Goal: Task Accomplishment & Management: Manage account settings

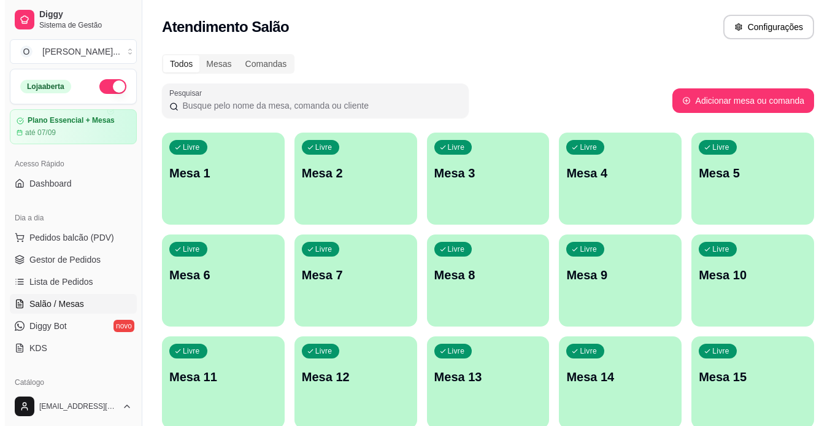
scroll to position [53, 0]
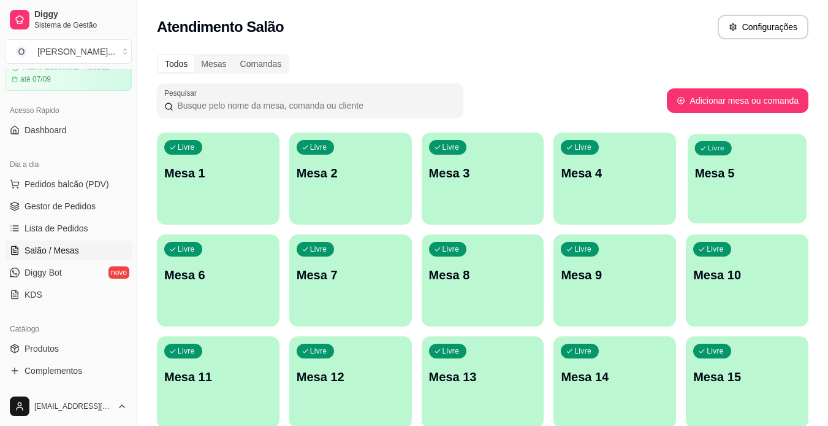
click at [750, 177] on p "Mesa 5" at bounding box center [747, 173] width 105 height 17
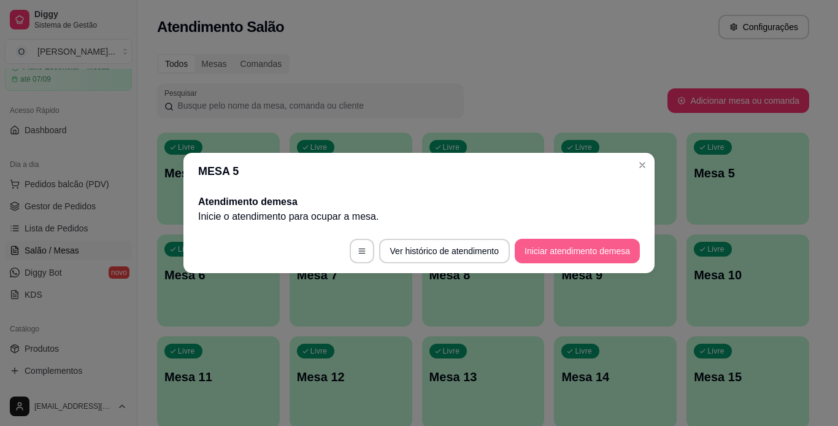
click at [573, 253] on button "Iniciar atendimento de mesa" at bounding box center [576, 251] width 125 height 25
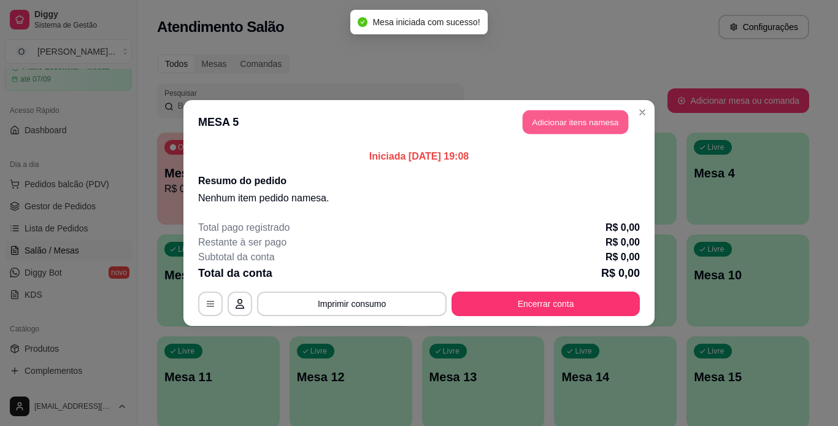
click at [556, 112] on button "Adicionar itens na mesa" at bounding box center [574, 122] width 105 height 24
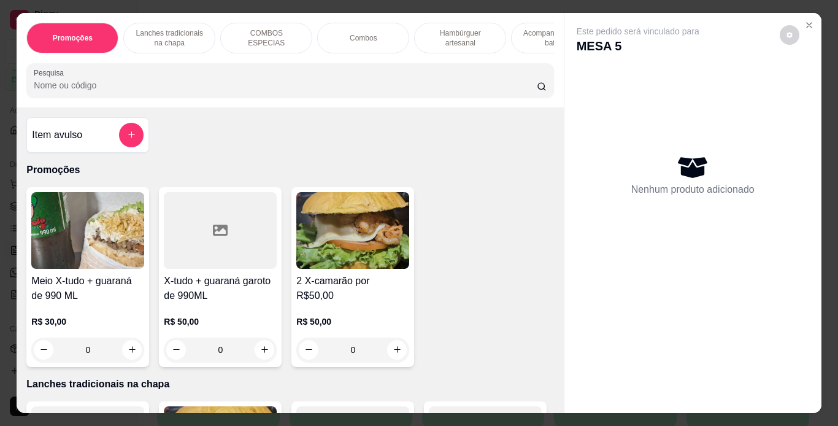
click at [434, 38] on p "Hambúrguer artesanal" at bounding box center [459, 38] width 71 height 20
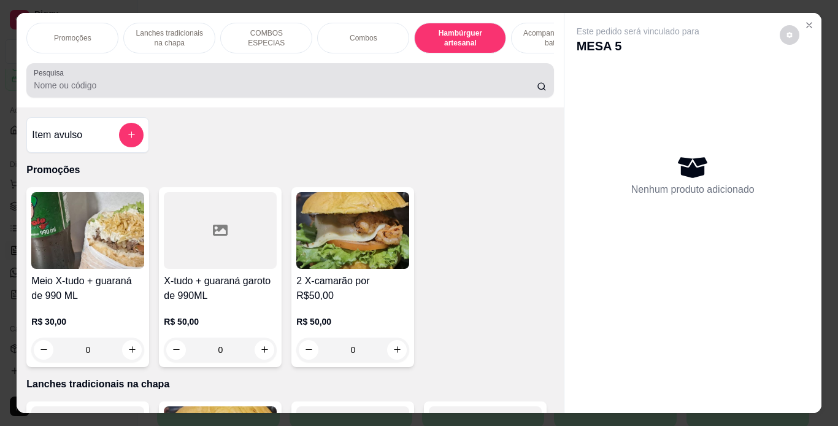
scroll to position [31, 0]
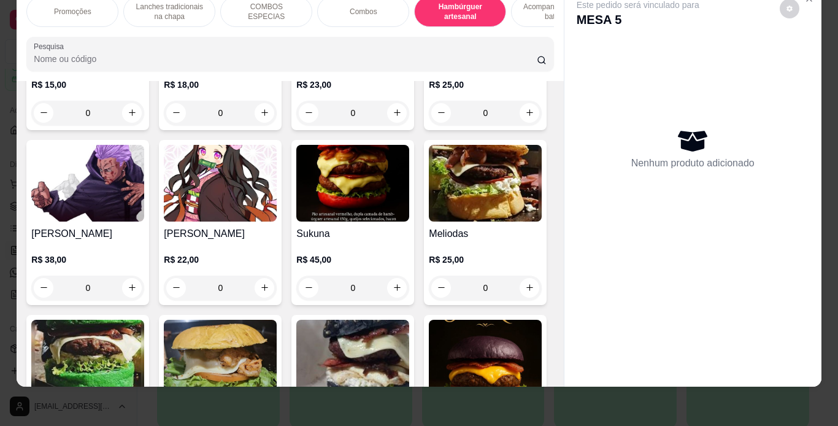
click at [261, 125] on div "0" at bounding box center [220, 113] width 113 height 25
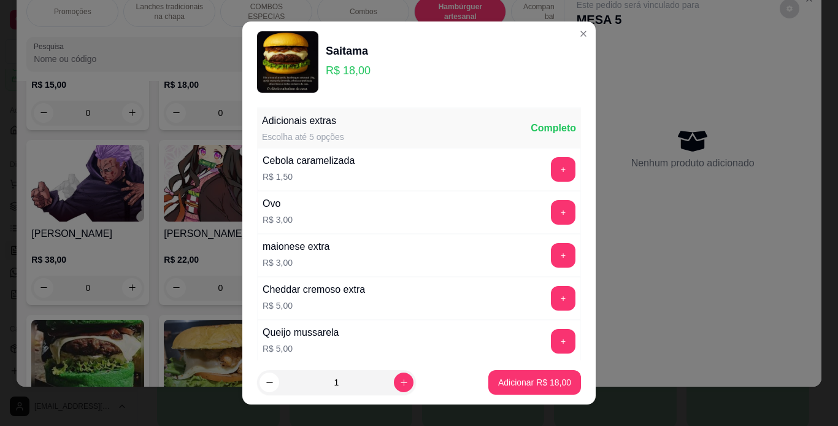
scroll to position [266, 0]
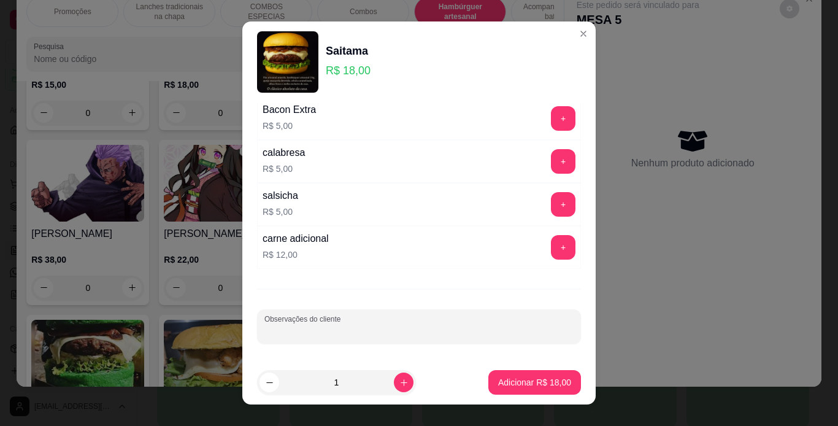
click at [302, 329] on input "Observações do cliente" at bounding box center [418, 331] width 309 height 12
type input "sem salada"
click at [521, 377] on p "Adicionar R$ 18,00" at bounding box center [534, 383] width 71 height 12
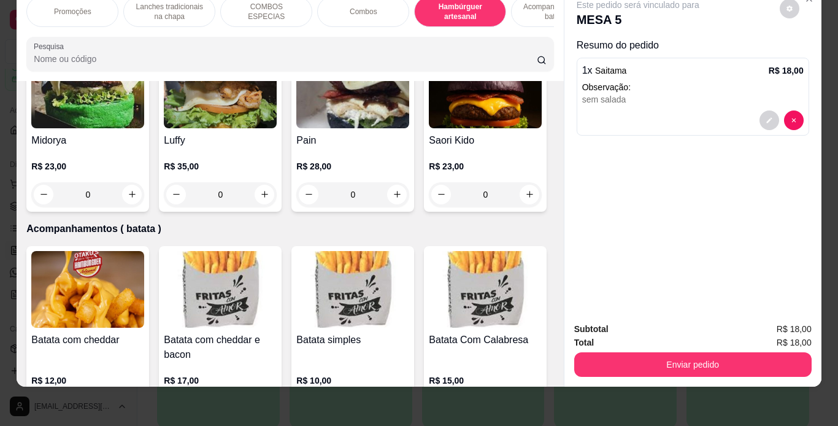
scroll to position [2587, 0]
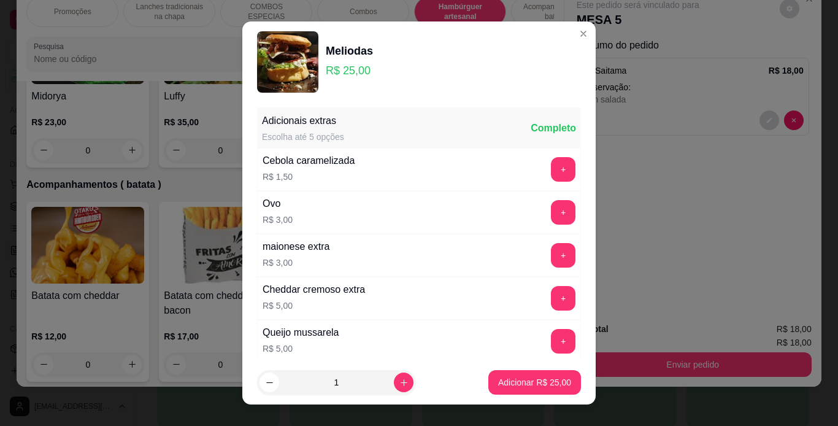
scroll to position [266, 0]
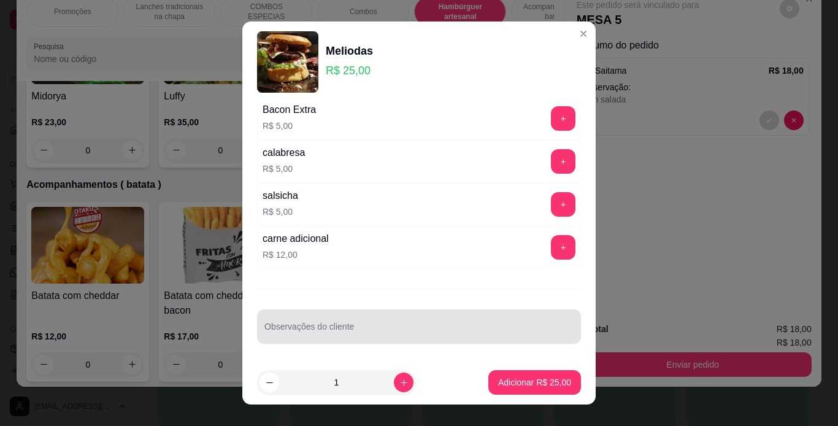
click at [367, 338] on div "Observações do cliente" at bounding box center [419, 326] width 324 height 34
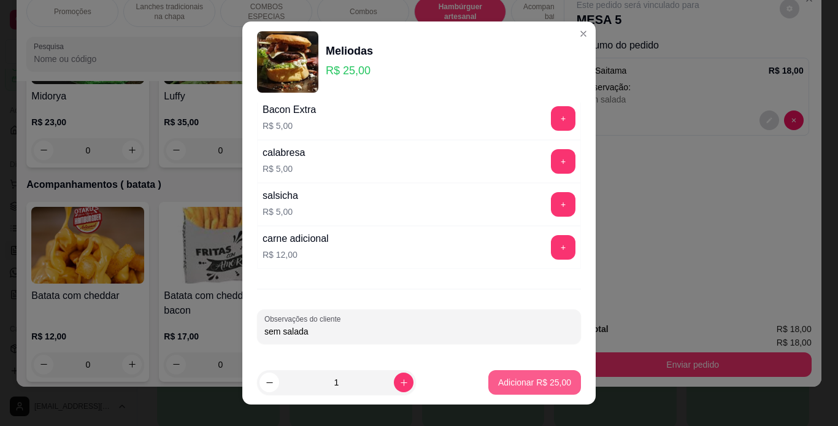
type input "sem salada"
click at [499, 377] on p "Adicionar R$ 25,00" at bounding box center [534, 383] width 71 height 12
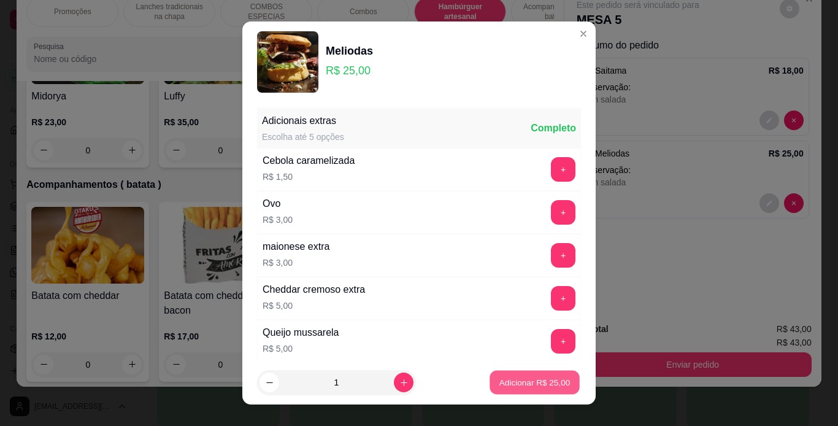
click at [531, 384] on p "Adicionar R$ 25,00" at bounding box center [534, 383] width 71 height 12
type input "1"
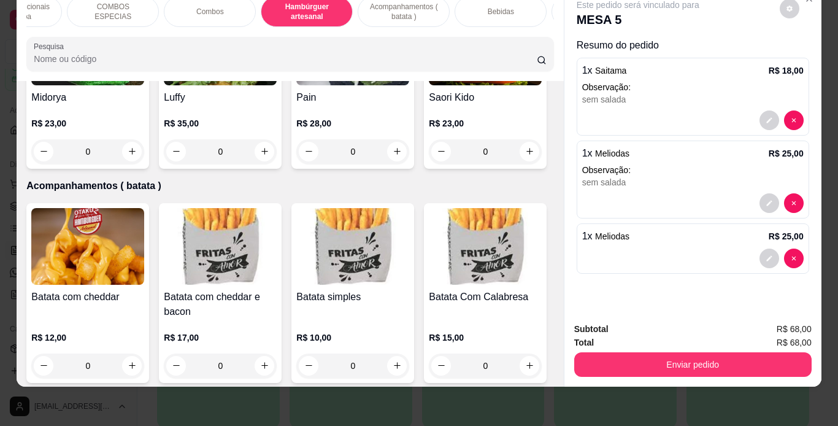
scroll to position [0, 183]
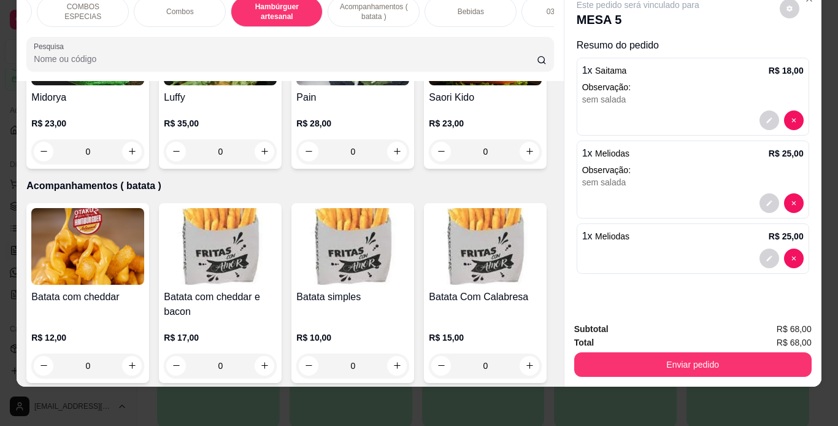
click at [466, 15] on div "Bebidas" at bounding box center [470, 11] width 92 height 31
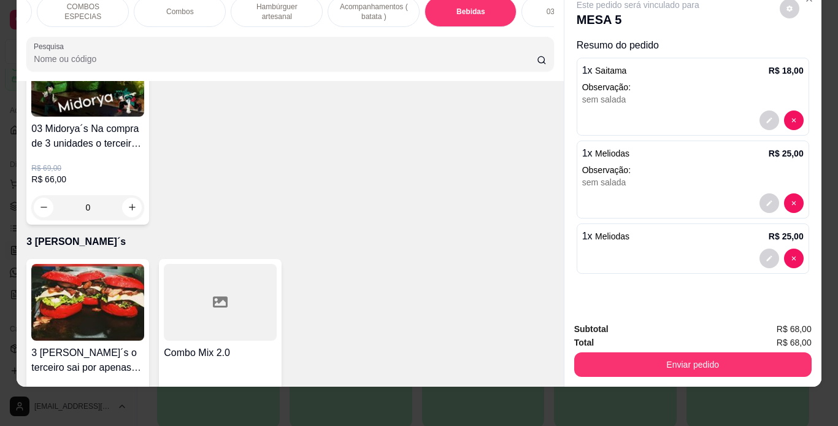
scroll to position [3723, 0]
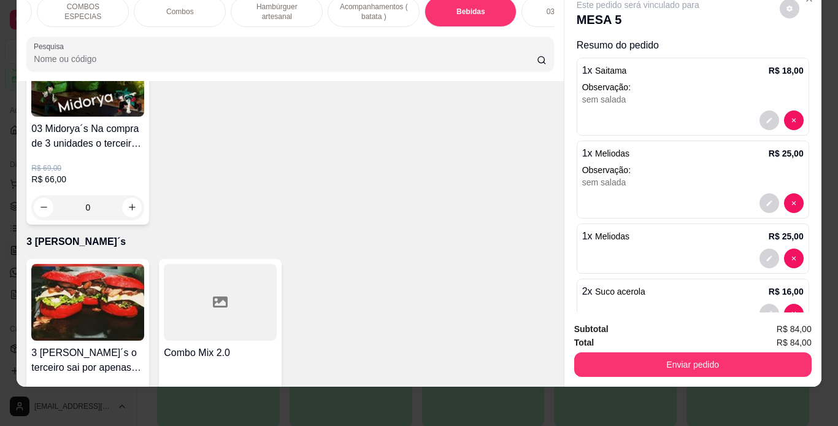
type input "3"
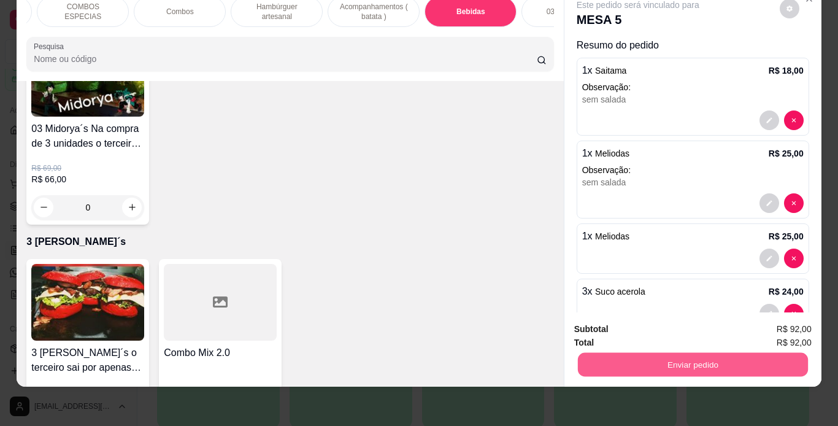
click at [640, 358] on button "Enviar pedido" at bounding box center [692, 365] width 230 height 24
click at [703, 330] on button "Não registrar e enviar pedido" at bounding box center [649, 324] width 124 height 23
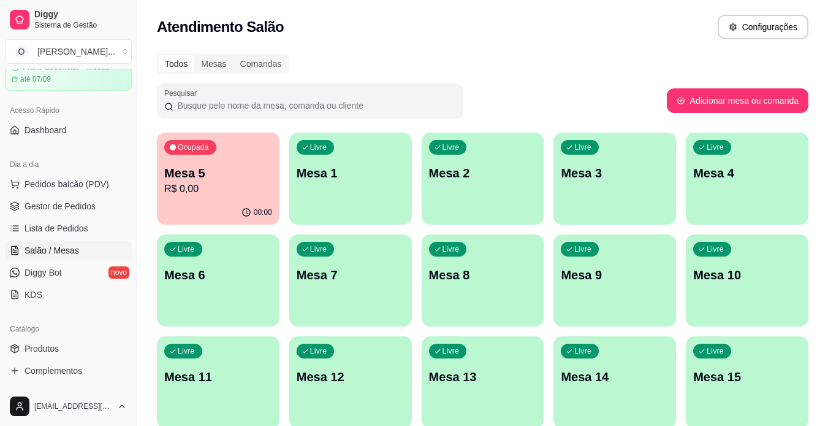
click at [102, 202] on link "Gestor de Pedidos" at bounding box center [68, 206] width 127 height 20
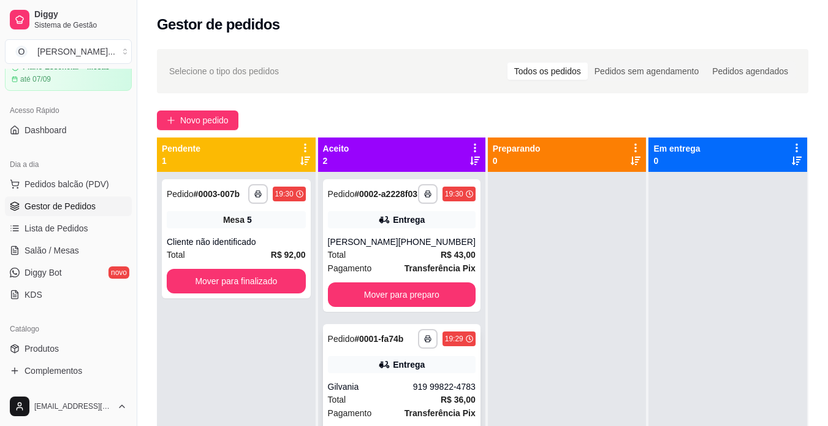
click at [378, 387] on div "**********" at bounding box center [402, 390] width 158 height 132
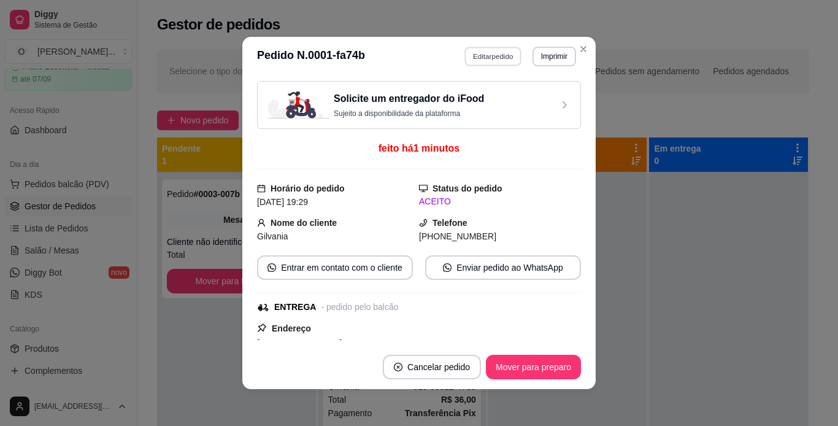
click at [504, 52] on button "Editar pedido" at bounding box center [493, 56] width 57 height 19
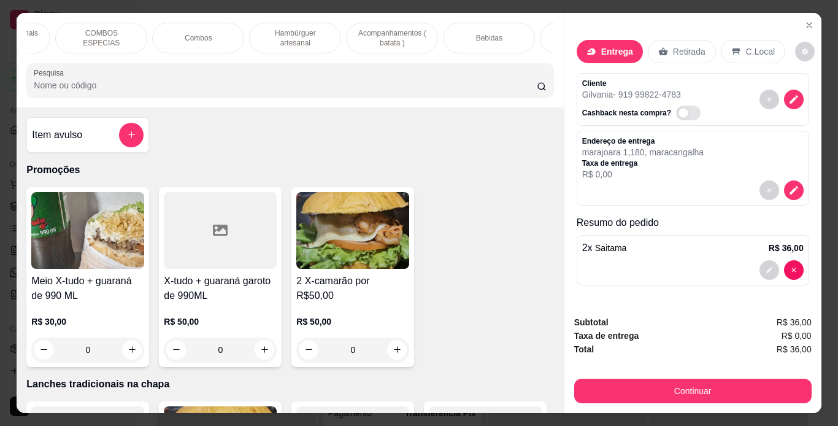
scroll to position [0, 165]
click at [411, 28] on p "Acompanhamentos ( batata )" at bounding box center [391, 38] width 71 height 20
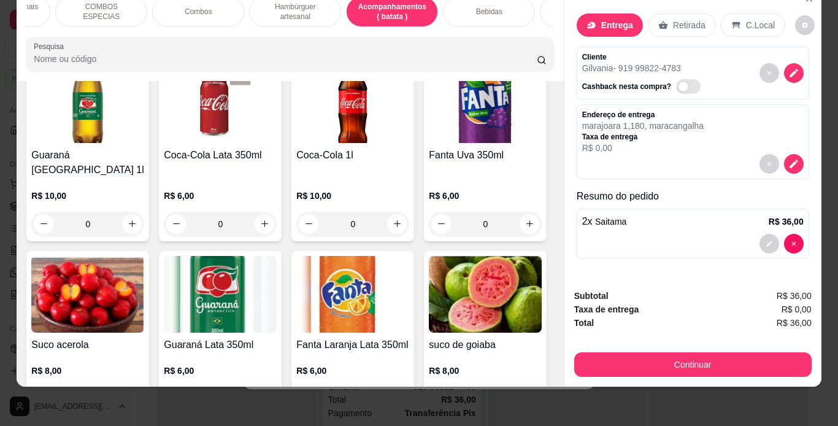
scroll to position [3134, 0]
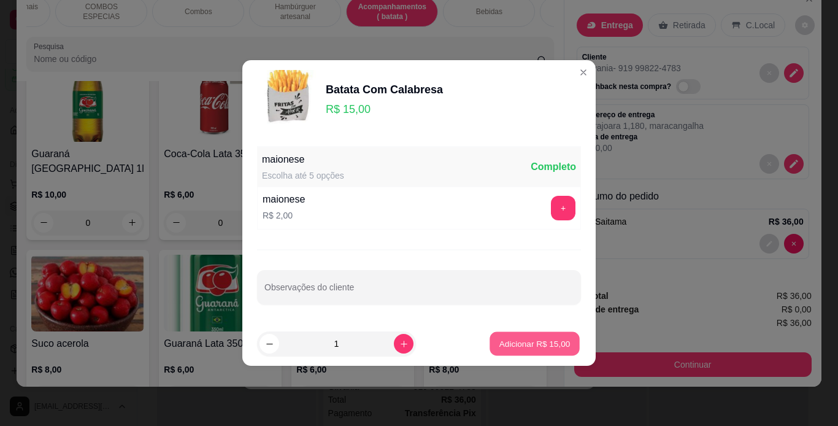
click at [554, 345] on p "Adicionar R$ 15,00" at bounding box center [534, 343] width 71 height 12
type input "1"
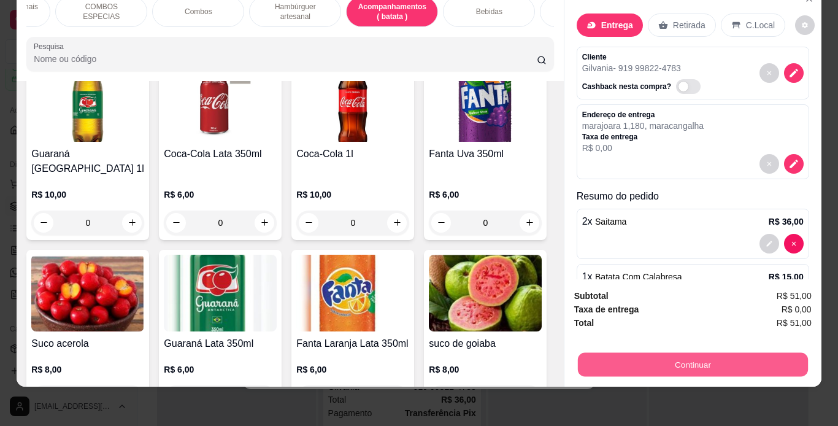
click at [738, 364] on button "Continuar" at bounding box center [692, 365] width 230 height 24
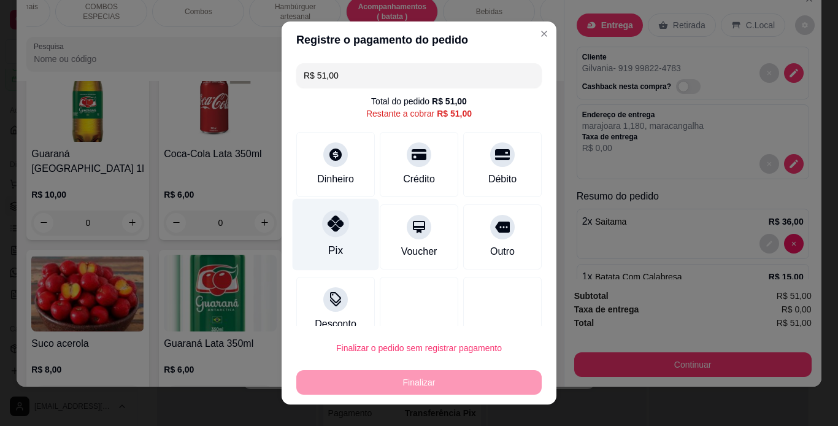
click at [322, 232] on div at bounding box center [335, 223] width 27 height 27
type input "R$ 0,00"
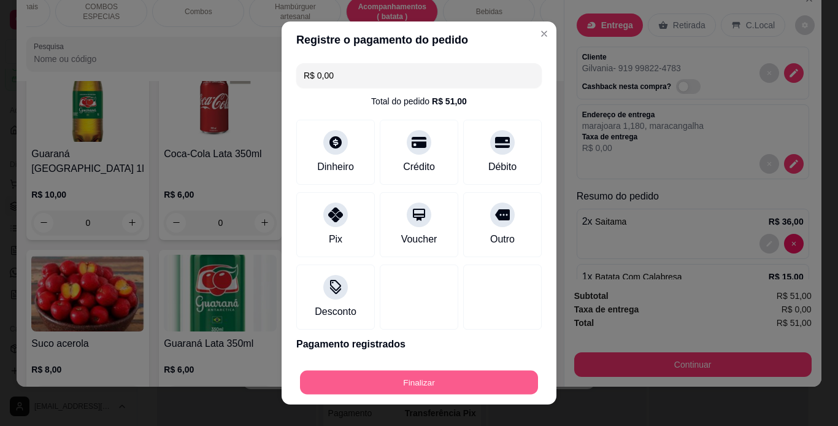
click at [412, 381] on button "Finalizar" at bounding box center [419, 382] width 238 height 24
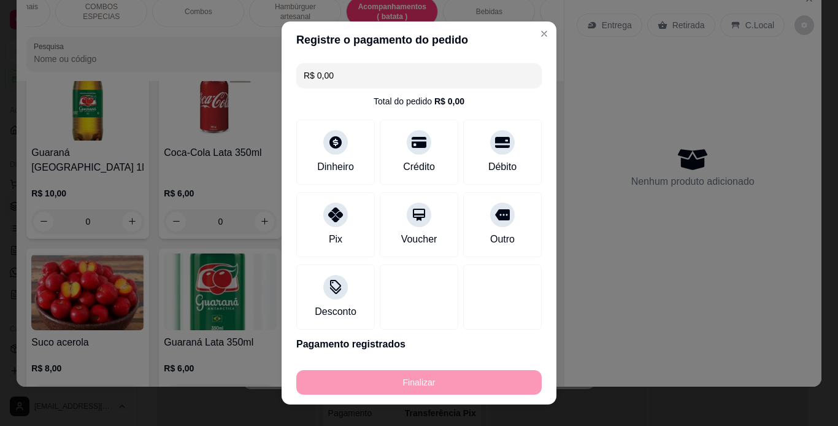
type input "0"
type input "-R$ 51,00"
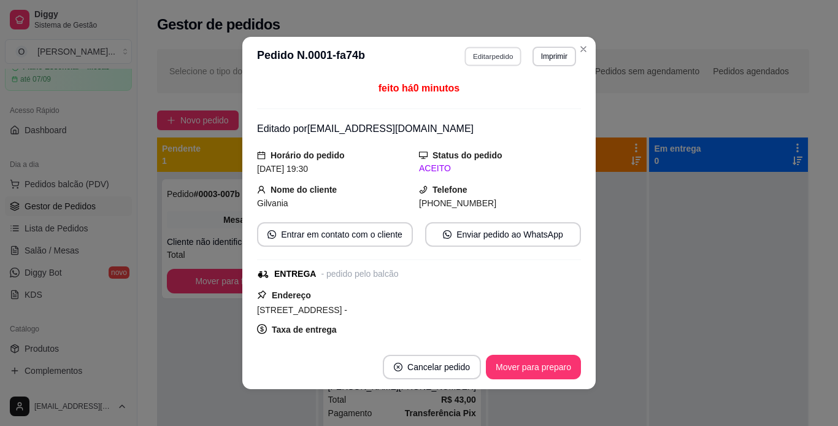
click at [480, 56] on button "Editar pedido" at bounding box center [493, 56] width 57 height 19
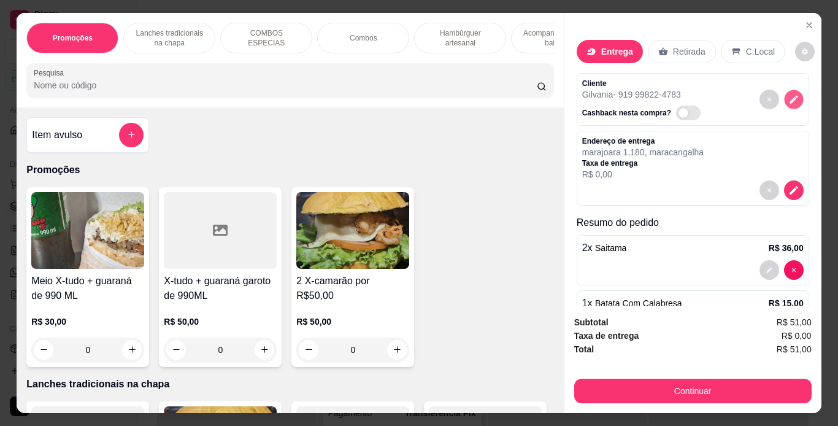
click at [788, 94] on icon "decrease-product-quantity" at bounding box center [793, 99] width 10 height 10
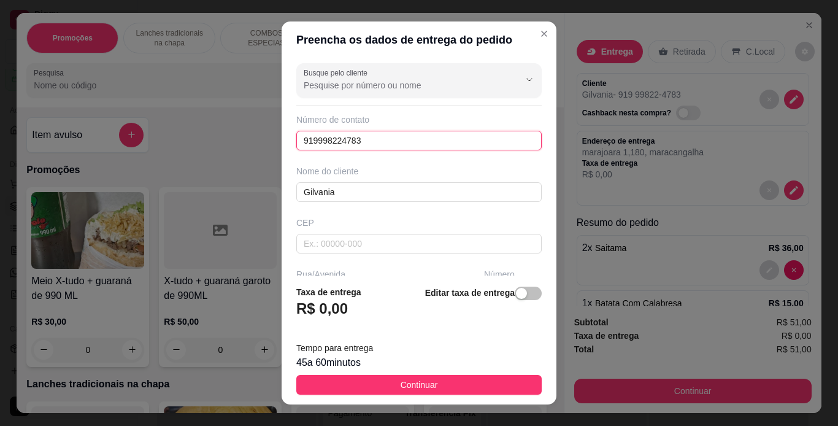
click at [313, 139] on input "919998224783" at bounding box center [418, 141] width 245 height 20
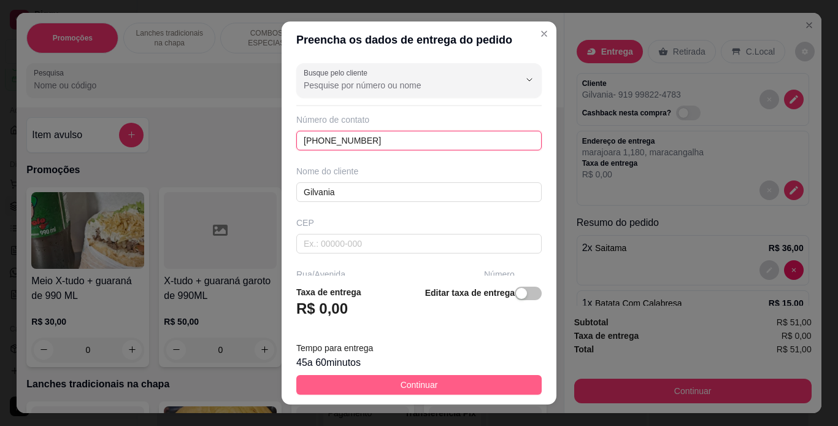
type input "[PHONE_NUMBER]"
click at [410, 389] on span "Continuar" at bounding box center [418, 384] width 37 height 13
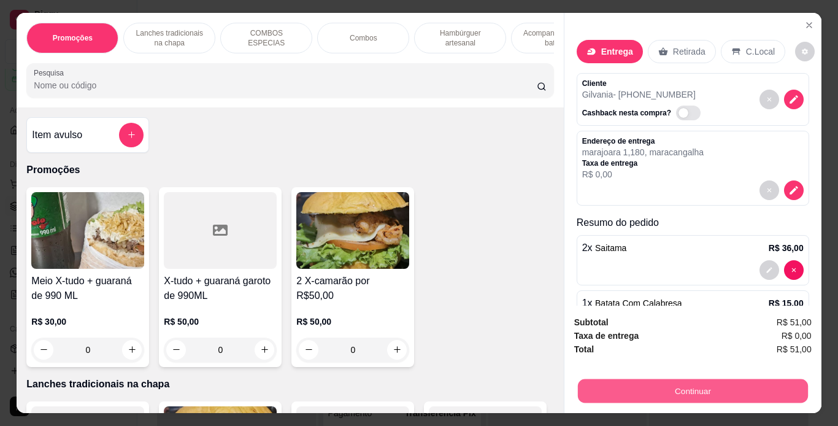
click at [593, 384] on button "Continuar" at bounding box center [692, 391] width 230 height 24
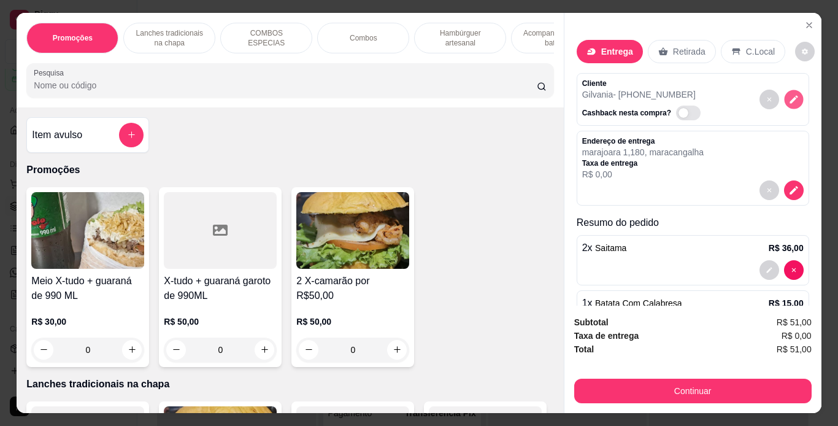
click at [788, 94] on icon "decrease-product-quantity" at bounding box center [793, 99] width 10 height 10
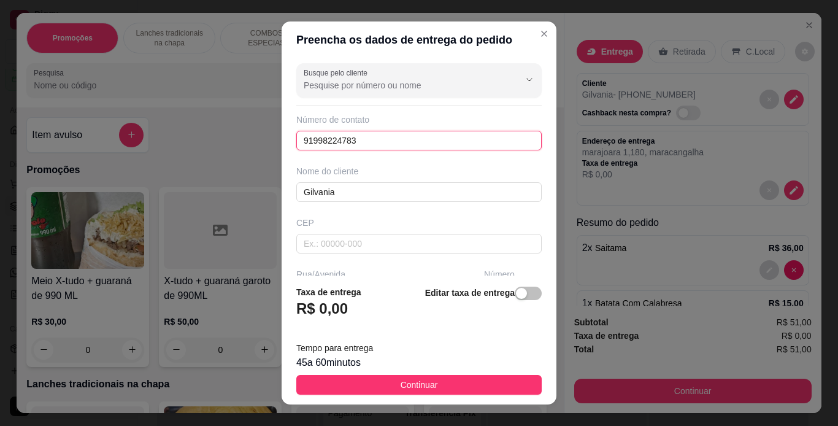
click at [342, 140] on input "91998224783" at bounding box center [418, 141] width 245 height 20
click at [314, 137] on input "[PHONE_NUMBER]" at bounding box center [418, 141] width 245 height 20
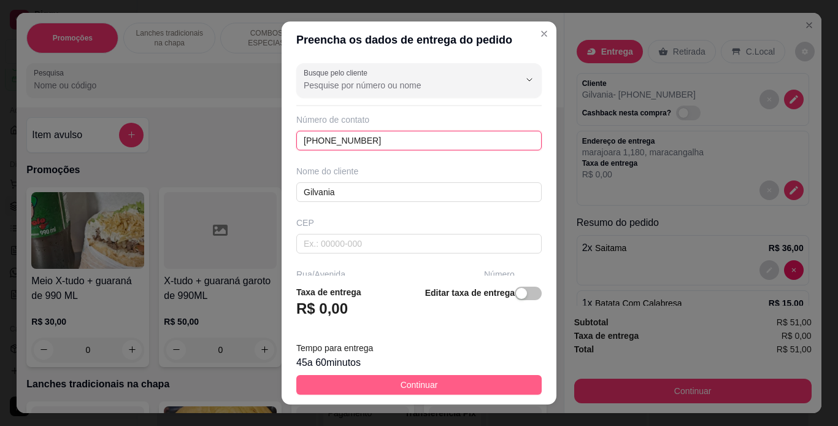
type input "[PHONE_NUMBER]"
click at [446, 387] on button "Continuar" at bounding box center [418, 385] width 245 height 20
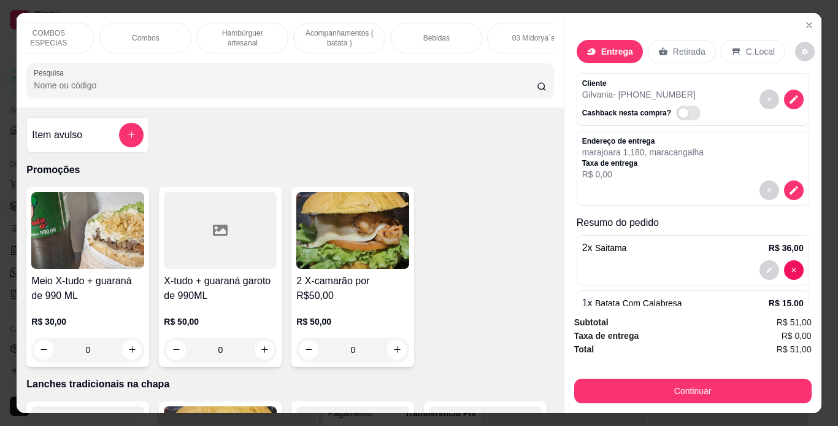
scroll to position [0, 234]
click at [445, 28] on div "Bebidas" at bounding box center [420, 38] width 92 height 31
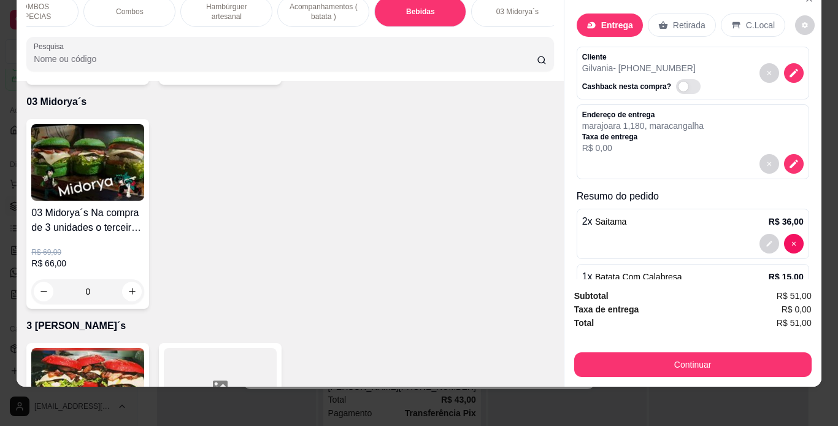
scroll to position [3638, 0]
type input "1"
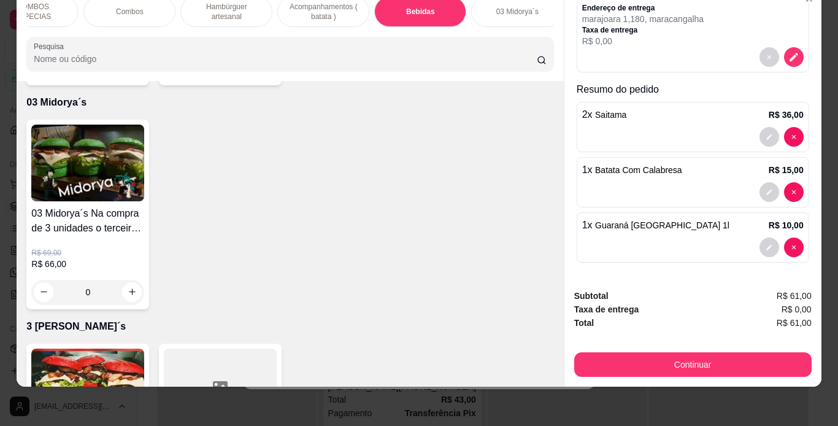
scroll to position [107, 0]
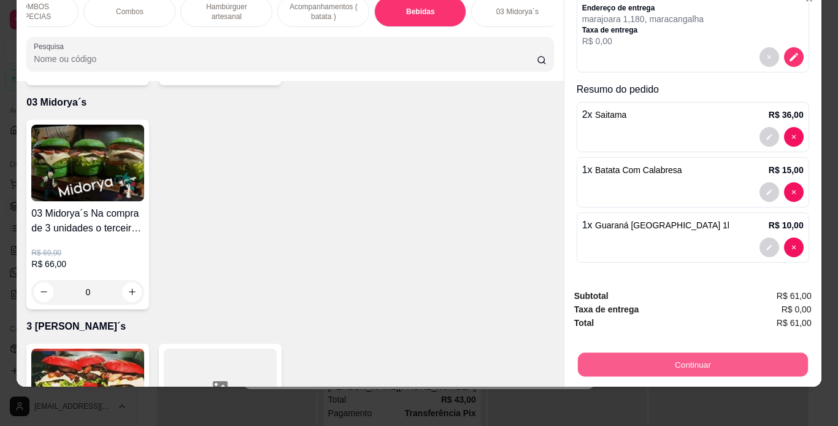
click at [667, 353] on button "Continuar" at bounding box center [692, 365] width 230 height 24
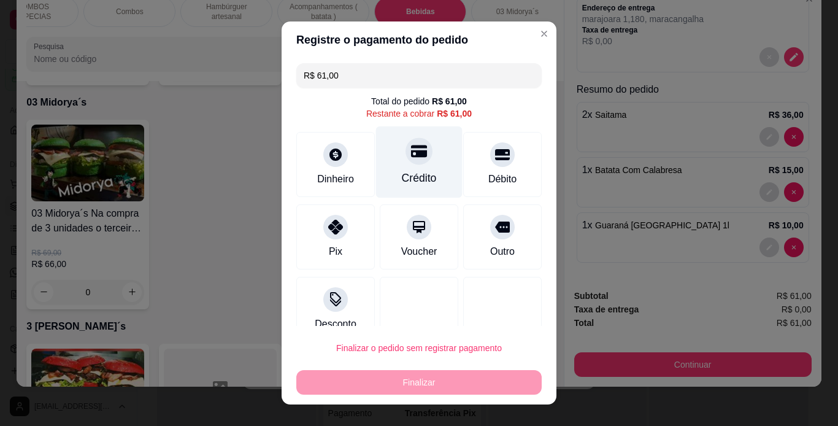
click at [424, 166] on div "Crédito" at bounding box center [419, 162] width 86 height 72
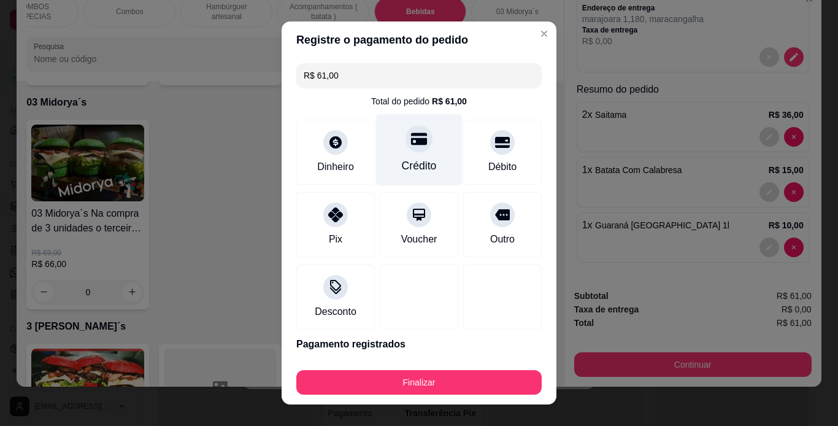
type input "R$ 0,00"
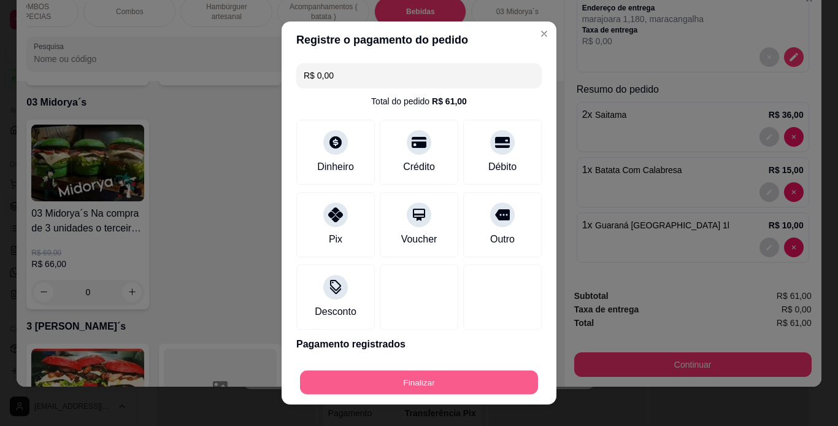
click at [420, 378] on button "Finalizar" at bounding box center [419, 382] width 238 height 24
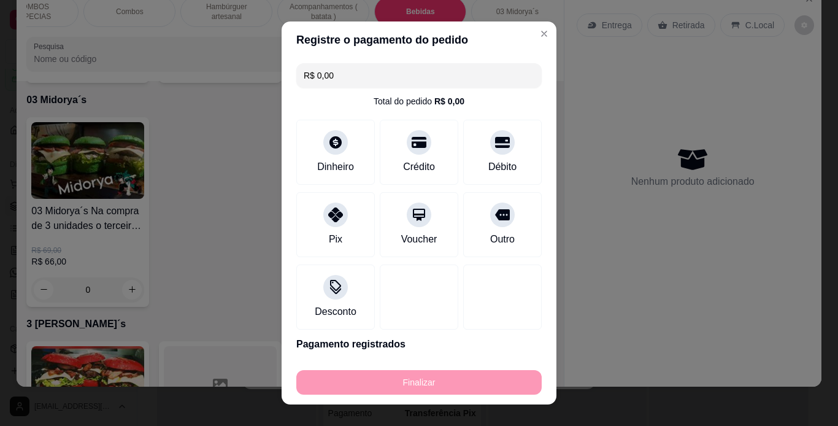
type input "0"
type input "-R$ 61,00"
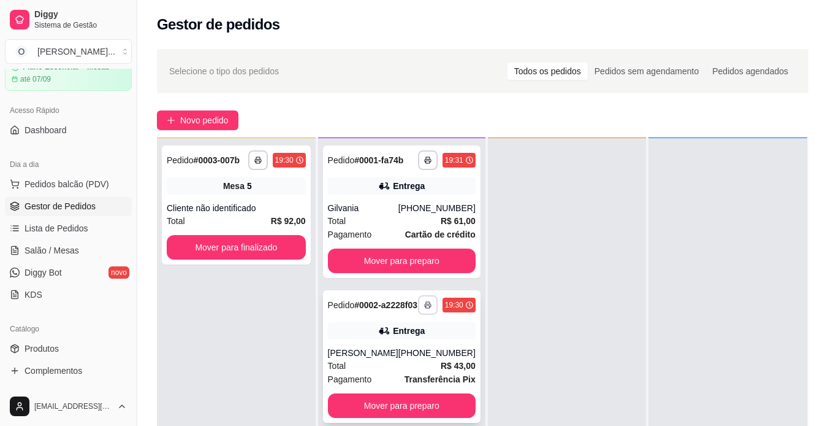
scroll to position [34, 0]
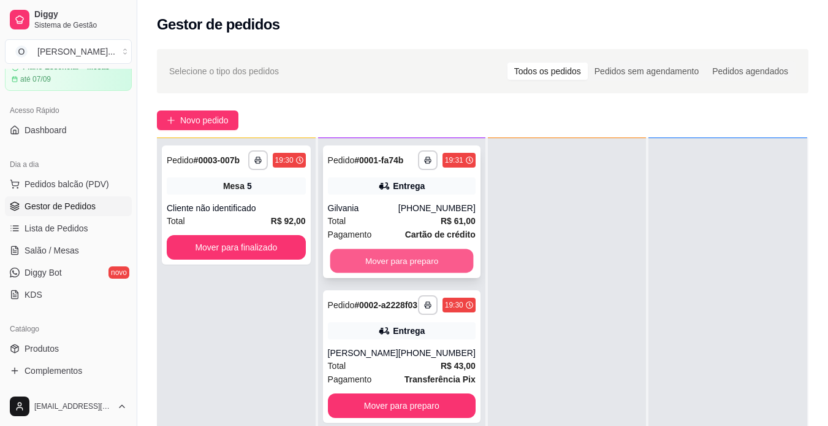
click at [400, 271] on button "Mover para preparo" at bounding box center [401, 261] width 143 height 24
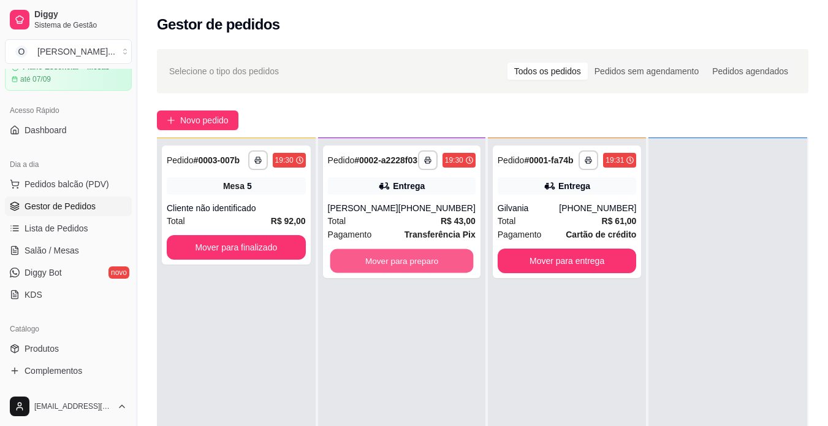
click at [400, 271] on button "Mover para preparo" at bounding box center [401, 261] width 143 height 24
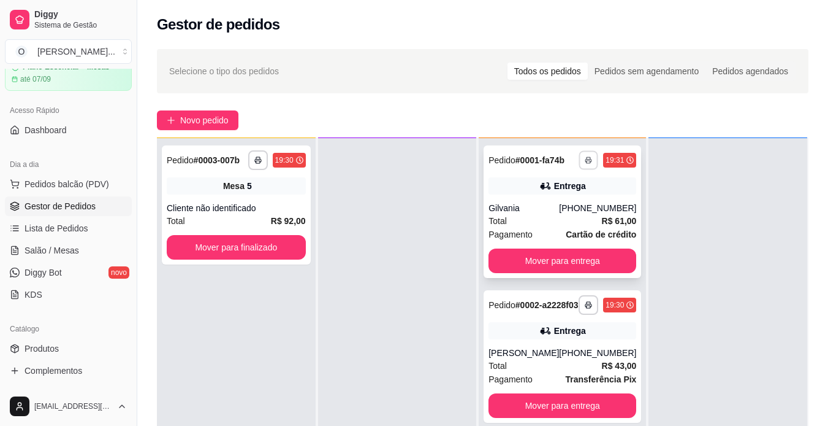
click at [586, 163] on icon "button" at bounding box center [589, 159] width 7 height 7
click at [567, 204] on button "IMPRESSORA" at bounding box center [547, 202] width 86 height 19
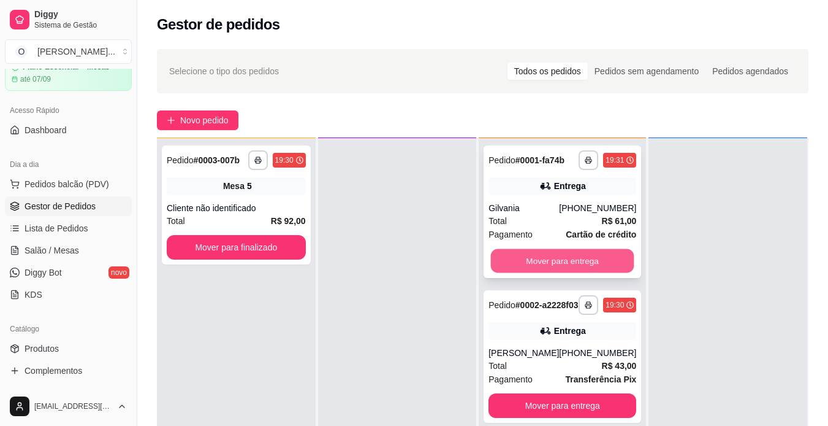
click at [560, 258] on button "Mover para entrega" at bounding box center [562, 261] width 143 height 24
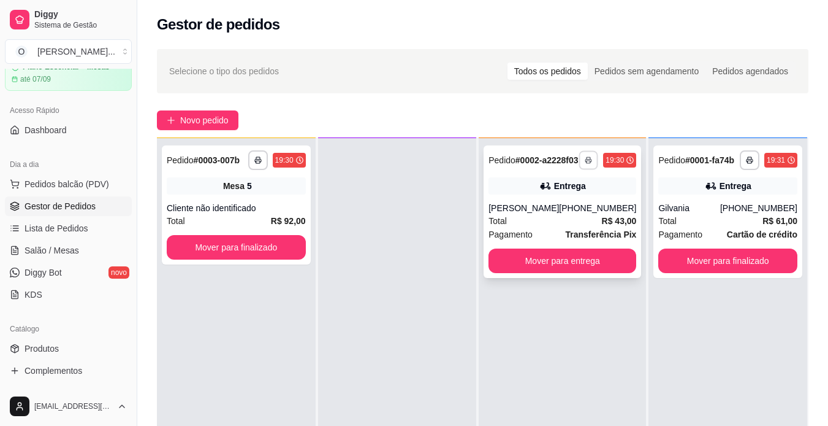
click at [586, 163] on icon "button" at bounding box center [589, 159] width 7 height 7
click at [542, 208] on button "IMPRESSORA" at bounding box center [547, 207] width 86 height 19
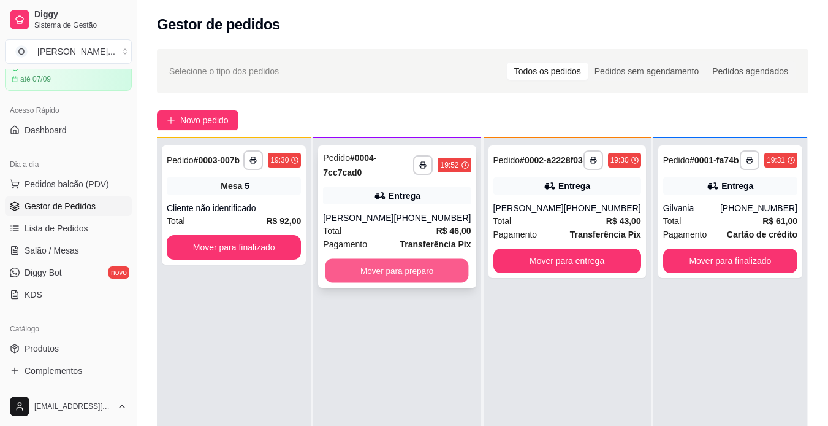
click at [426, 281] on button "Mover para preparo" at bounding box center [397, 271] width 143 height 24
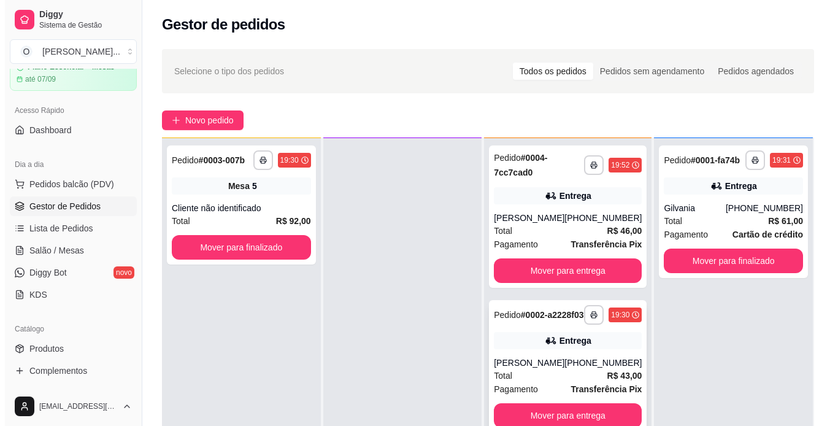
scroll to position [34, 0]
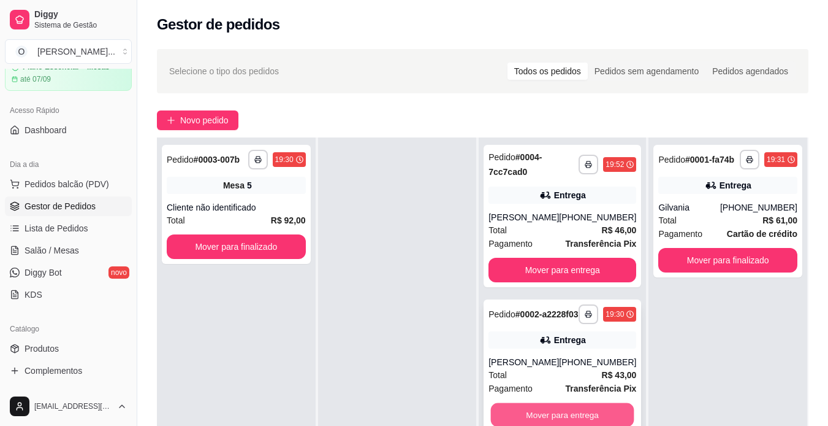
click at [554, 414] on button "Mover para entrega" at bounding box center [562, 415] width 143 height 24
click at [50, 245] on span "Salão / Mesas" at bounding box center [52, 250] width 55 height 12
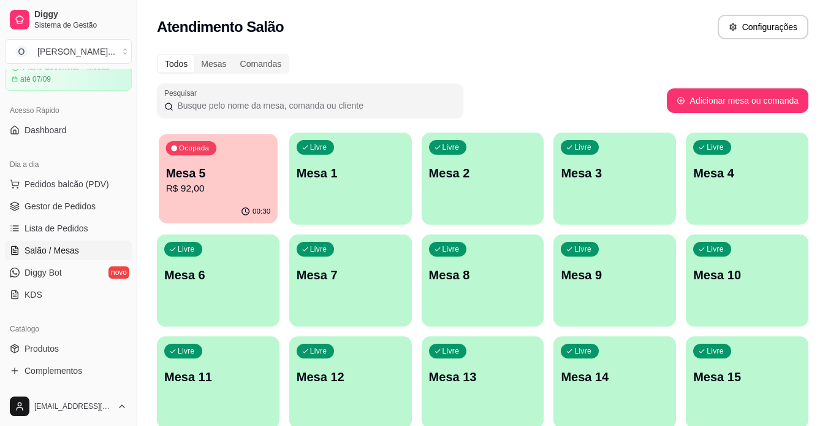
click at [240, 158] on div "Ocupada Mesa 5 R$ 92,00" at bounding box center [218, 167] width 119 height 66
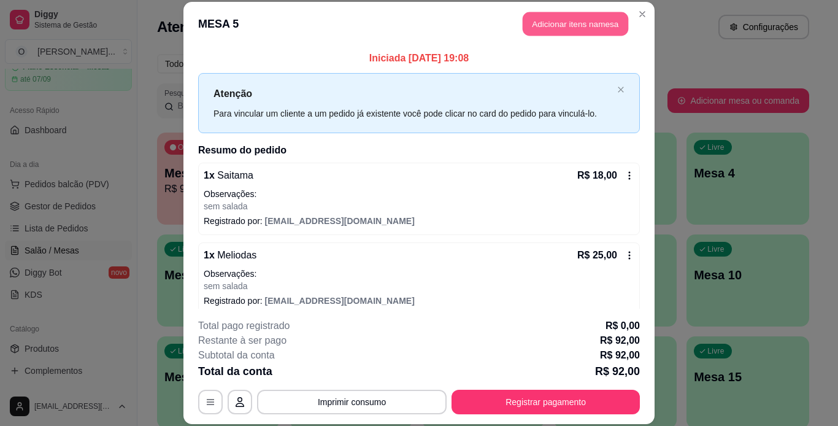
click at [588, 29] on button "Adicionar itens na mesa" at bounding box center [574, 24] width 105 height 24
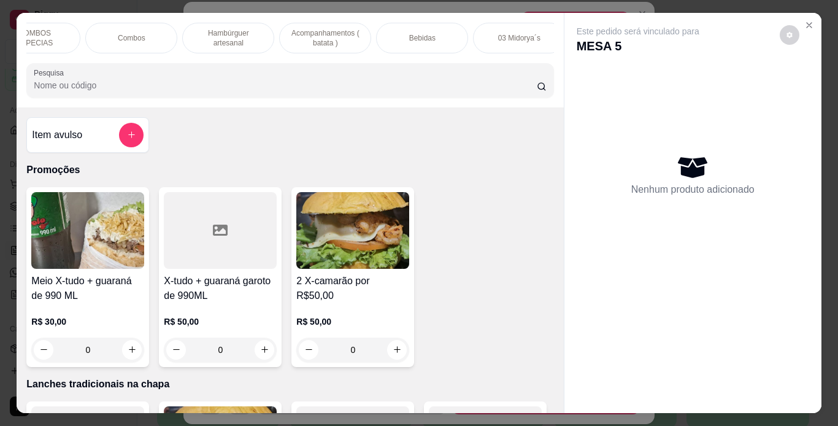
scroll to position [0, 233]
click at [426, 36] on p "Bebidas" at bounding box center [421, 38] width 26 height 10
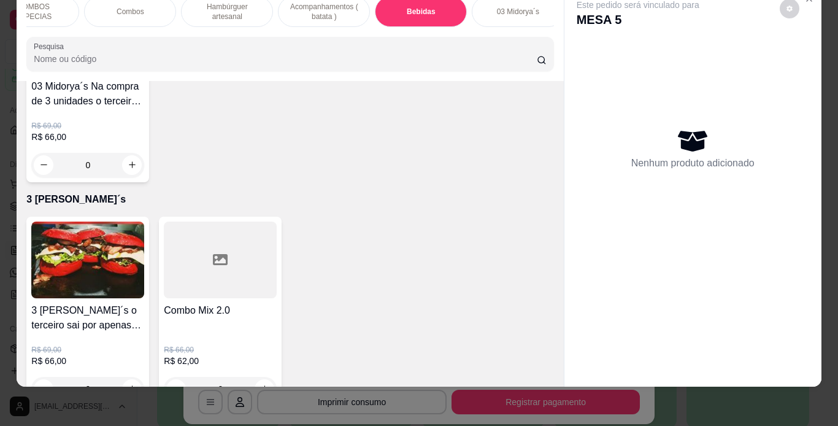
scroll to position [3766, 0]
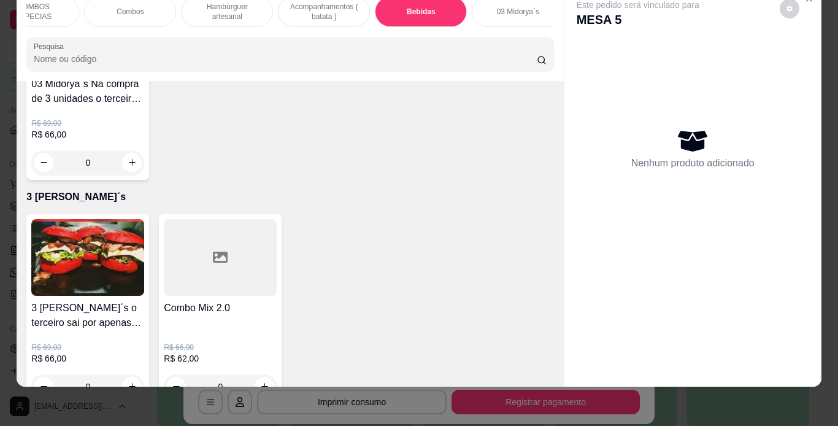
type input "1"
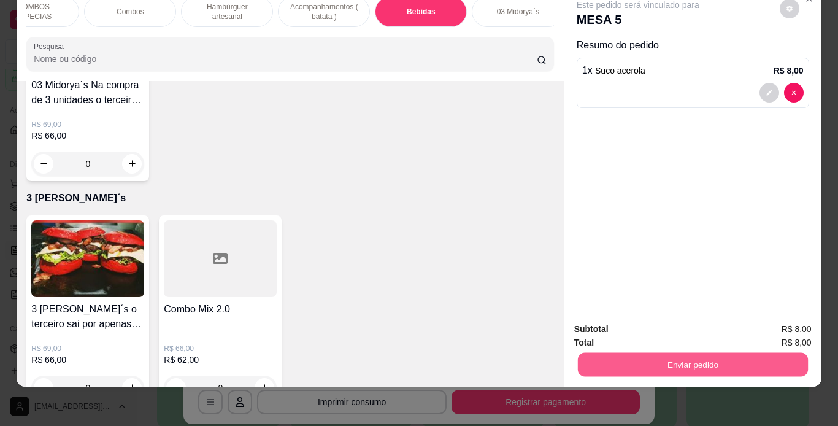
click at [613, 353] on button "Enviar pedido" at bounding box center [692, 365] width 230 height 24
click at [611, 323] on button "Não registrar e enviar pedido" at bounding box center [652, 324] width 124 height 23
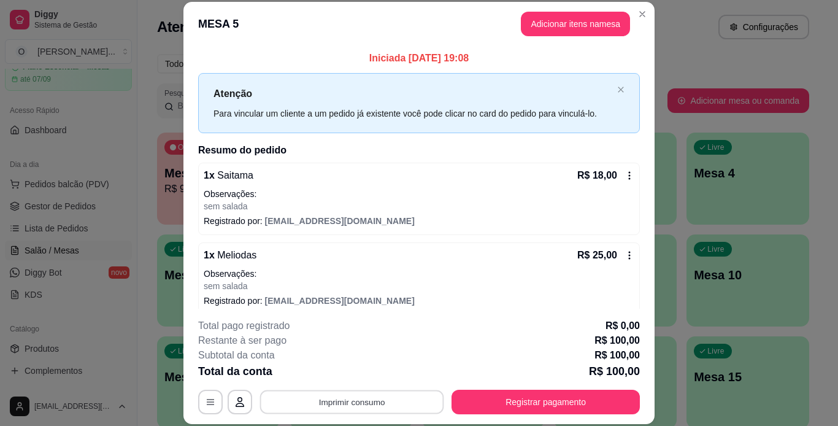
click at [402, 408] on button "Imprimir consumo" at bounding box center [352, 401] width 184 height 24
click at [367, 375] on button "IMPRESSORA" at bounding box center [351, 373] width 86 height 19
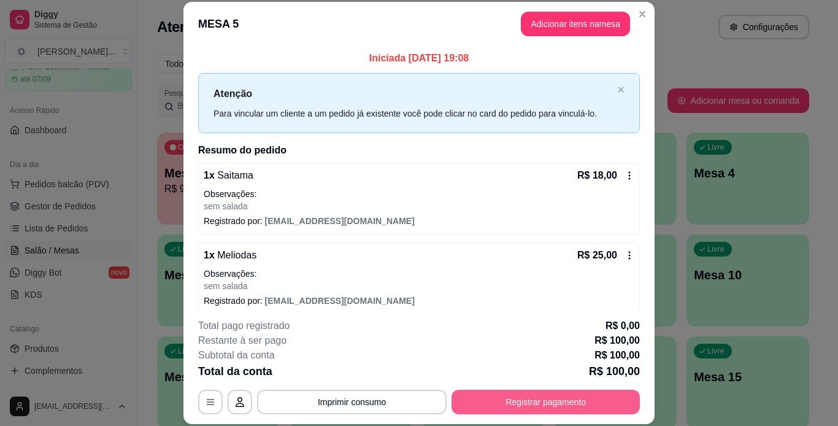
click at [486, 399] on button "Registrar pagamento" at bounding box center [545, 401] width 188 height 25
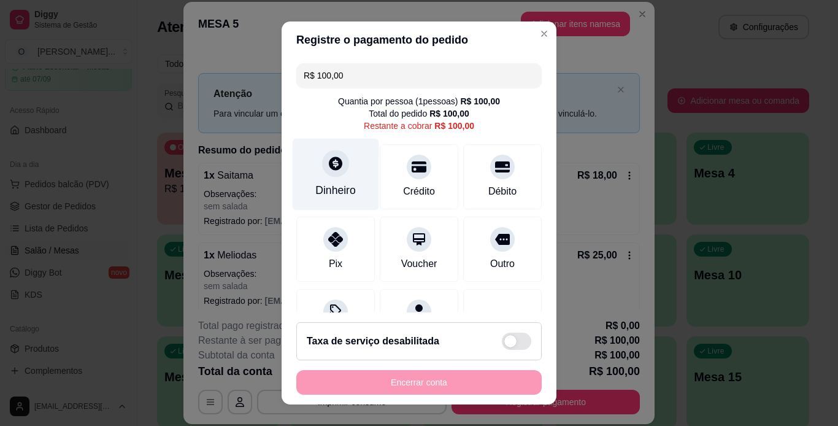
click at [327, 167] on icon at bounding box center [335, 163] width 16 height 16
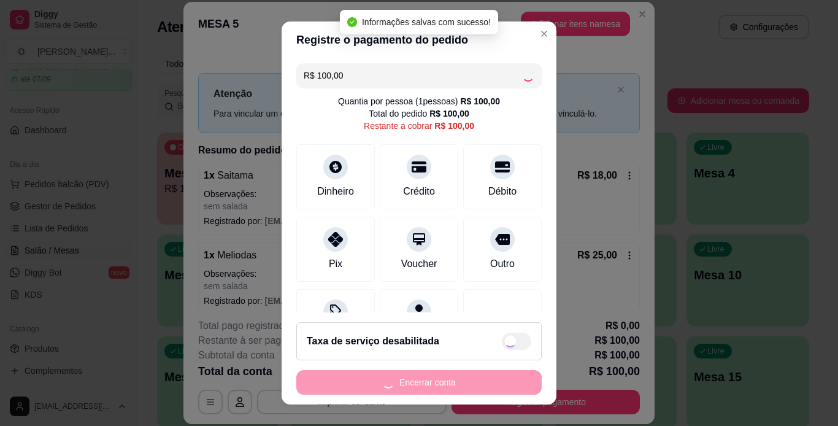
type input "R$ 0,00"
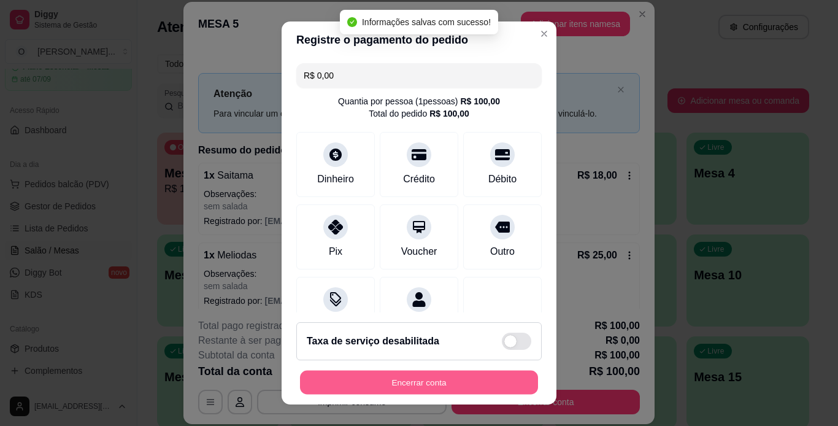
click at [457, 381] on button "Encerrar conta" at bounding box center [419, 382] width 238 height 24
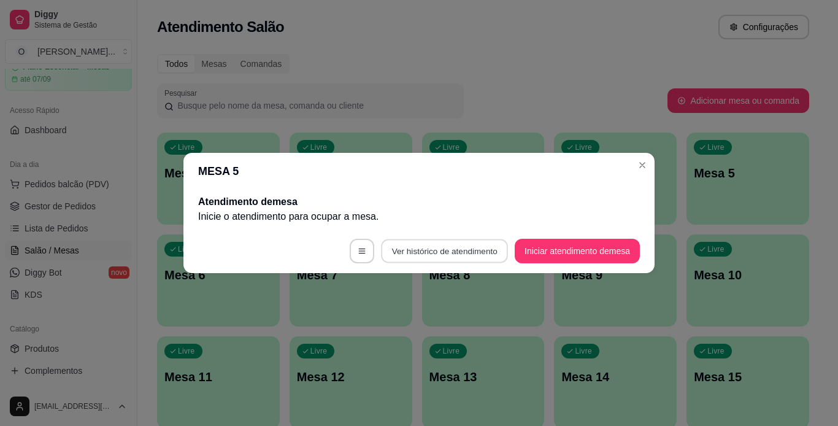
click at [475, 246] on button "Ver histórico de atendimento" at bounding box center [444, 251] width 127 height 24
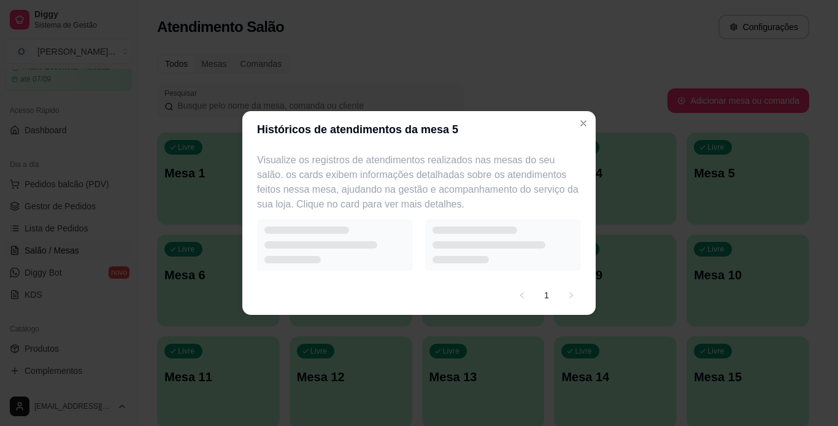
click at [475, 246] on div at bounding box center [503, 245] width 156 height 52
select select "7"
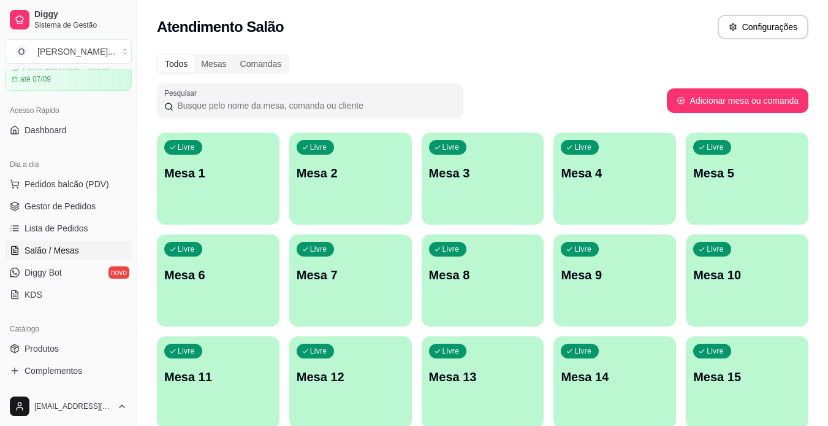
click at [88, 231] on link "Lista de Pedidos" at bounding box center [68, 228] width 127 height 20
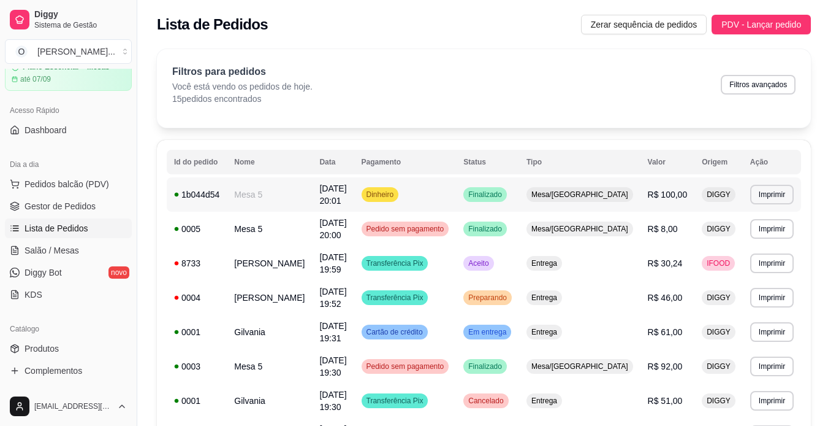
click at [346, 191] on span "[DATE] 20:01" at bounding box center [332, 194] width 27 height 22
click at [775, 186] on button "Imprimir" at bounding box center [772, 194] width 42 height 19
click at [760, 237] on button "IMPRESSORA" at bounding box center [746, 234] width 86 height 19
click at [61, 201] on span "Gestor de Pedidos" at bounding box center [60, 206] width 71 height 12
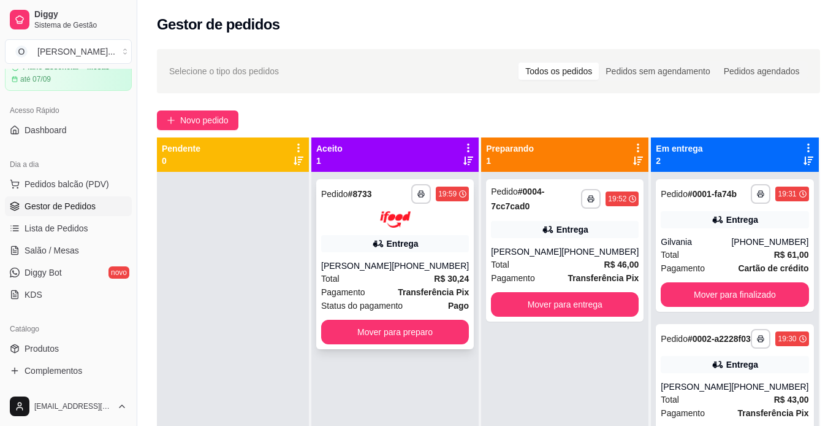
click at [332, 248] on div "Entrega" at bounding box center [395, 243] width 148 height 17
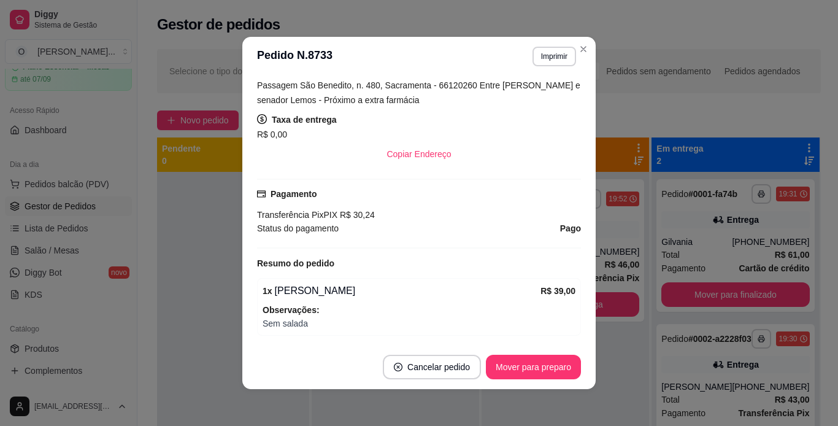
scroll to position [268, 0]
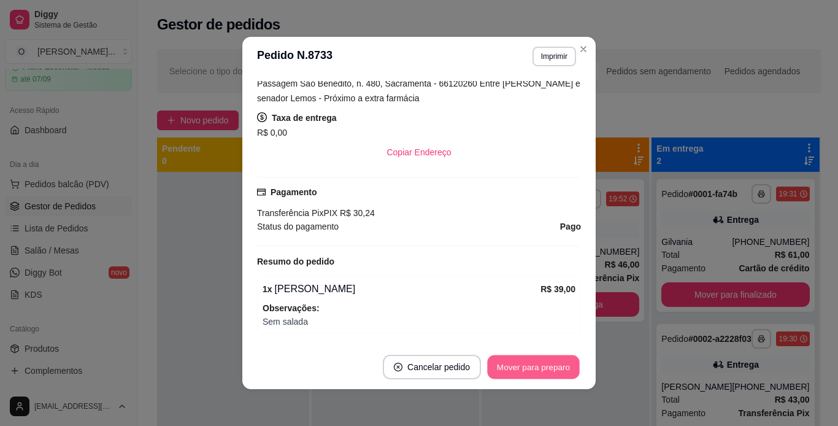
click at [535, 370] on button "Mover para preparo" at bounding box center [533, 367] width 92 height 24
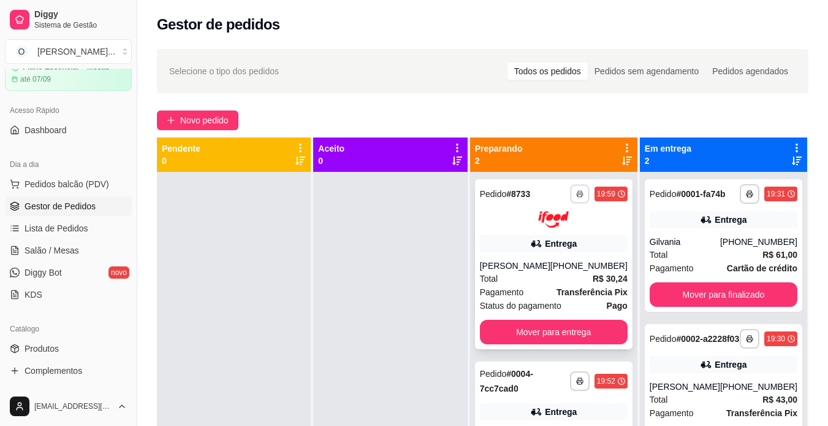
click at [584, 192] on icon "button" at bounding box center [579, 193] width 7 height 7
click at [575, 239] on button "IMPRESSORA" at bounding box center [547, 236] width 86 height 19
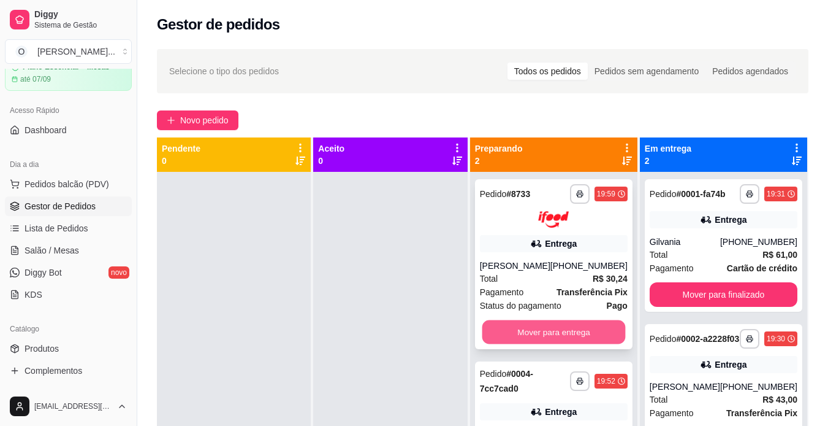
click at [583, 335] on button "Mover para entrega" at bounding box center [553, 331] width 143 height 24
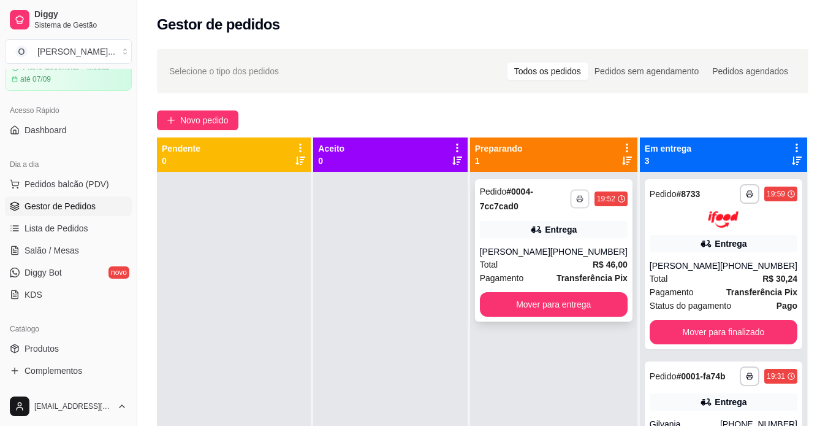
click at [581, 198] on icon "button" at bounding box center [580, 199] width 6 height 2
click at [564, 237] on button "IMPRESSORA" at bounding box center [547, 242] width 89 height 20
click at [194, 131] on div "**********" at bounding box center [482, 310] width 691 height 536
click at [194, 120] on span "Novo pedido" at bounding box center [204, 119] width 48 height 13
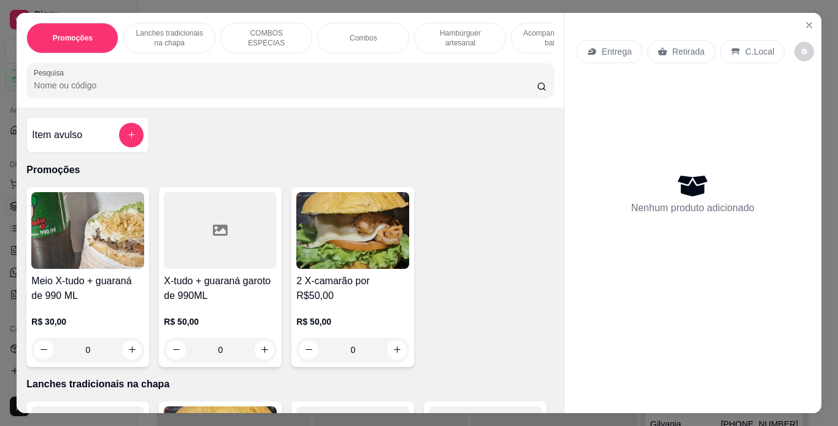
click at [140, 41] on p "Lanches tradicionais na chapa" at bounding box center [169, 38] width 71 height 20
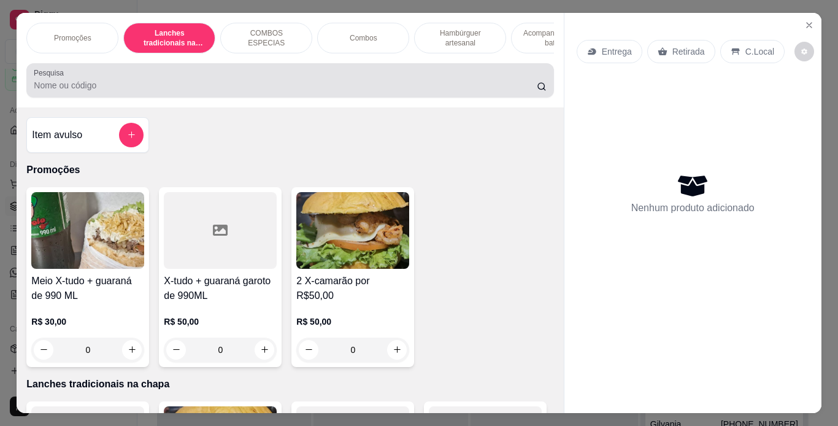
scroll to position [31, 0]
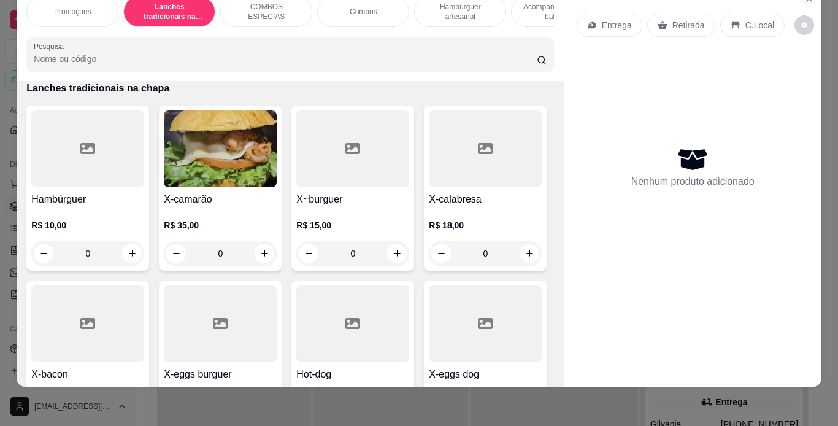
click at [362, 207] on div "R$ 15,00 0" at bounding box center [352, 236] width 113 height 59
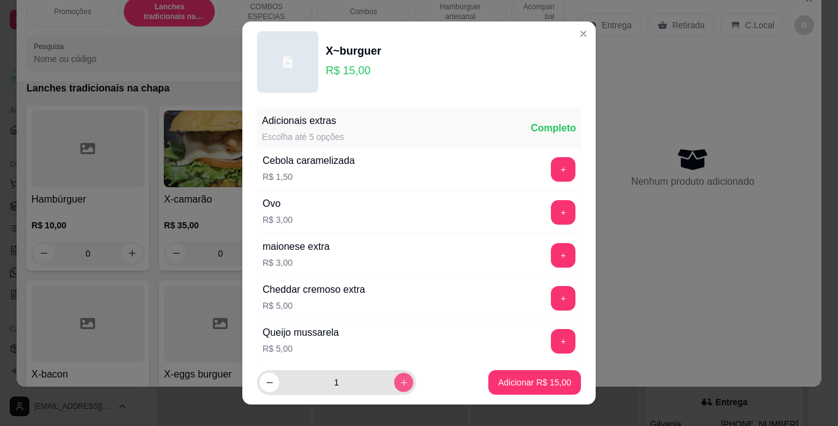
click at [399, 378] on icon "increase-product-quantity" at bounding box center [403, 382] width 9 height 9
click at [267, 378] on icon "decrease-product-quantity" at bounding box center [269, 382] width 9 height 9
type input "2"
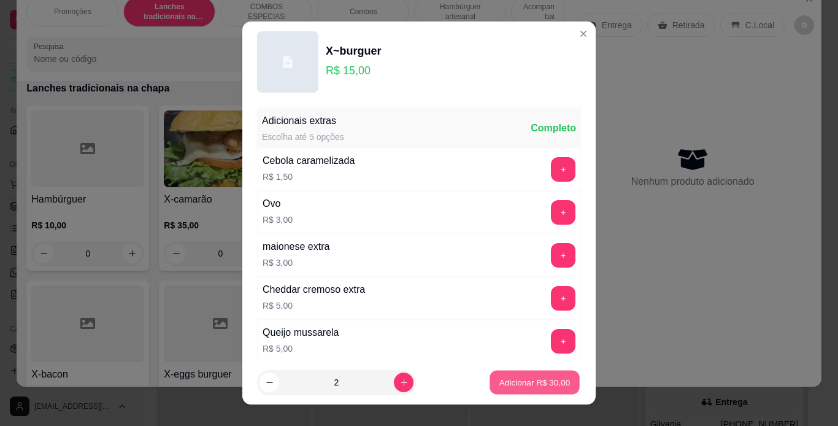
click at [499, 377] on p "Adicionar R$ 30,00" at bounding box center [534, 383] width 71 height 12
type input "2"
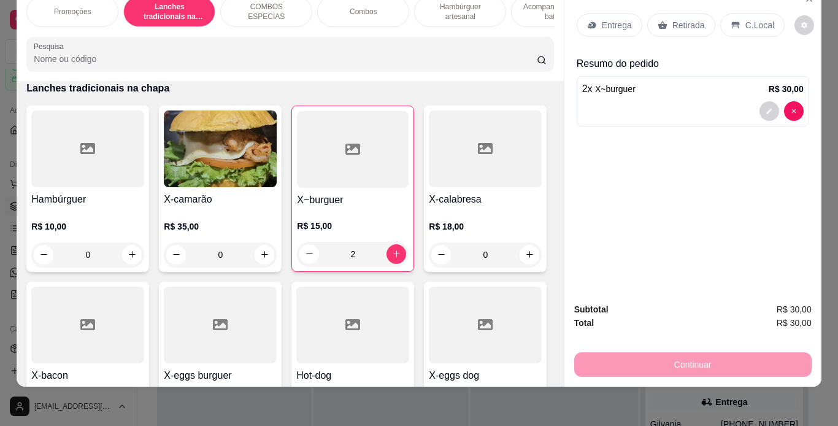
click at [678, 19] on p "Retirada" at bounding box center [688, 25] width 33 height 12
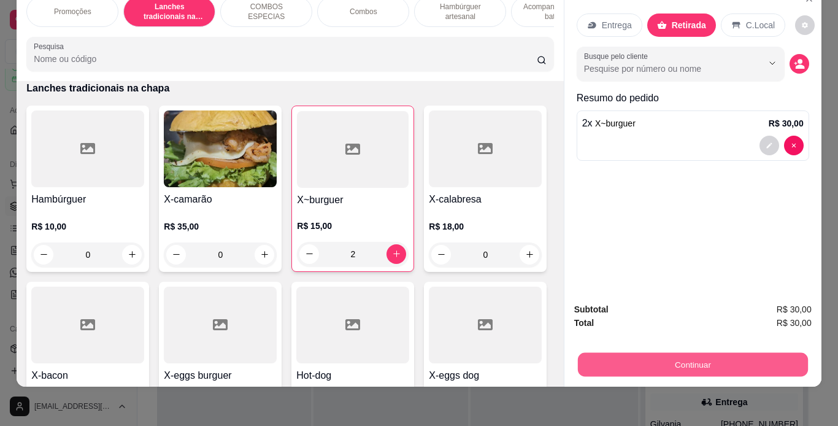
click at [664, 353] on button "Continuar" at bounding box center [692, 365] width 230 height 24
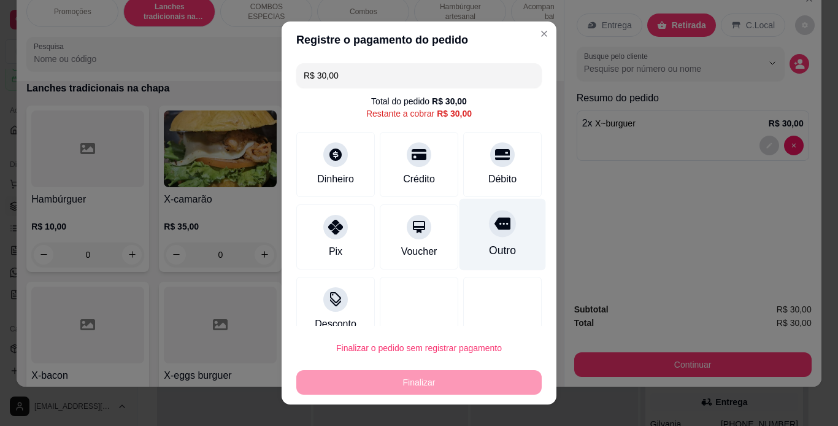
click at [494, 224] on icon at bounding box center [502, 223] width 16 height 16
type input "R$ 0,00"
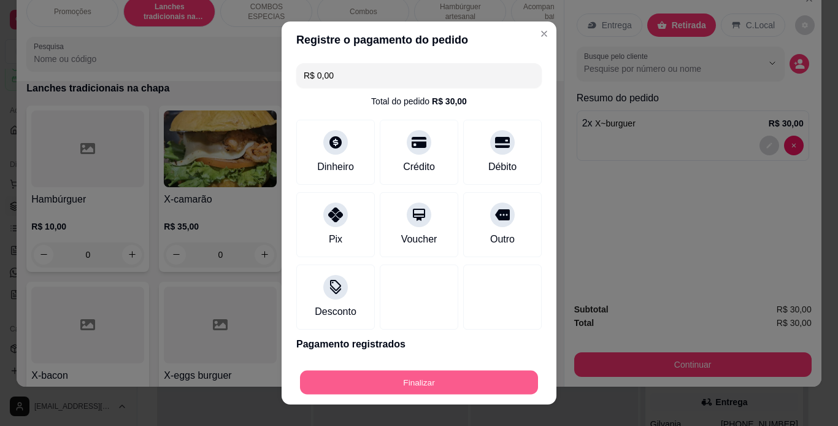
click at [416, 378] on button "Finalizar" at bounding box center [419, 382] width 238 height 24
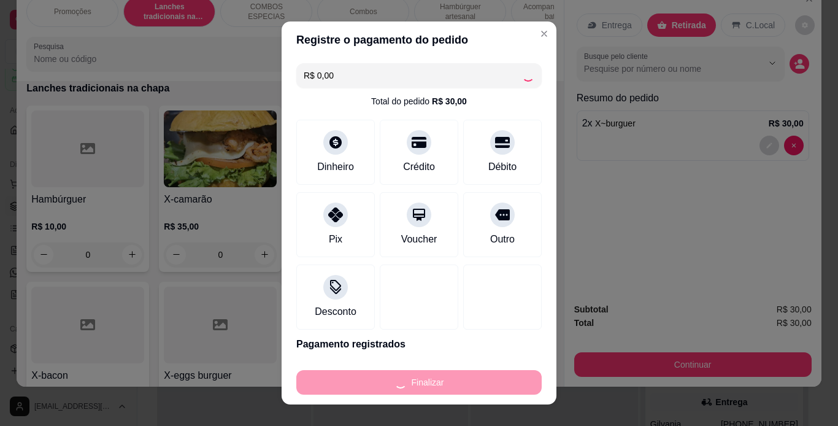
type input "0"
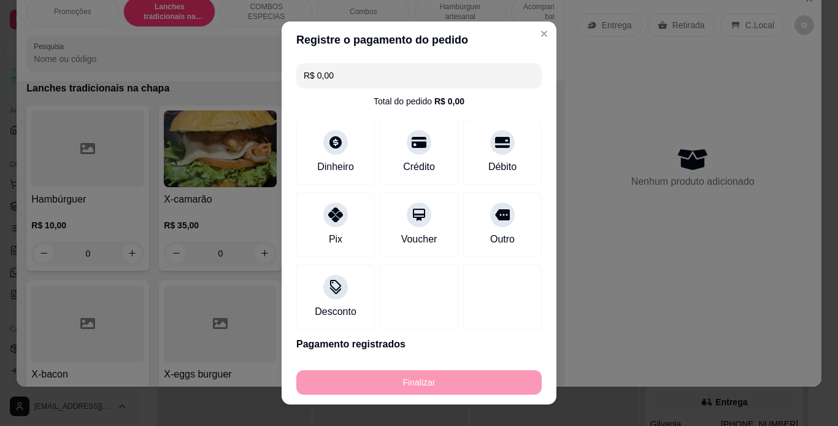
type input "-R$ 30,00"
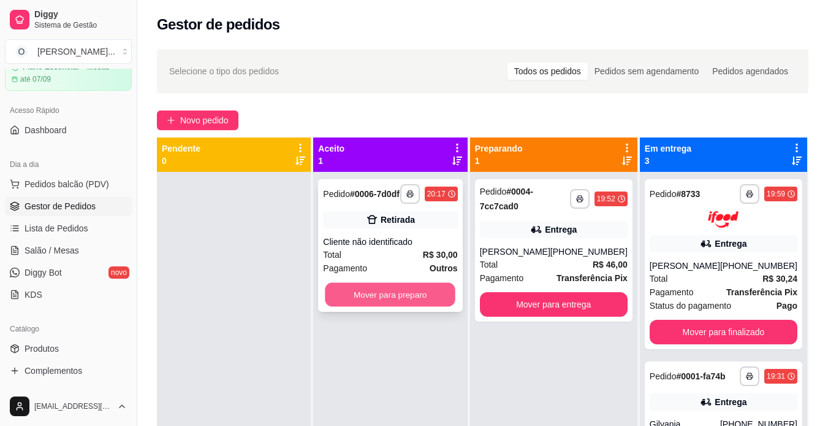
click at [396, 296] on button "Mover para preparo" at bounding box center [391, 295] width 131 height 24
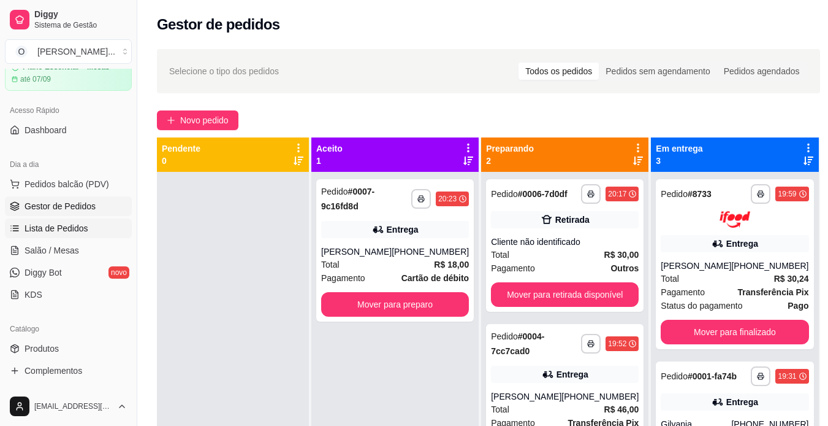
click at [82, 228] on span "Lista de Pedidos" at bounding box center [57, 228] width 64 height 12
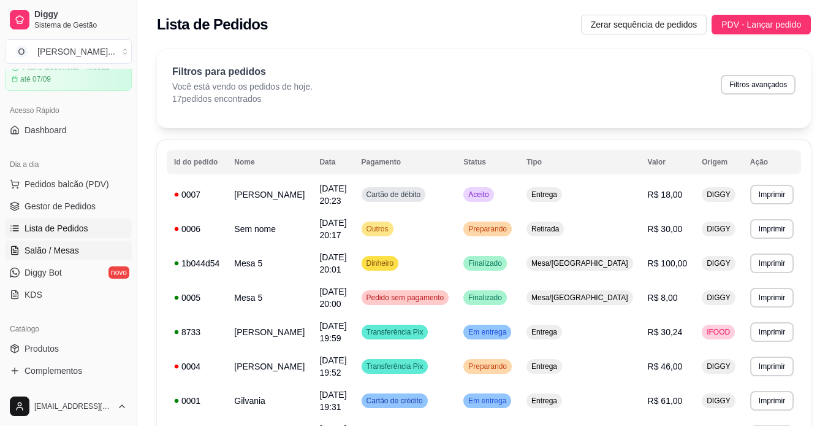
click at [59, 253] on span "Salão / Mesas" at bounding box center [52, 250] width 55 height 12
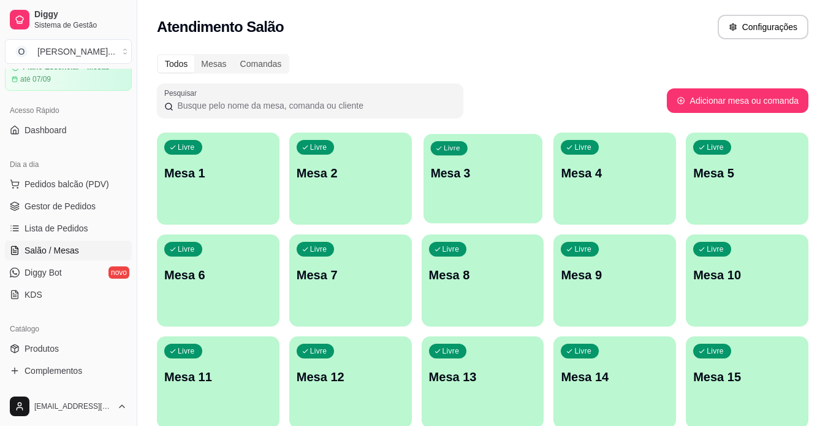
click at [505, 189] on div "Livre Mesa 3" at bounding box center [483, 171] width 119 height 75
click at [48, 179] on span "Pedidos balcão (PDV)" at bounding box center [67, 184] width 85 height 12
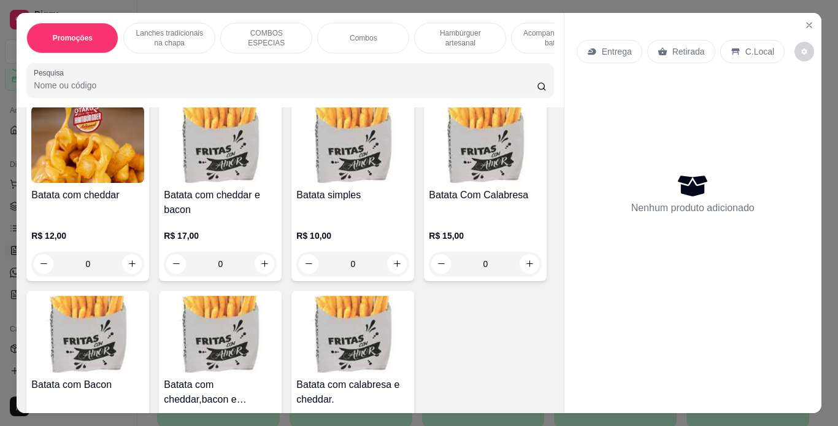
scroll to position [2731, 0]
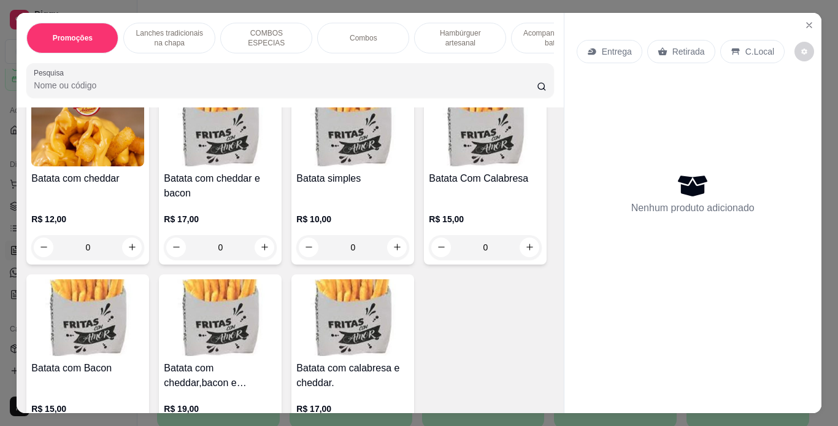
click at [429, 45] on div "0" at bounding box center [485, 33] width 113 height 25
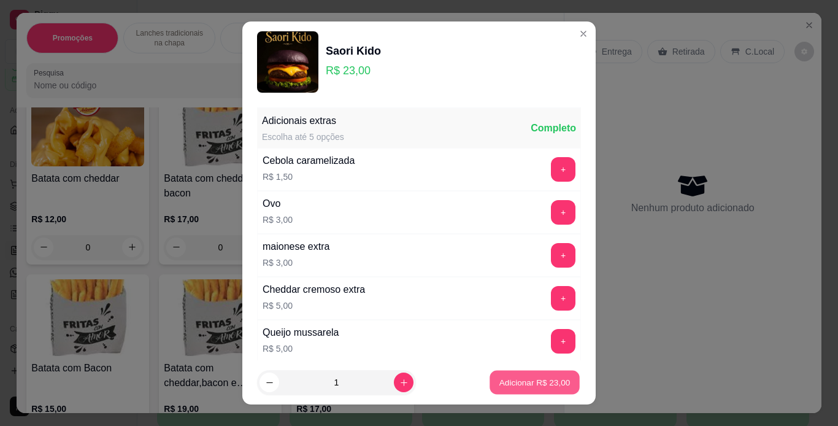
click at [499, 384] on p "Adicionar R$ 23,00" at bounding box center [534, 383] width 71 height 12
type input "1"
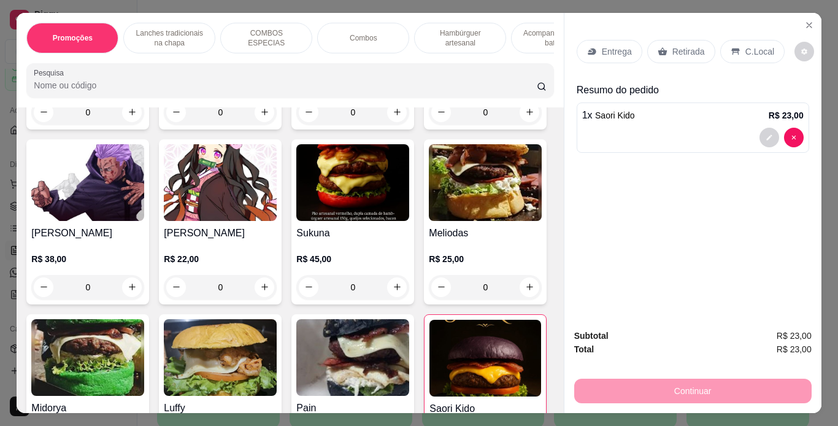
scroll to position [2285, 0]
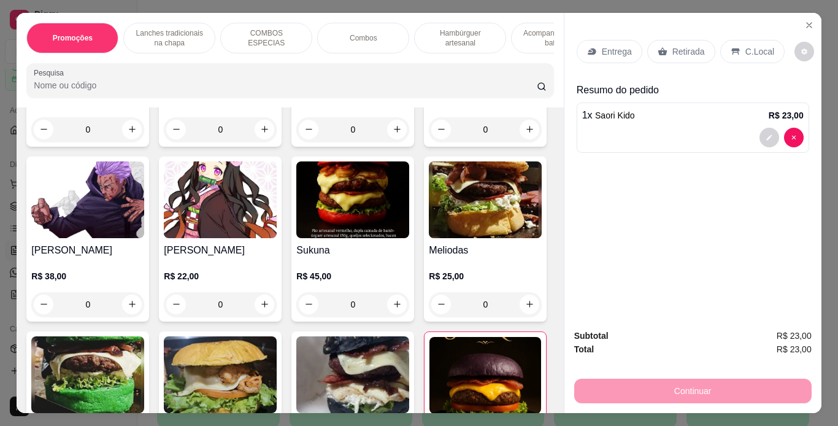
click at [259, 142] on div "0" at bounding box center [220, 129] width 113 height 25
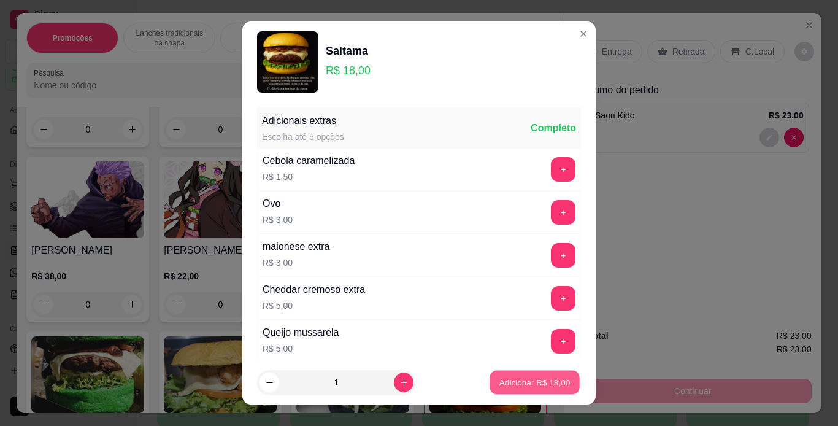
click at [499, 381] on p "Adicionar R$ 18,00" at bounding box center [534, 383] width 71 height 12
type input "1"
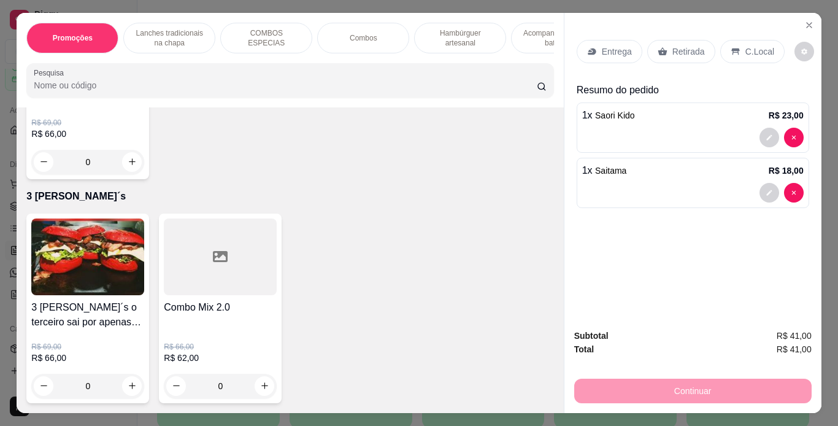
scroll to position [3947, 0]
type input "1"
click at [686, 45] on p "Retirada" at bounding box center [688, 51] width 33 height 12
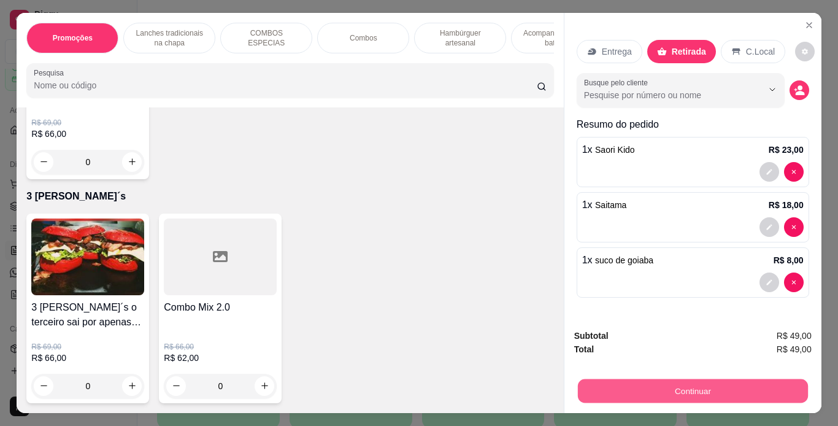
click at [648, 392] on button "Continuar" at bounding box center [692, 391] width 230 height 24
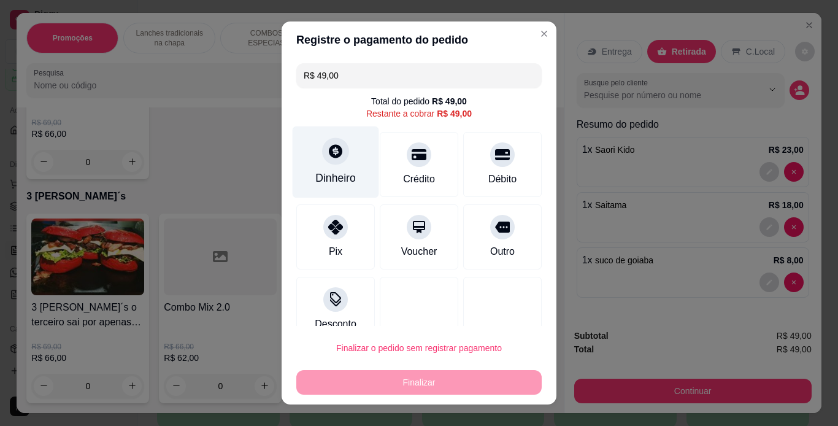
click at [329, 152] on icon at bounding box center [335, 150] width 13 height 13
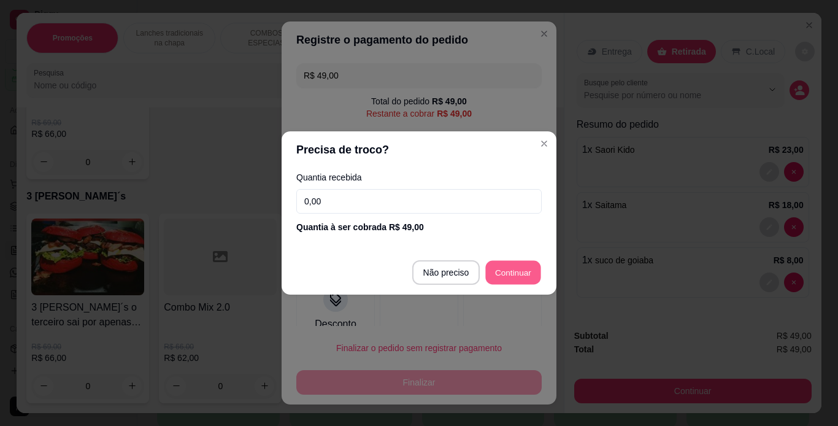
type input "R$ 0,00"
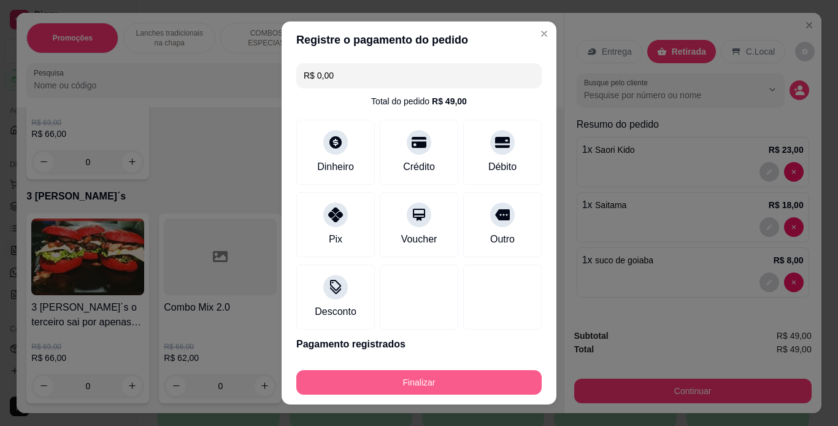
click at [440, 381] on button "Finalizar" at bounding box center [418, 382] width 245 height 25
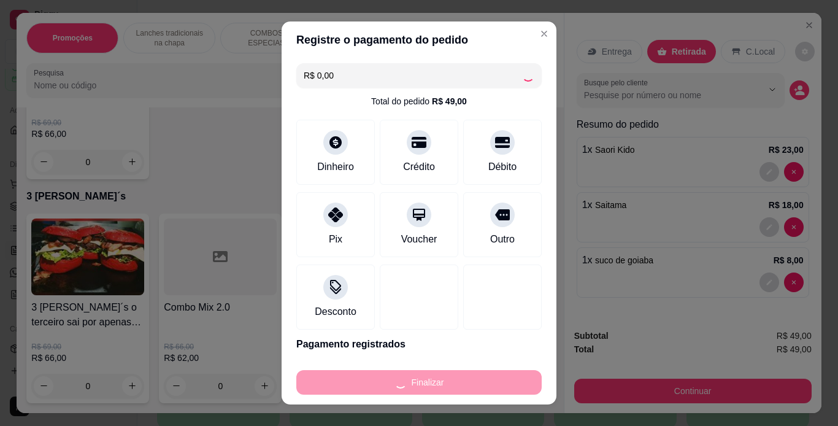
type input "0"
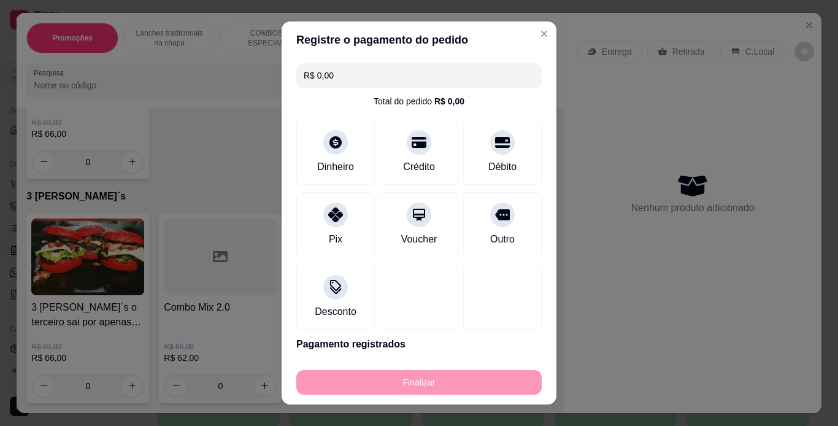
type input "-R$ 49,00"
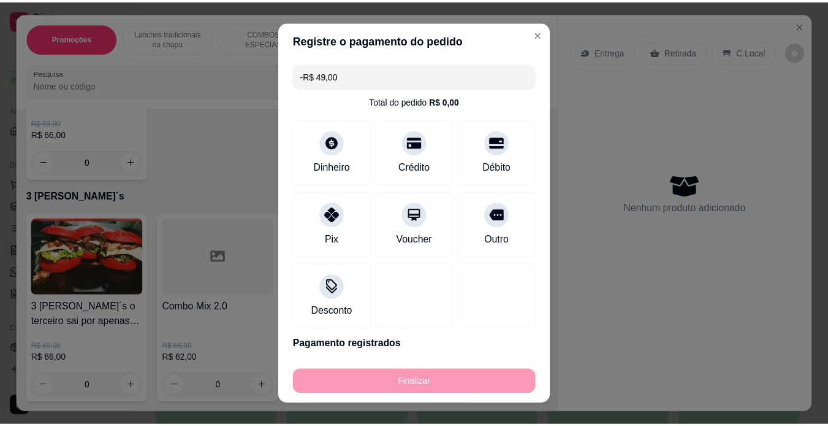
scroll to position [3944, 0]
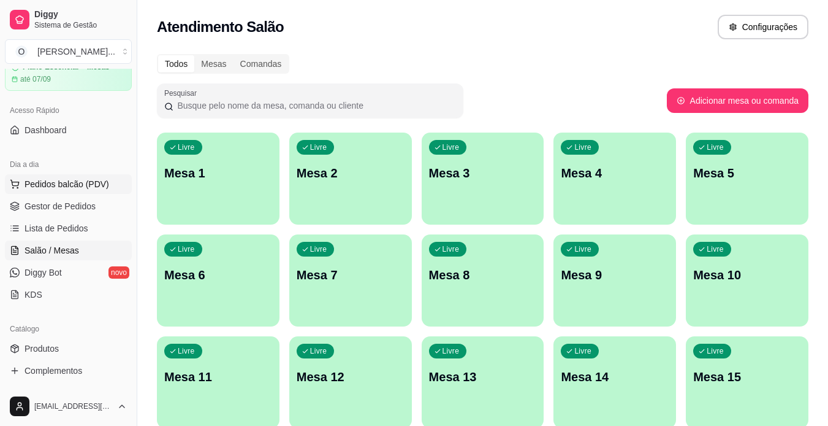
click at [54, 190] on button "Pedidos balcão (PDV)" at bounding box center [68, 184] width 127 height 20
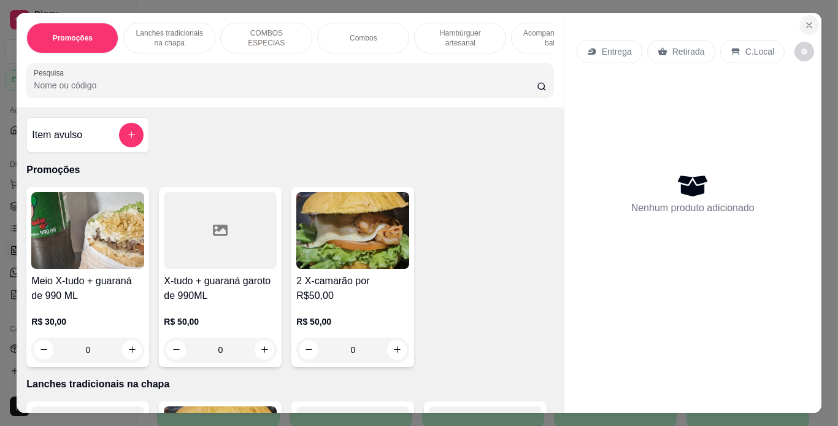
click at [804, 20] on icon "Close" at bounding box center [809, 25] width 10 height 10
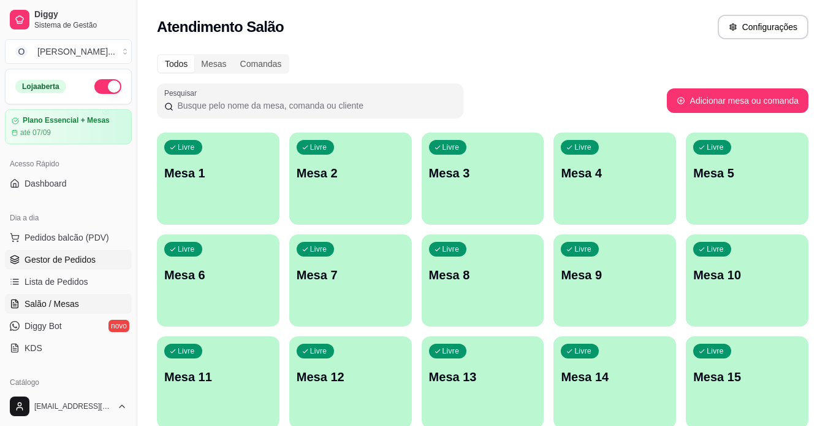
click at [80, 261] on span "Gestor de Pedidos" at bounding box center [60, 259] width 71 height 12
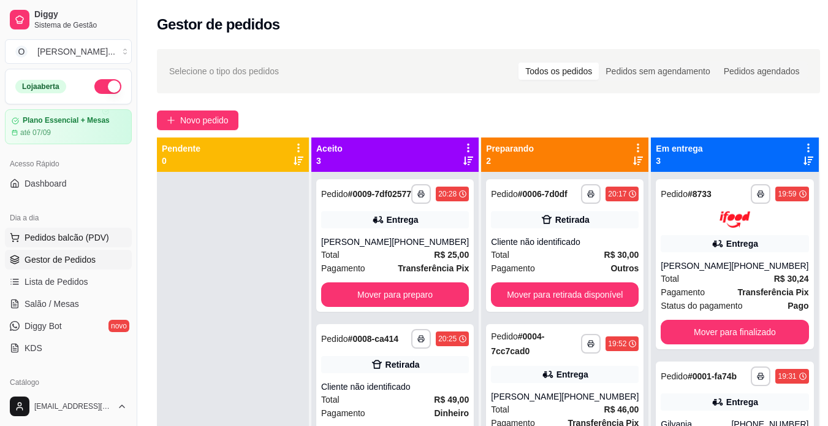
click at [69, 231] on span "Pedidos balcão (PDV)" at bounding box center [67, 237] width 85 height 12
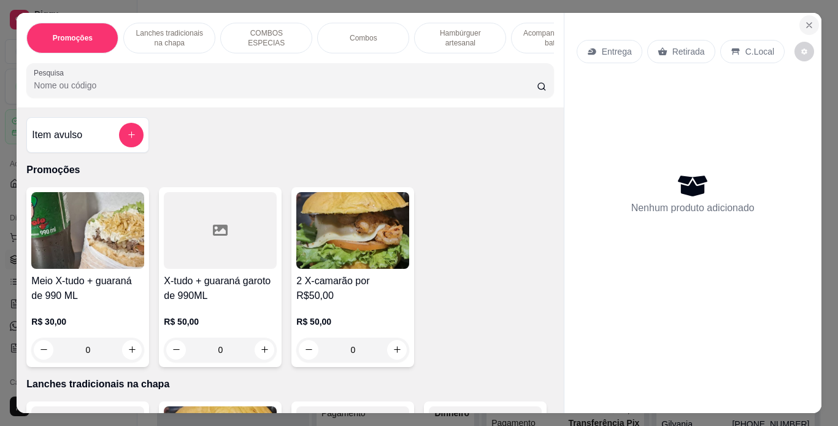
click at [806, 21] on icon "Close" at bounding box center [809, 25] width 10 height 10
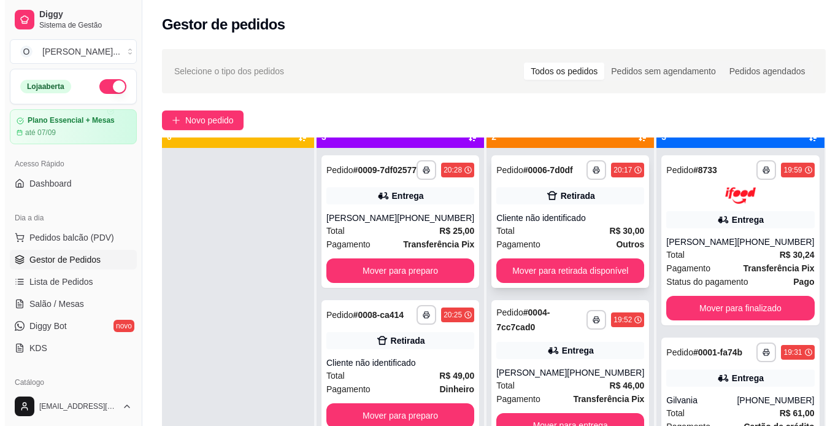
scroll to position [34, 0]
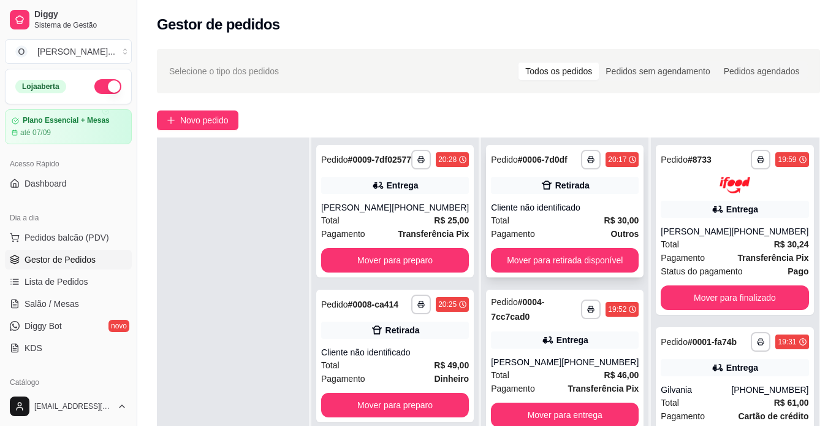
click at [574, 191] on div "Retirada" at bounding box center [573, 185] width 34 height 12
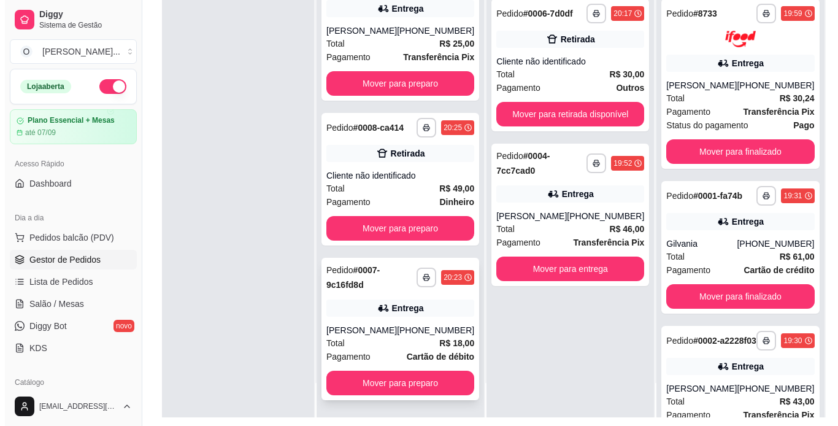
scroll to position [50, 0]
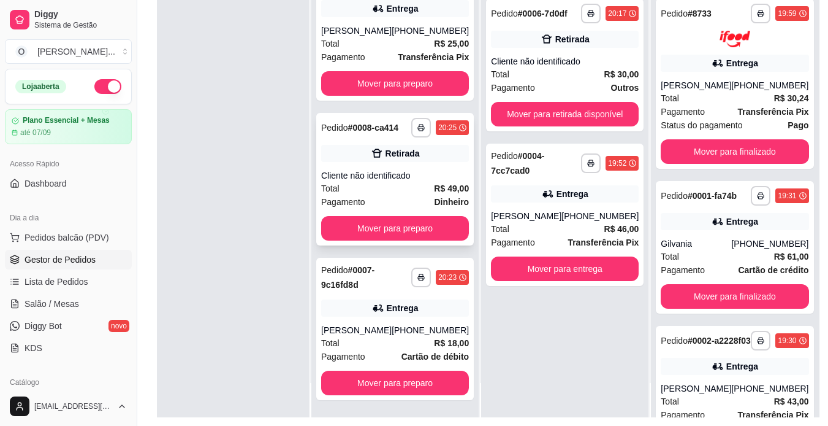
click at [432, 155] on div "Retirada" at bounding box center [395, 153] width 148 height 17
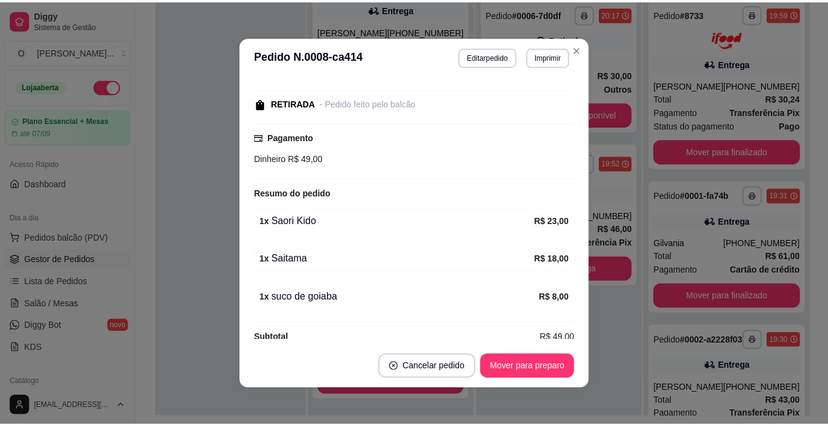
scroll to position [134, 0]
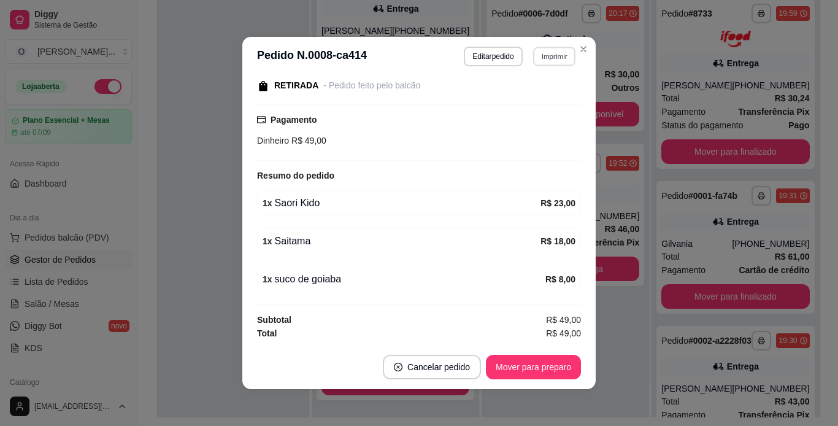
click at [549, 55] on button "Imprimir" at bounding box center [554, 56] width 42 height 19
click at [539, 94] on button "IMPRESSORA" at bounding box center [527, 99] width 86 height 19
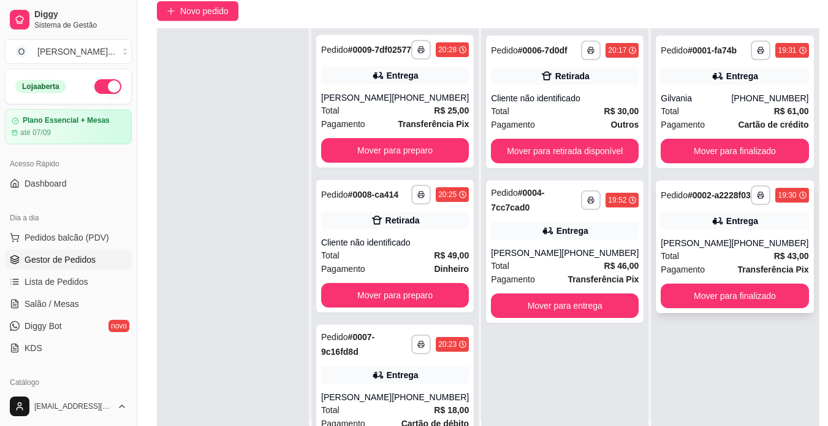
scroll to position [158, 0]
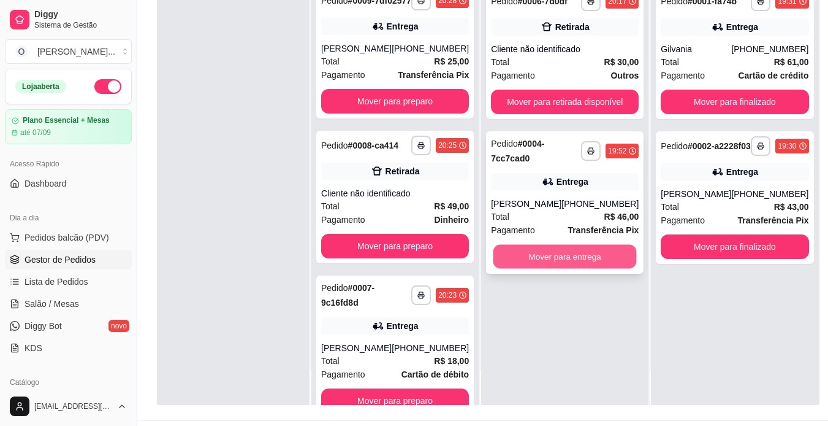
click at [568, 251] on button "Mover para entrega" at bounding box center [565, 257] width 143 height 24
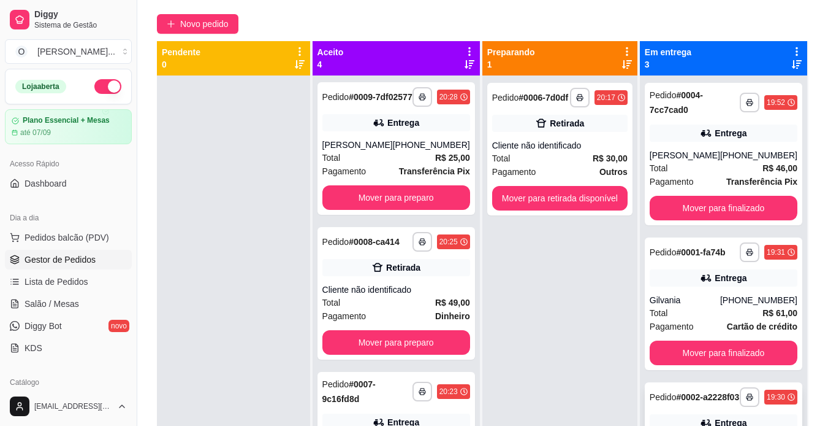
scroll to position [96, 0]
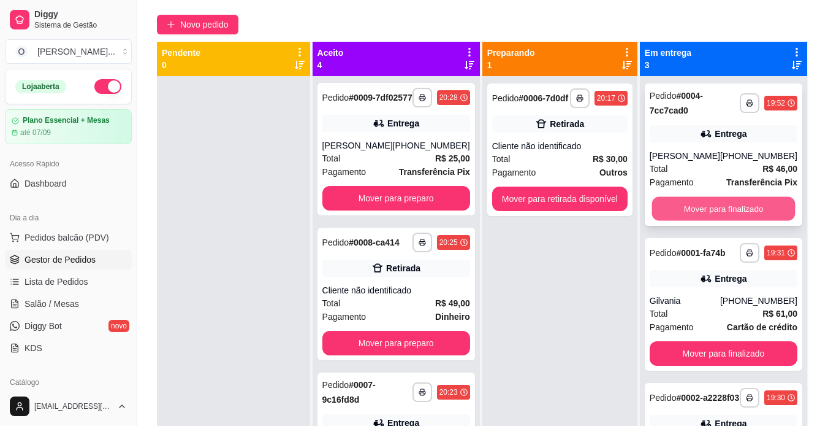
click at [721, 205] on button "Mover para finalizado" at bounding box center [723, 209] width 143 height 24
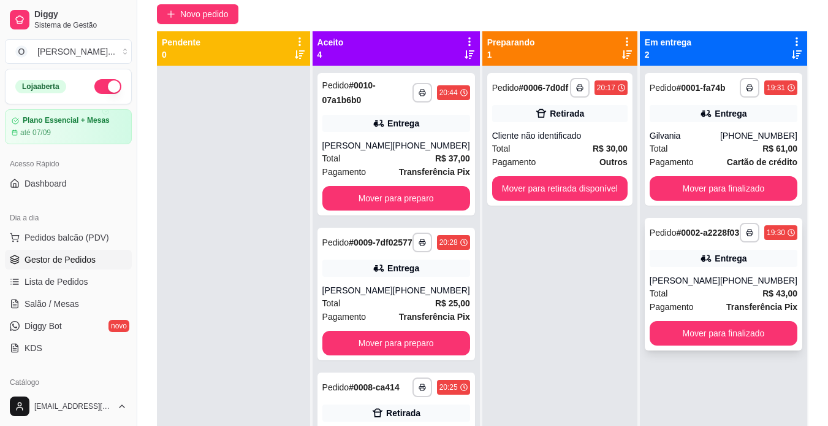
scroll to position [88, 0]
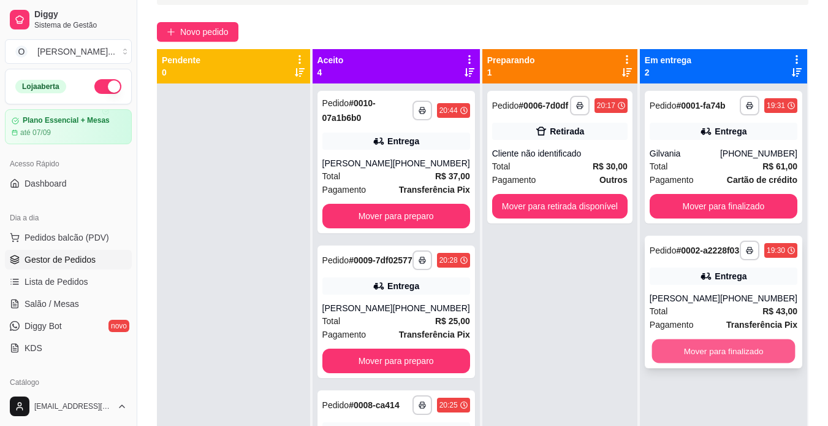
click at [738, 354] on button "Mover para finalizado" at bounding box center [723, 351] width 143 height 24
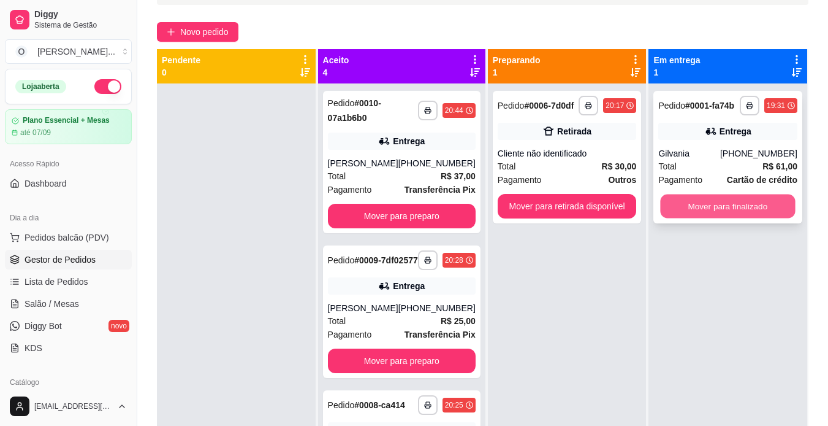
click at [724, 213] on button "Mover para finalizado" at bounding box center [728, 206] width 135 height 24
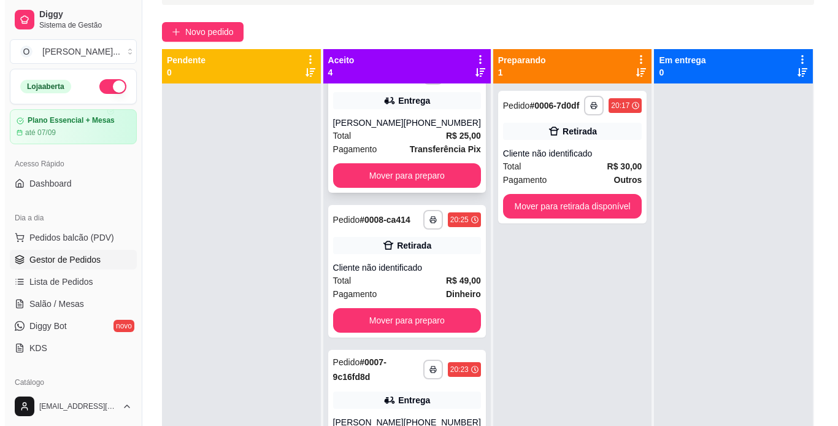
scroll to position [205, 0]
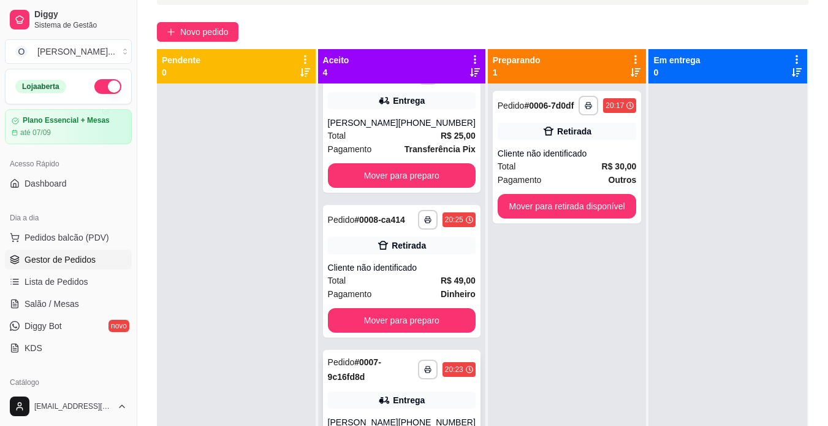
click at [343, 377] on strong "# 0007-9c16fd8d" at bounding box center [354, 369] width 53 height 25
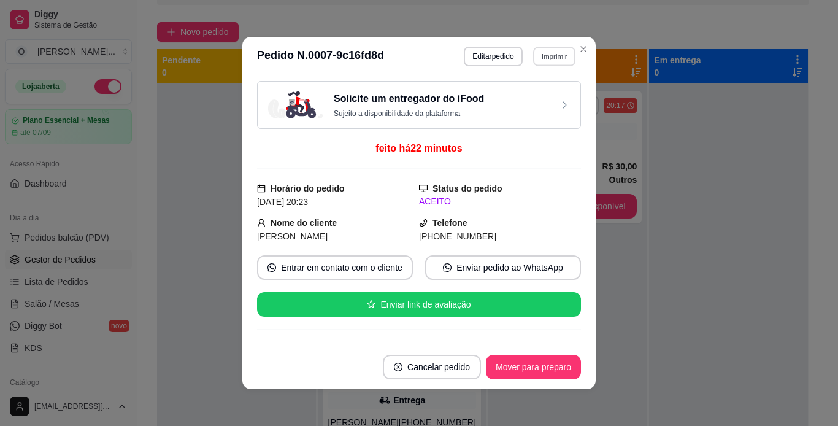
click at [548, 63] on button "Imprimir" at bounding box center [554, 56] width 42 height 19
click at [537, 97] on button "IMPRESSORA" at bounding box center [527, 99] width 86 height 19
click at [546, 362] on button "Mover para preparo" at bounding box center [533, 367] width 92 height 24
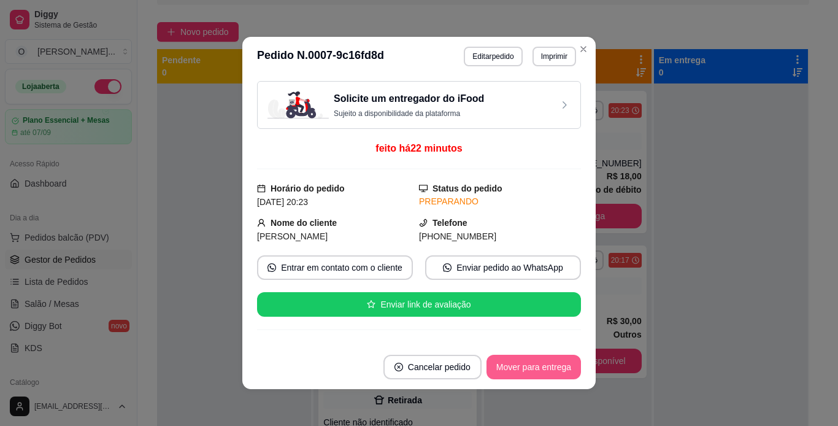
scroll to position [50, 0]
click at [546, 362] on button "Mover para entrega" at bounding box center [533, 366] width 94 height 25
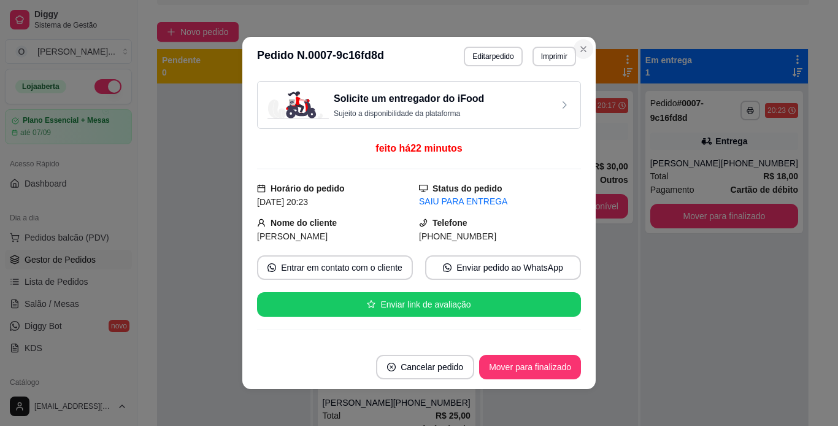
scroll to position [205, 0]
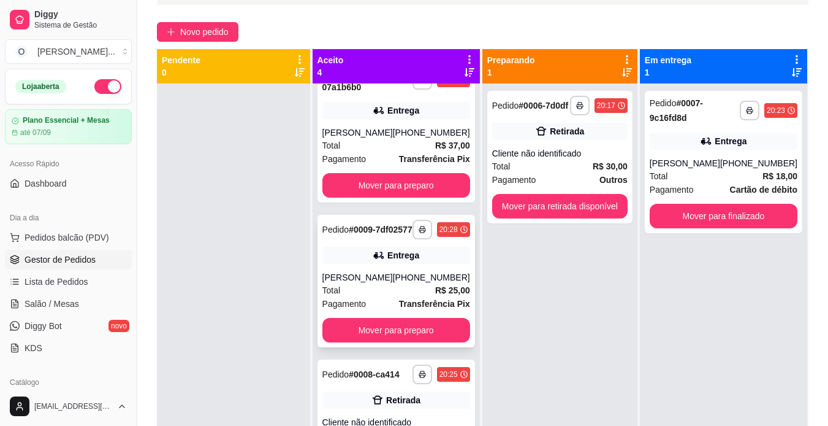
click at [368, 231] on div "**********" at bounding box center [397, 281] width 158 height 132
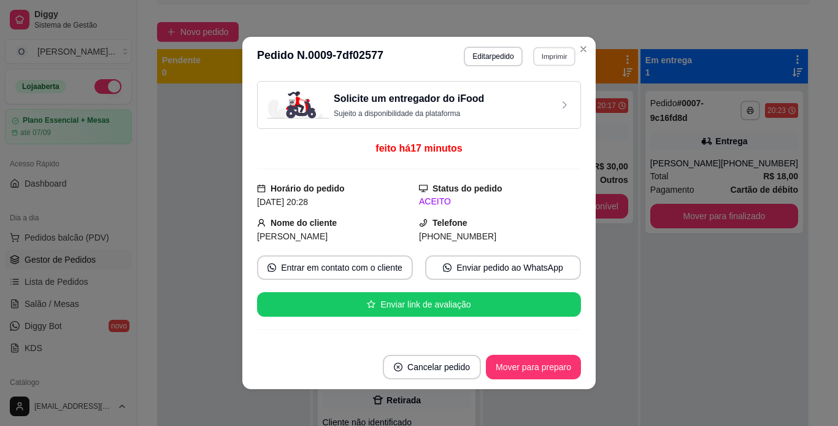
click at [541, 62] on button "Imprimir" at bounding box center [554, 56] width 42 height 19
click at [533, 94] on button "IMPRESSORA" at bounding box center [527, 99] width 86 height 19
click at [504, 365] on button "Mover para preparo" at bounding box center [533, 367] width 92 height 24
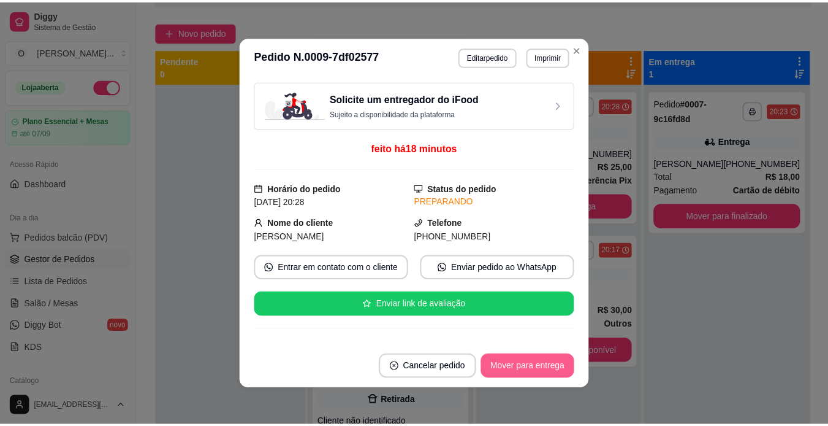
scroll to position [50, 0]
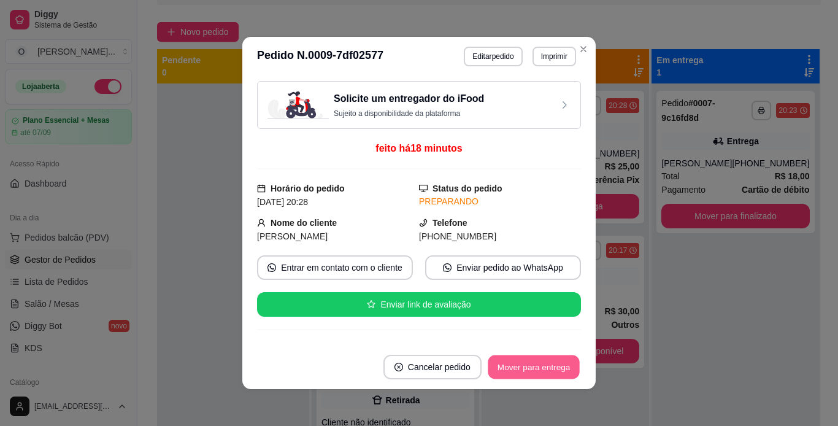
click at [504, 365] on button "Mover para entrega" at bounding box center [534, 367] width 92 height 24
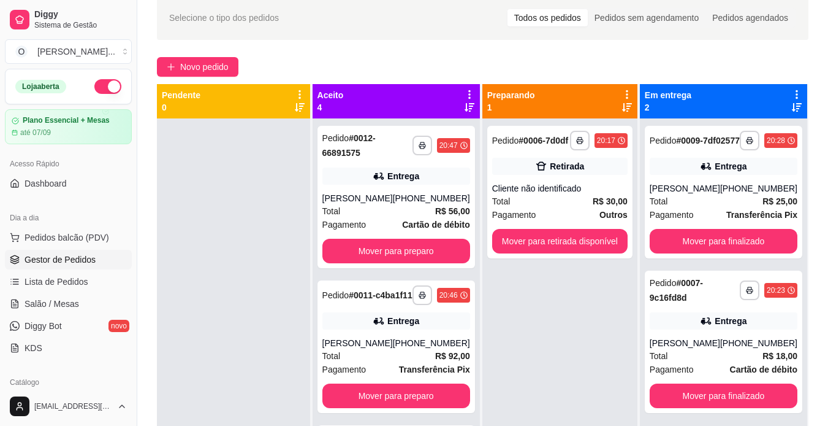
scroll to position [53, 0]
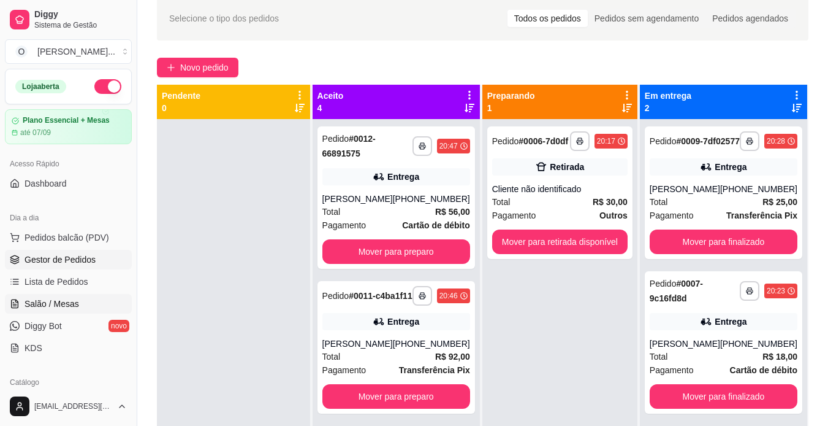
click at [56, 300] on span "Salão / Mesas" at bounding box center [52, 303] width 55 height 12
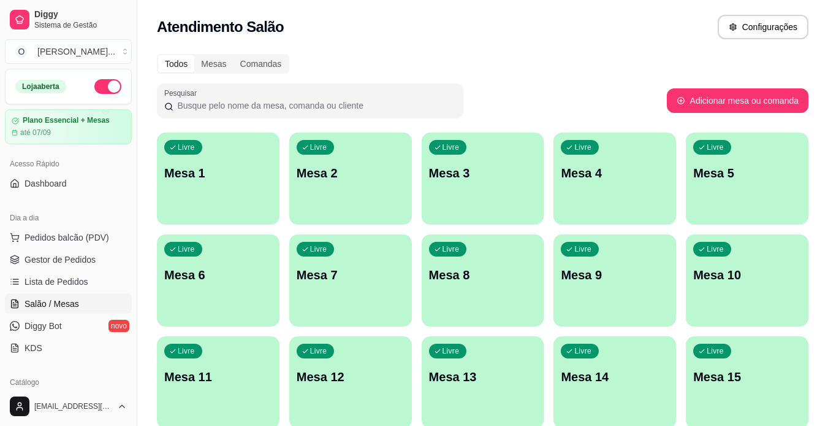
click at [460, 186] on div "Livre Mesa 3" at bounding box center [483, 170] width 123 height 77
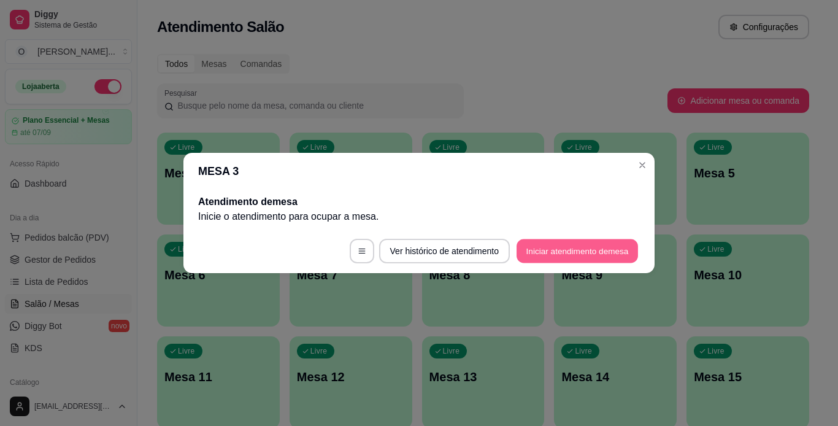
click at [527, 246] on button "Iniciar atendimento de mesa" at bounding box center [576, 251] width 121 height 24
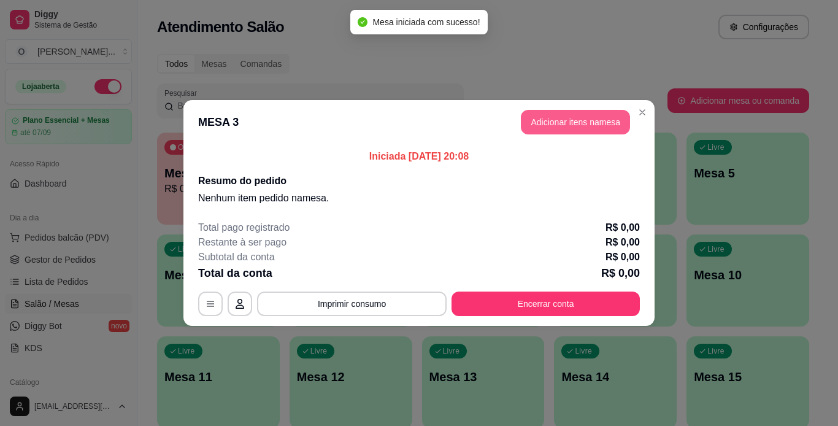
click at [581, 124] on button "Adicionar itens na mesa" at bounding box center [575, 122] width 109 height 25
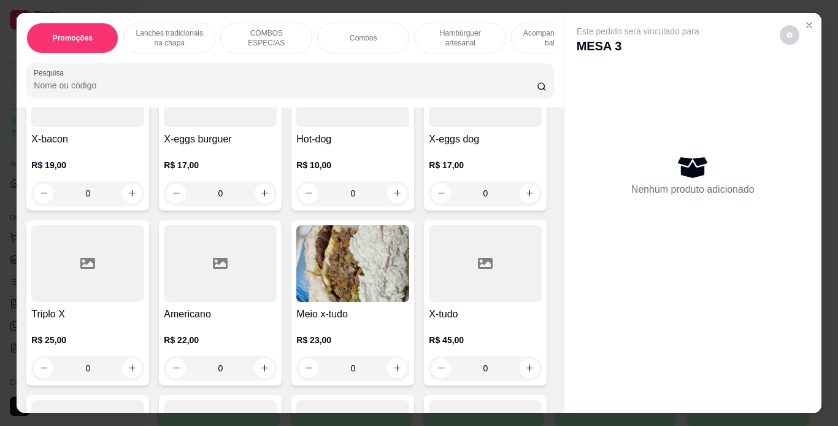
scroll to position [568, 0]
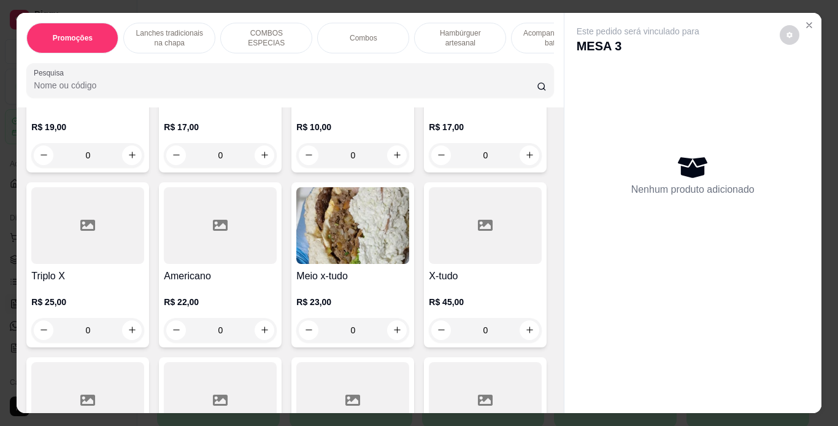
click at [296, 167] on div "0" at bounding box center [352, 155] width 113 height 25
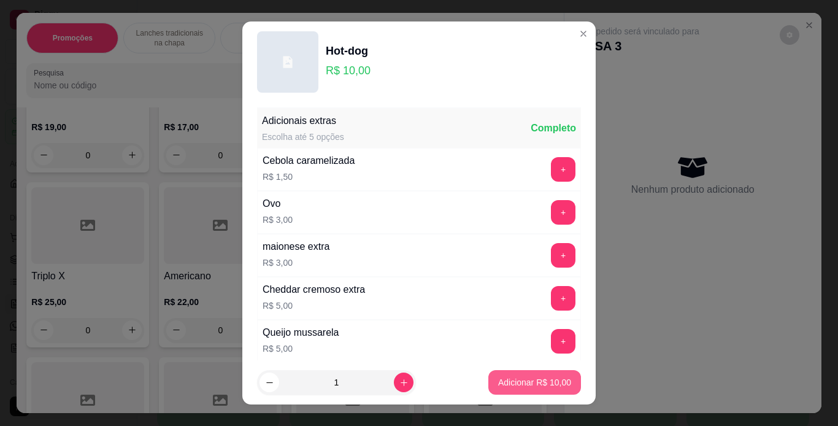
click at [511, 385] on p "Adicionar R$ 10,00" at bounding box center [534, 382] width 73 height 12
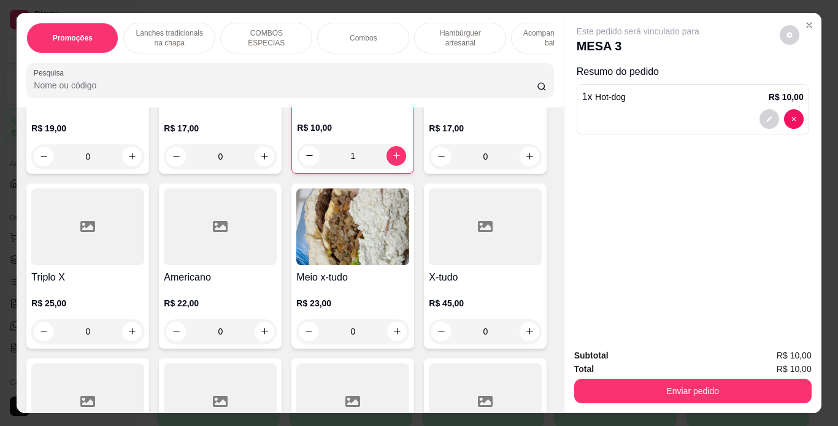
type input "1"
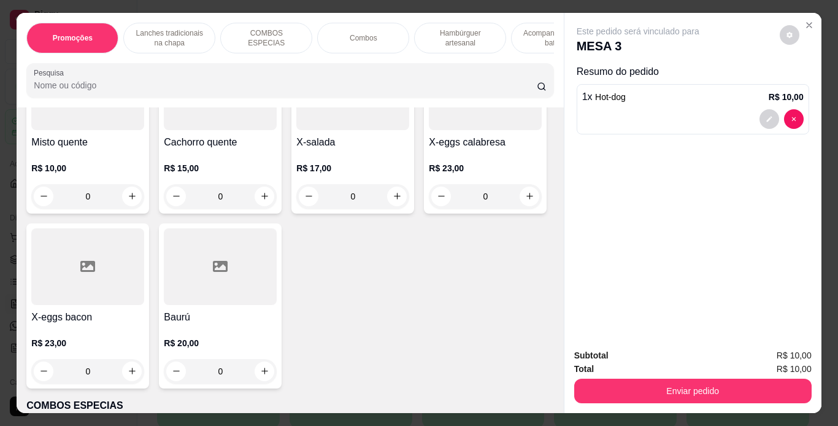
scroll to position [917, 0]
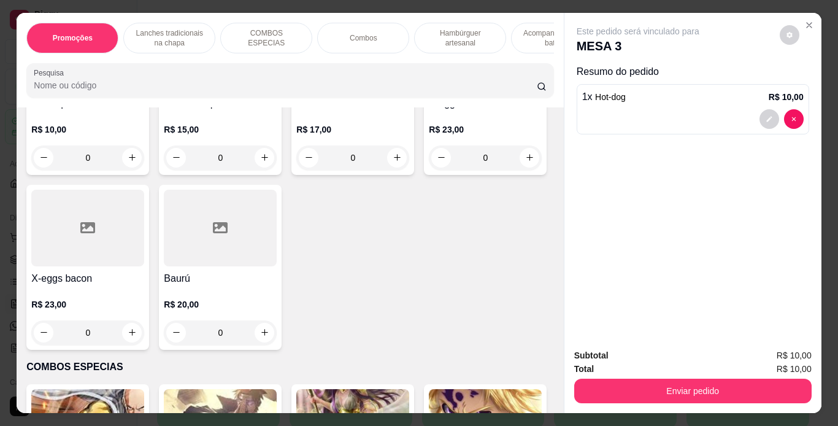
click at [255, 170] on div "0" at bounding box center [220, 157] width 113 height 25
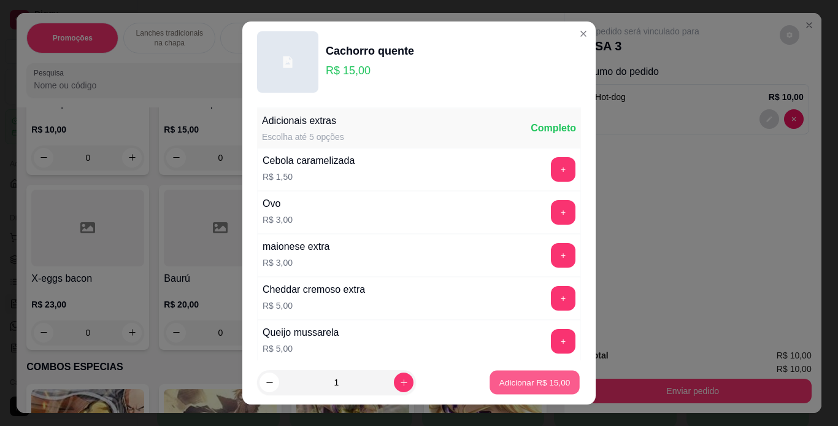
click at [499, 379] on p "Adicionar R$ 15,00" at bounding box center [534, 383] width 71 height 12
type input "1"
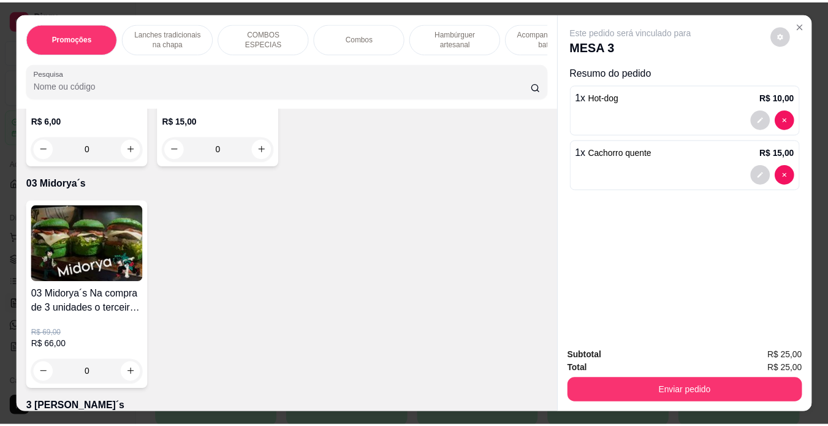
scroll to position [3599, 0]
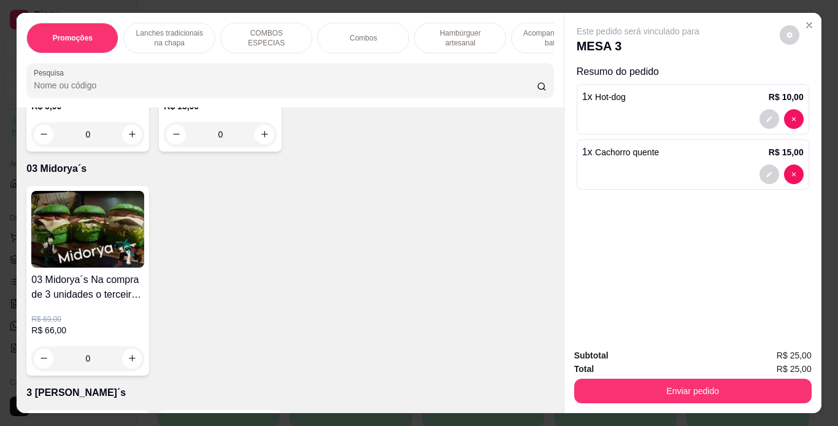
type input "1"
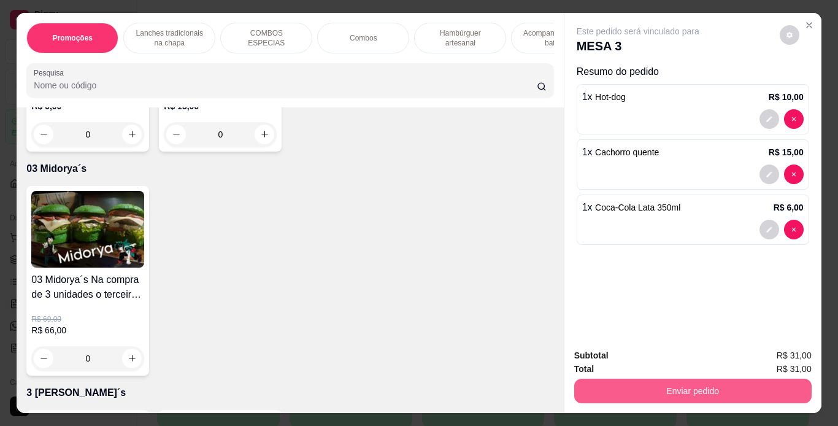
click at [647, 385] on button "Enviar pedido" at bounding box center [692, 390] width 237 height 25
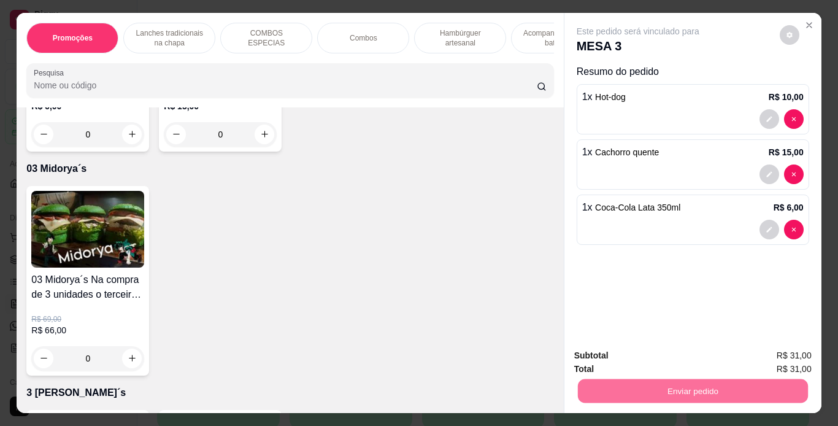
click at [690, 354] on button "Não registrar e enviar pedido" at bounding box center [652, 356] width 124 height 23
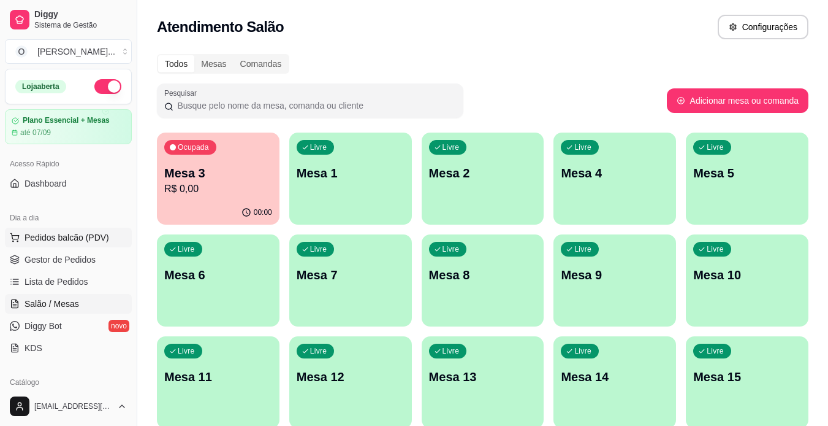
click at [62, 245] on button "Pedidos balcão (PDV)" at bounding box center [68, 238] width 127 height 20
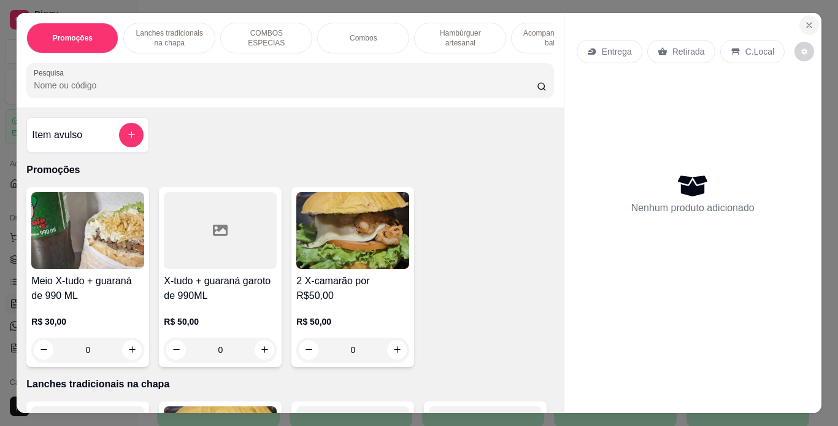
click at [806, 20] on icon "Close" at bounding box center [809, 25] width 10 height 10
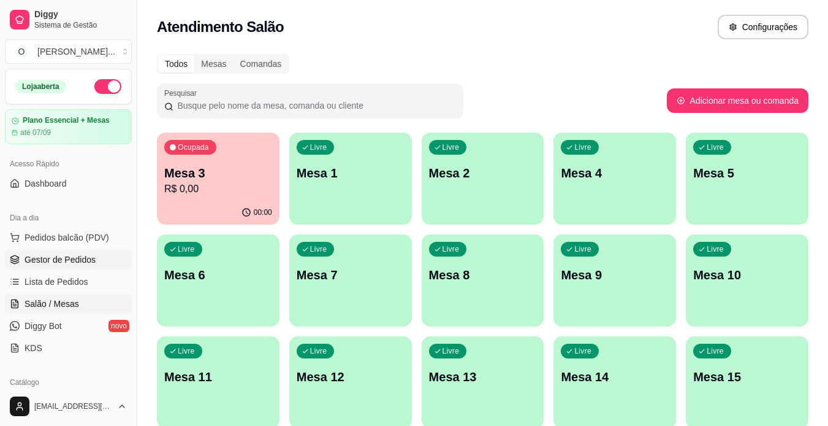
click at [72, 262] on span "Gestor de Pedidos" at bounding box center [60, 259] width 71 height 12
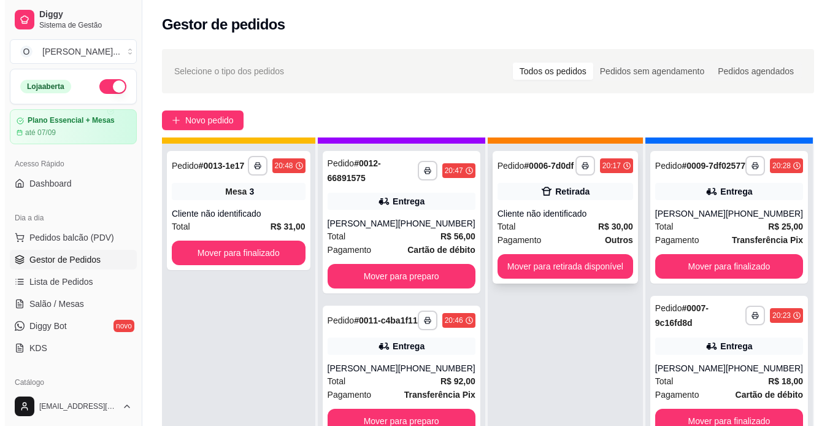
scroll to position [34, 0]
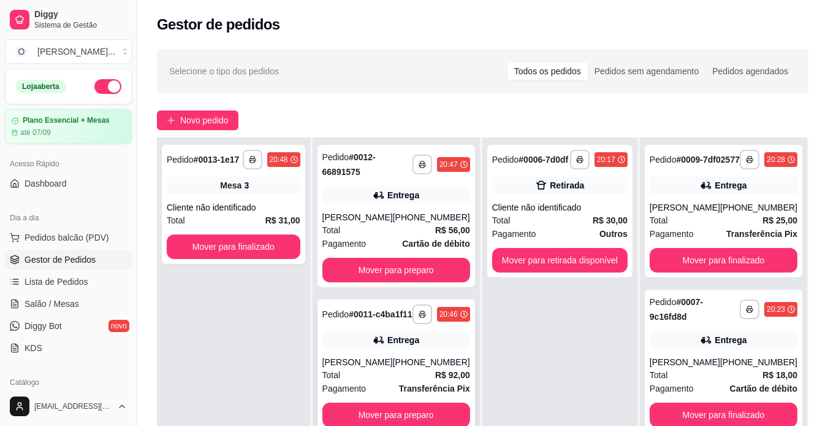
click at [439, 324] on div "**********" at bounding box center [397, 314] width 148 height 20
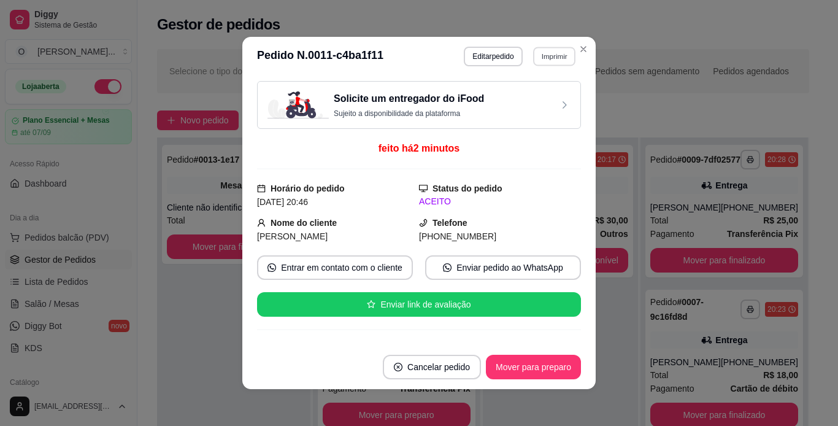
click at [533, 56] on button "Imprimir" at bounding box center [554, 56] width 42 height 19
click at [506, 94] on button "IMPRESSORA" at bounding box center [528, 99] width 86 height 19
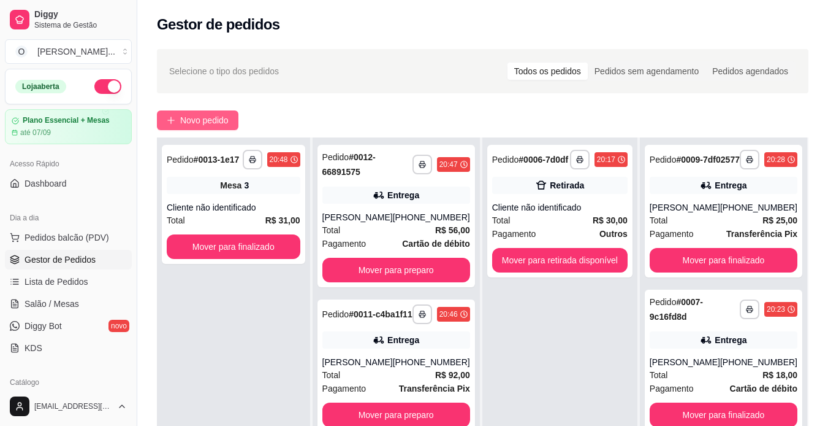
click at [213, 122] on span "Novo pedido" at bounding box center [204, 119] width 48 height 13
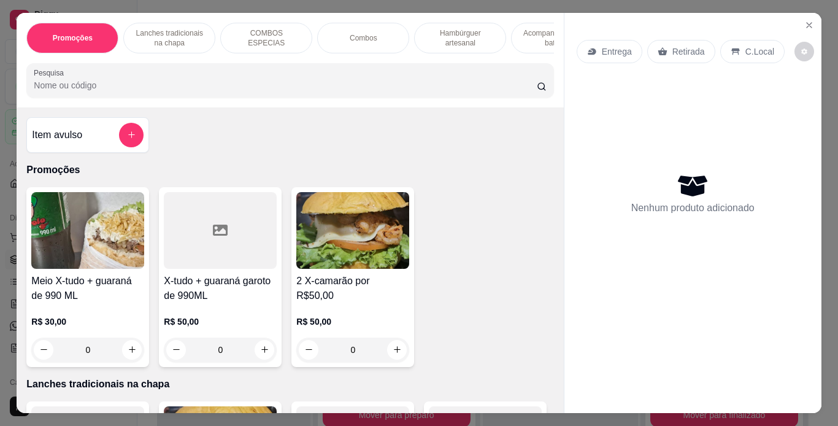
click at [602, 52] on p "Entrega" at bounding box center [617, 51] width 30 height 12
click at [591, 53] on div "Entrega" at bounding box center [609, 51] width 66 height 23
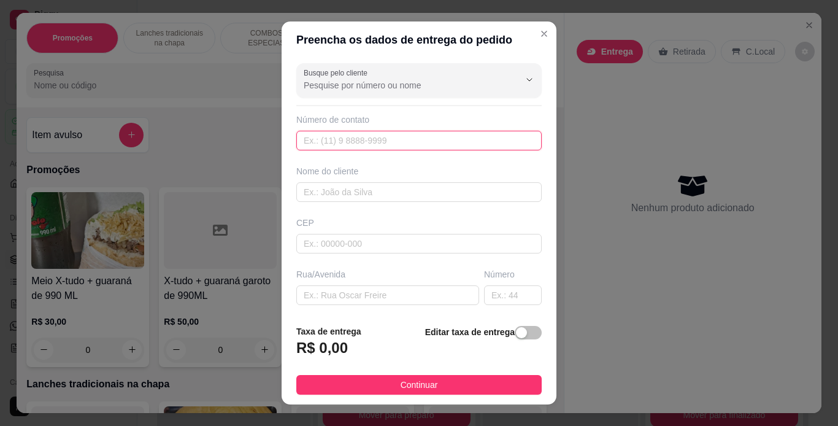
click at [416, 141] on input "text" at bounding box center [418, 141] width 245 height 20
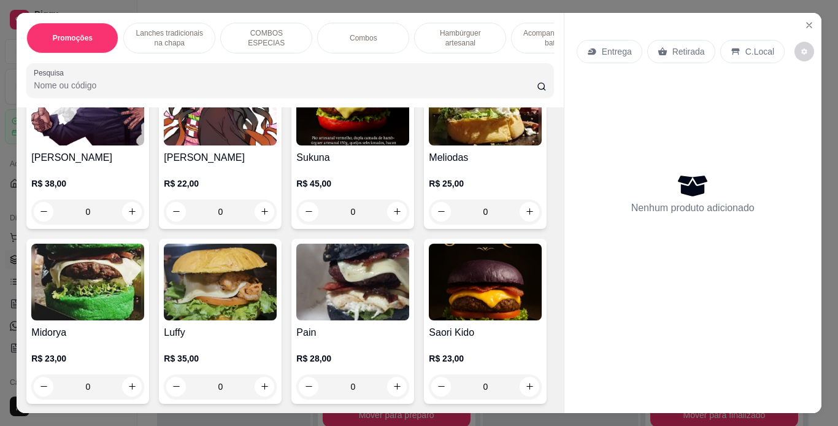
scroll to position [2320, 0]
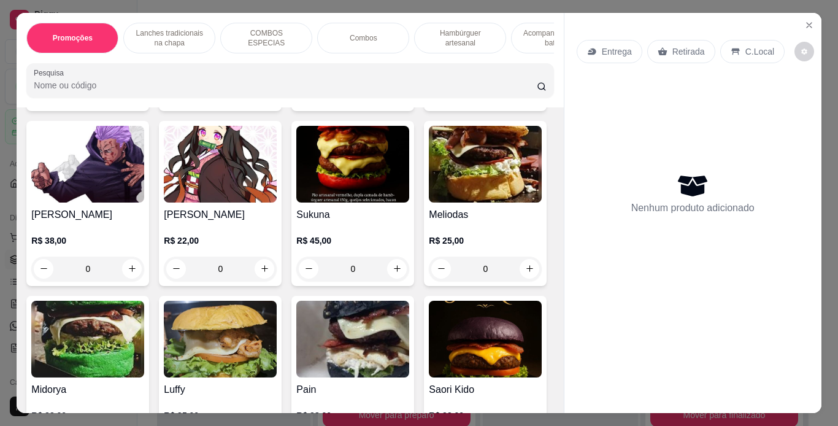
click at [259, 106] on div "0" at bounding box center [220, 94] width 113 height 25
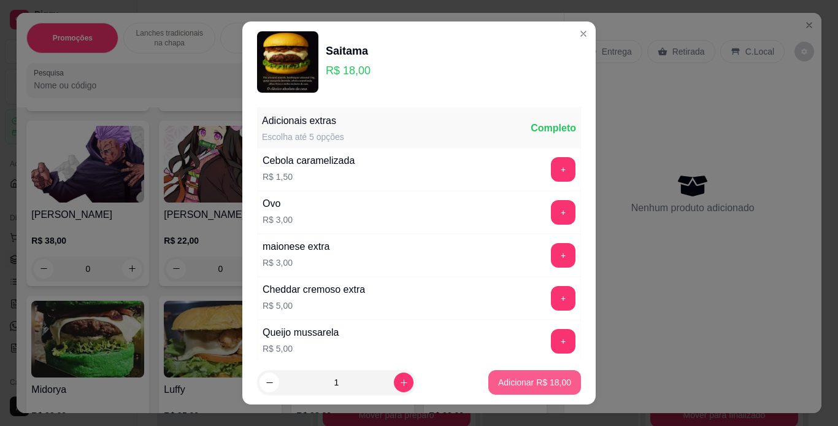
click at [508, 378] on p "Adicionar R$ 18,00" at bounding box center [534, 382] width 73 height 12
type input "1"
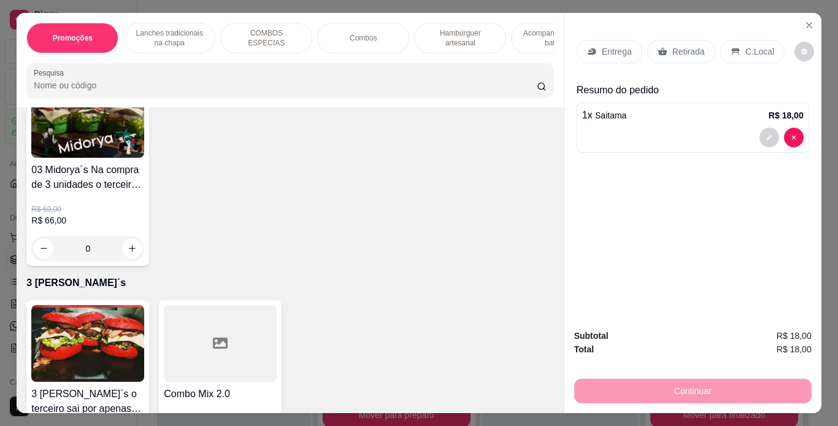
scroll to position [3709, 0]
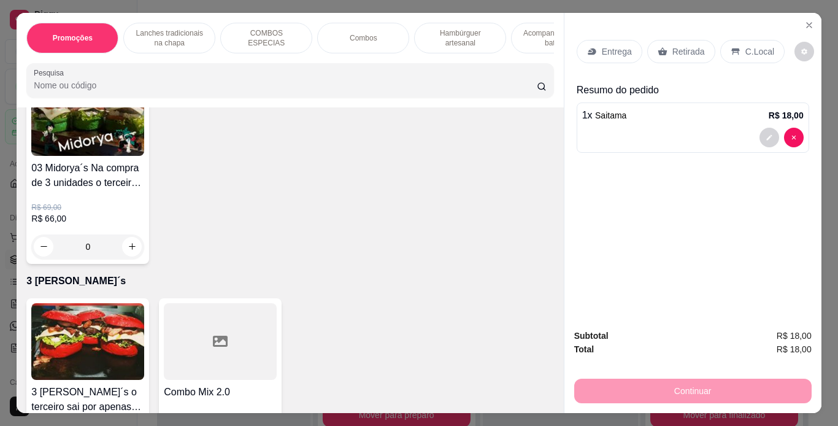
type input "1"
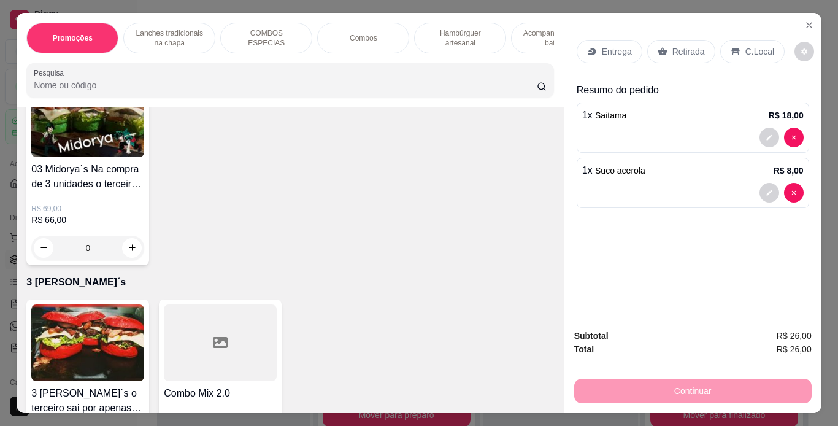
click at [737, 47] on div "C.Local" at bounding box center [752, 51] width 64 height 23
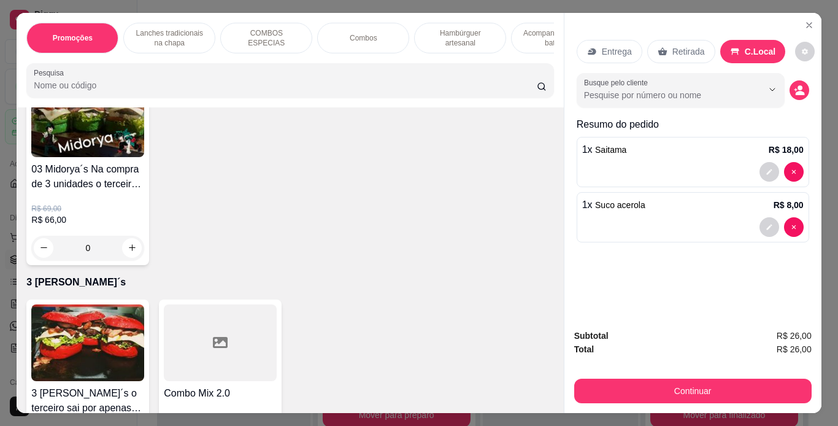
click at [744, 47] on p "C.Local" at bounding box center [759, 51] width 31 height 12
click at [804, 22] on icon "Close" at bounding box center [809, 25] width 10 height 10
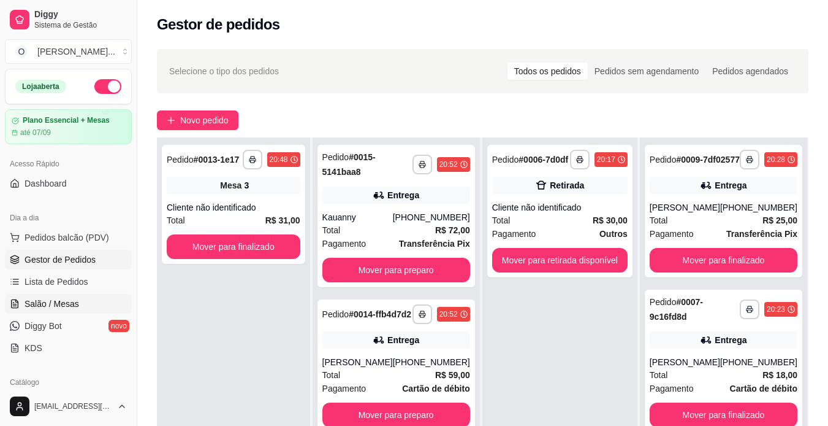
click at [48, 308] on span "Salão / Mesas" at bounding box center [52, 303] width 55 height 12
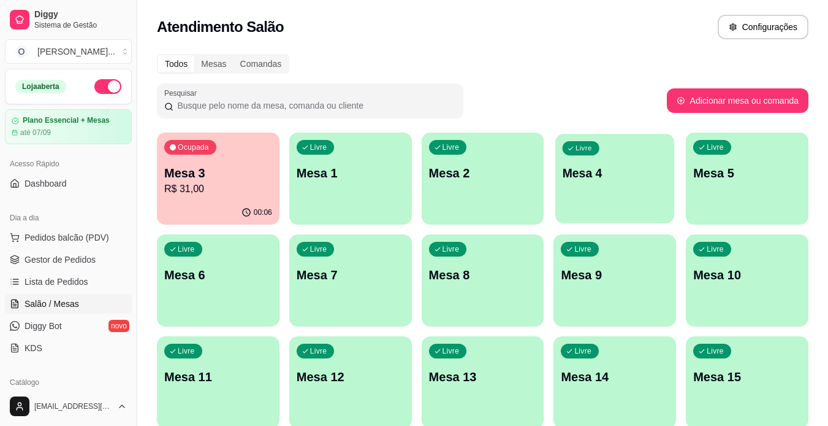
click at [588, 173] on p "Mesa 4" at bounding box center [615, 173] width 105 height 17
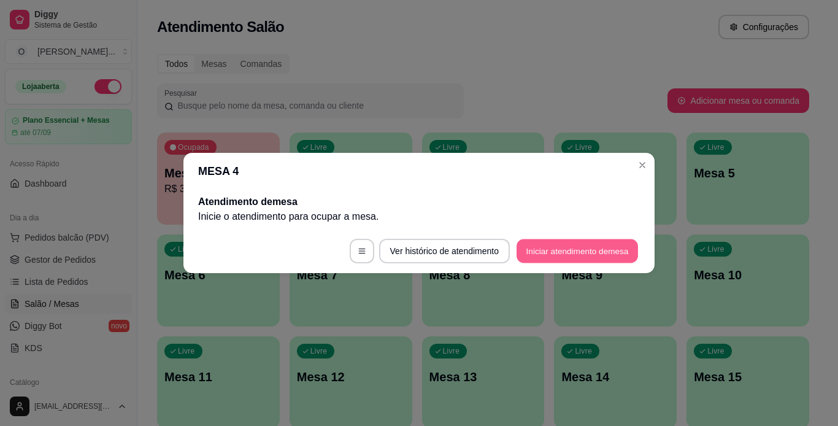
click at [539, 245] on button "Iniciar atendimento de mesa" at bounding box center [576, 251] width 121 height 24
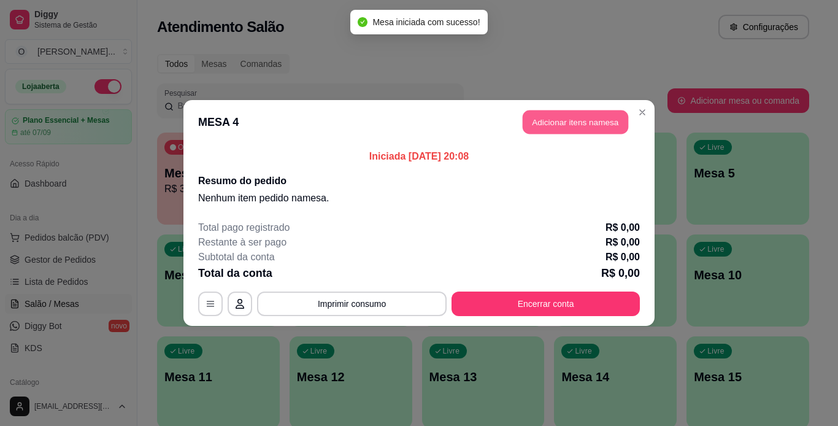
click at [557, 123] on button "Adicionar itens na mesa" at bounding box center [574, 122] width 105 height 24
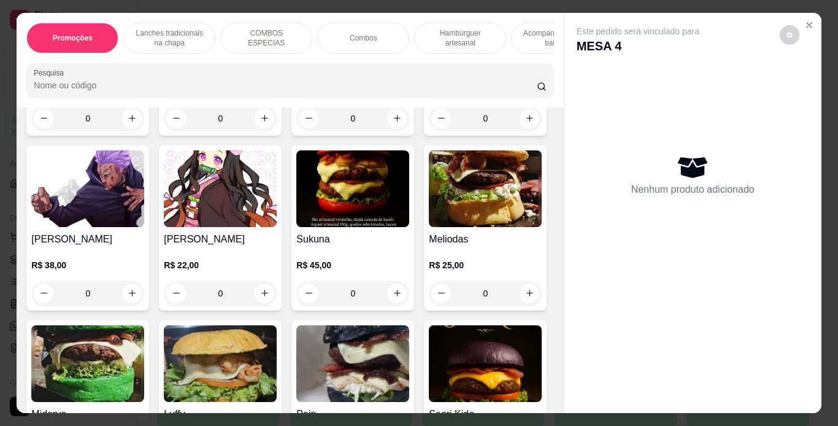
scroll to position [2283, 0]
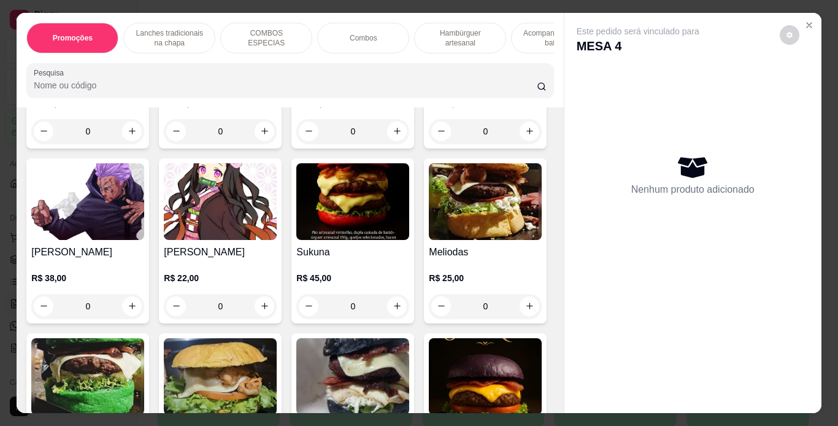
click at [259, 143] on div "0" at bounding box center [220, 131] width 113 height 25
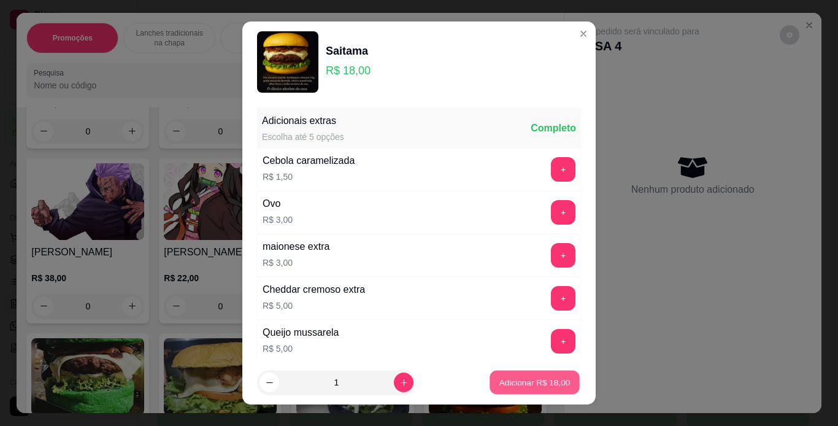
click at [489, 381] on button "Adicionar R$ 18,00" at bounding box center [534, 382] width 90 height 24
type input "1"
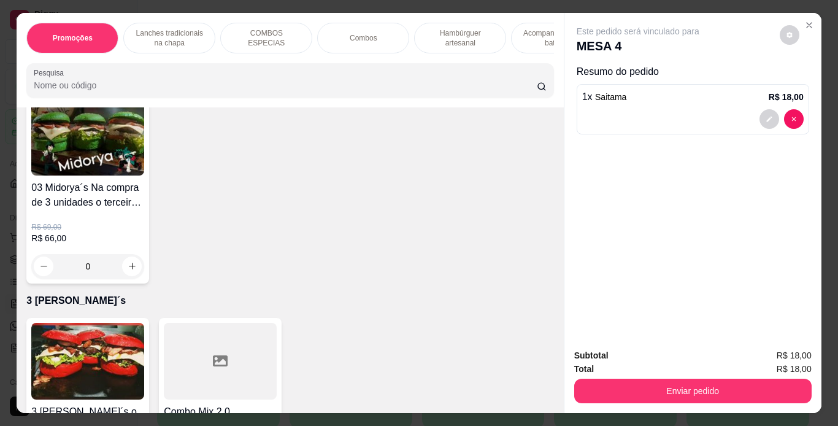
scroll to position [3688, 0]
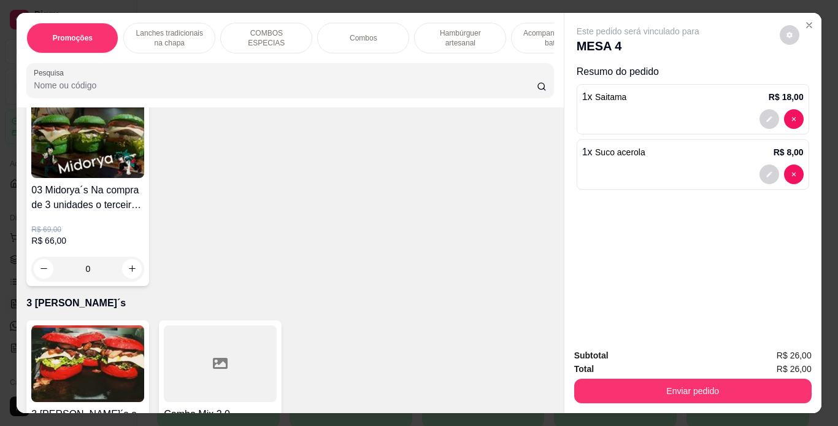
type input "1"
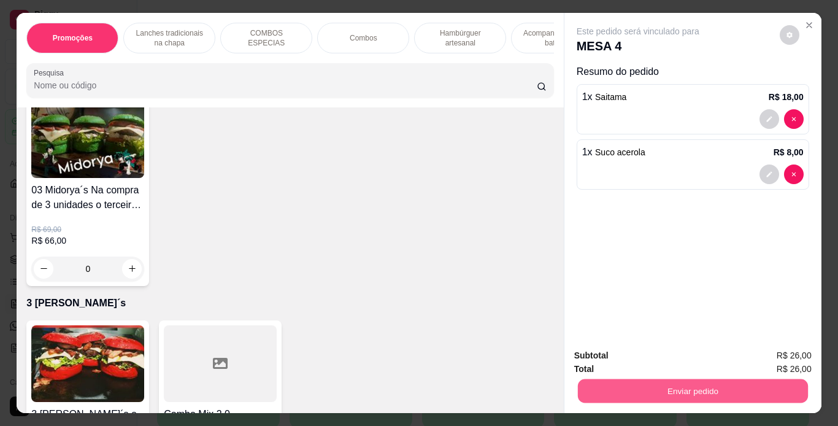
click at [583, 386] on button "Enviar pedido" at bounding box center [692, 391] width 230 height 24
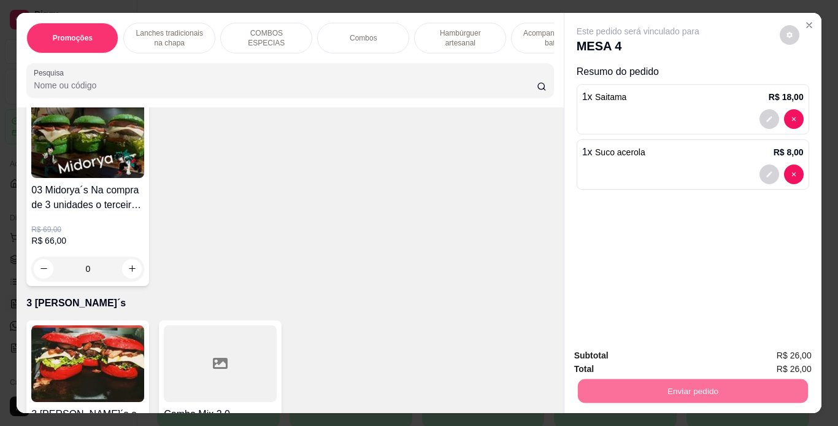
click at [668, 352] on button "Não registrar e enviar pedido" at bounding box center [652, 356] width 124 height 23
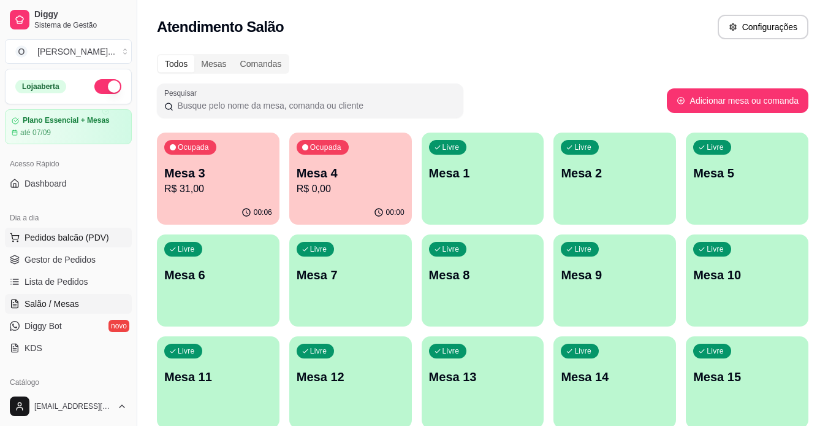
click at [58, 238] on span "Pedidos balcão (PDV)" at bounding box center [67, 237] width 85 height 12
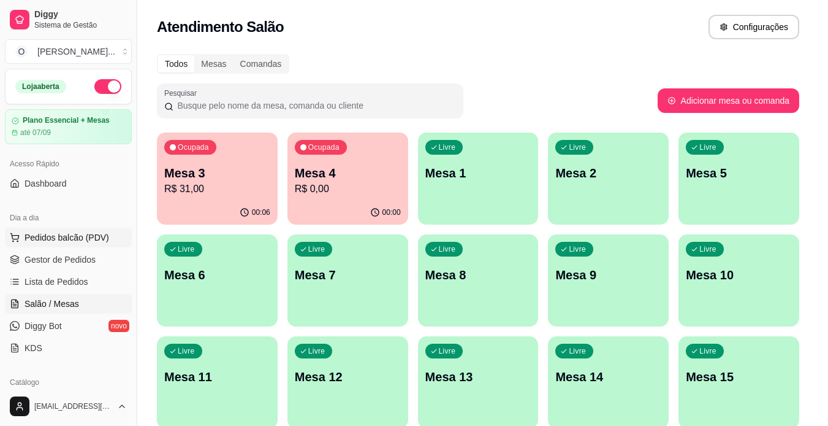
click at [63, 241] on img at bounding box center [87, 230] width 113 height 77
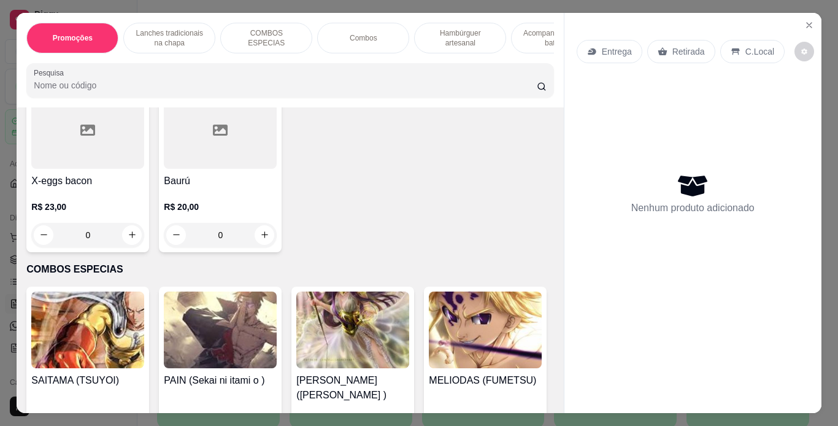
scroll to position [1014, 0]
click at [361, 45] on div "Combos" at bounding box center [363, 38] width 92 height 31
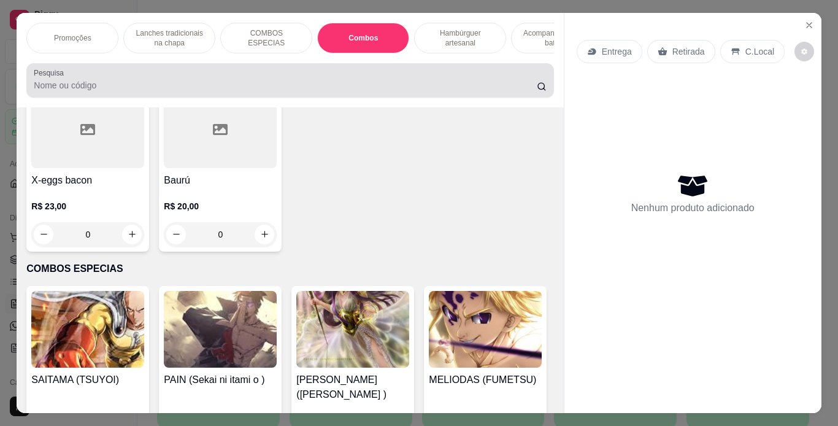
scroll to position [31, 0]
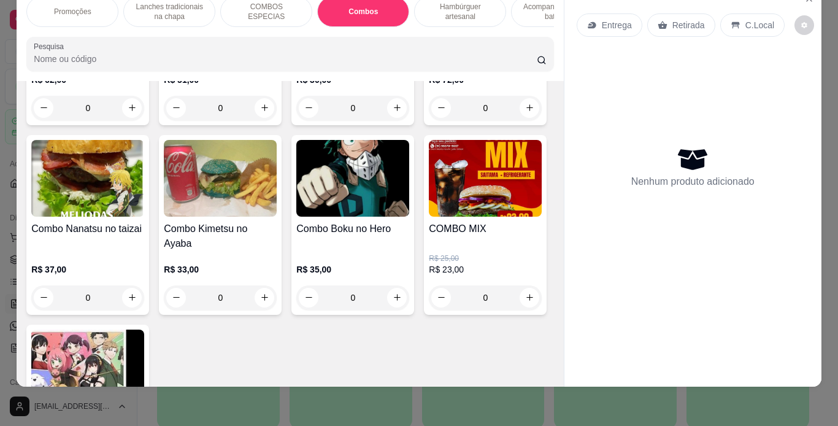
click at [389, 120] on div "0" at bounding box center [352, 108] width 113 height 25
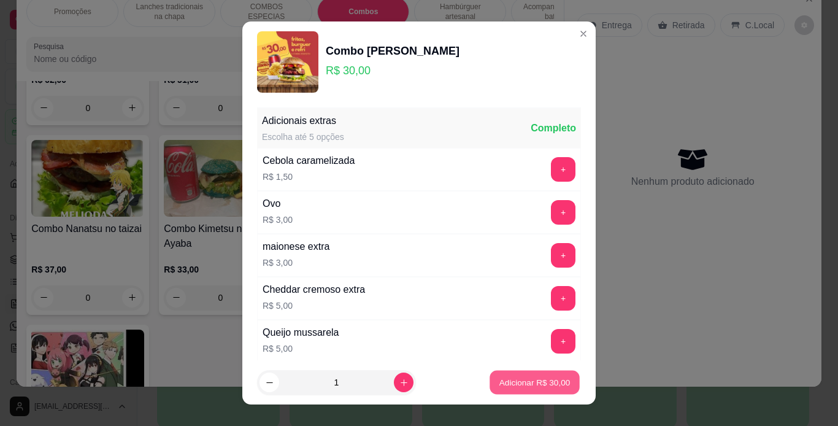
click at [518, 380] on p "Adicionar R$ 30,00" at bounding box center [534, 383] width 71 height 12
type input "1"
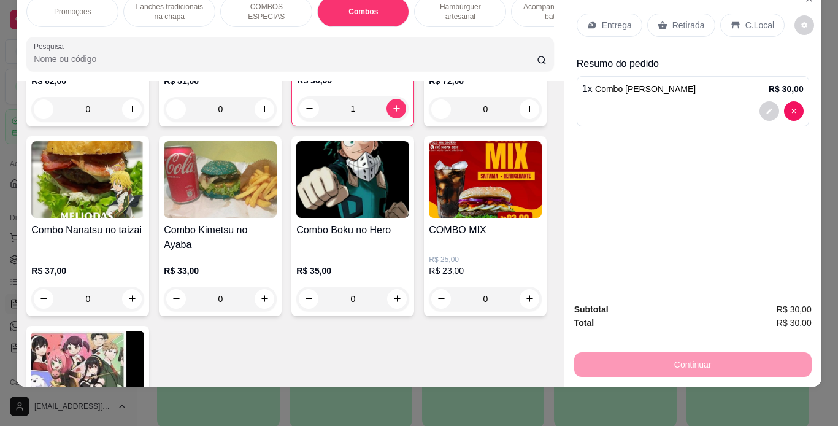
click at [626, 21] on div "Entrega" at bounding box center [609, 24] width 66 height 23
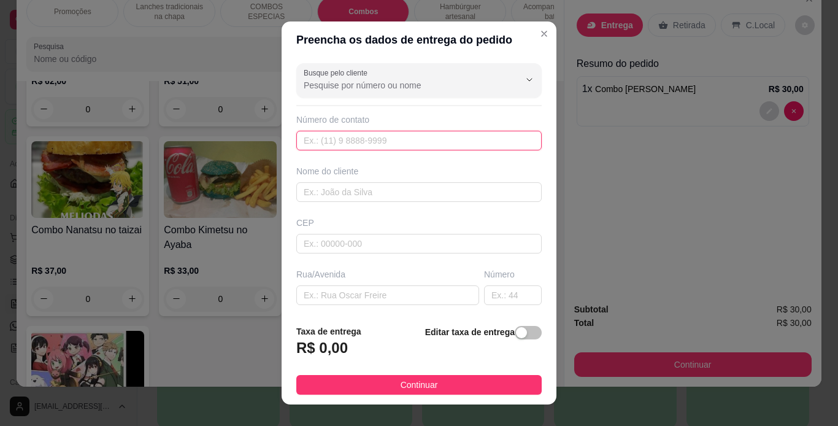
click at [397, 143] on input "text" at bounding box center [418, 141] width 245 height 20
type input "[PHONE_NUMBER]"
click at [373, 197] on input "text" at bounding box center [418, 192] width 245 height 20
type input "cliente"
click at [321, 288] on input "text" at bounding box center [387, 295] width 183 height 20
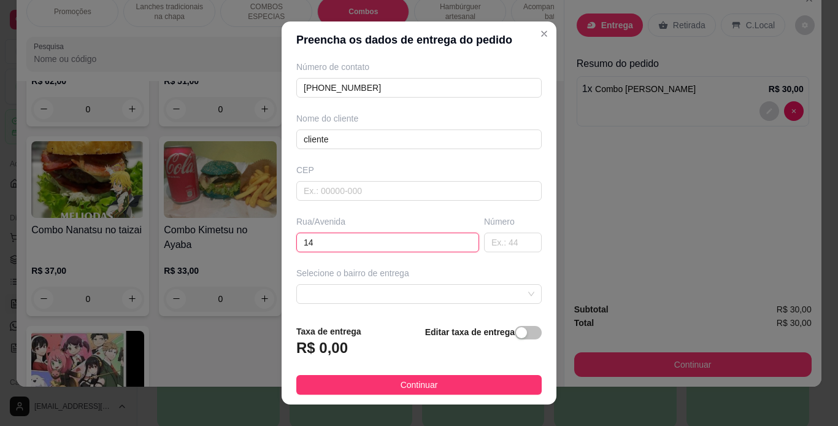
scroll to position [53, 0]
type input "14"
click at [484, 239] on input "text" at bounding box center [513, 242] width 58 height 20
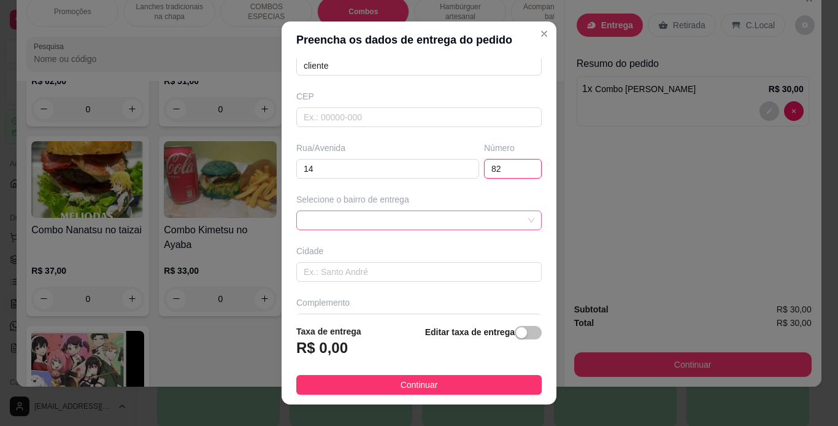
scroll to position [156, 0]
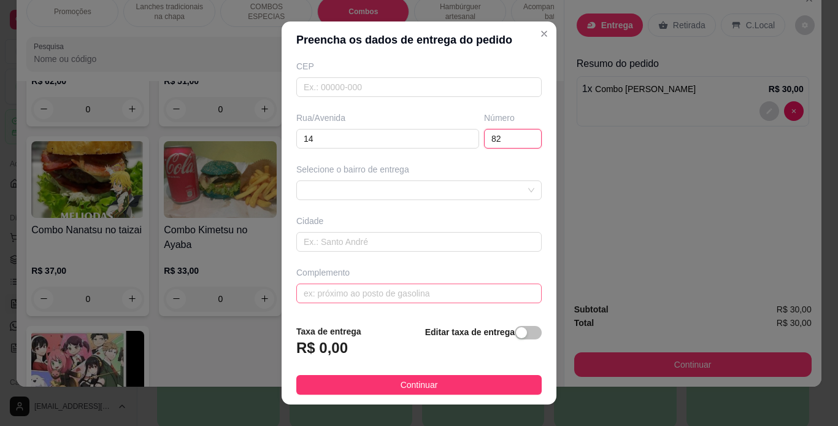
type input "82"
click at [359, 292] on input "text" at bounding box center [418, 293] width 245 height 20
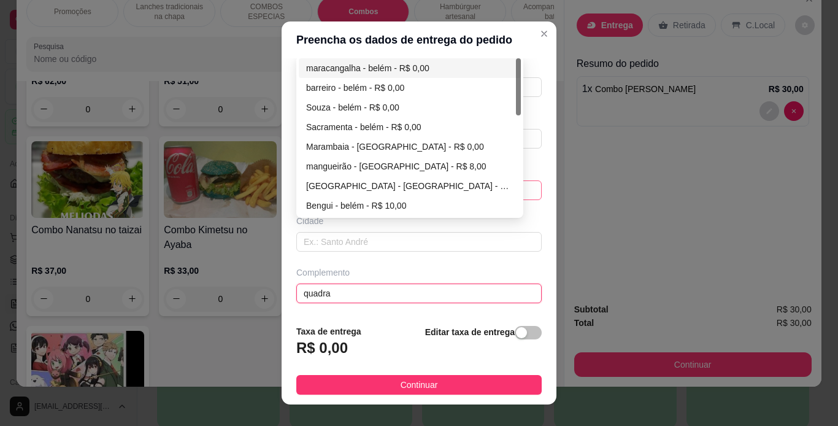
click at [338, 187] on div "67003141de867a0a4c317967 6700316dde867a0a4c31796a maracangalha - [GEOGRAPHIC_DA…" at bounding box center [418, 190] width 245 height 20
type input "quadra"
click at [384, 67] on div "maracangalha - belém - R$ 0,00" at bounding box center [409, 67] width 207 height 13
type input "[GEOGRAPHIC_DATA]"
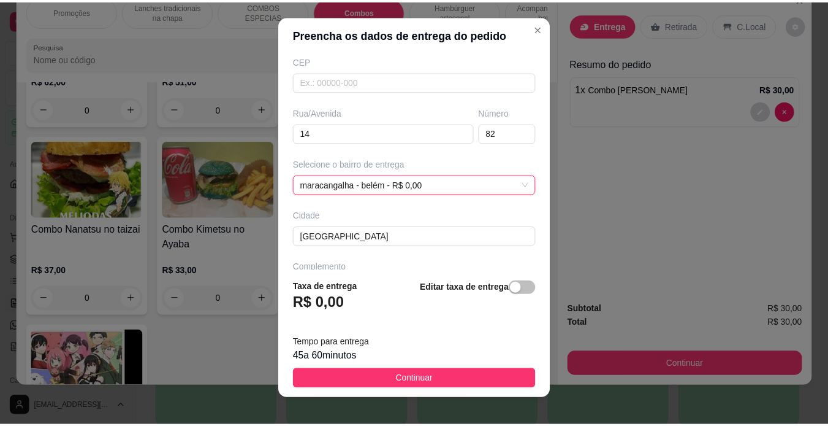
scroll to position [0, 0]
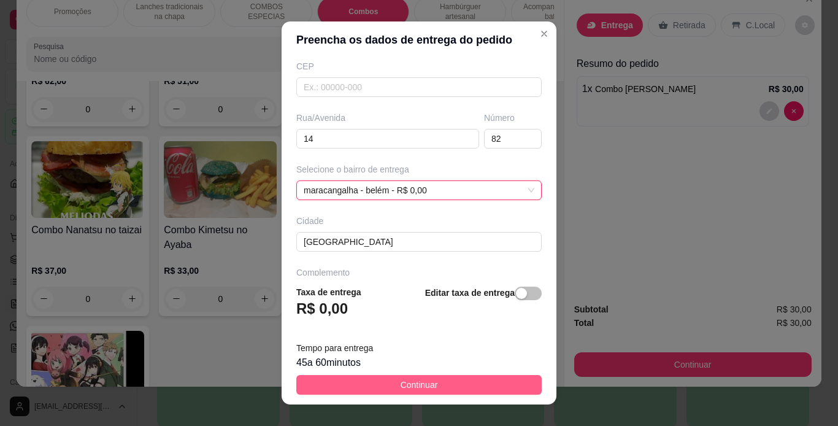
click at [400, 386] on span "Continuar" at bounding box center [418, 384] width 37 height 13
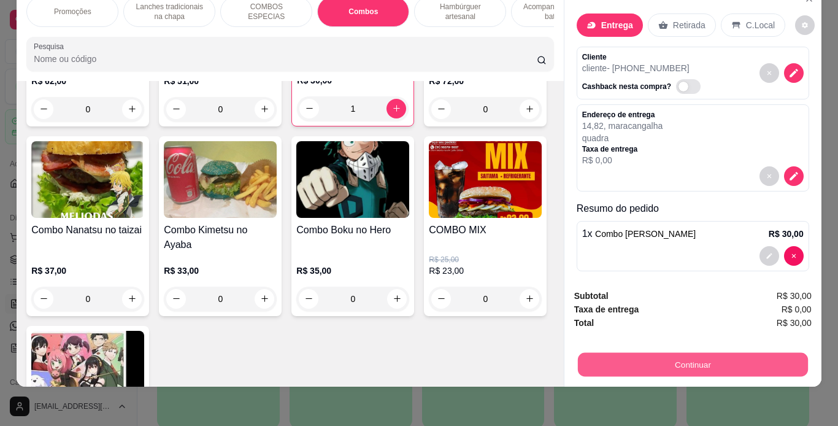
click at [611, 353] on button "Continuar" at bounding box center [692, 365] width 230 height 24
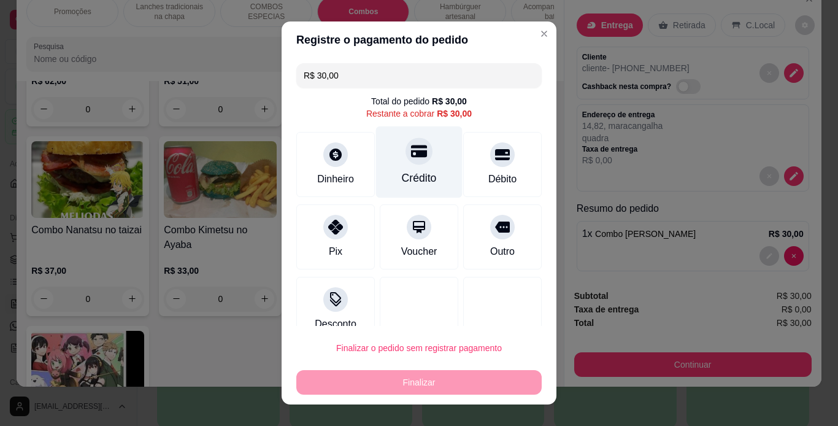
click at [405, 164] on div at bounding box center [418, 150] width 27 height 27
type input "R$ 0,00"
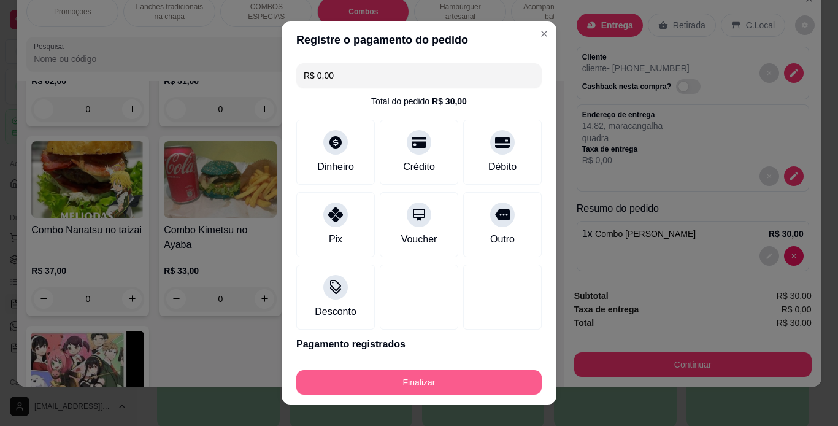
click at [402, 390] on button "Finalizar" at bounding box center [418, 382] width 245 height 25
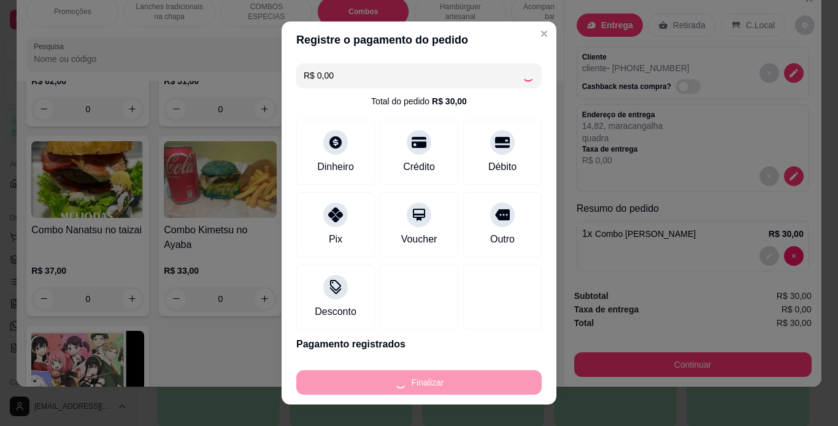
type input "0"
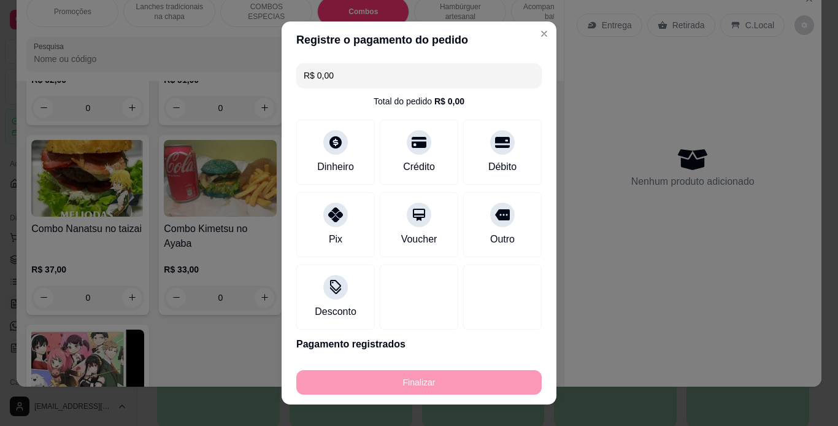
type input "-R$ 30,00"
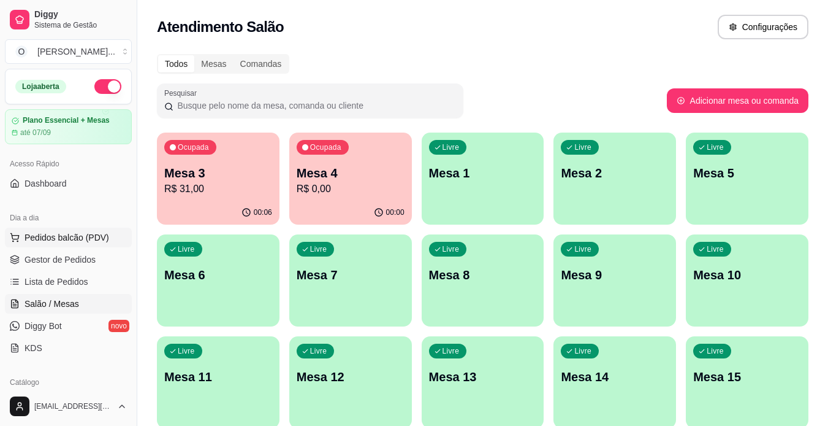
click at [69, 246] on button "Pedidos balcão (PDV)" at bounding box center [68, 238] width 127 height 20
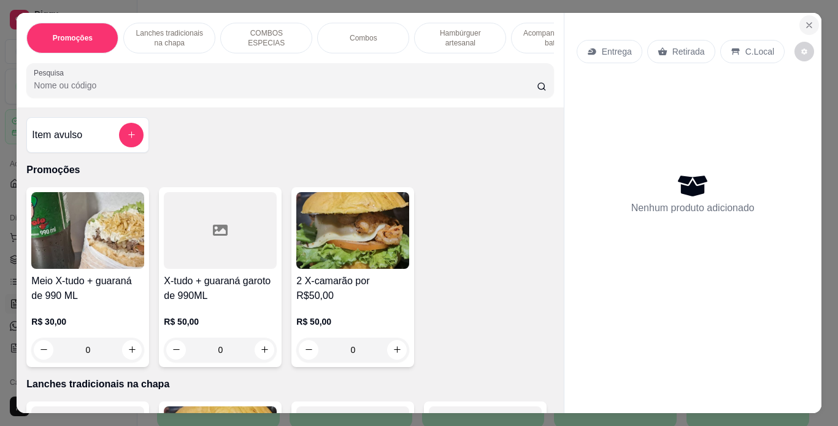
click at [806, 20] on icon "Close" at bounding box center [809, 25] width 10 height 10
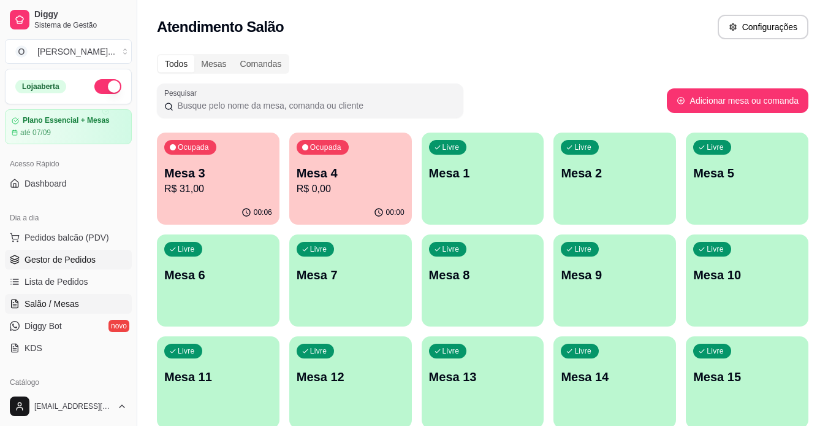
click at [85, 262] on span "Gestor de Pedidos" at bounding box center [60, 259] width 71 height 12
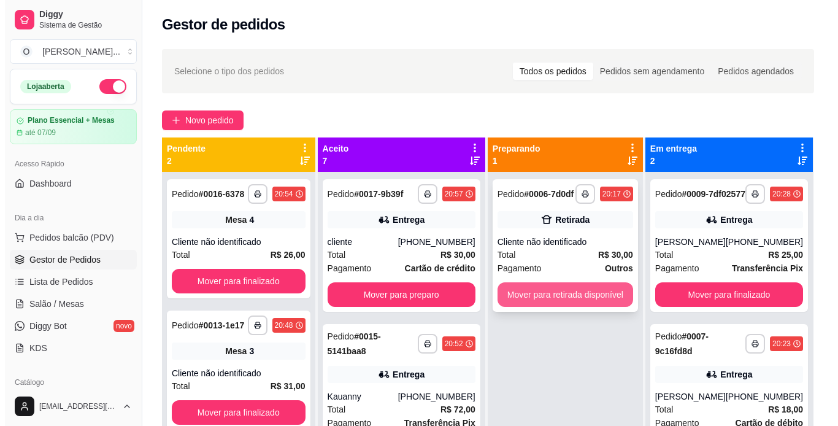
scroll to position [34, 0]
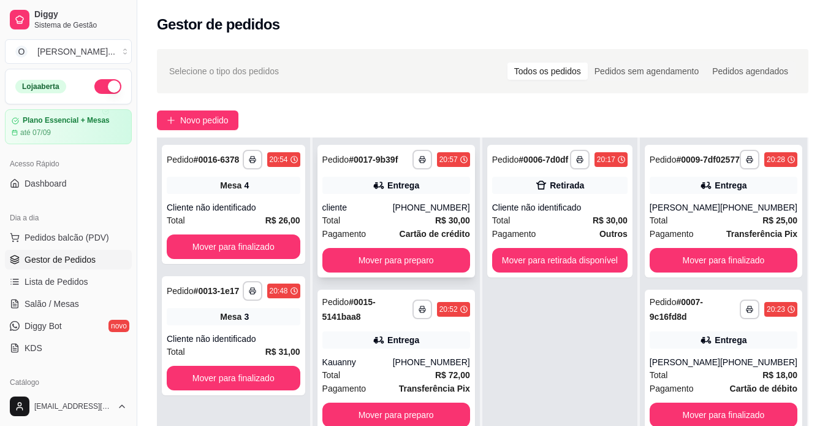
click at [427, 194] on div "Entrega" at bounding box center [397, 185] width 148 height 17
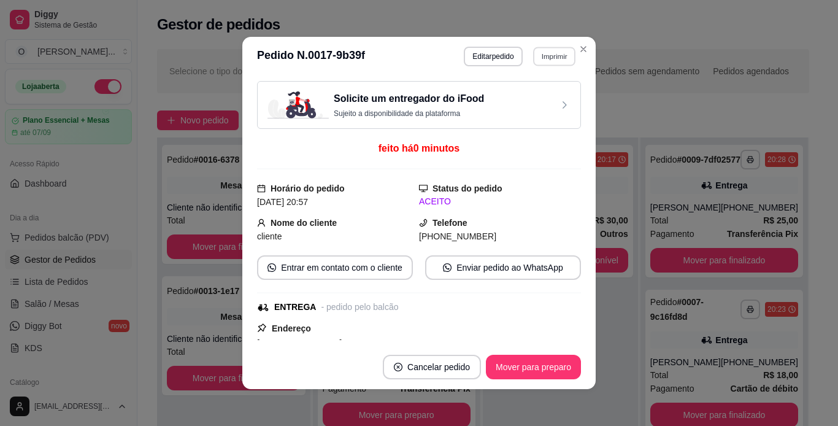
click at [546, 55] on button "Imprimir" at bounding box center [554, 56] width 42 height 19
click at [543, 100] on button "IMPRESSORA" at bounding box center [527, 99] width 86 height 19
click at [539, 373] on button "Mover para preparo" at bounding box center [533, 367] width 92 height 24
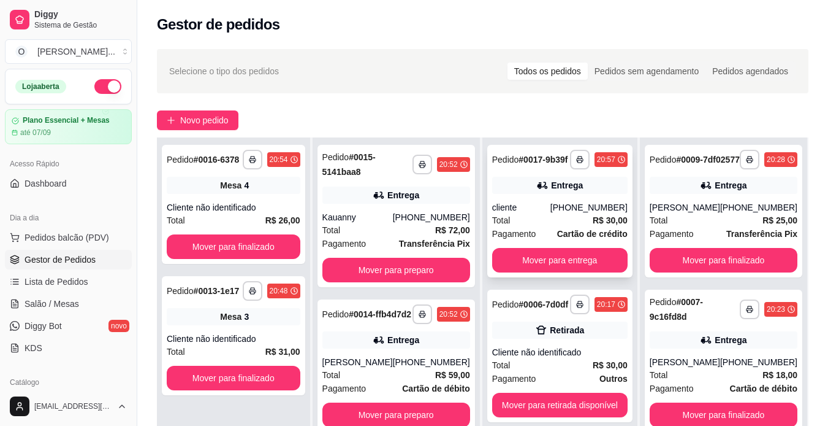
click at [548, 193] on div "Entrega" at bounding box center [560, 185] width 136 height 17
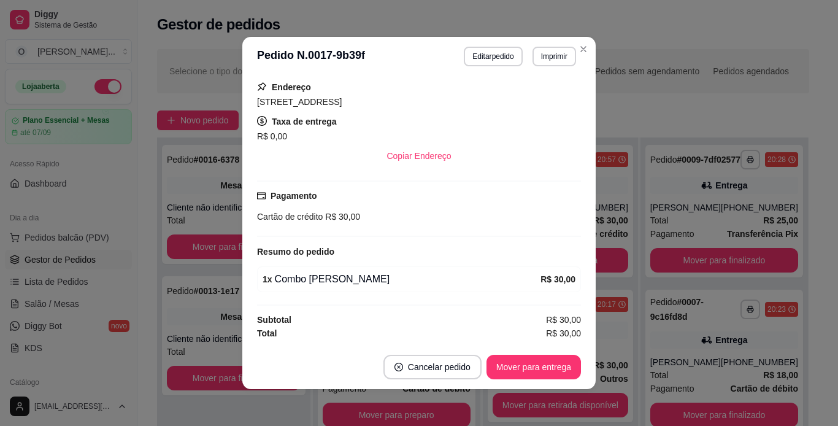
scroll to position [0, 0]
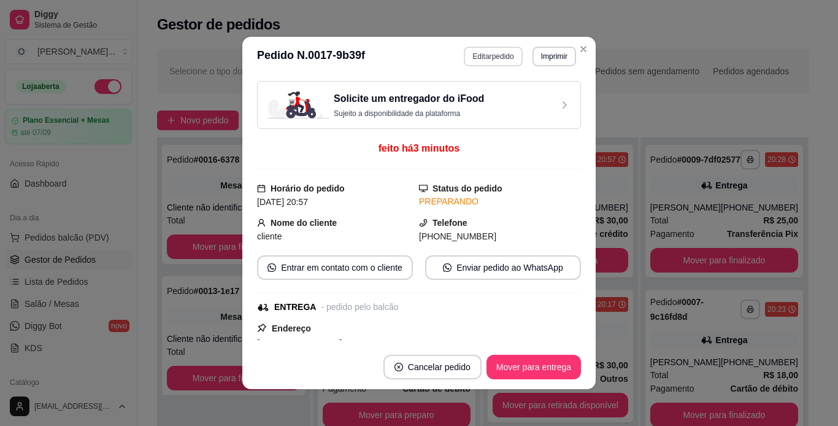
click at [467, 53] on button "Editar pedido" at bounding box center [493, 57] width 58 height 20
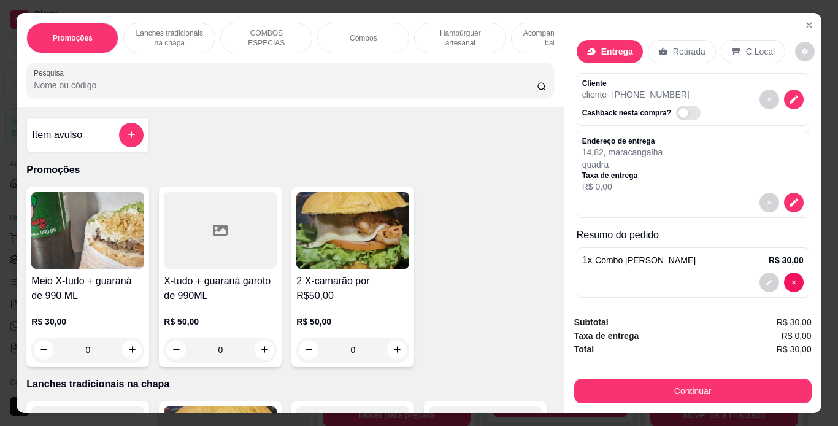
click at [610, 45] on p "Entrega" at bounding box center [617, 51] width 32 height 12
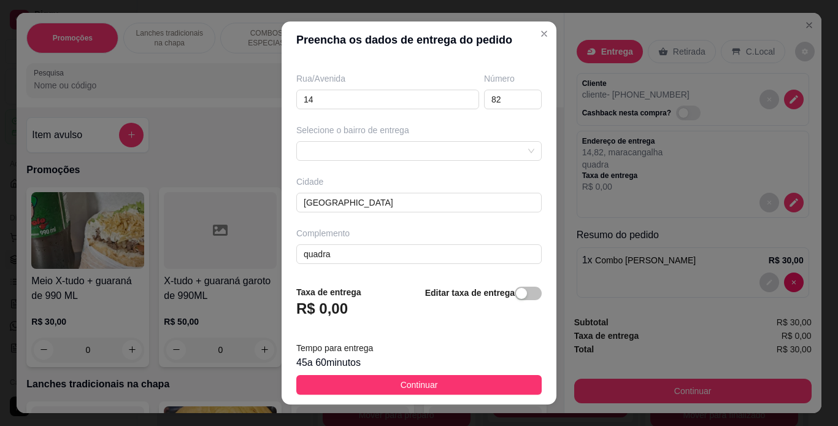
scroll to position [18, 0]
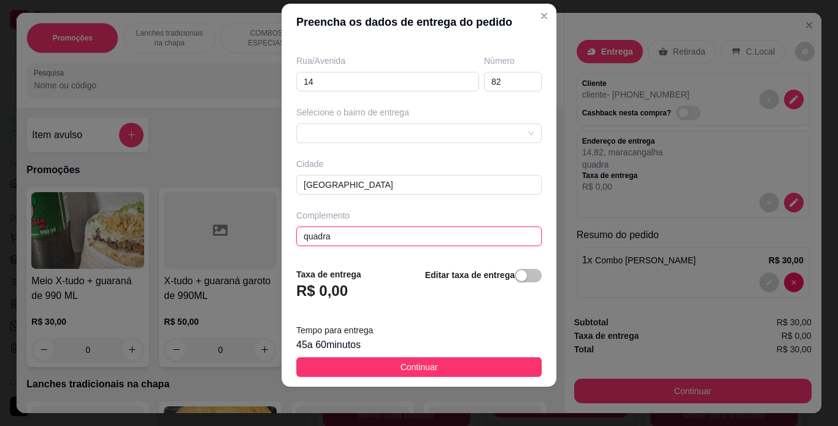
click at [420, 243] on input "quadra" at bounding box center [418, 236] width 245 height 20
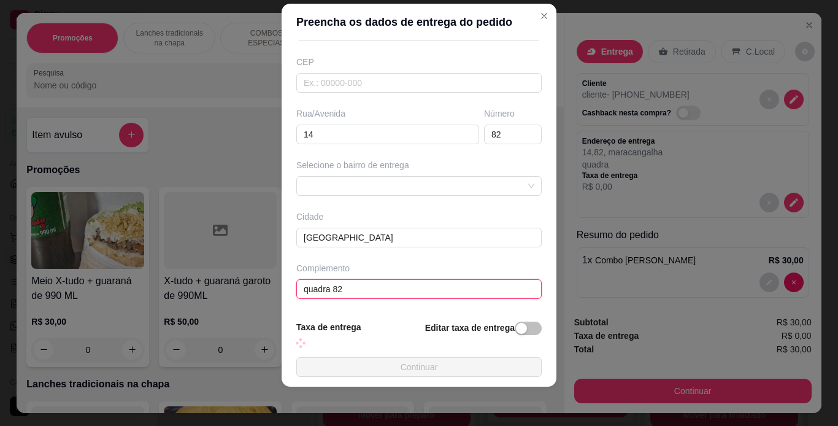
scroll to position [196, 0]
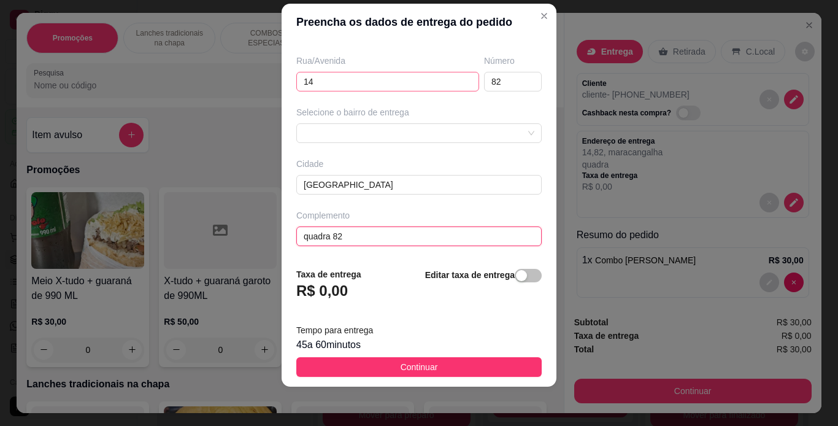
type input "quadra 82"
click at [303, 74] on input "14" at bounding box center [387, 82] width 183 height 20
type input "Rua 14"
click at [484, 80] on input "82" at bounding box center [513, 82] width 58 height 20
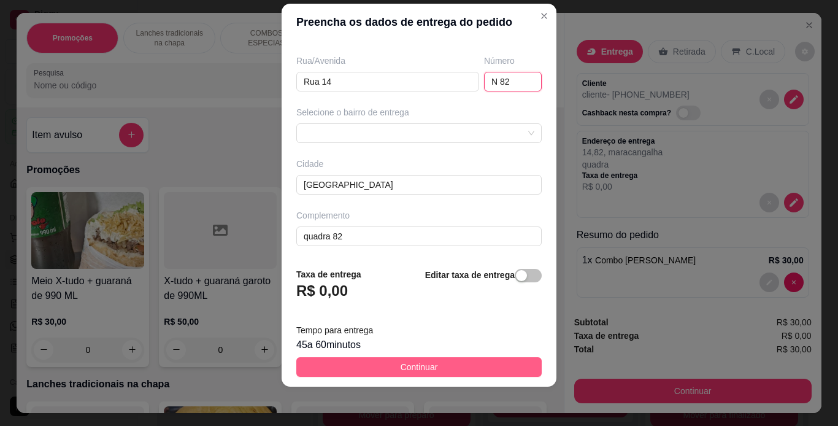
type input "N 82"
click at [442, 362] on button "Continuar" at bounding box center [418, 367] width 245 height 20
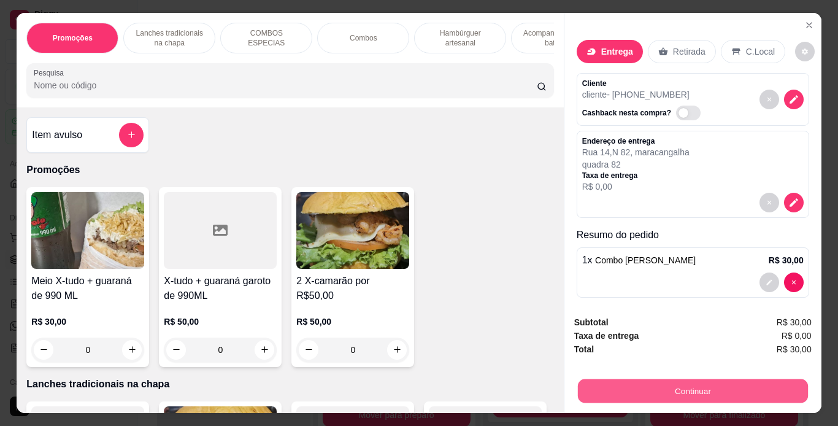
click at [630, 386] on button "Continuar" at bounding box center [692, 391] width 230 height 24
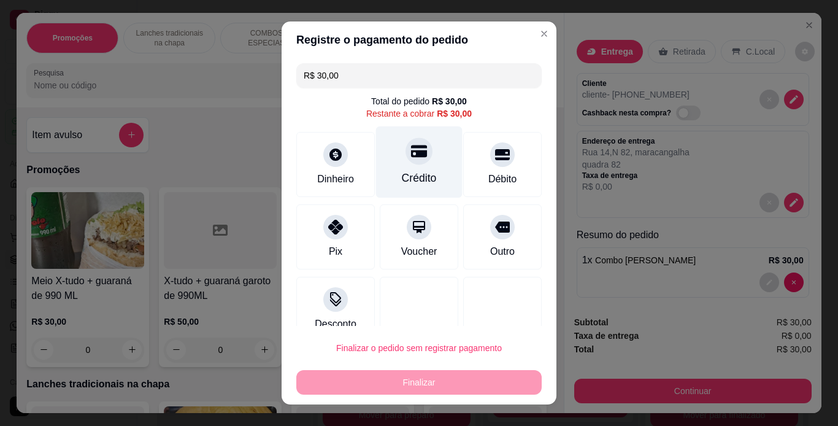
click at [411, 153] on icon at bounding box center [419, 151] width 16 height 12
type input "R$ 0,00"
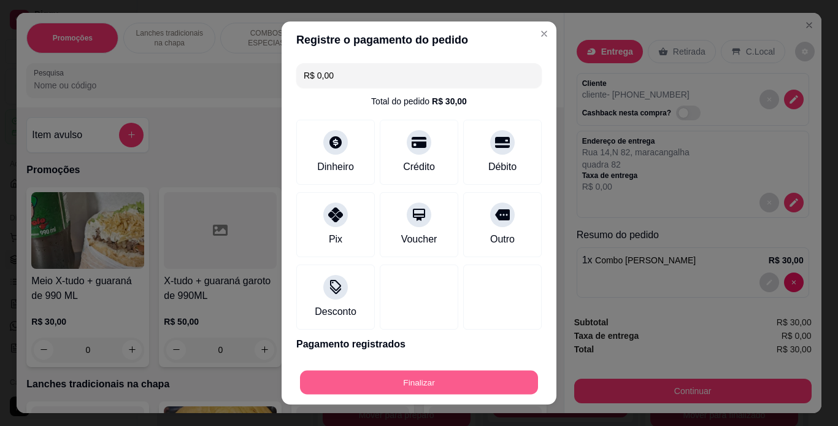
click at [386, 381] on button "Finalizar" at bounding box center [419, 382] width 238 height 24
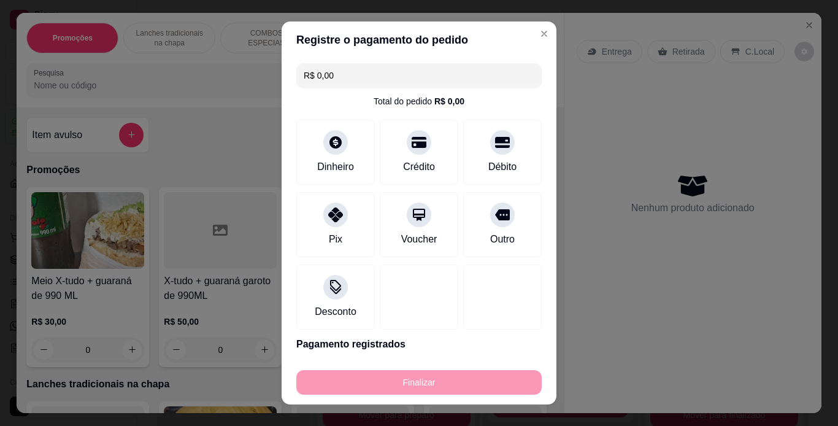
type input "0"
type input "-R$ 30,00"
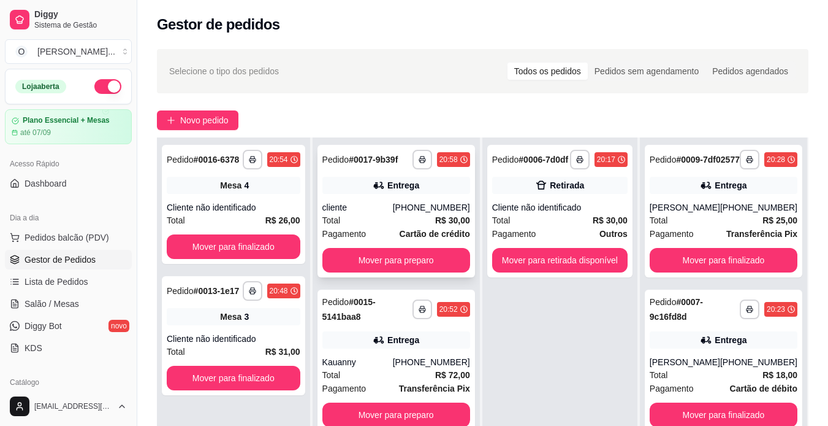
click at [388, 167] on div "Pedido # 0017-9b39f" at bounding box center [361, 159] width 76 height 15
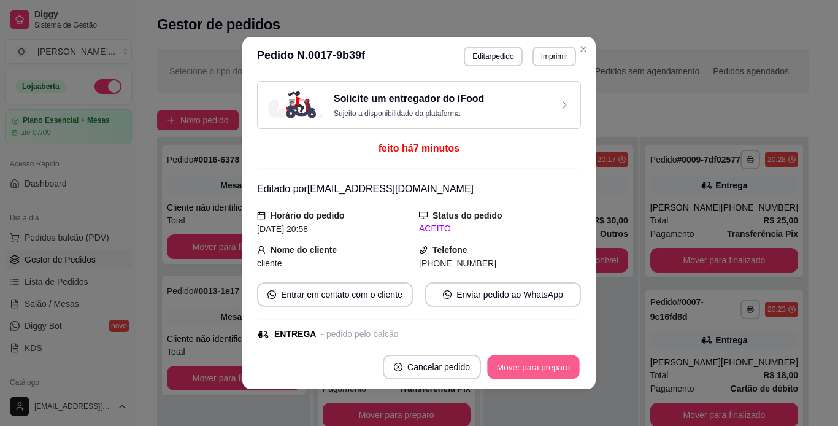
click at [527, 362] on button "Mover para preparo" at bounding box center [533, 367] width 92 height 24
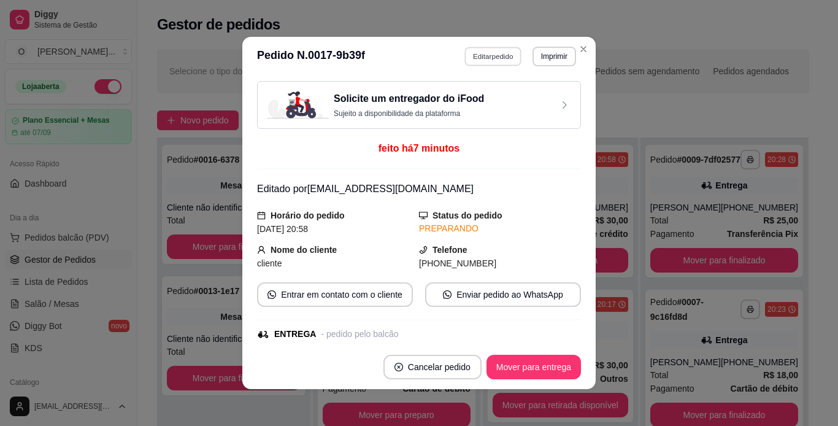
click at [483, 53] on button "Editar pedido" at bounding box center [493, 56] width 57 height 19
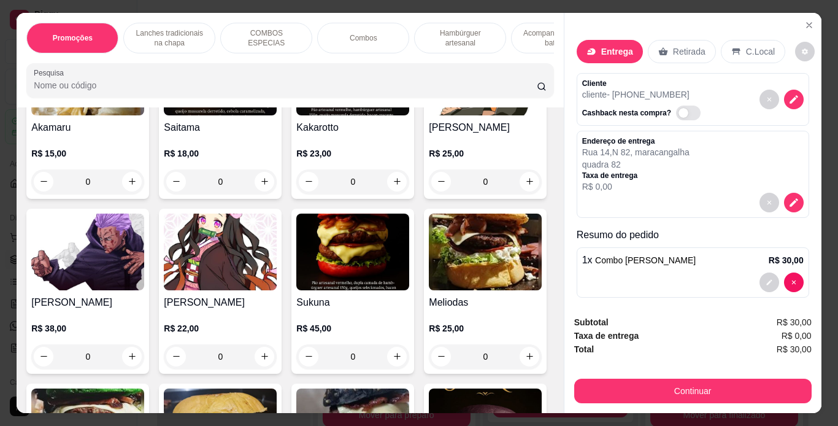
scroll to position [2274, 0]
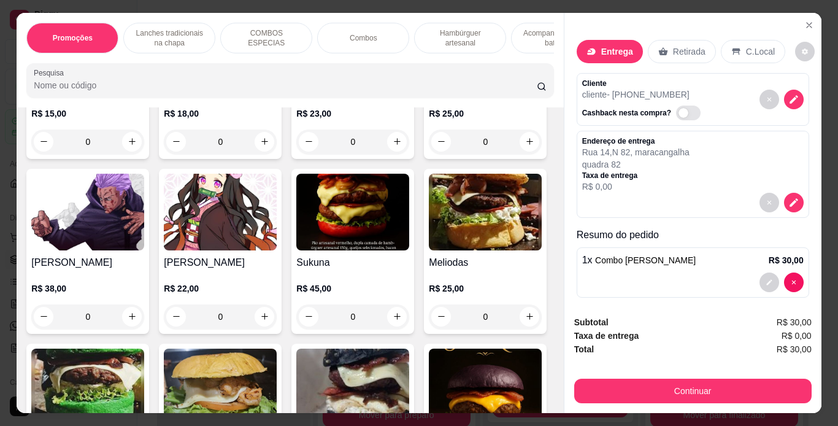
click at [262, 154] on div "0" at bounding box center [220, 141] width 113 height 25
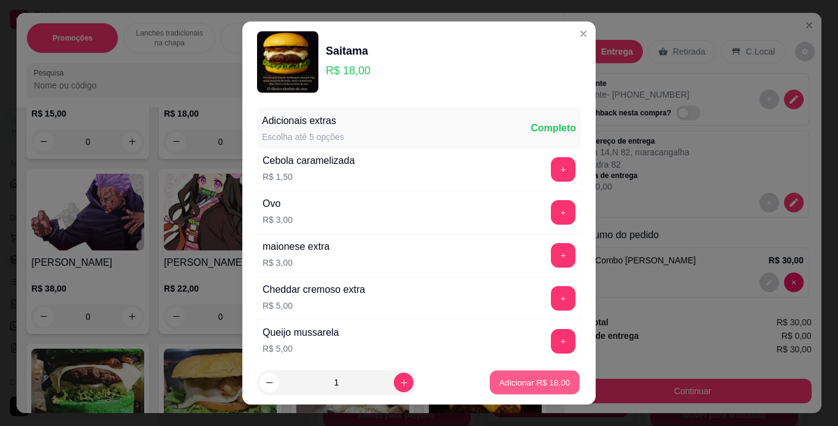
click at [516, 379] on p "Adicionar R$ 18,00" at bounding box center [534, 383] width 71 height 12
type input "1"
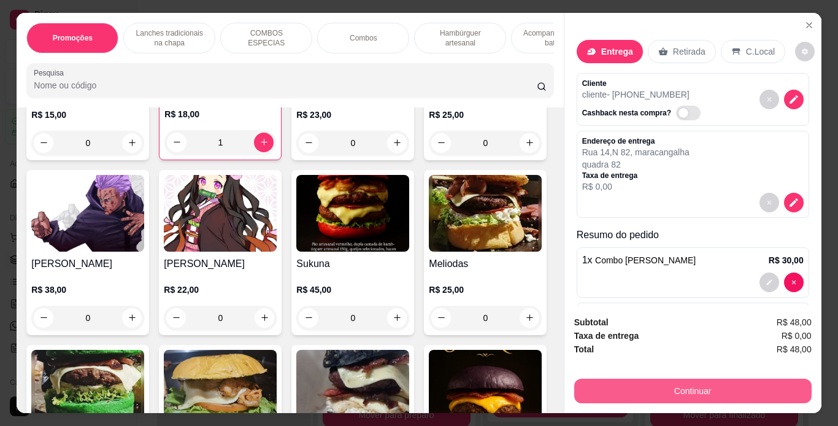
click at [663, 380] on button "Continuar" at bounding box center [692, 390] width 237 height 25
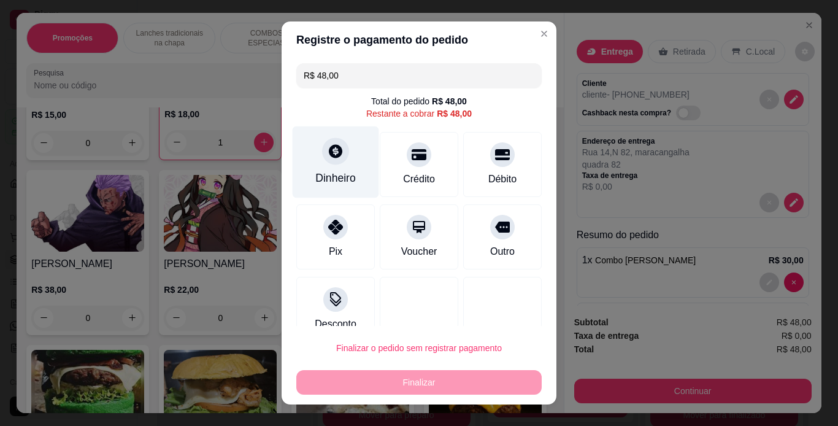
click at [331, 153] on icon at bounding box center [335, 150] width 13 height 13
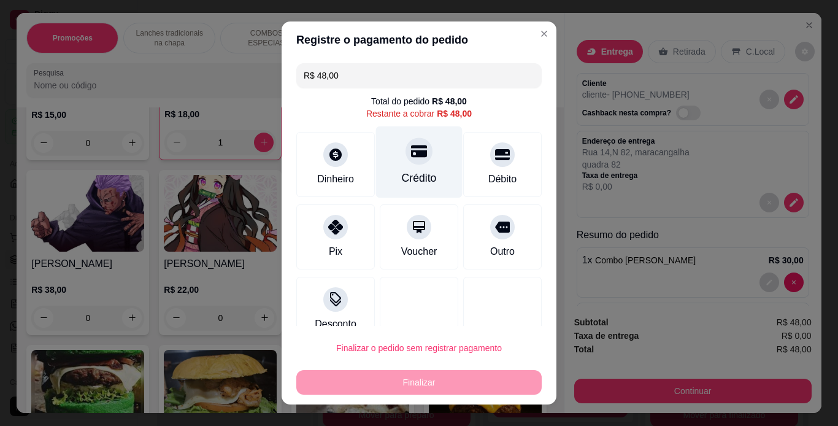
click at [399, 169] on div "Crédito" at bounding box center [419, 162] width 86 height 72
type input "R$ 0,00"
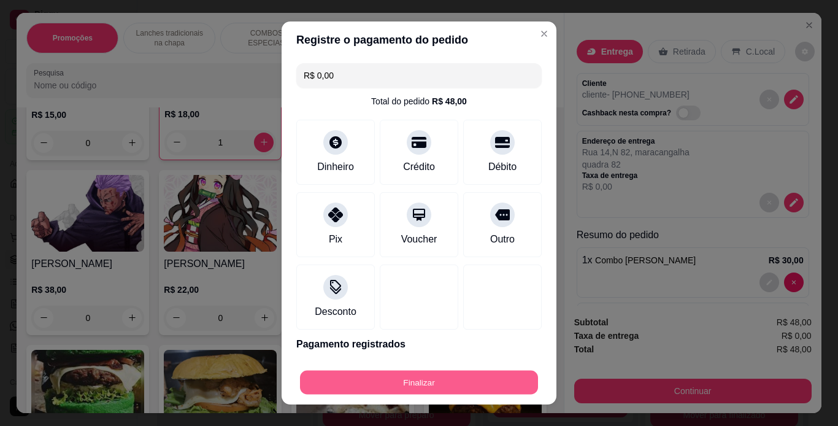
click at [411, 381] on button "Finalizar" at bounding box center [419, 382] width 238 height 24
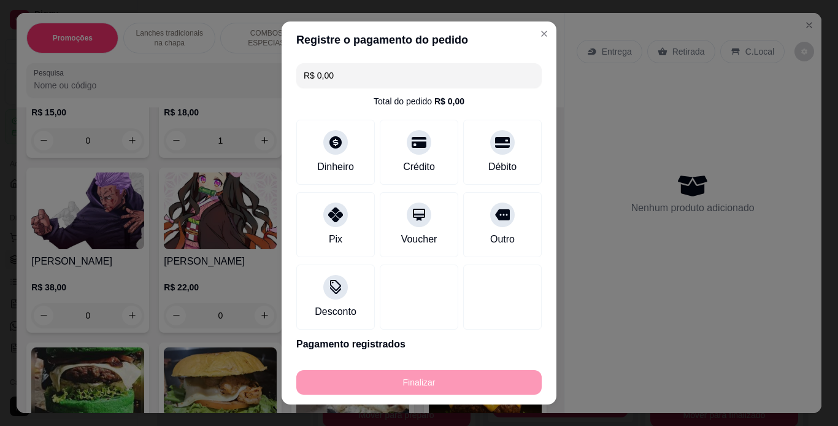
type input "0"
type input "-R$ 48,00"
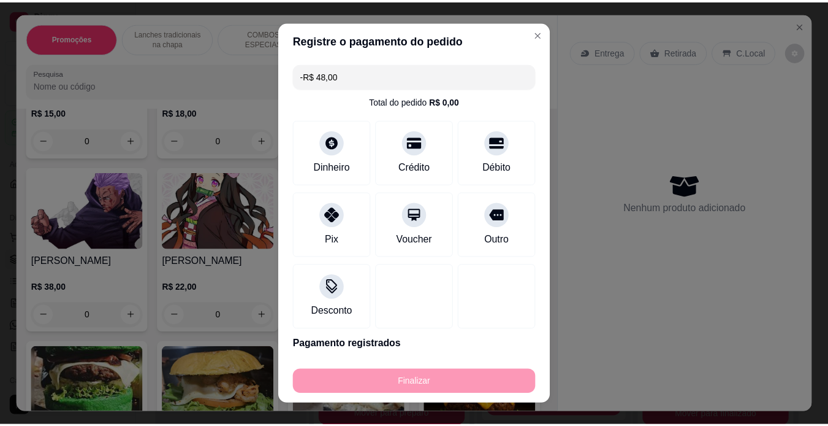
scroll to position [2273, 0]
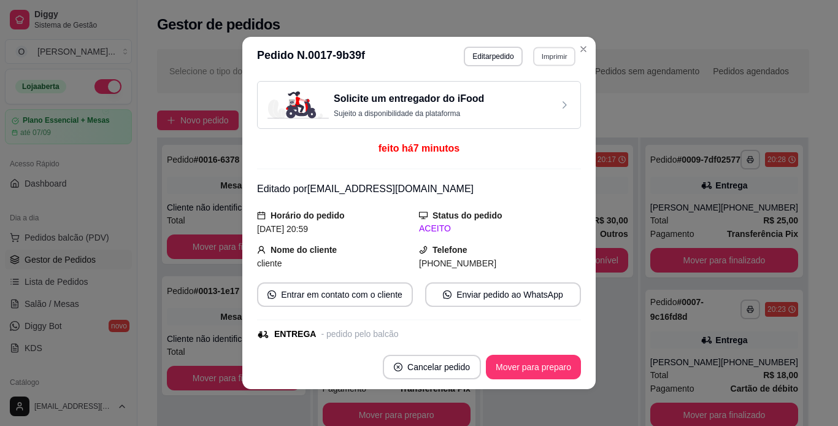
click at [549, 53] on button "Imprimir" at bounding box center [554, 56] width 42 height 19
click at [525, 97] on button "IMPRESSORA" at bounding box center [527, 99] width 86 height 19
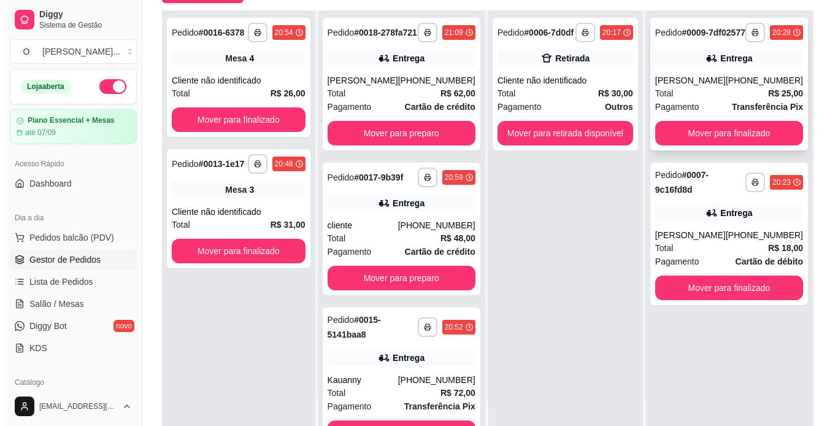
scroll to position [128, 0]
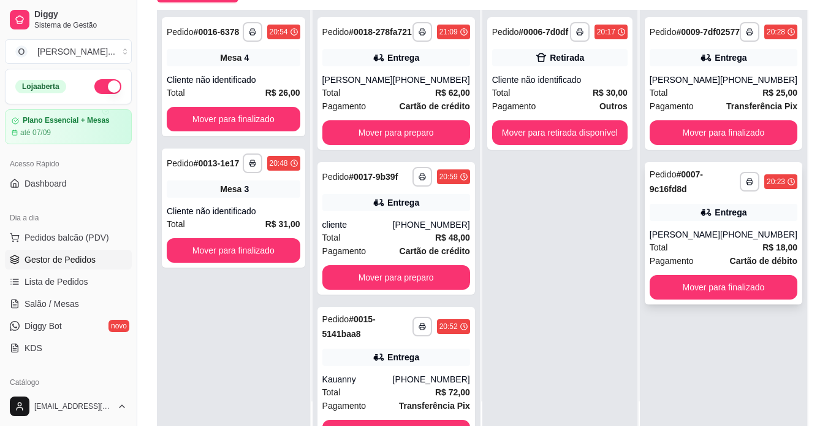
click at [699, 212] on div "**********" at bounding box center [724, 233] width 158 height 142
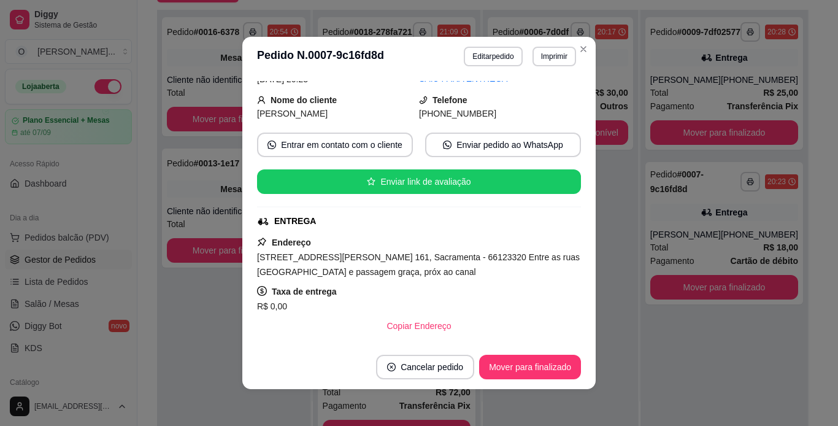
scroll to position [123, 0]
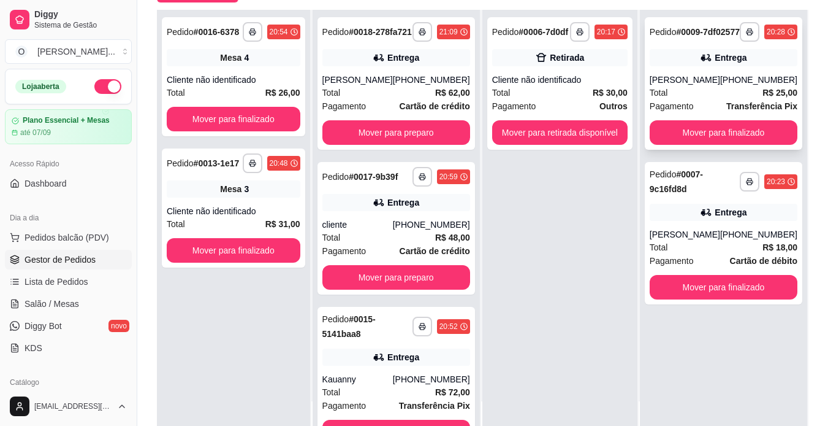
click at [700, 86] on div "[PERSON_NAME]" at bounding box center [685, 80] width 71 height 12
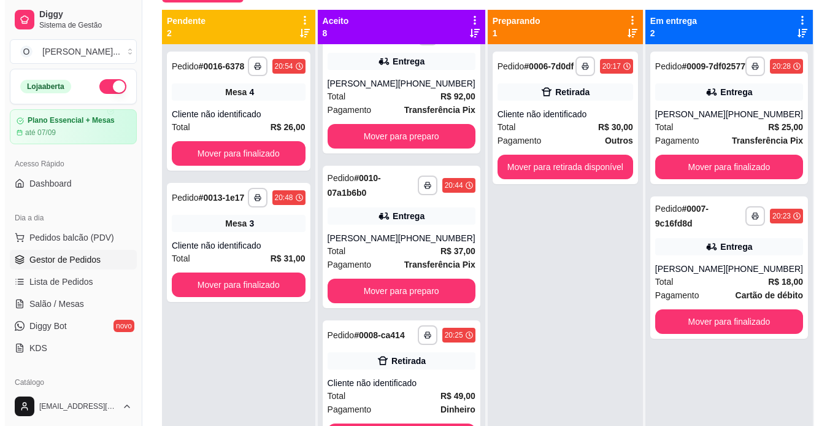
scroll to position [34, 0]
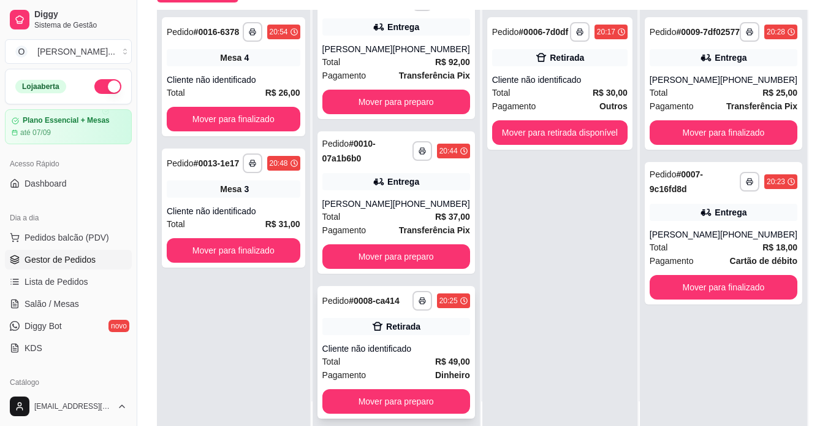
click at [399, 342] on div "**********" at bounding box center [397, 352] width 158 height 132
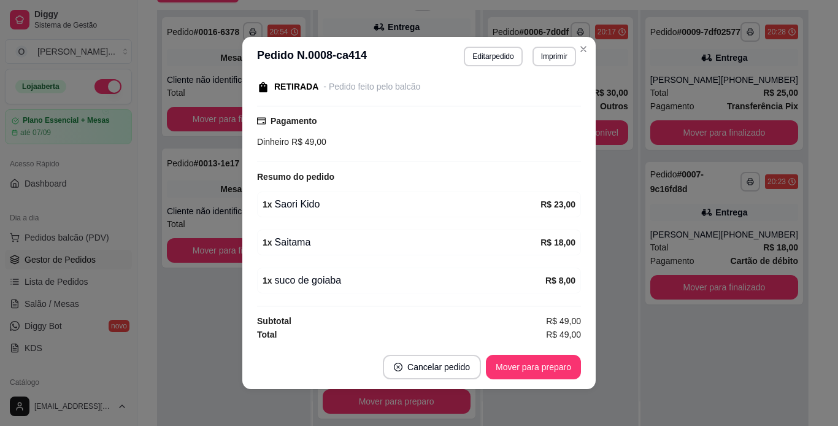
scroll to position [134, 0]
click at [554, 55] on button "Imprimir" at bounding box center [554, 56] width 42 height 19
click at [536, 101] on button "IMPRESSORA" at bounding box center [527, 99] width 86 height 19
click at [539, 370] on button "Mover para preparo" at bounding box center [533, 367] width 92 height 24
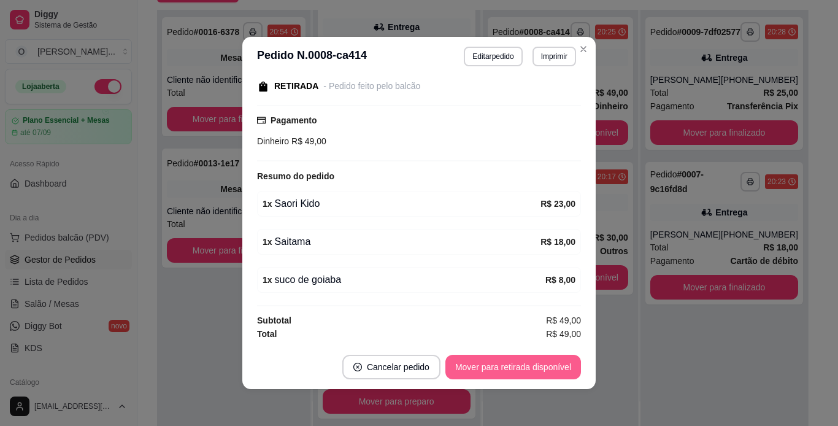
scroll to position [668, 0]
click at [539, 370] on button "Mover para retirada disponível" at bounding box center [512, 367] width 131 height 24
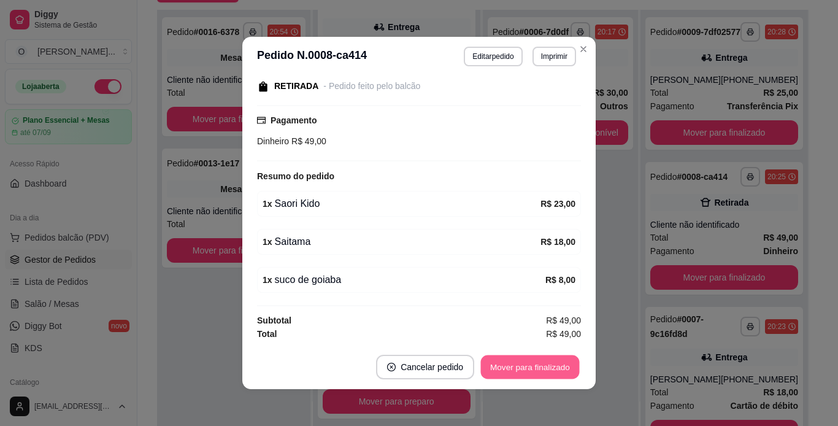
click at [539, 370] on button "Mover para finalizado" at bounding box center [530, 367] width 99 height 24
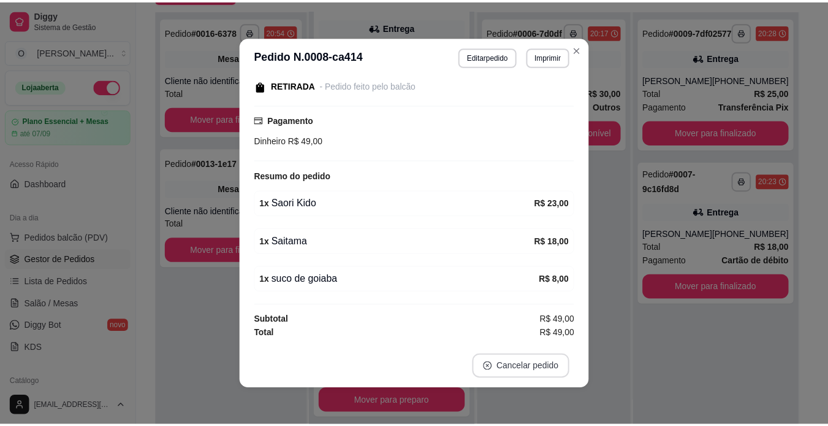
scroll to position [81, 0]
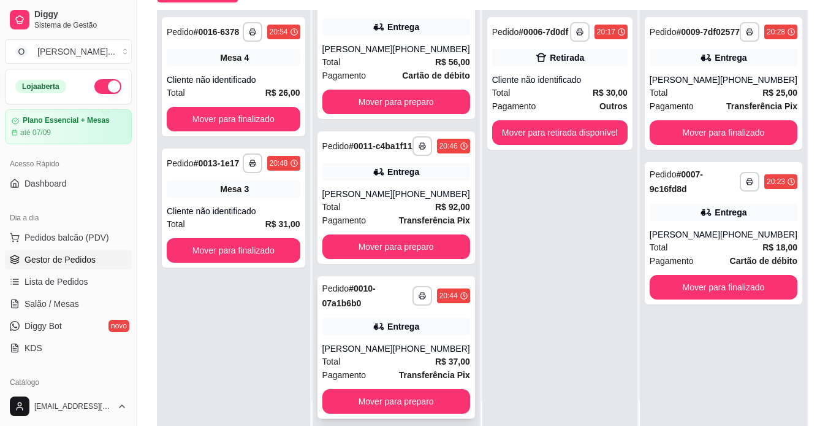
click at [384, 319] on div "Entrega" at bounding box center [397, 326] width 148 height 17
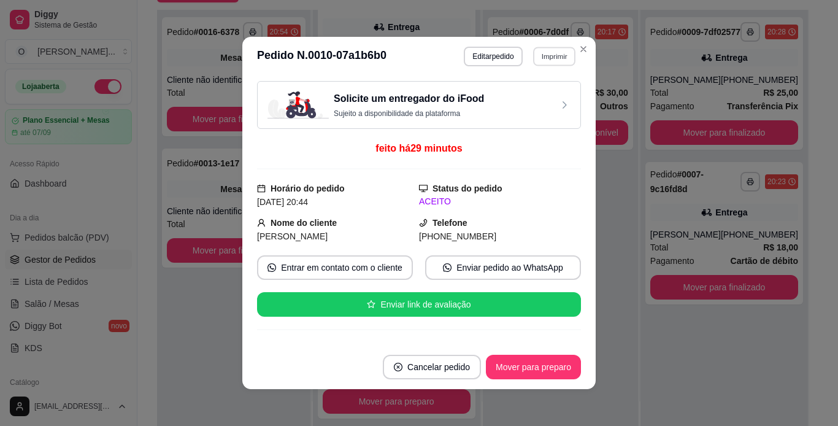
click at [546, 56] on button "Imprimir" at bounding box center [554, 56] width 42 height 19
click at [537, 94] on button "IMPRESSORA" at bounding box center [527, 99] width 86 height 19
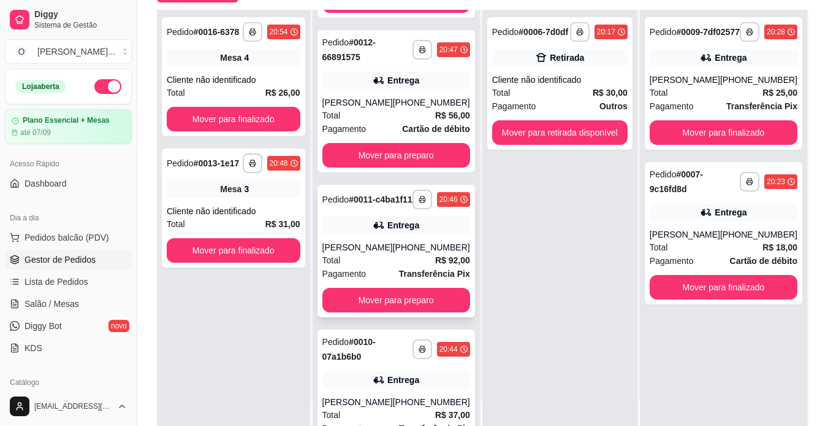
scroll to position [572, 0]
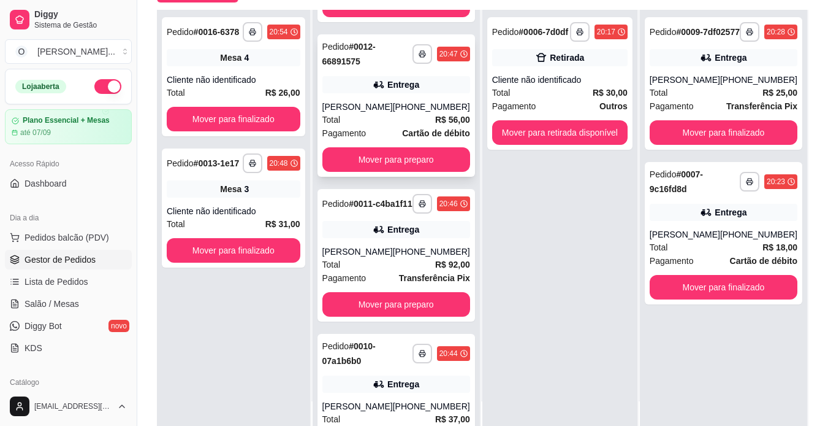
click at [418, 113] on div "[PHONE_NUMBER]" at bounding box center [431, 107] width 77 height 12
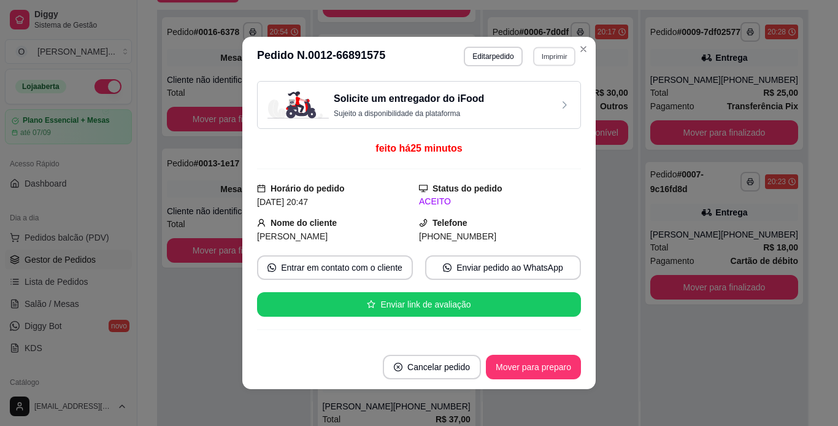
click at [545, 55] on button "Imprimir" at bounding box center [554, 56] width 42 height 19
click at [528, 101] on button "IMPRESSORA" at bounding box center [527, 99] width 86 height 19
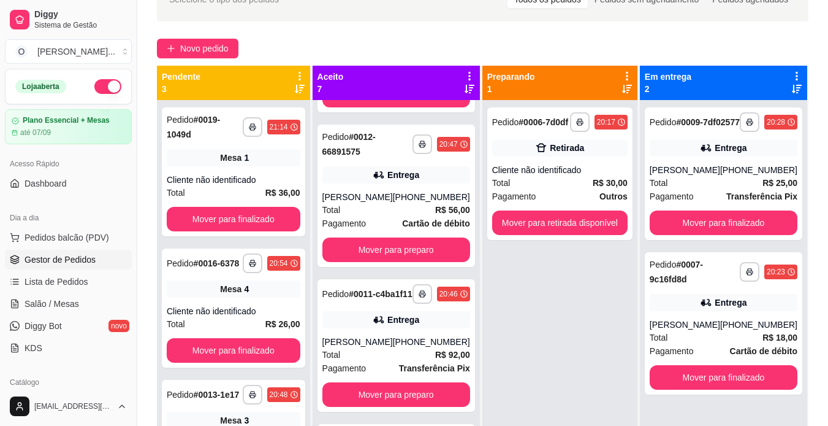
scroll to position [71, 0]
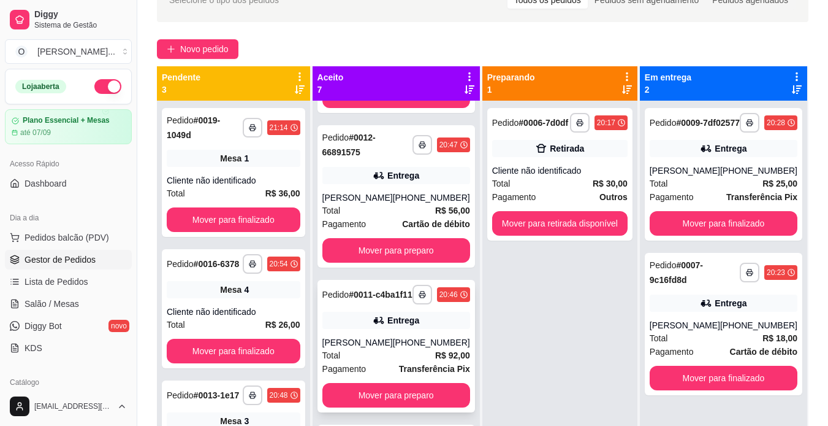
click at [364, 348] on div "**********" at bounding box center [397, 346] width 158 height 132
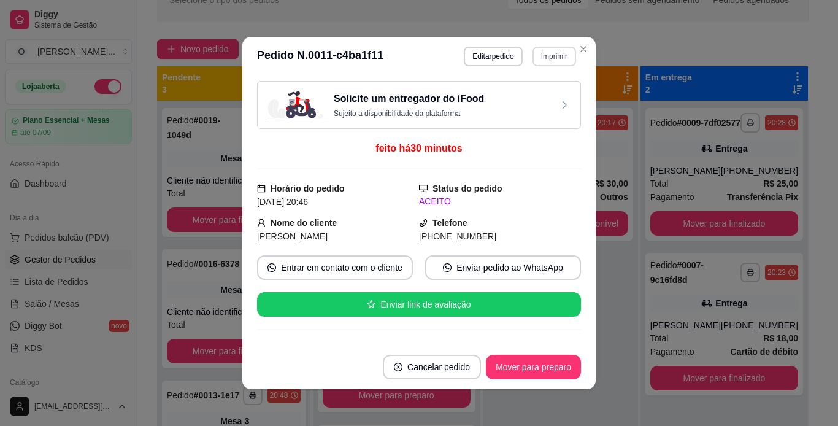
click at [556, 62] on button "Imprimir" at bounding box center [554, 57] width 44 height 20
click at [535, 95] on button "IMPRESSORA" at bounding box center [527, 100] width 89 height 20
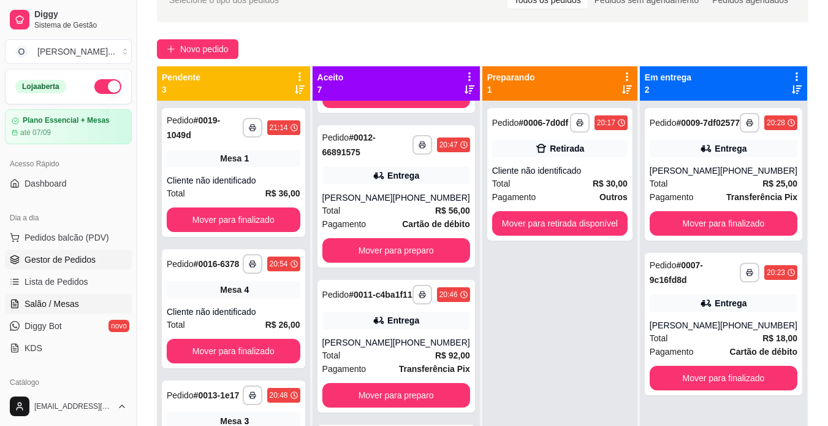
click at [39, 305] on span "Salão / Mesas" at bounding box center [52, 303] width 55 height 12
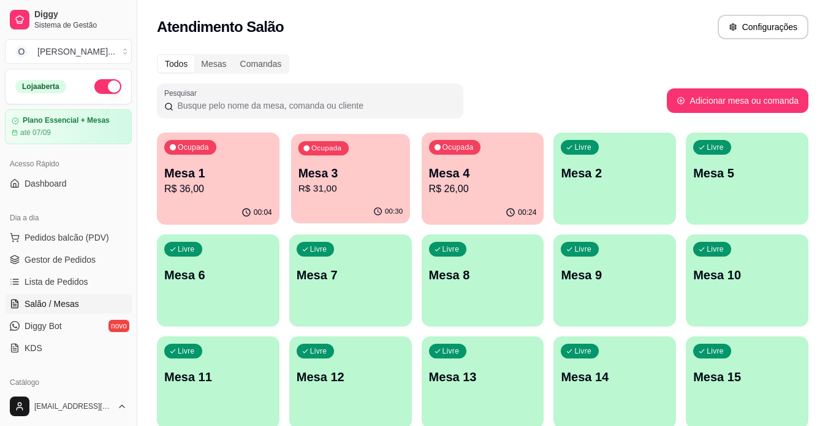
click at [339, 178] on p "Mesa 3" at bounding box center [350, 173] width 105 height 17
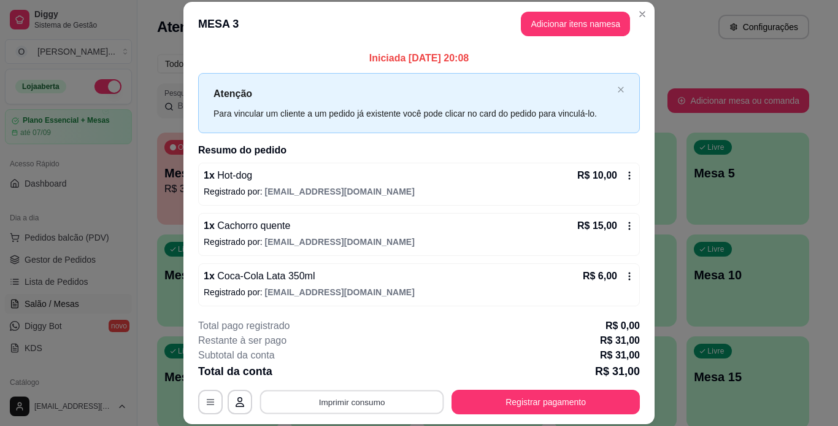
click at [403, 407] on button "Imprimir consumo" at bounding box center [352, 401] width 184 height 24
click at [342, 385] on div "Escolha a impressora IMPRESSORA" at bounding box center [350, 365] width 101 height 42
click at [349, 374] on button "IMPRESSORA" at bounding box center [351, 373] width 86 height 19
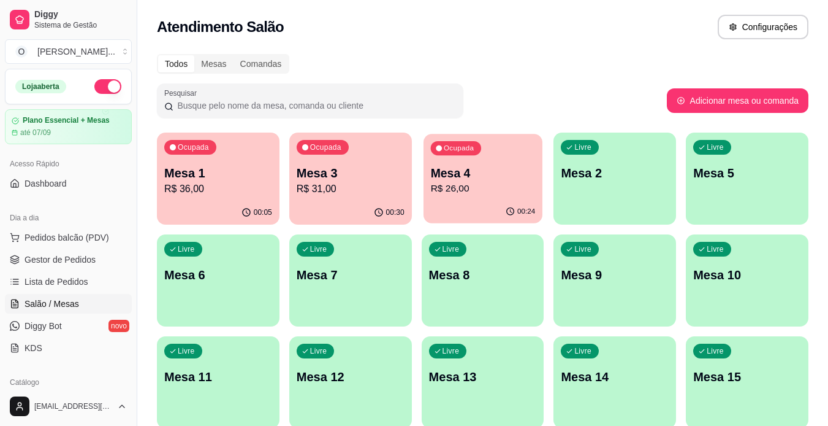
click at [449, 185] on p "R$ 26,00" at bounding box center [482, 189] width 105 height 14
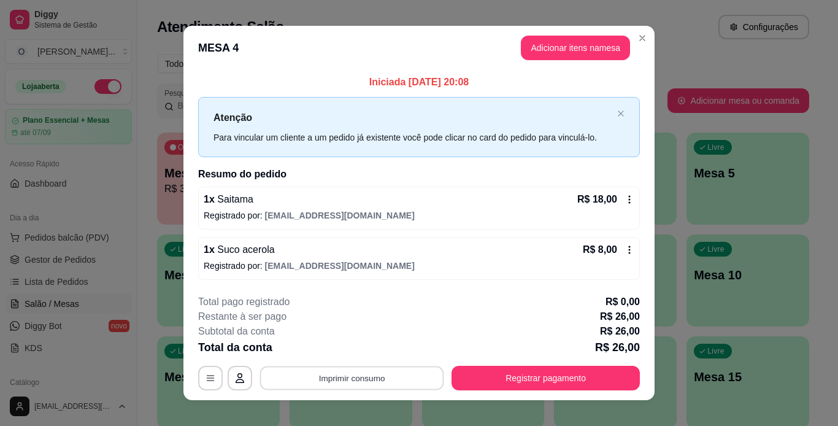
click at [380, 374] on button "Imprimir consumo" at bounding box center [352, 377] width 184 height 24
click at [350, 343] on button "IMPRESSORA" at bounding box center [351, 350] width 89 height 20
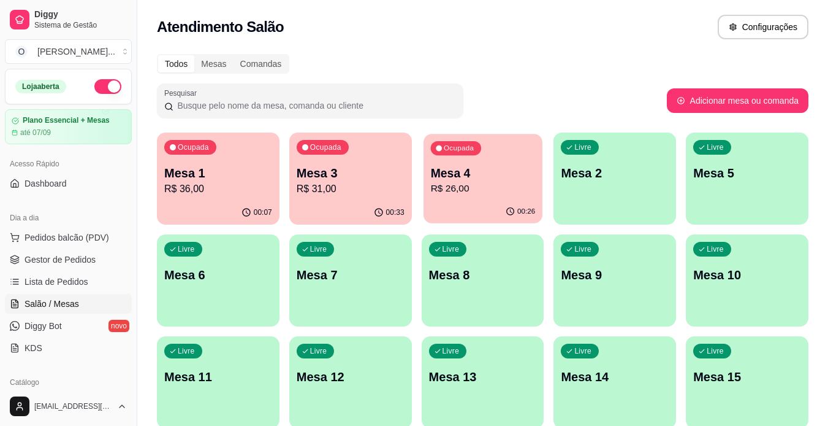
click at [470, 182] on p "R$ 26,00" at bounding box center [482, 189] width 105 height 14
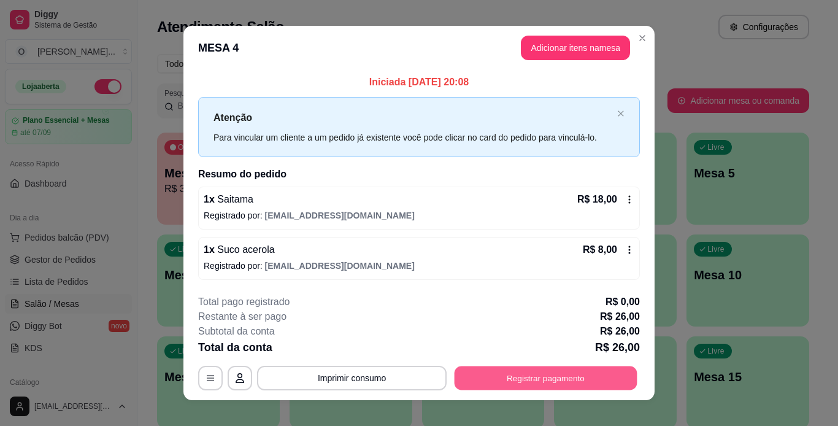
click at [495, 374] on button "Registrar pagamento" at bounding box center [545, 377] width 183 height 24
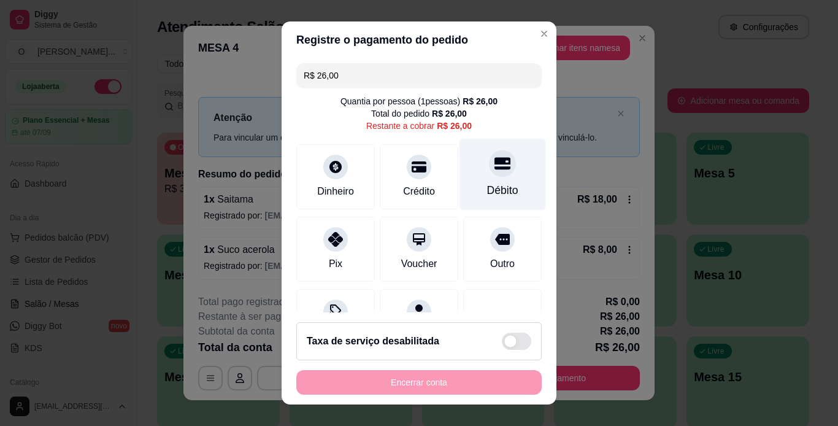
click at [472, 182] on div "Débito" at bounding box center [502, 174] width 86 height 72
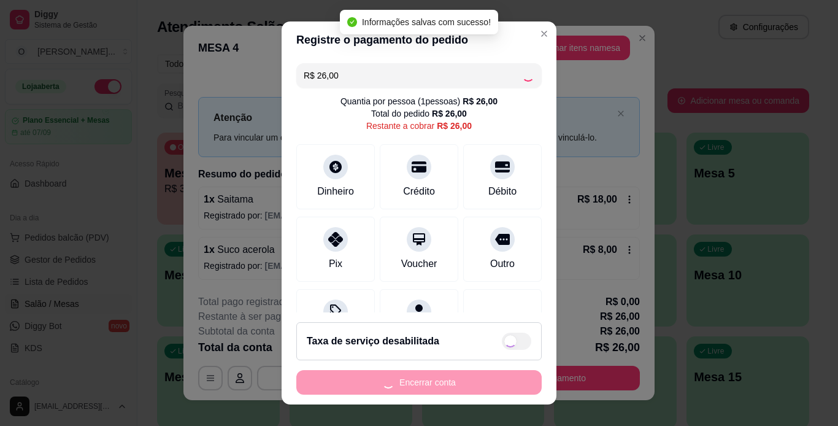
type input "R$ 0,00"
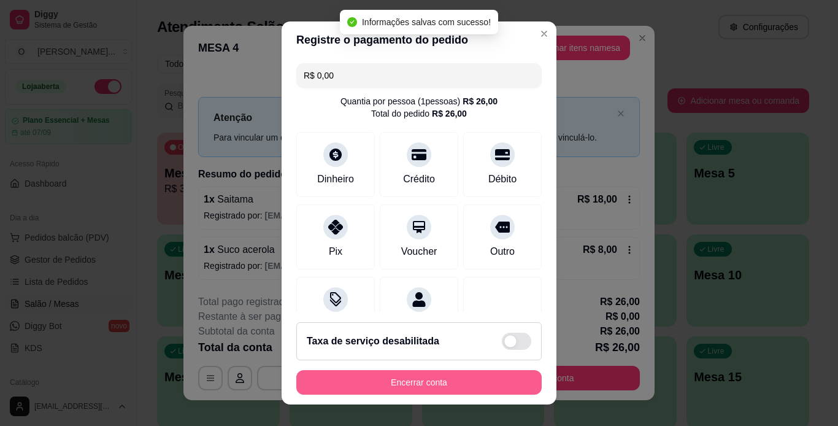
click at [416, 386] on button "Encerrar conta" at bounding box center [418, 382] width 245 height 25
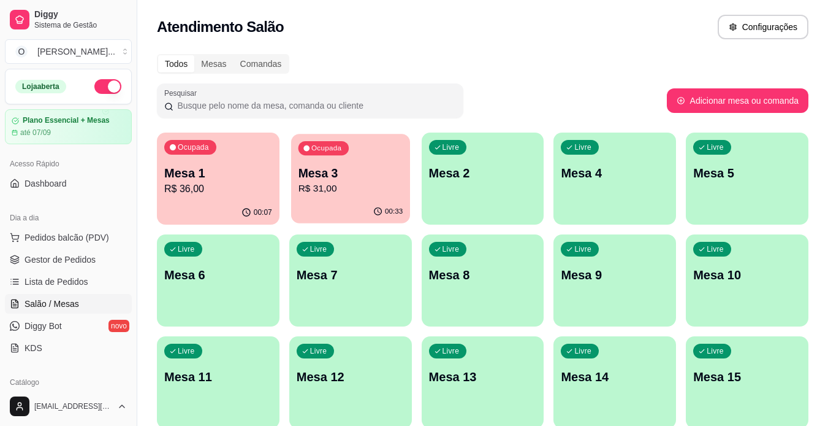
click at [353, 180] on p "Mesa 3" at bounding box center [350, 173] width 105 height 17
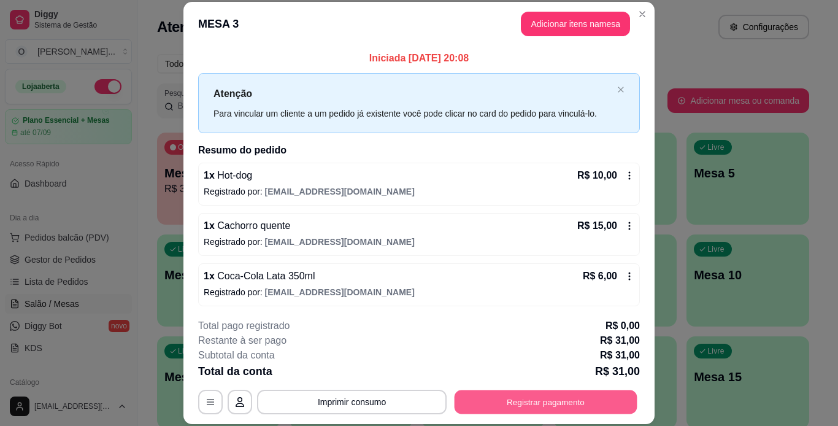
click at [564, 392] on button "Registrar pagamento" at bounding box center [545, 401] width 183 height 24
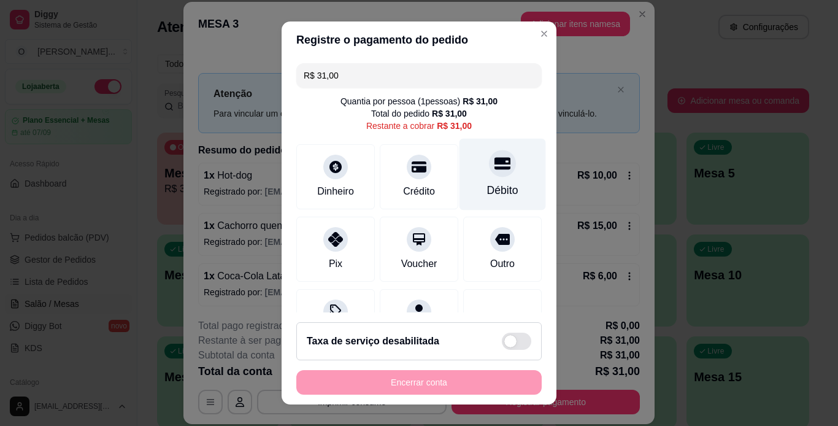
click at [492, 182] on div "Débito" at bounding box center [502, 190] width 31 height 16
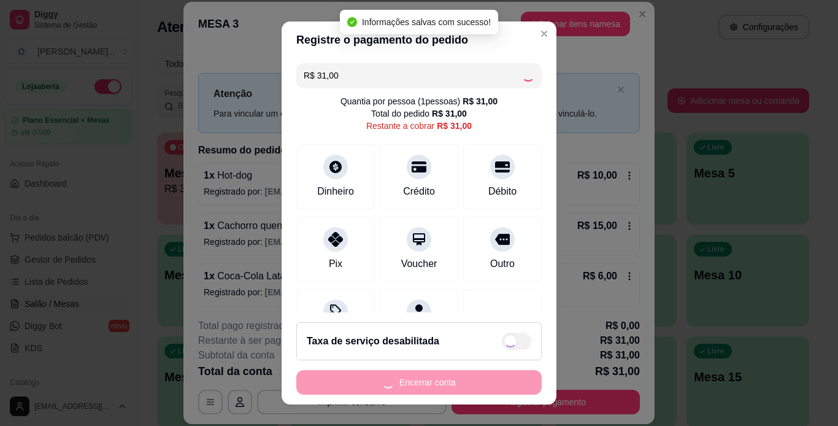
type input "R$ 0,00"
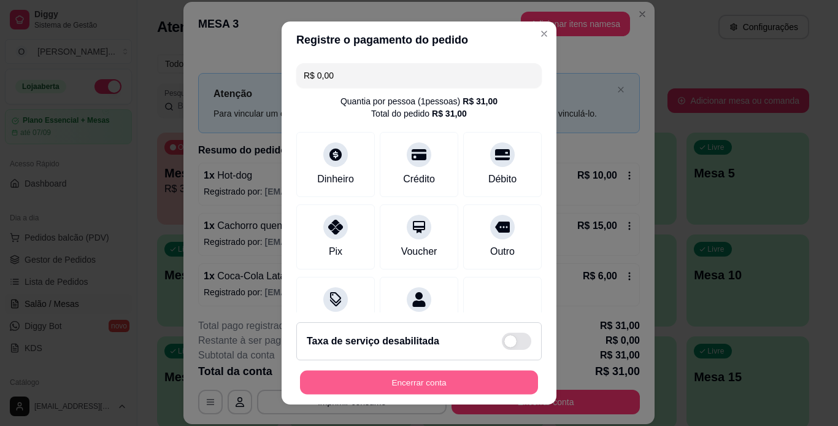
click at [453, 377] on button "Encerrar conta" at bounding box center [419, 382] width 238 height 24
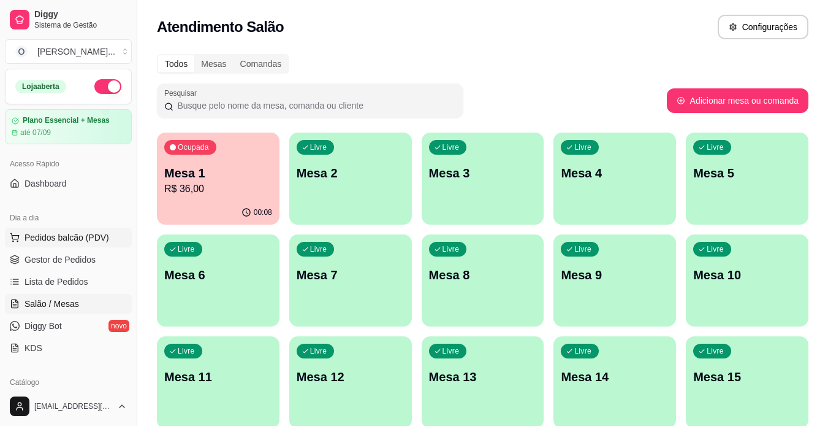
click at [85, 242] on span "Pedidos balcão (PDV)" at bounding box center [67, 237] width 85 height 12
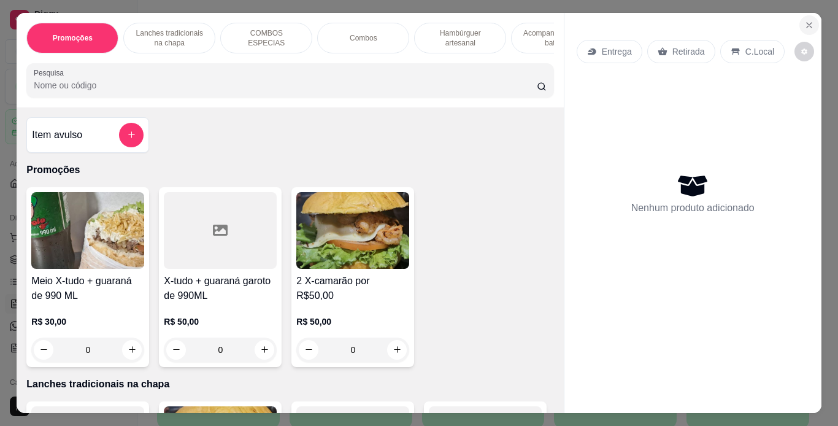
click at [799, 20] on button "Close" at bounding box center [809, 25] width 20 height 20
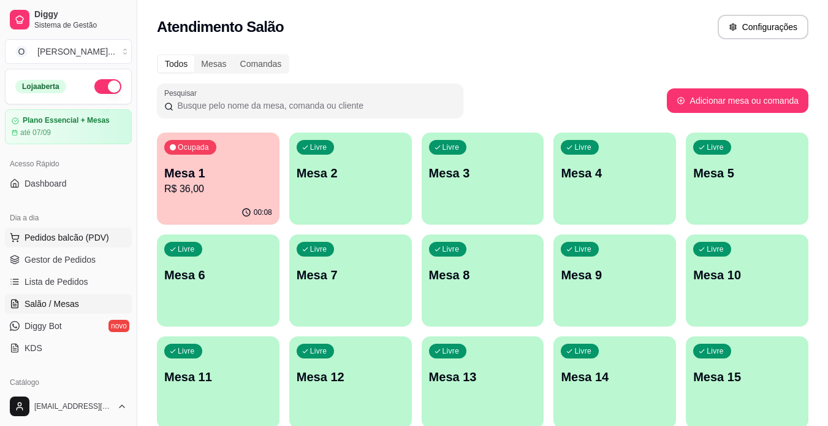
click at [74, 240] on span "Pedidos balcão (PDV)" at bounding box center [67, 237] width 85 height 12
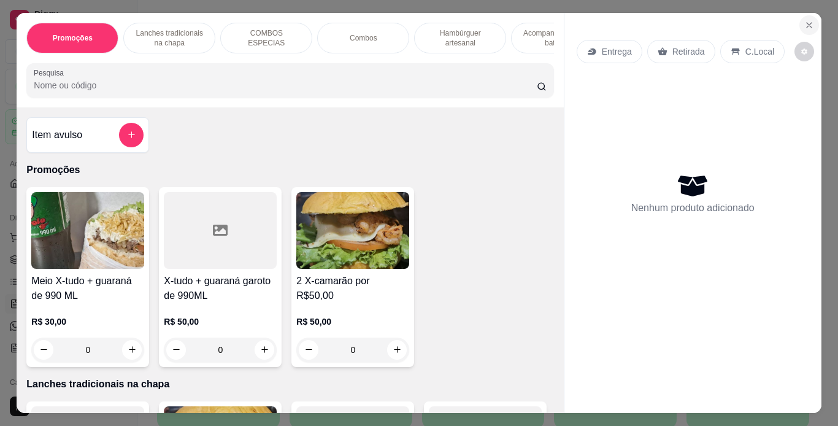
click at [804, 20] on icon "Close" at bounding box center [809, 25] width 10 height 10
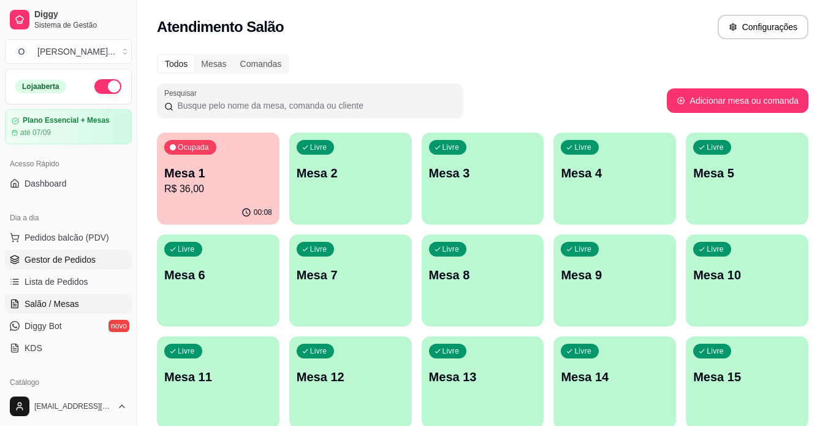
click at [67, 259] on span "Gestor de Pedidos" at bounding box center [60, 259] width 71 height 12
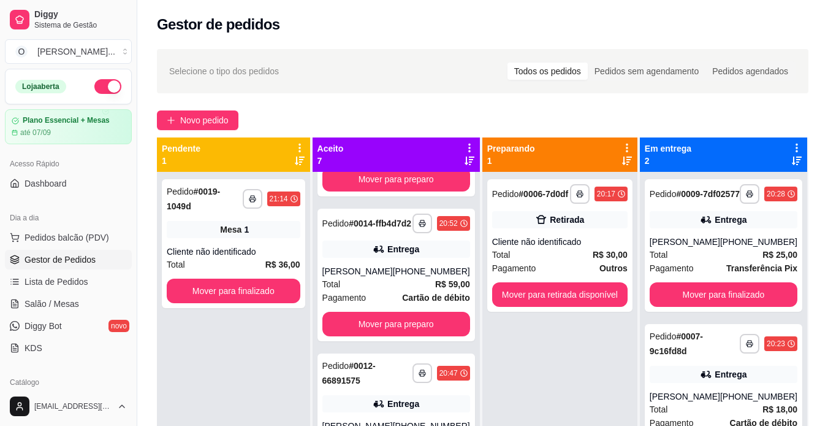
scroll to position [415, 0]
click at [419, 226] on icon "button" at bounding box center [422, 222] width 7 height 7
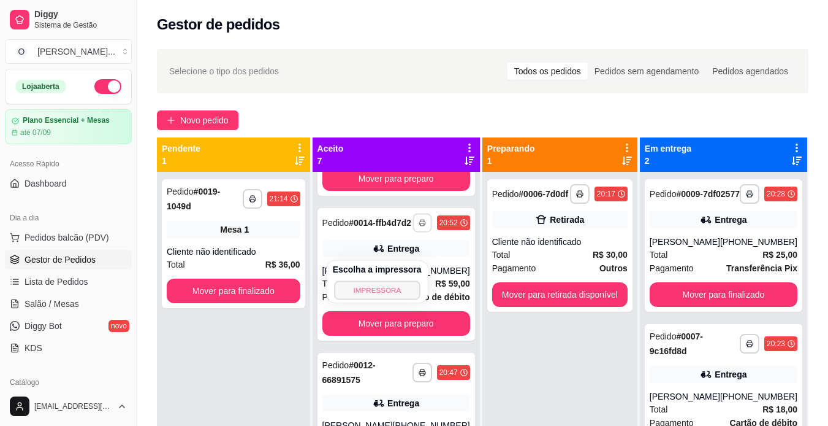
click at [380, 291] on button "IMPRESSORA" at bounding box center [377, 289] width 86 height 19
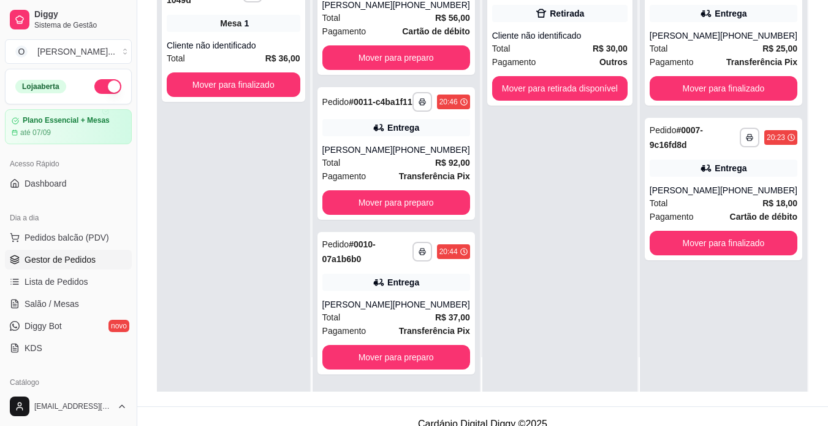
scroll to position [172, 0]
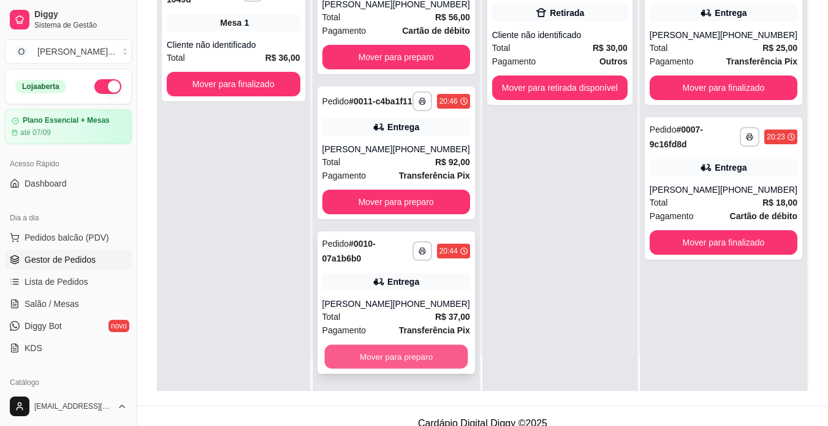
click at [396, 358] on button "Mover para preparo" at bounding box center [395, 357] width 143 height 24
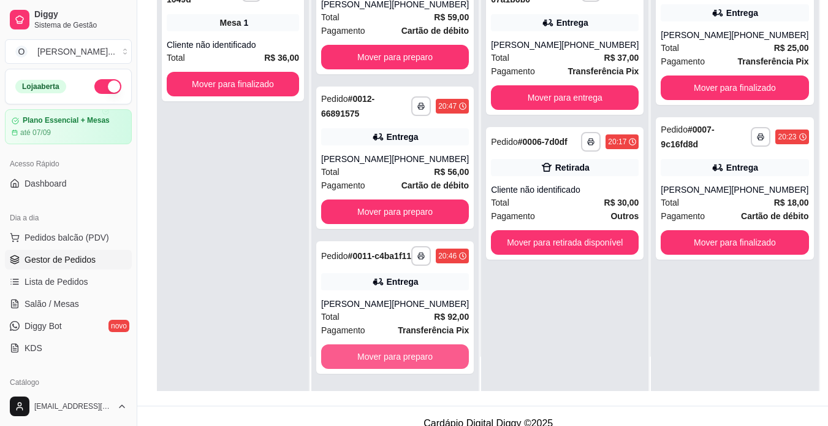
scroll to position [514, 0]
click at [396, 358] on button "Mover para preparo" at bounding box center [395, 357] width 143 height 24
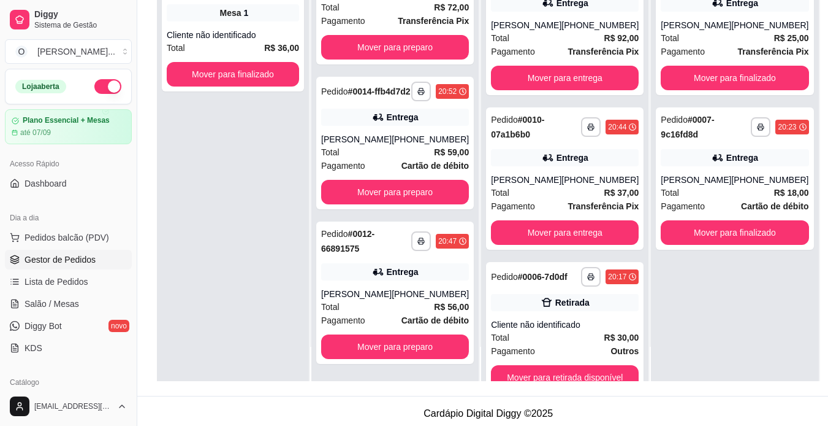
scroll to position [183, 0]
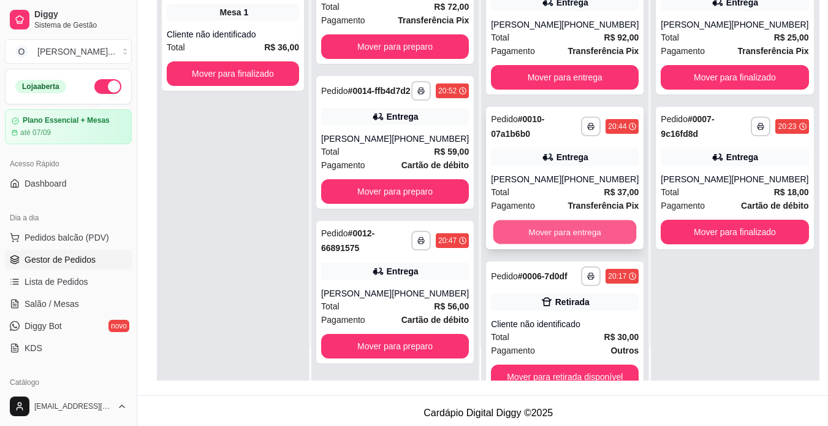
click at [578, 240] on button "Mover para entrega" at bounding box center [565, 232] width 143 height 24
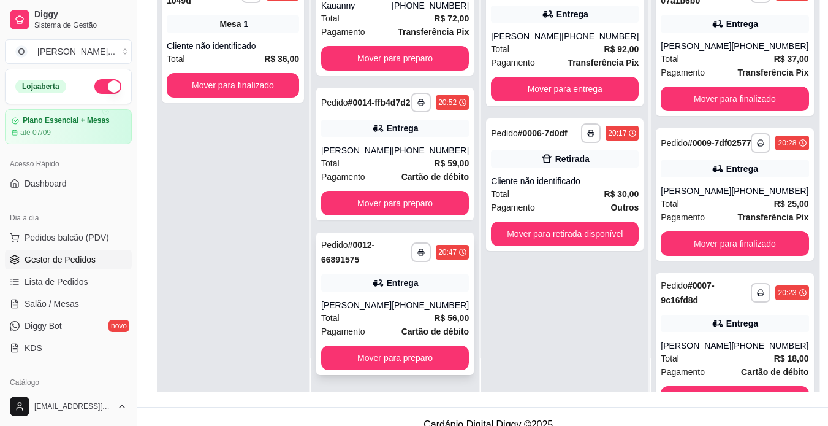
scroll to position [187, 0]
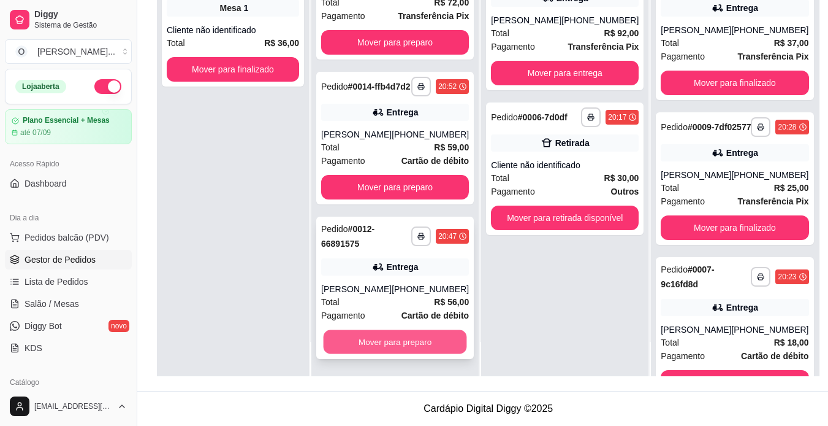
click at [381, 343] on button "Mover para preparo" at bounding box center [395, 342] width 143 height 24
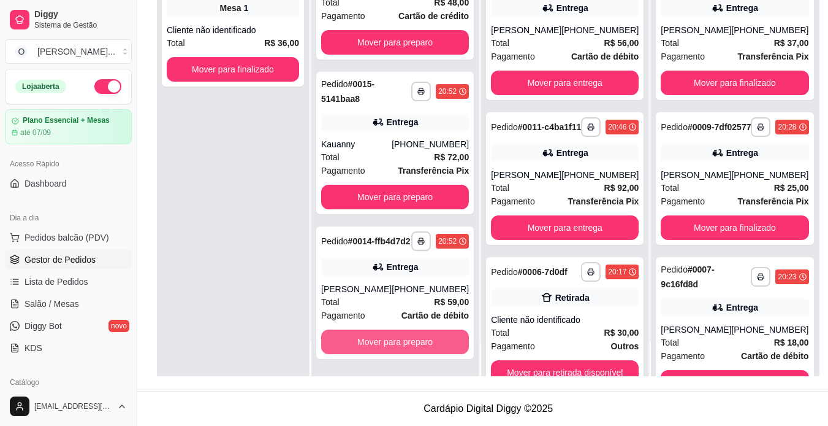
scroll to position [205, 0]
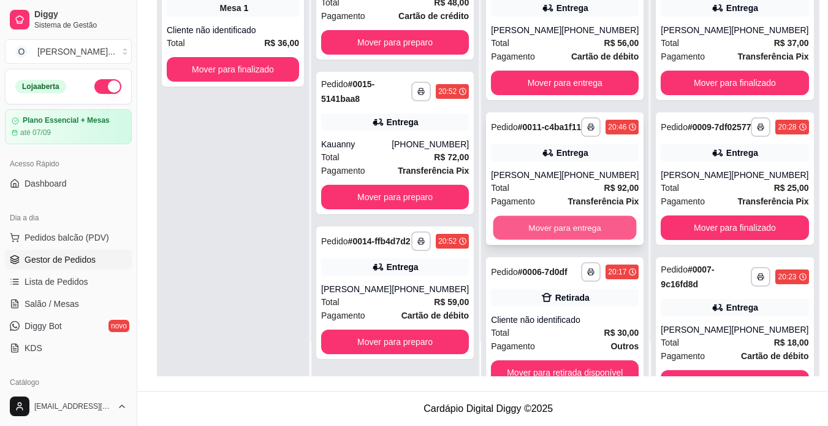
click at [543, 240] on button "Mover para entrega" at bounding box center [565, 228] width 143 height 24
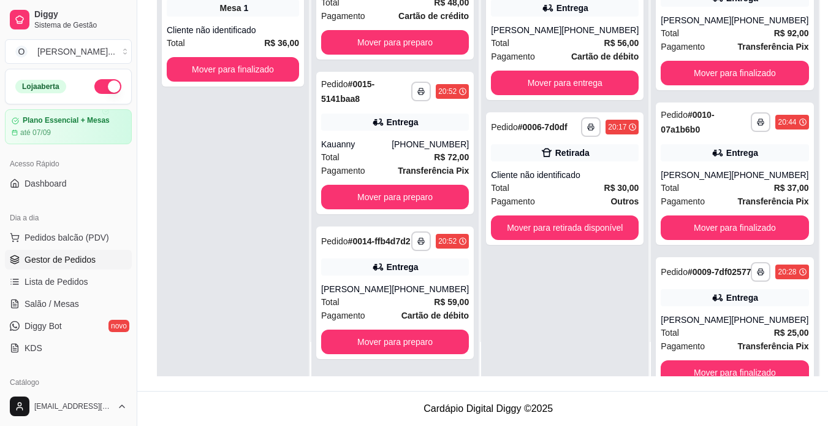
scroll to position [0, 0]
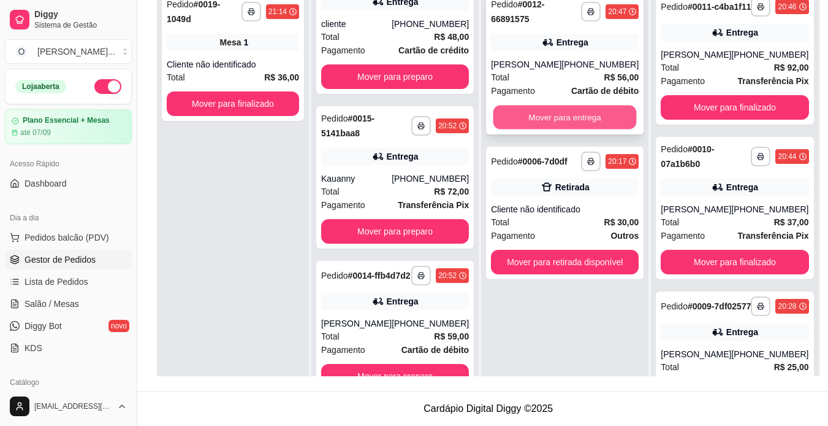
click at [554, 120] on button "Mover para entrega" at bounding box center [565, 117] width 143 height 24
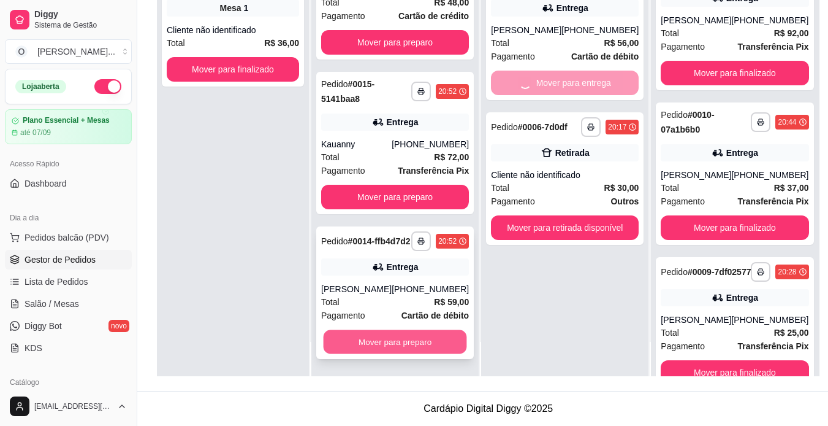
click at [385, 346] on button "Mover para preparo" at bounding box center [395, 342] width 143 height 24
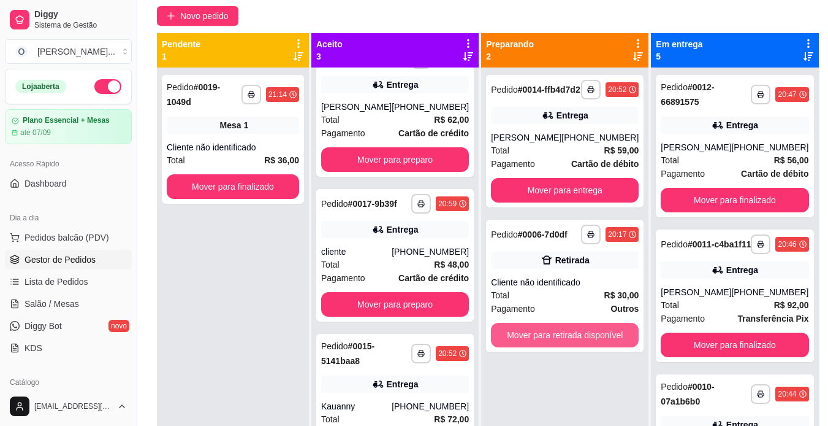
scroll to position [102, 0]
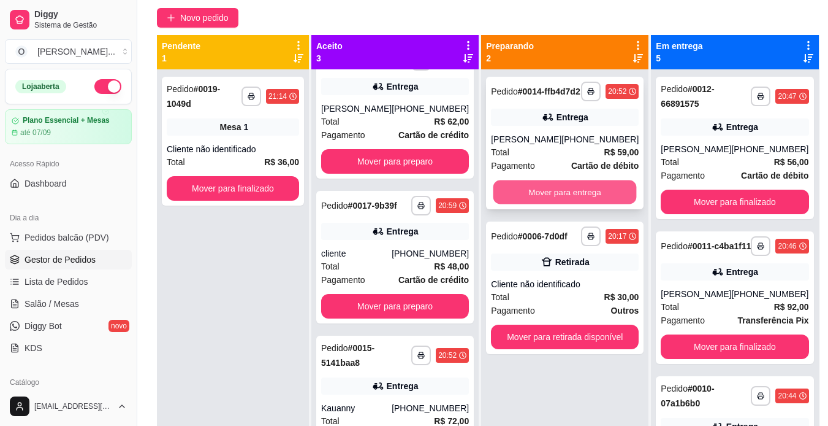
click at [532, 204] on button "Mover para entrega" at bounding box center [565, 192] width 143 height 24
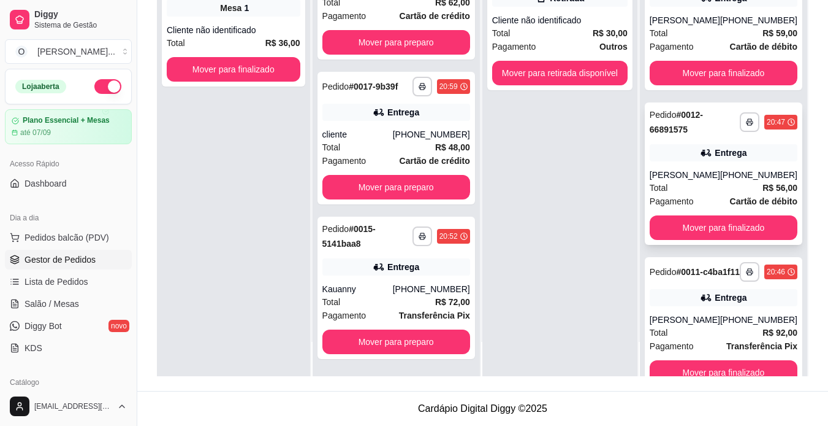
scroll to position [0, 0]
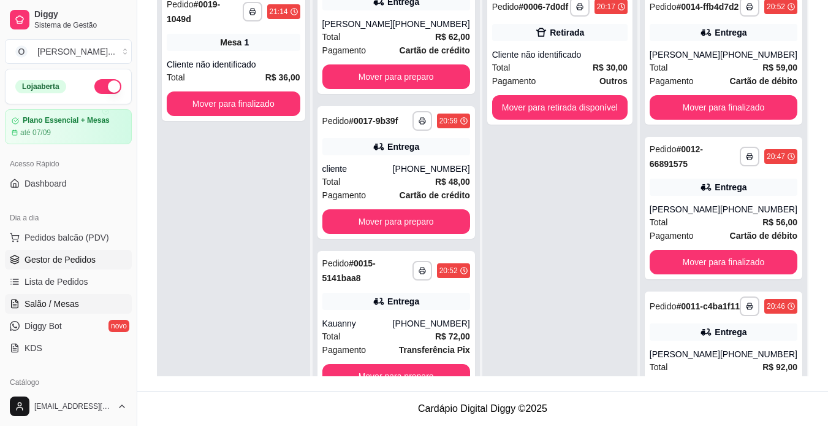
click at [39, 307] on span "Salão / Mesas" at bounding box center [52, 303] width 55 height 12
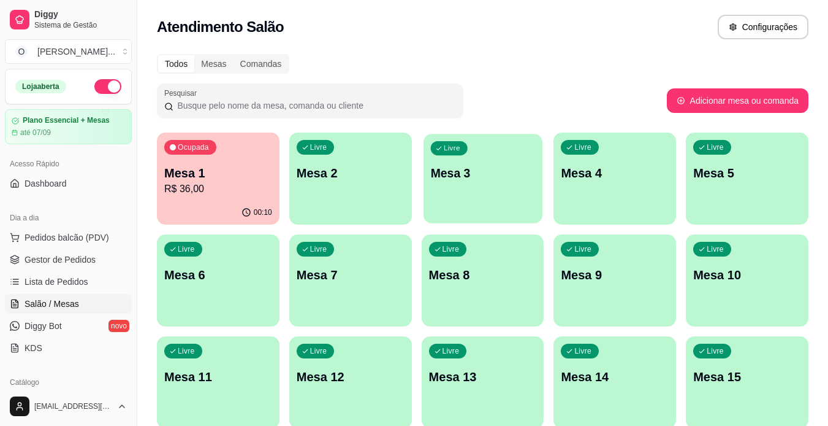
click at [513, 173] on p "Mesa 3" at bounding box center [482, 173] width 105 height 17
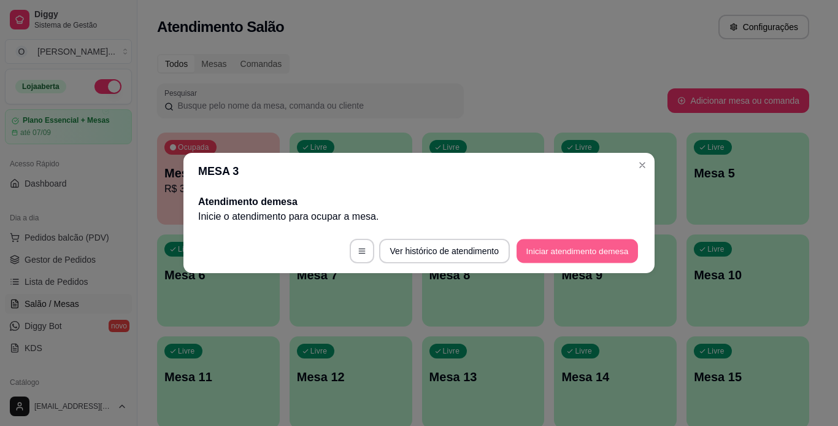
click at [572, 252] on button "Iniciar atendimento de mesa" at bounding box center [576, 251] width 121 height 24
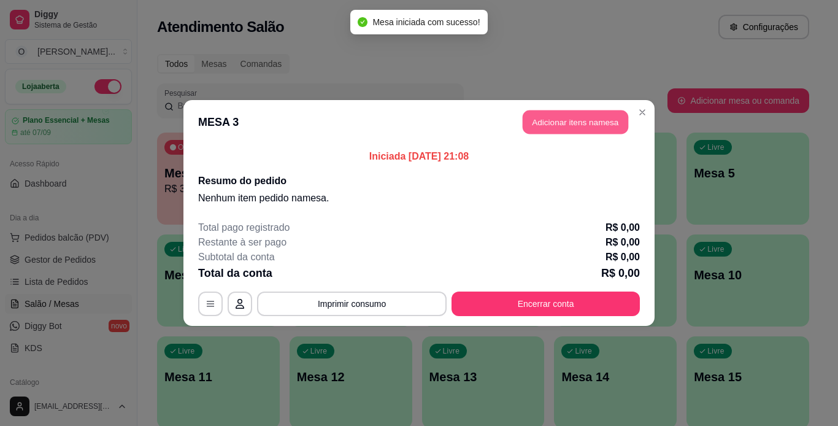
click at [547, 126] on button "Adicionar itens na mesa" at bounding box center [574, 122] width 105 height 24
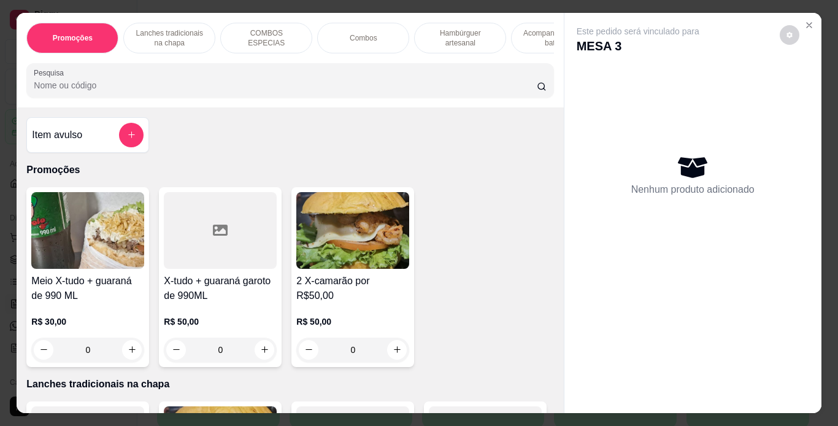
click at [445, 35] on p "Hambúrguer artesanal" at bounding box center [459, 38] width 71 height 20
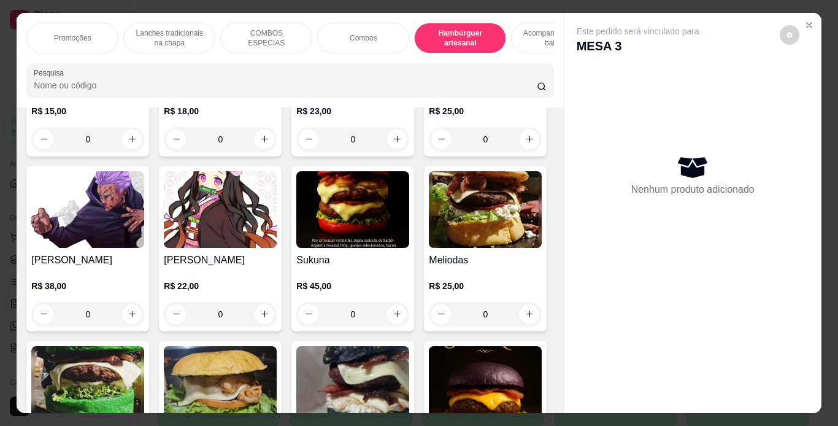
scroll to position [31, 0]
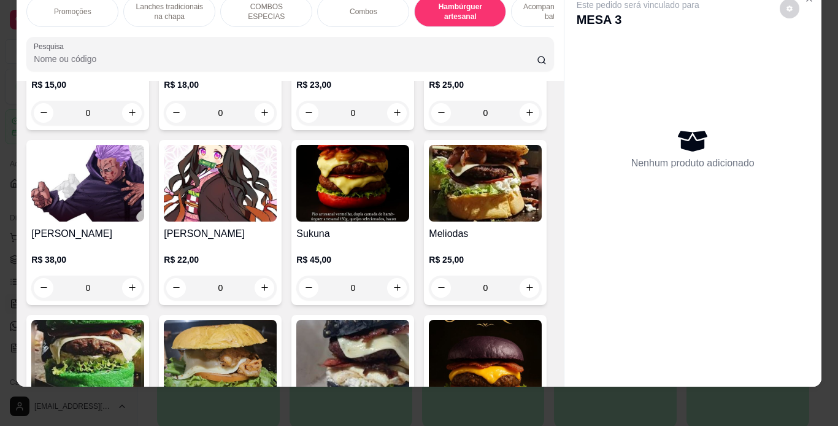
click at [391, 125] on div "0" at bounding box center [352, 113] width 113 height 25
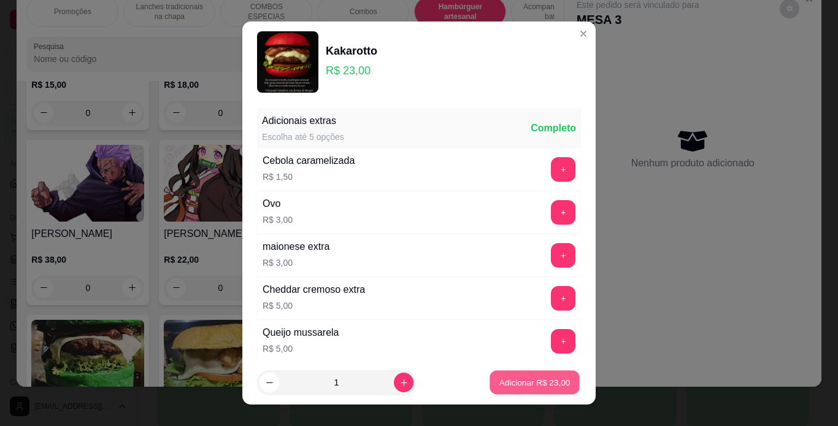
click at [499, 377] on p "Adicionar R$ 23,00" at bounding box center [534, 383] width 71 height 12
type input "1"
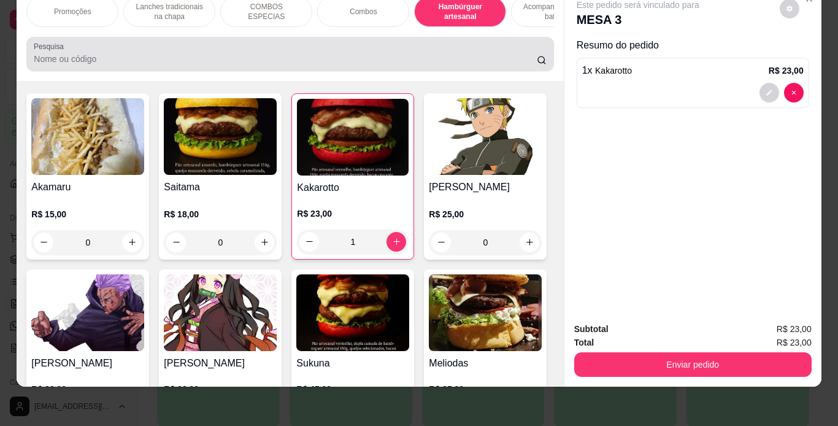
scroll to position [2143, 0]
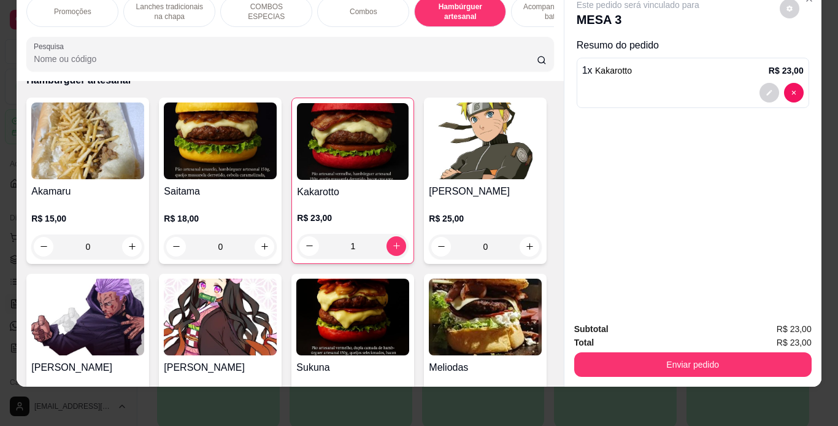
click at [80, 7] on p "Promoções" at bounding box center [72, 12] width 37 height 10
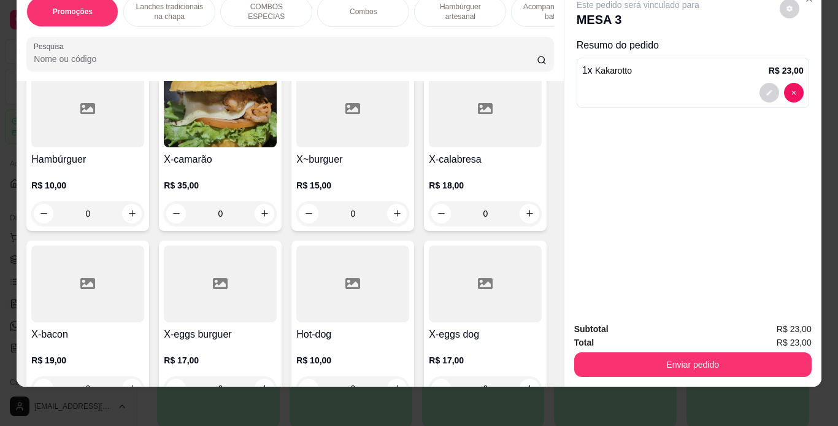
scroll to position [375, 0]
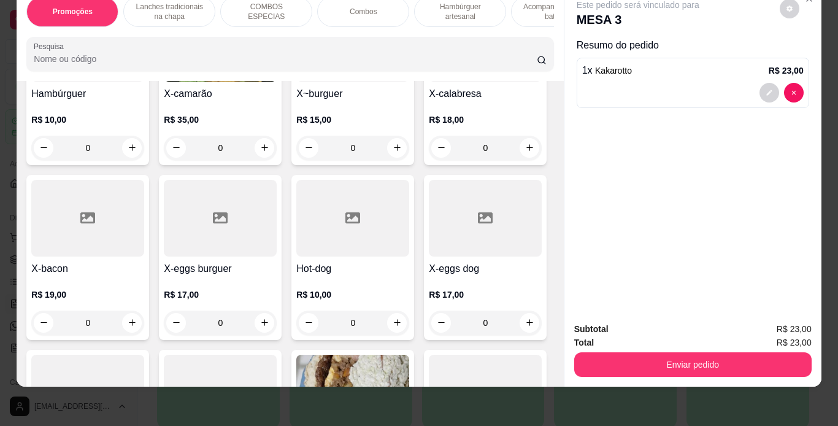
click at [429, 160] on div "0" at bounding box center [485, 148] width 113 height 25
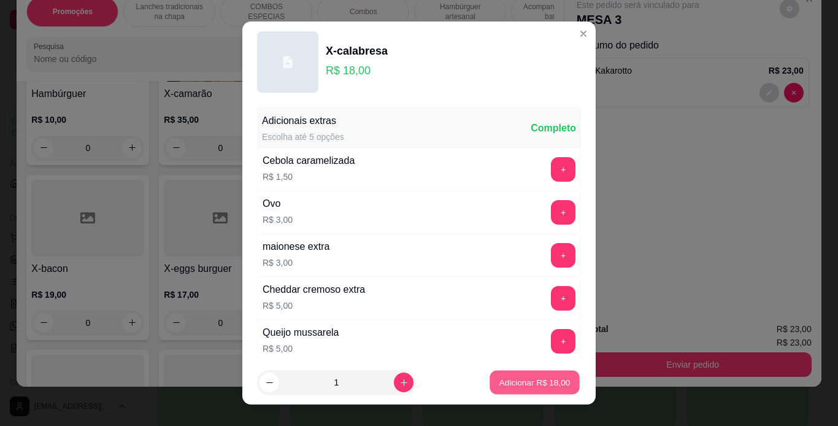
click at [495, 372] on button "Adicionar R$ 18,00" at bounding box center [534, 382] width 90 height 24
type input "1"
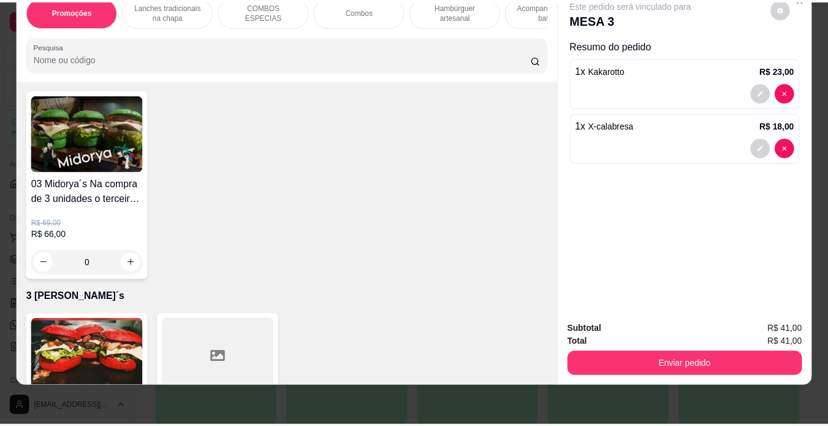
scroll to position [3669, 0]
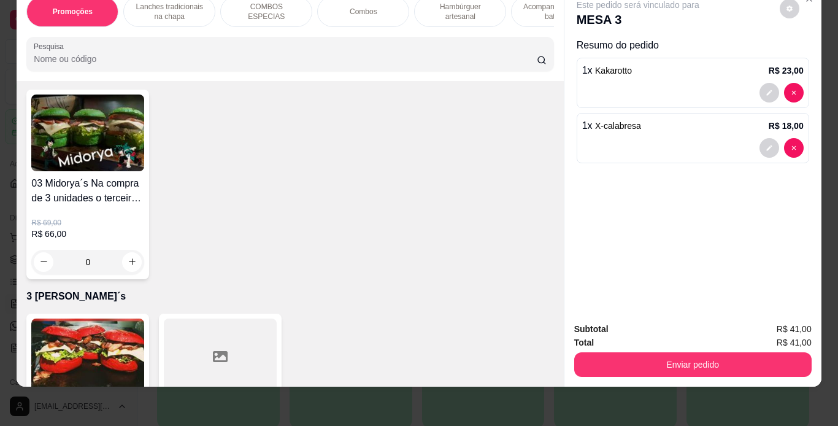
type input "1"
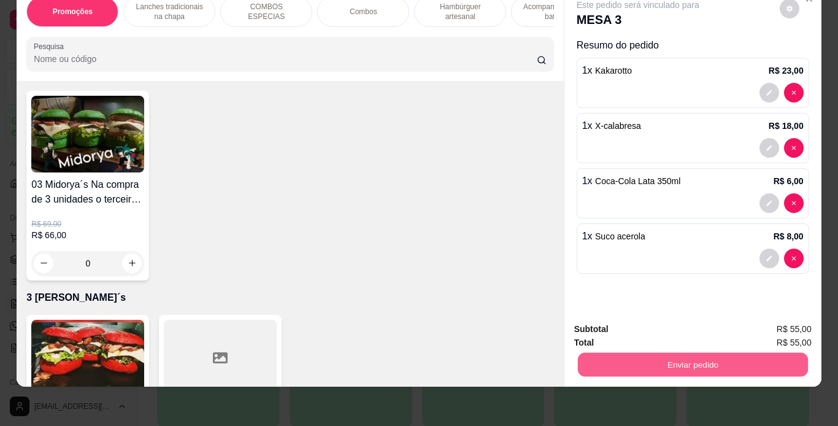
click at [638, 353] on button "Enviar pedido" at bounding box center [692, 365] width 230 height 24
click at [687, 323] on button "Não registrar e enviar pedido" at bounding box center [652, 324] width 124 height 23
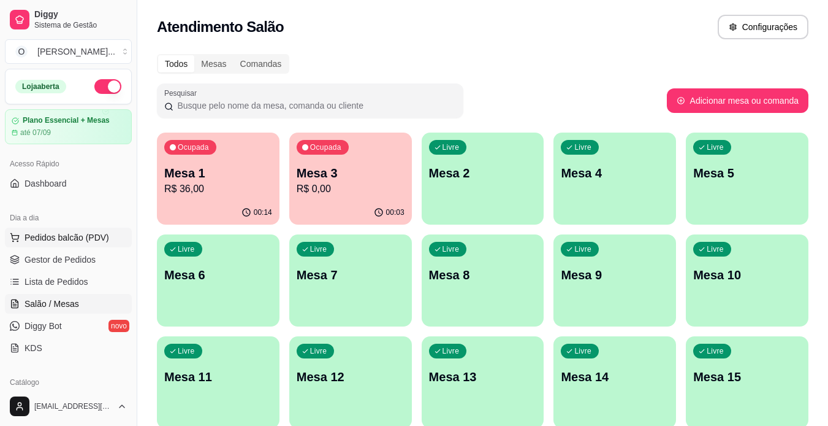
click at [95, 239] on span "Pedidos balcão (PDV)" at bounding box center [67, 237] width 85 height 12
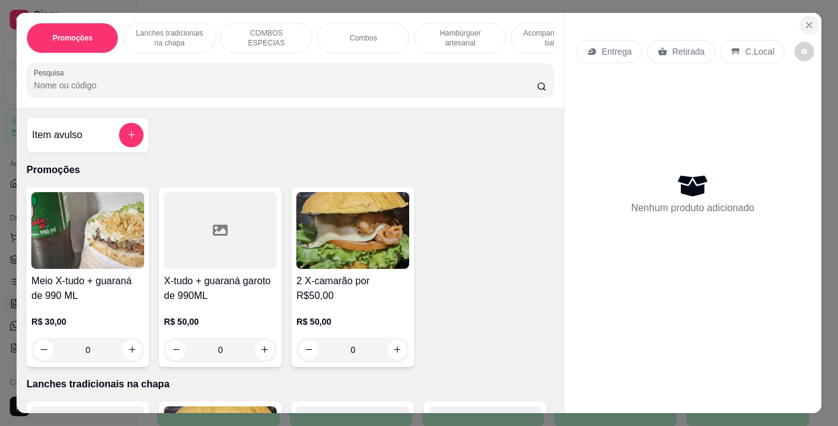
click at [804, 23] on icon "Close" at bounding box center [809, 25] width 10 height 10
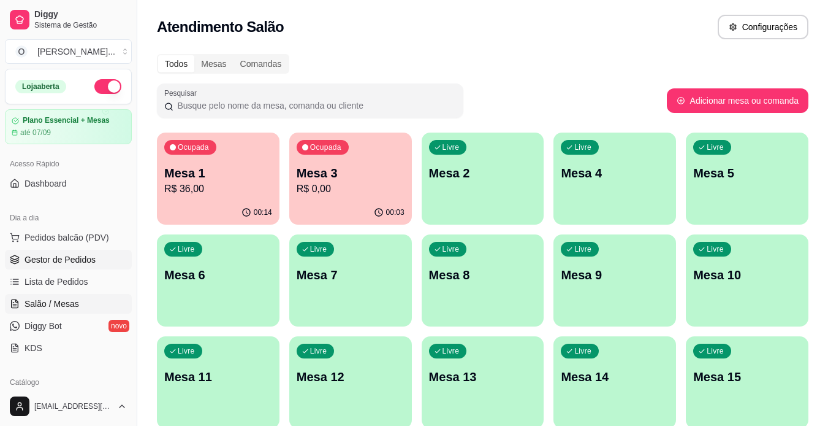
click at [54, 255] on span "Gestor de Pedidos" at bounding box center [60, 259] width 71 height 12
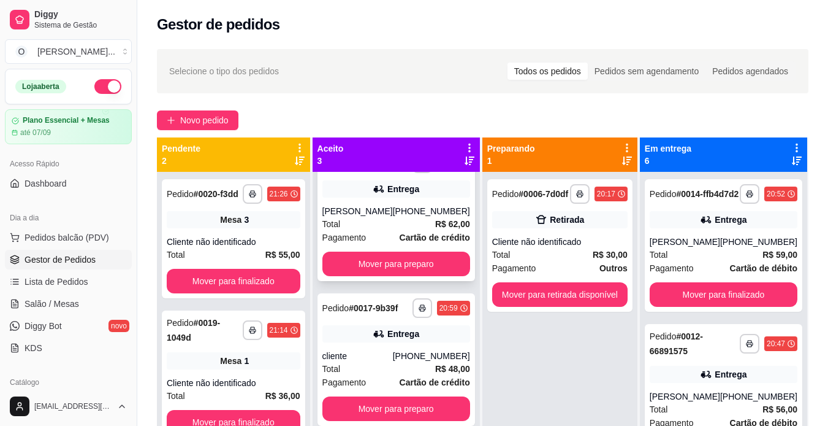
scroll to position [34, 0]
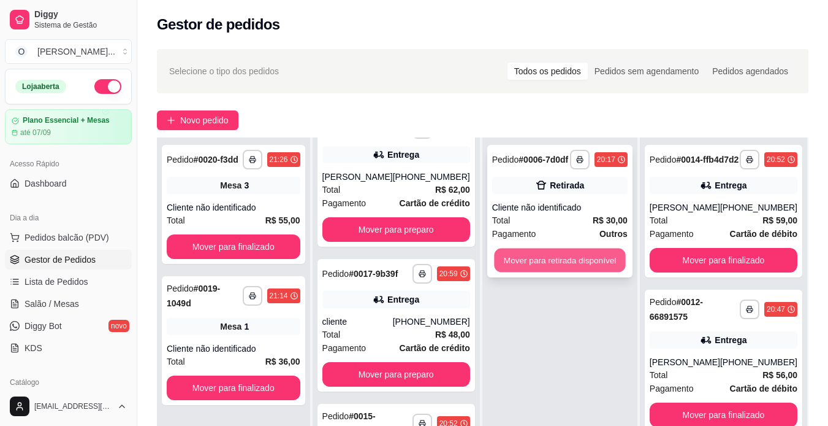
click at [516, 256] on button "Mover para retirada disponível" at bounding box center [559, 260] width 131 height 24
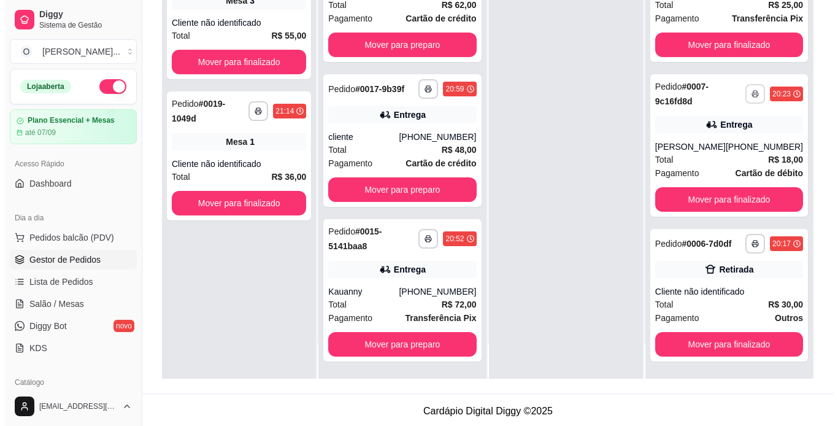
scroll to position [187, 0]
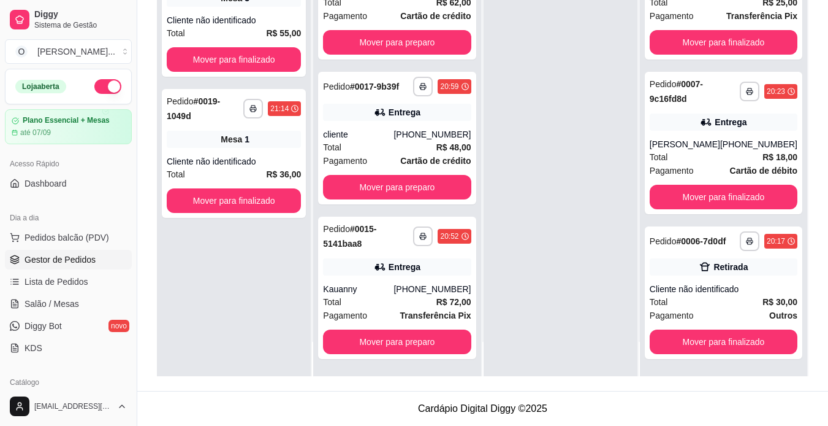
click at [731, 273] on div "Retirada" at bounding box center [724, 266] width 148 height 17
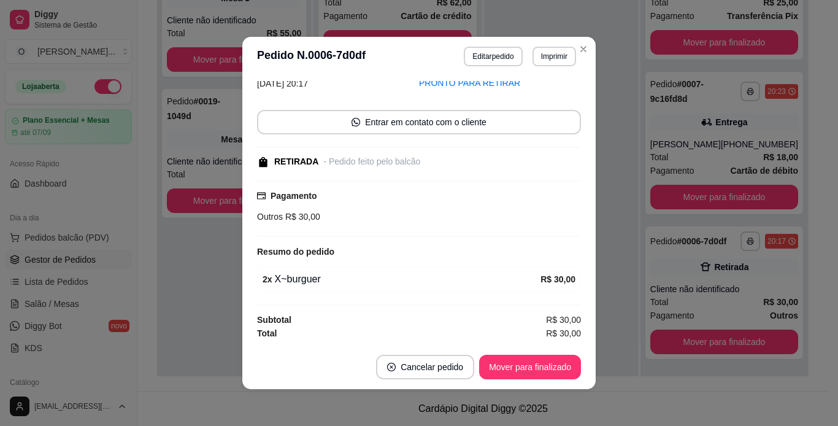
scroll to position [58, 0]
click at [551, 61] on button "Imprimir" at bounding box center [554, 56] width 42 height 19
click at [532, 94] on button "IMPRESSORA" at bounding box center [527, 99] width 86 height 19
click at [552, 364] on button "Mover para finalizado" at bounding box center [530, 367] width 99 height 24
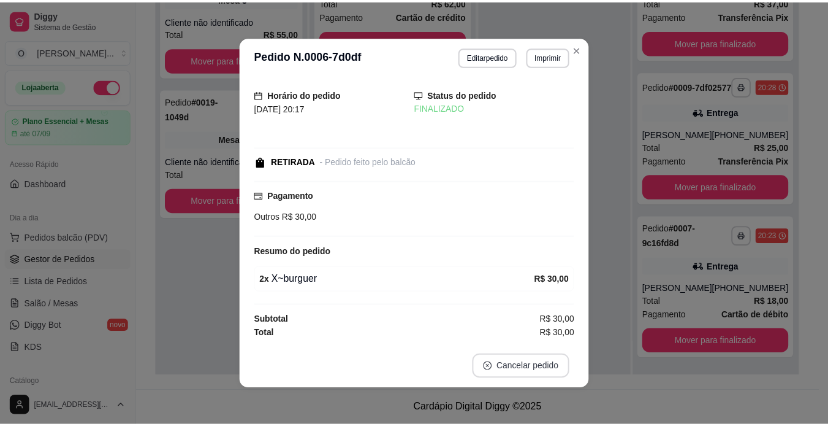
scroll to position [6, 0]
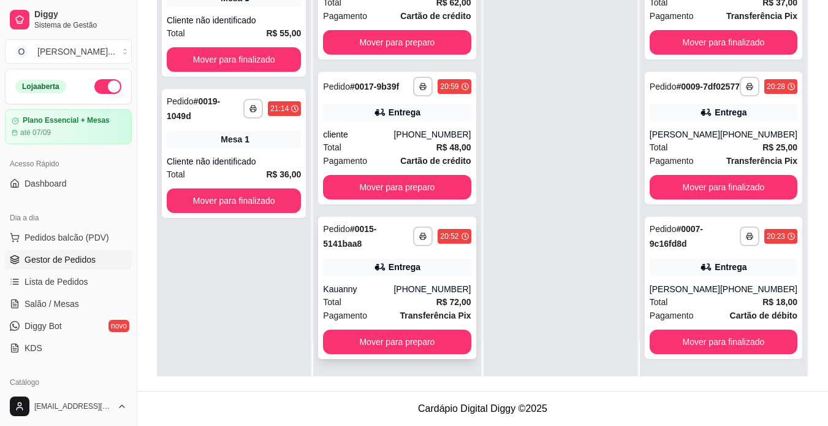
click at [399, 268] on div "Entrega" at bounding box center [405, 267] width 32 height 12
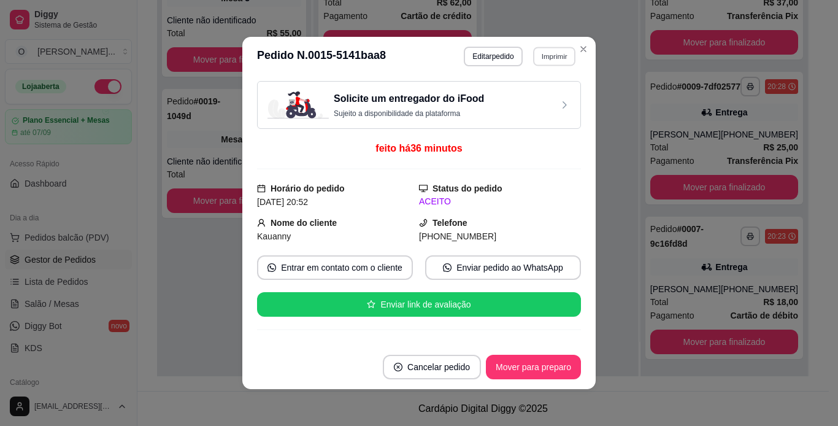
click at [542, 57] on button "Imprimir" at bounding box center [554, 56] width 42 height 19
click at [519, 99] on button "IMPRESSORA" at bounding box center [527, 99] width 86 height 19
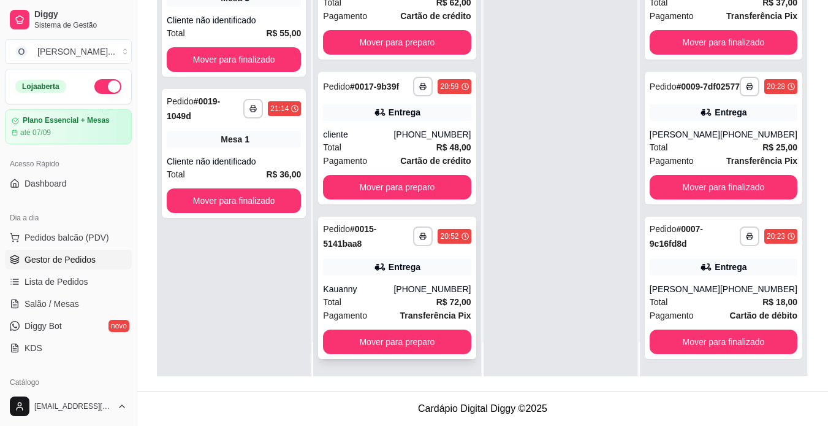
click at [374, 262] on icon at bounding box center [380, 267] width 12 height 12
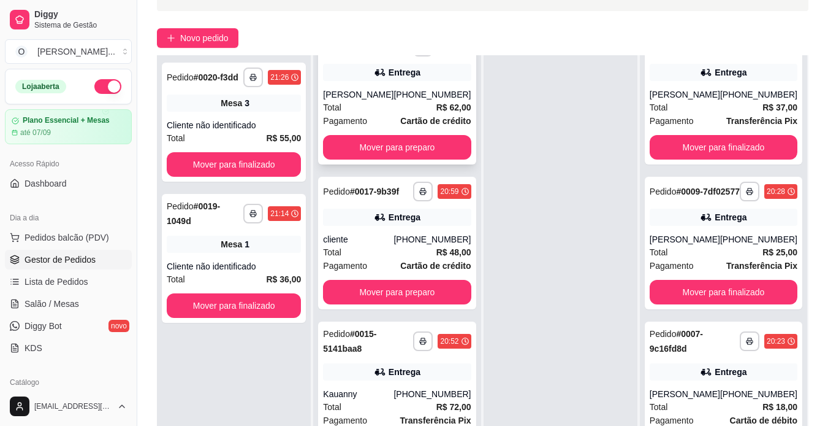
scroll to position [0, 0]
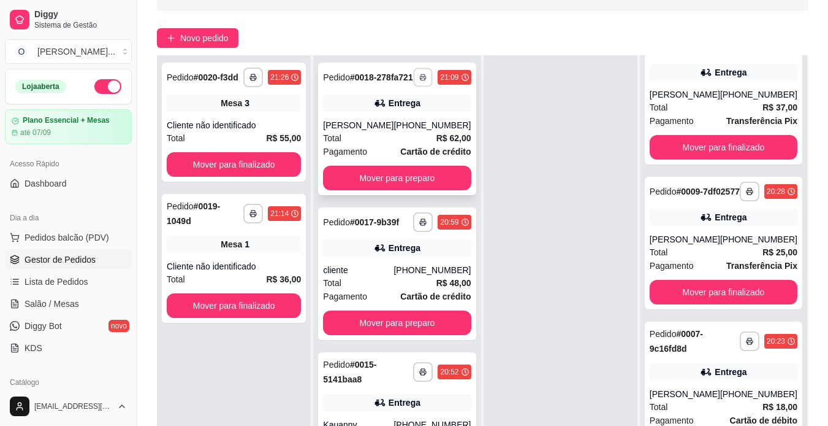
click at [422, 80] on rect "button" at bounding box center [424, 79] width 4 height 2
click at [392, 124] on button "IMPRESSORA" at bounding box center [377, 124] width 86 height 19
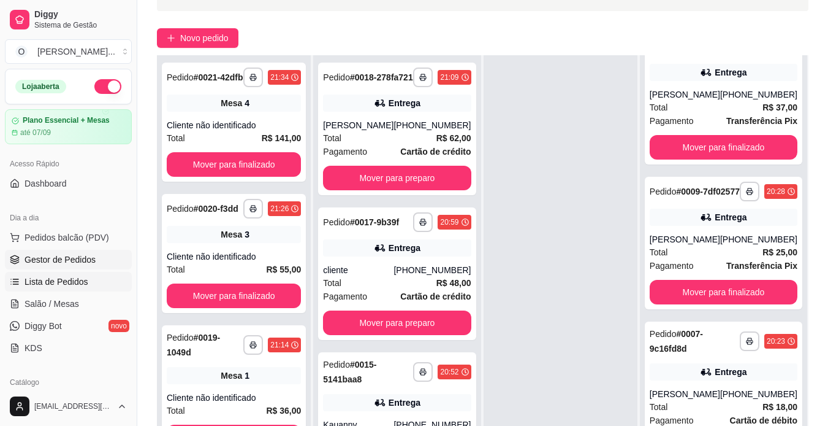
click at [61, 284] on span "Lista de Pedidos" at bounding box center [57, 281] width 64 height 12
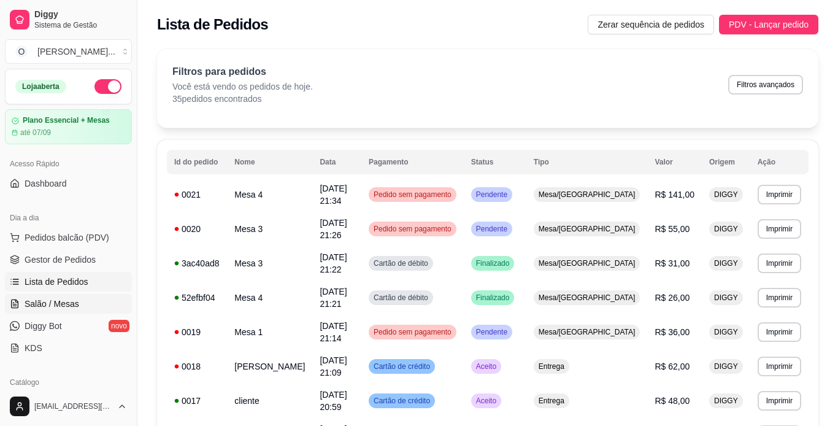
click at [53, 304] on span "Salão / Mesas" at bounding box center [52, 303] width 55 height 12
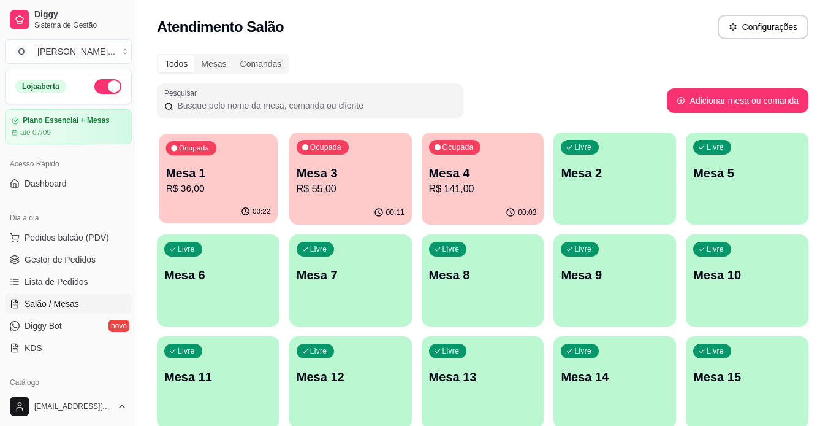
click at [220, 170] on p "Mesa 1" at bounding box center [218, 173] width 105 height 17
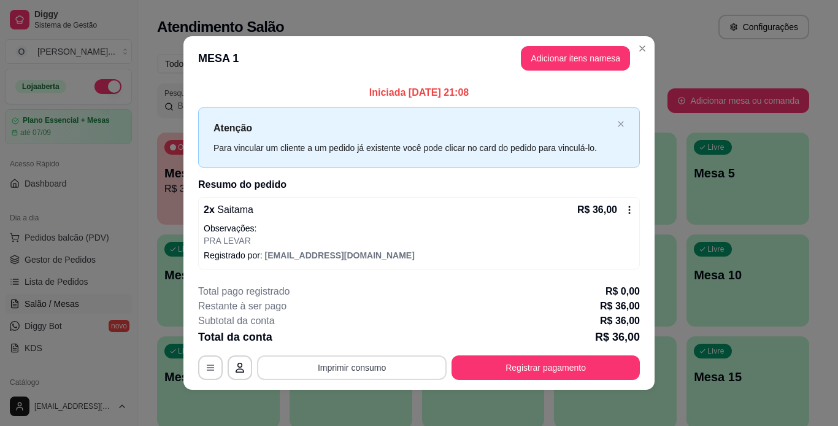
click at [327, 364] on button "Imprimir consumo" at bounding box center [351, 367] width 189 height 25
click at [357, 337] on button "IMPRESSORA" at bounding box center [351, 338] width 86 height 19
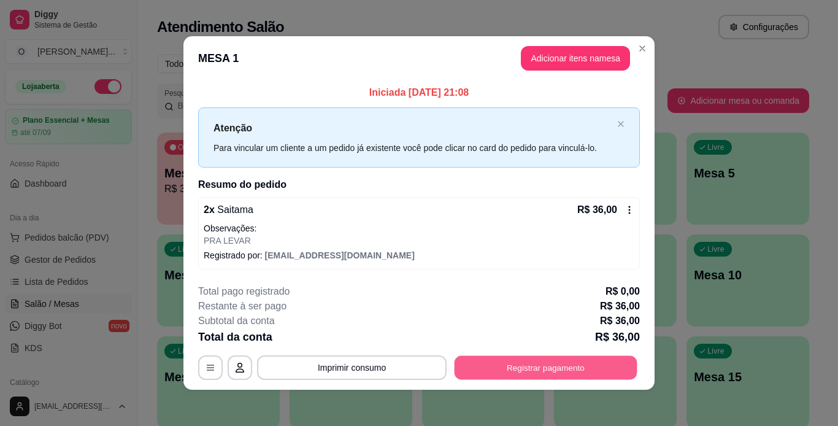
click at [528, 365] on button "Registrar pagamento" at bounding box center [545, 367] width 183 height 24
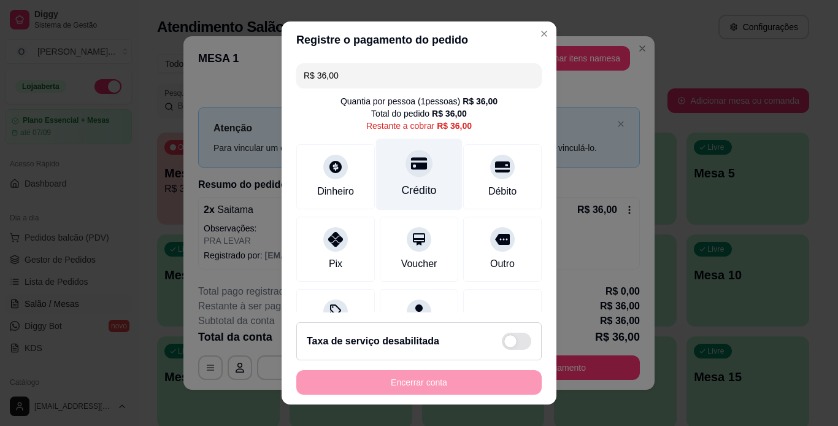
click at [414, 182] on div "Crédito" at bounding box center [419, 174] width 86 height 72
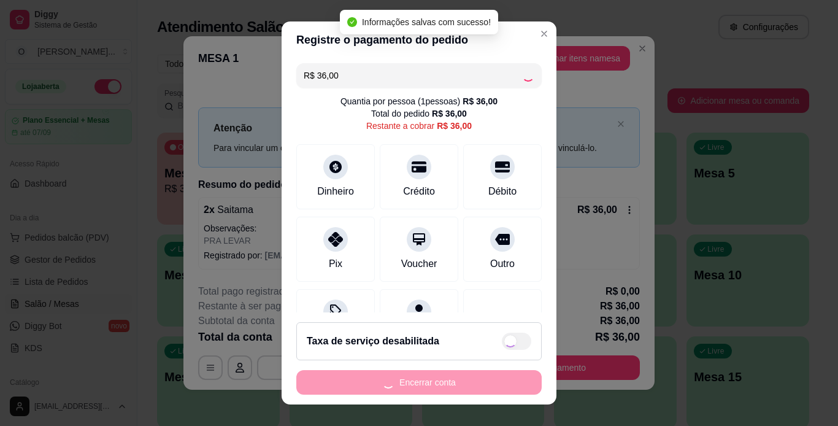
type input "R$ 0,00"
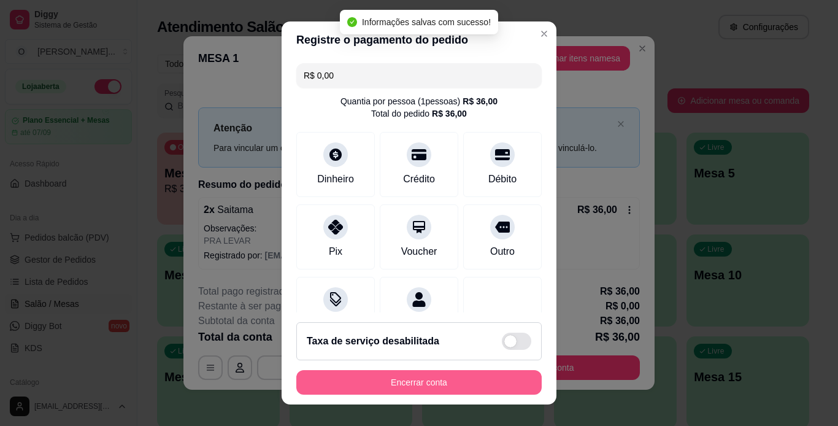
click at [405, 384] on button "Encerrar conta" at bounding box center [418, 382] width 245 height 25
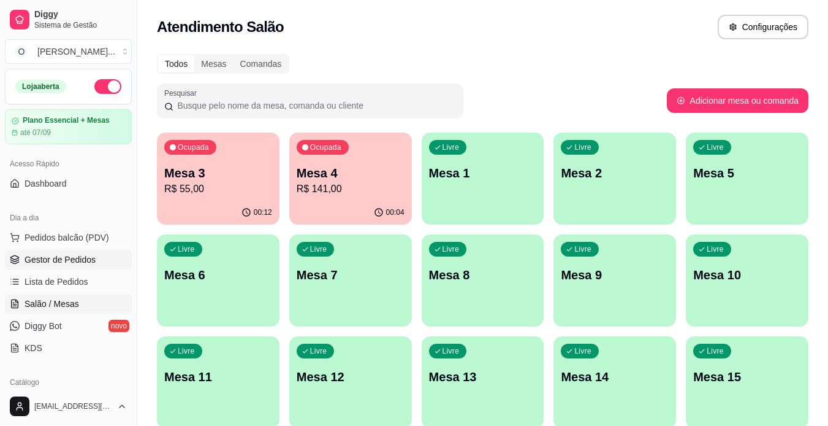
click at [104, 258] on link "Gestor de Pedidos" at bounding box center [68, 260] width 127 height 20
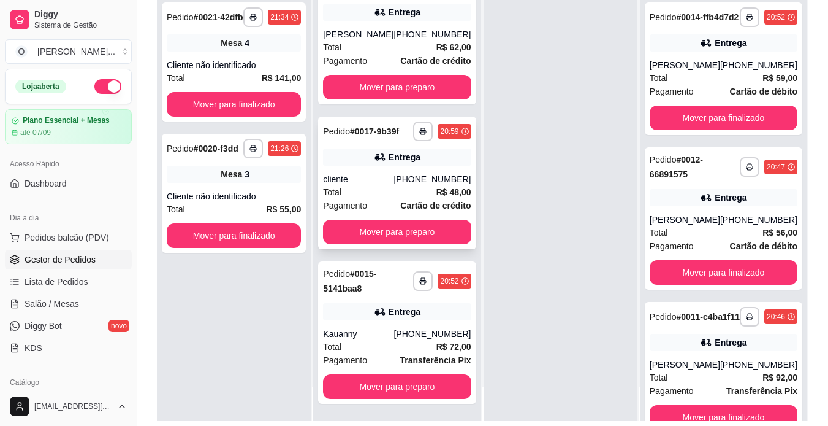
scroll to position [143, 0]
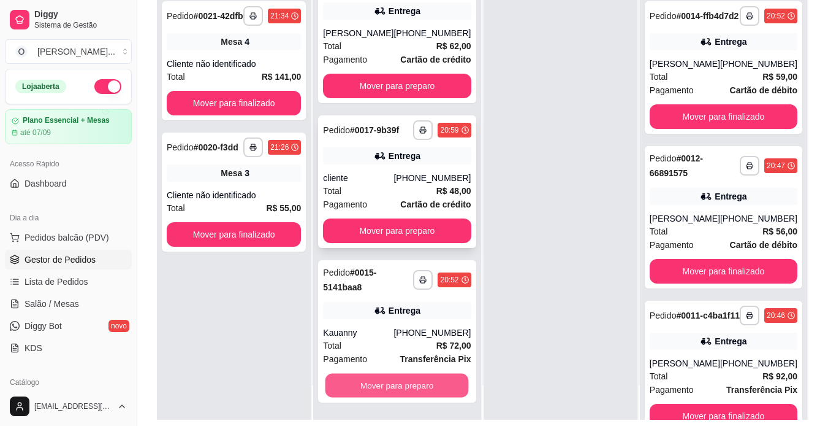
click at [372, 388] on button "Mover para preparo" at bounding box center [397, 385] width 143 height 24
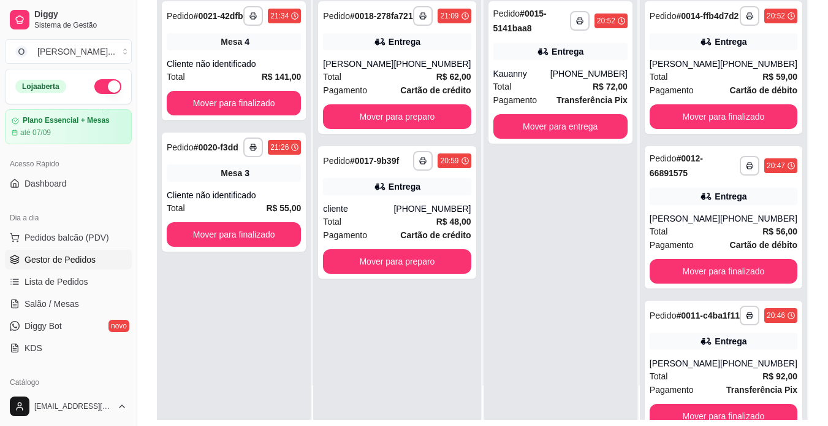
scroll to position [0, 0]
click at [562, 121] on button "Mover para entrega" at bounding box center [560, 127] width 131 height 24
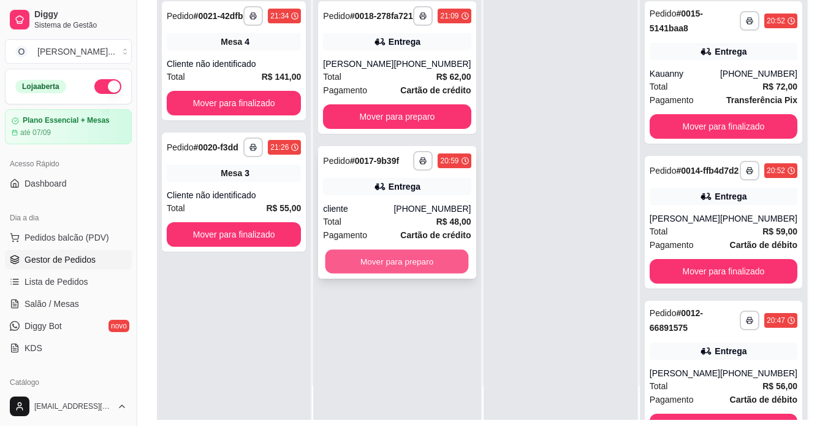
click at [425, 270] on button "Mover para preparo" at bounding box center [397, 262] width 143 height 24
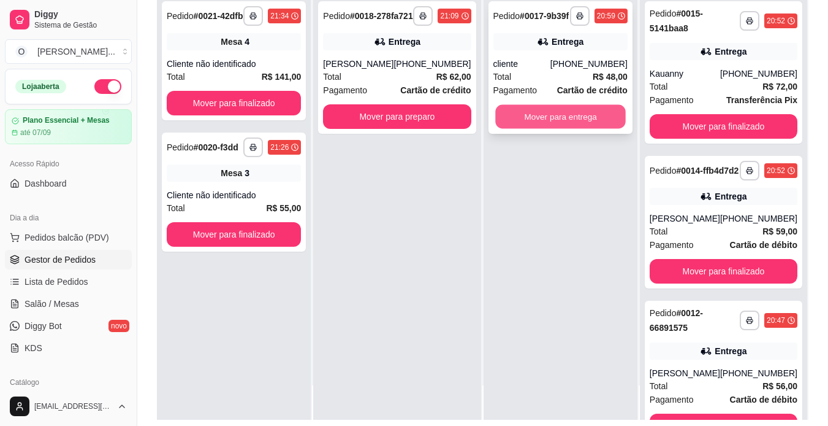
click at [522, 119] on button "Mover para entrega" at bounding box center [560, 117] width 131 height 24
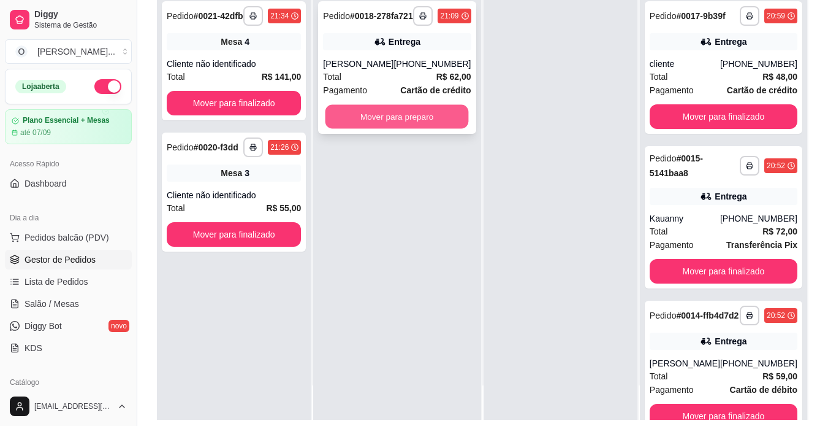
click at [419, 129] on button "Mover para preparo" at bounding box center [397, 117] width 143 height 24
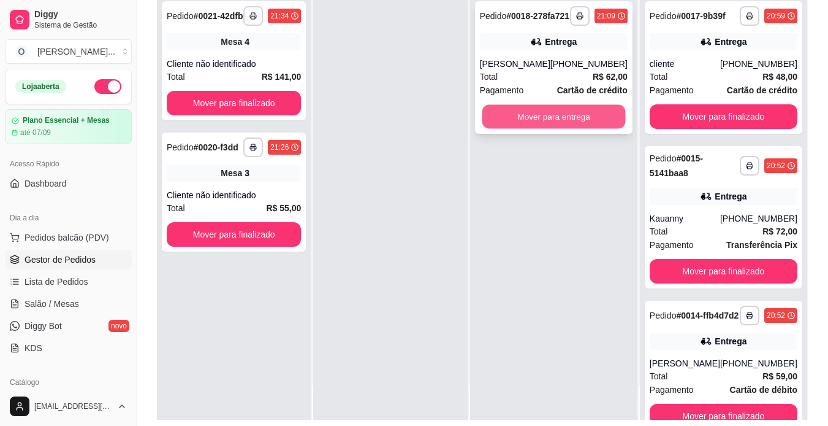
click at [516, 124] on button "Mover para entrega" at bounding box center [553, 117] width 143 height 24
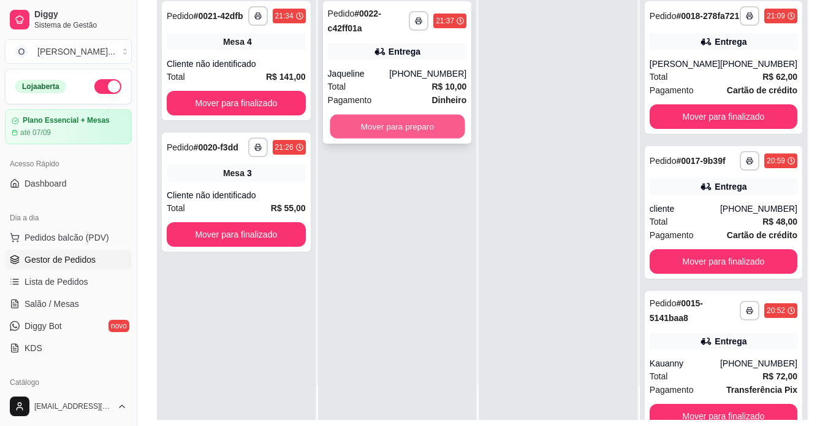
click at [449, 128] on button "Mover para preparo" at bounding box center [397, 127] width 135 height 24
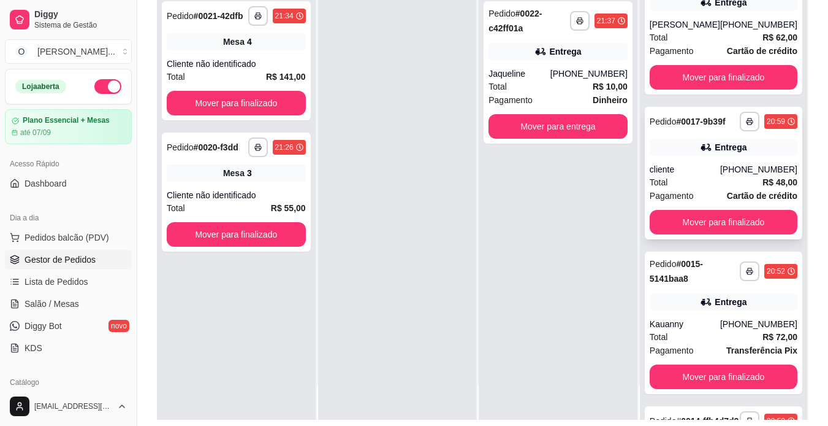
scroll to position [38, 0]
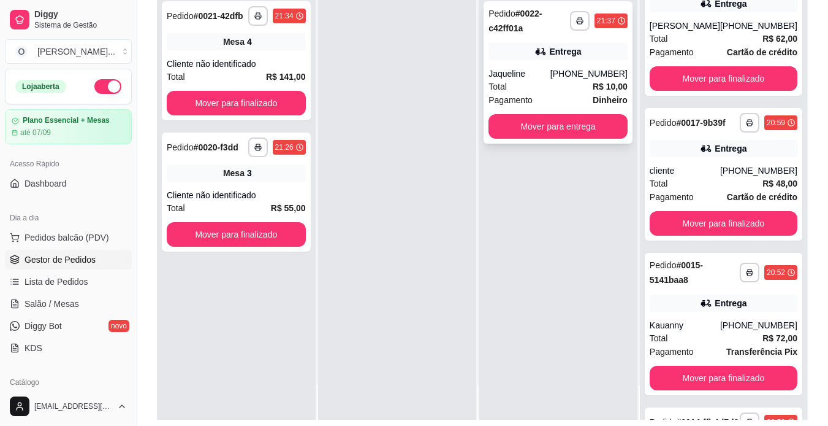
click at [565, 67] on div "**********" at bounding box center [558, 72] width 149 height 142
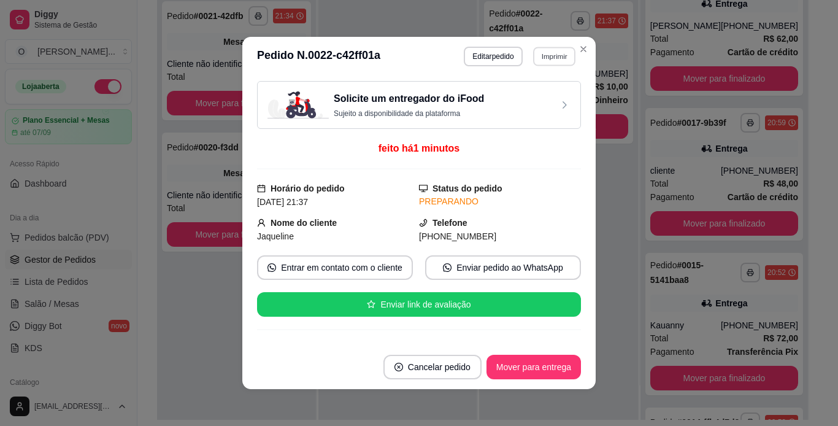
click at [534, 53] on button "Imprimir" at bounding box center [554, 56] width 42 height 19
click at [523, 96] on button "IMPRESSORA" at bounding box center [527, 99] width 86 height 19
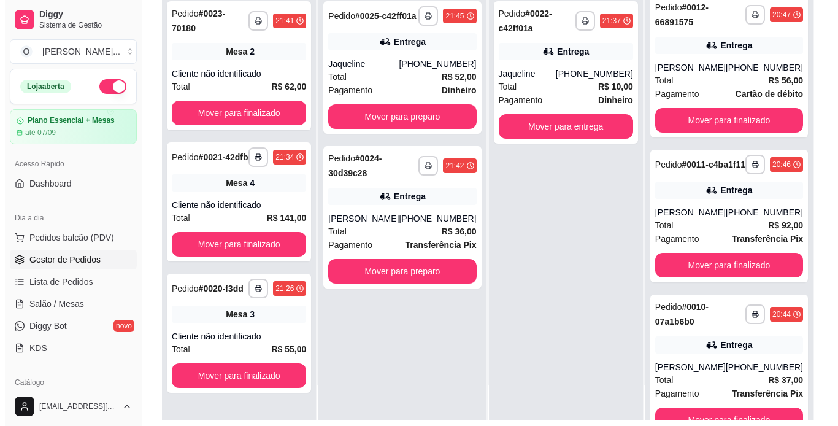
scroll to position [592, 0]
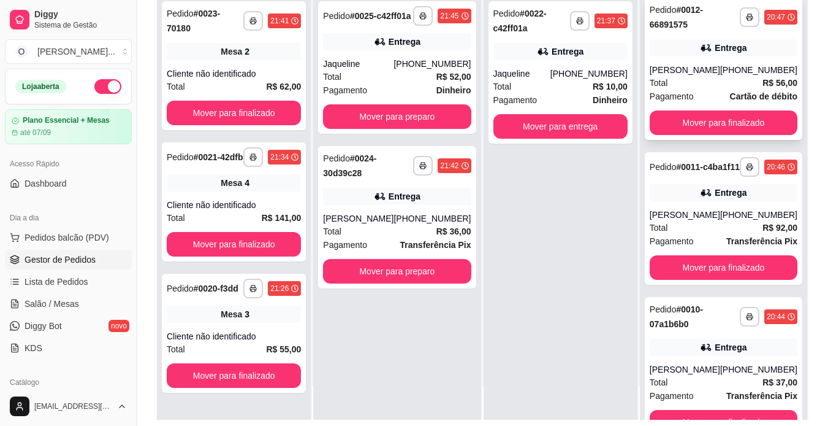
click at [698, 93] on div "**********" at bounding box center [724, 69] width 158 height 142
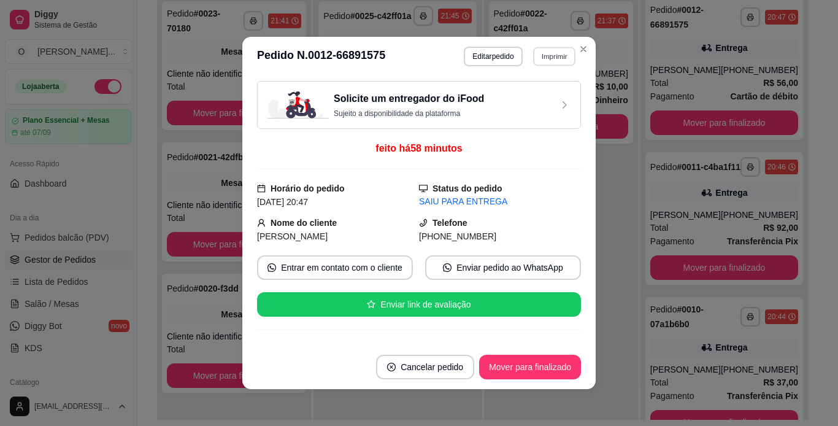
click at [543, 49] on button "Imprimir" at bounding box center [554, 56] width 42 height 19
click at [529, 105] on button "IMPRESSORA" at bounding box center [527, 99] width 86 height 19
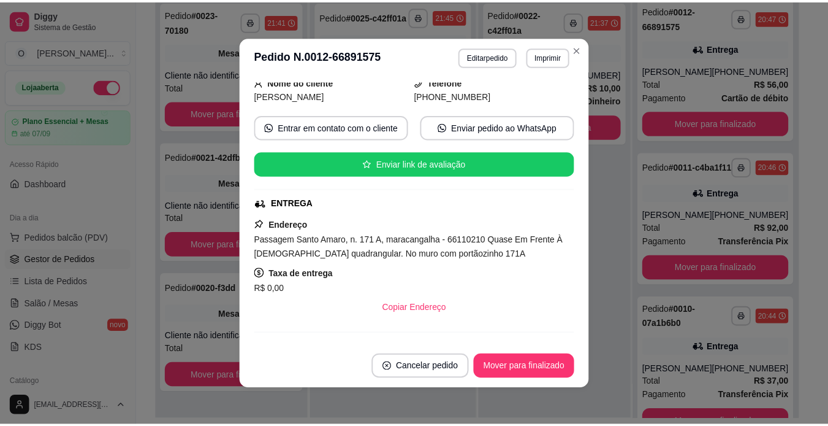
scroll to position [141, 0]
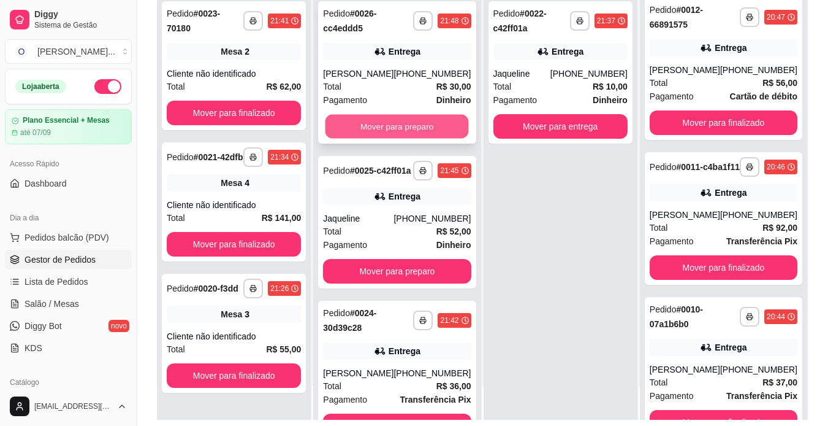
click at [410, 139] on button "Mover para preparo" at bounding box center [397, 127] width 143 height 24
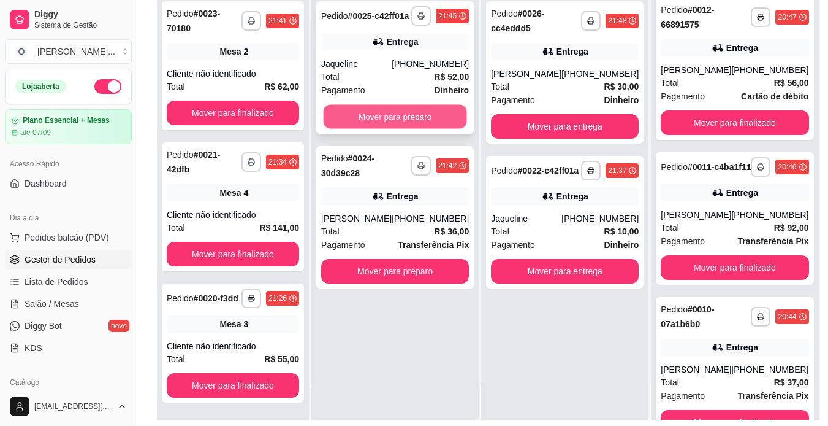
click at [411, 129] on button "Mover para preparo" at bounding box center [395, 117] width 143 height 24
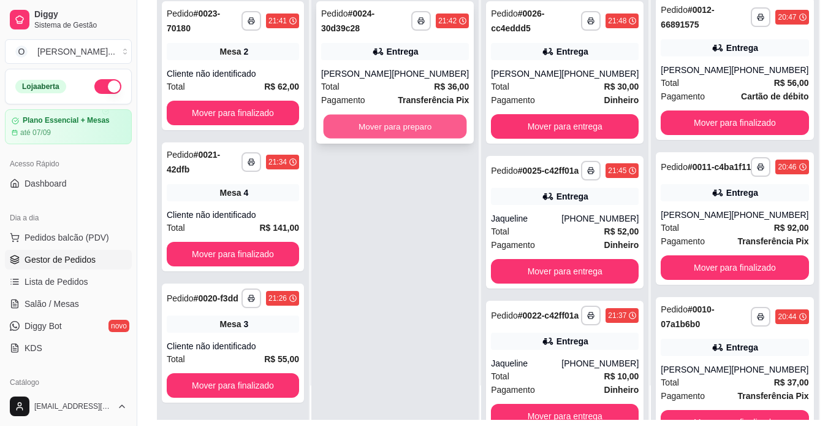
click at [411, 129] on button "Mover para preparo" at bounding box center [395, 127] width 143 height 24
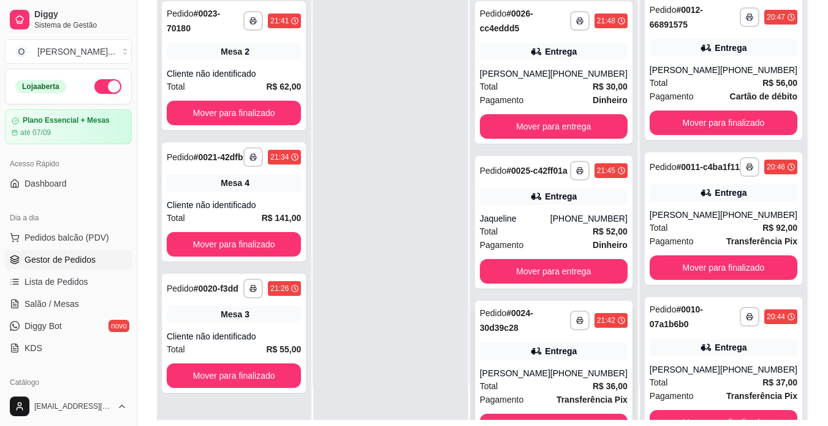
scroll to position [229, 0]
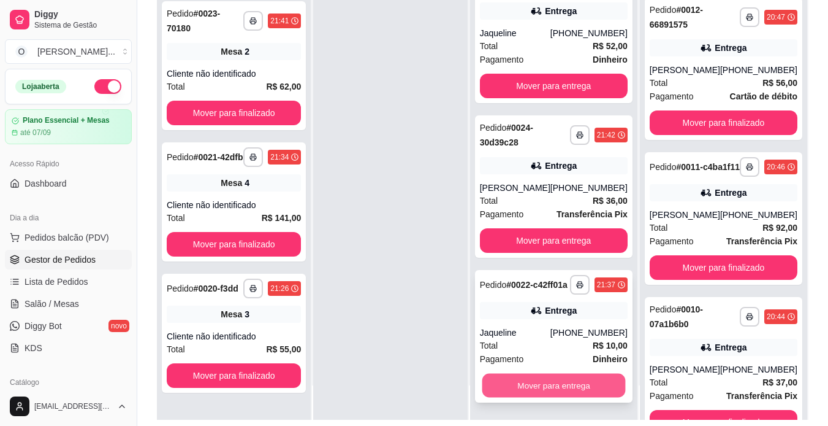
click at [554, 386] on button "Mover para entrega" at bounding box center [553, 385] width 143 height 24
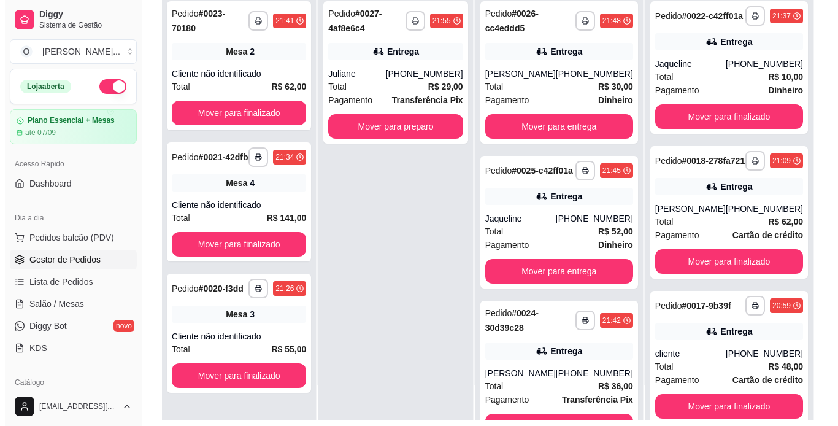
scroll to position [0, 0]
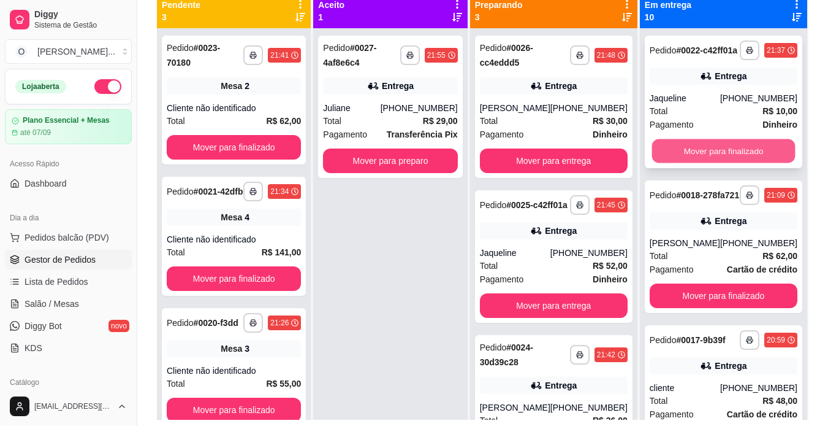
click at [709, 158] on button "Mover para finalizado" at bounding box center [723, 151] width 143 height 24
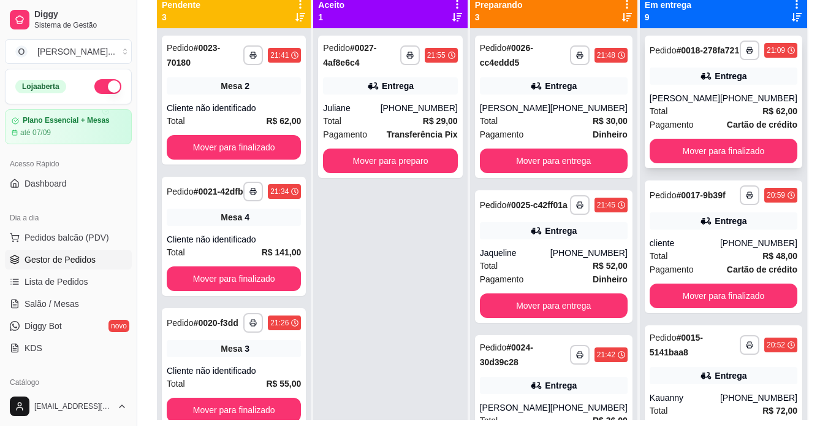
click at [697, 117] on div "Total R$ 62,00" at bounding box center [724, 110] width 148 height 13
click at [704, 156] on button "Mover para finalizado" at bounding box center [723, 151] width 143 height 24
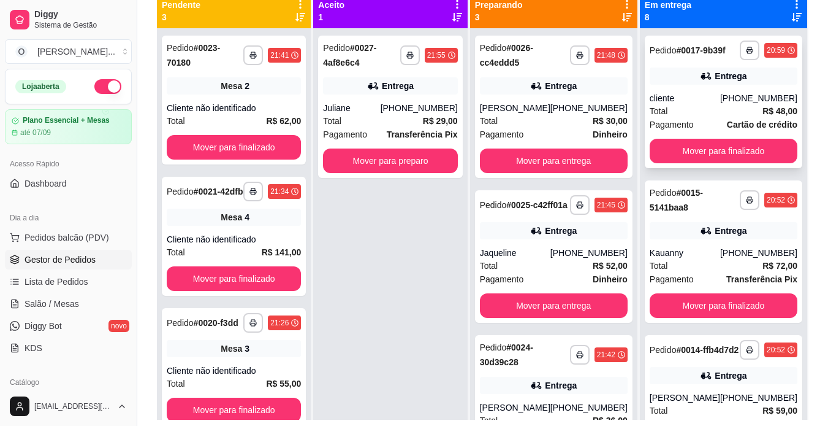
click at [736, 115] on div "Total R$ 48,00" at bounding box center [724, 110] width 148 height 13
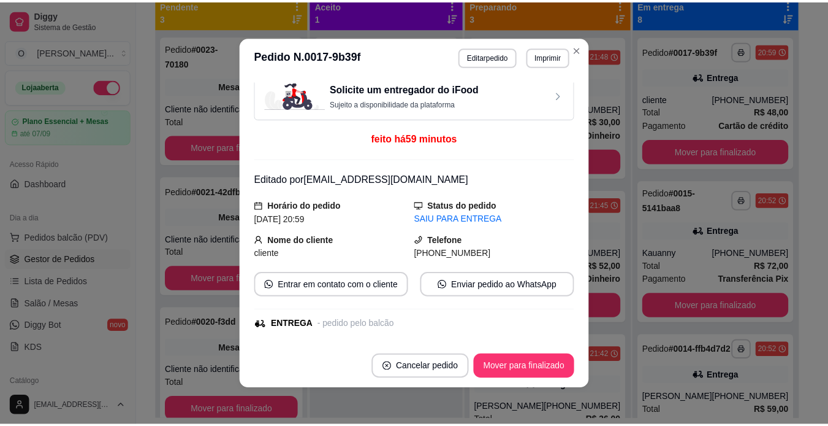
scroll to position [9, 0]
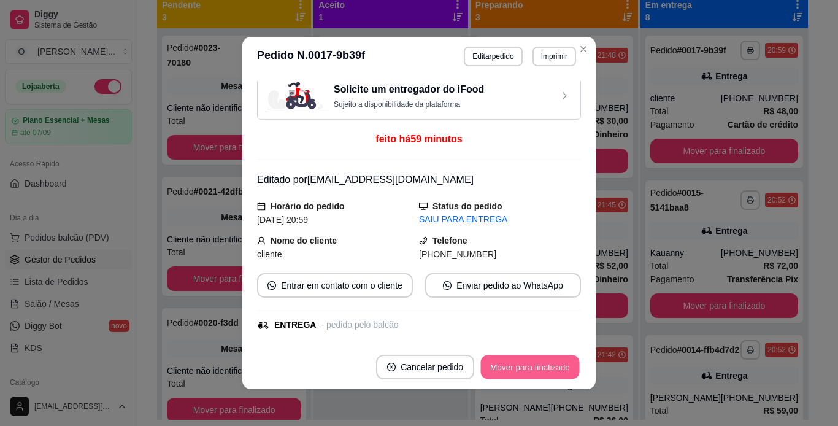
click at [509, 372] on button "Mover para finalizado" at bounding box center [530, 367] width 99 height 24
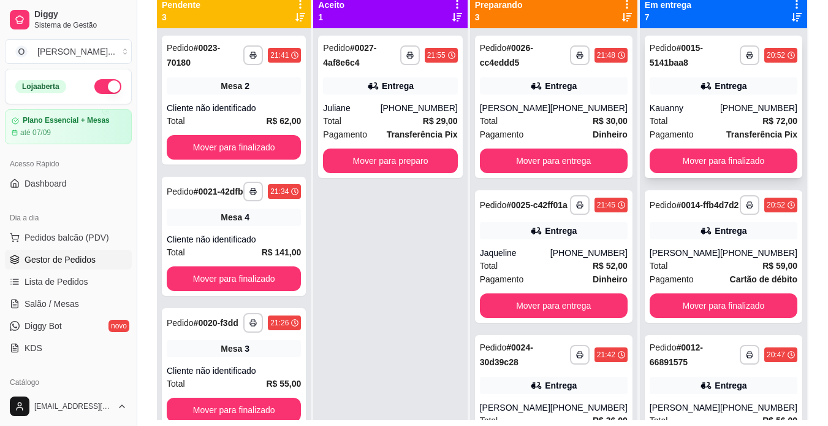
click at [711, 112] on div "Kauanny" at bounding box center [685, 108] width 71 height 12
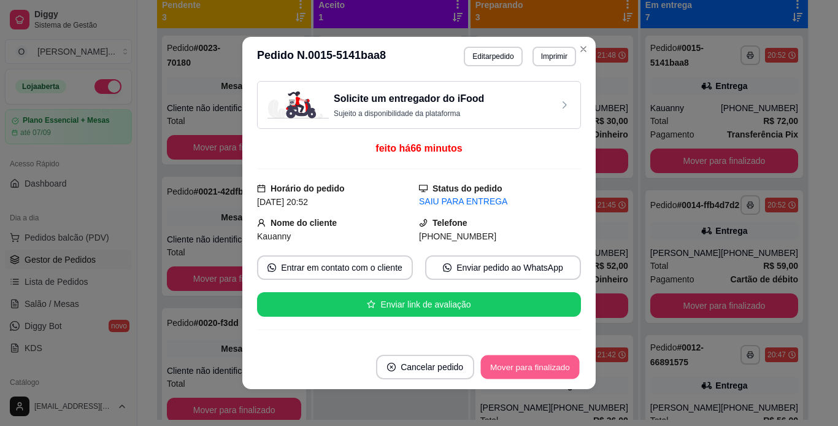
click at [526, 361] on button "Mover para finalizado" at bounding box center [530, 367] width 99 height 24
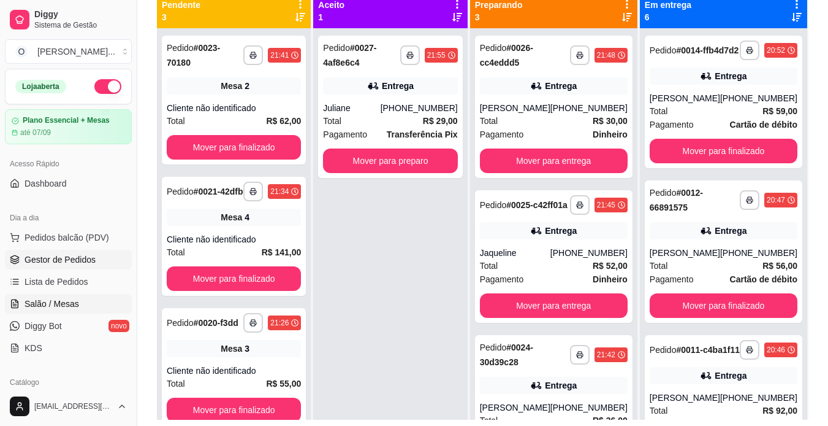
click at [63, 298] on span "Salão / Mesas" at bounding box center [52, 303] width 55 height 12
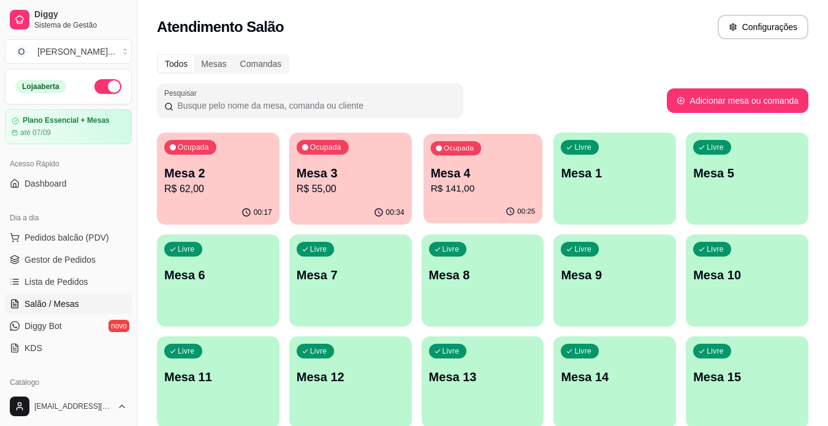
click at [443, 176] on p "Mesa 4" at bounding box center [482, 173] width 105 height 17
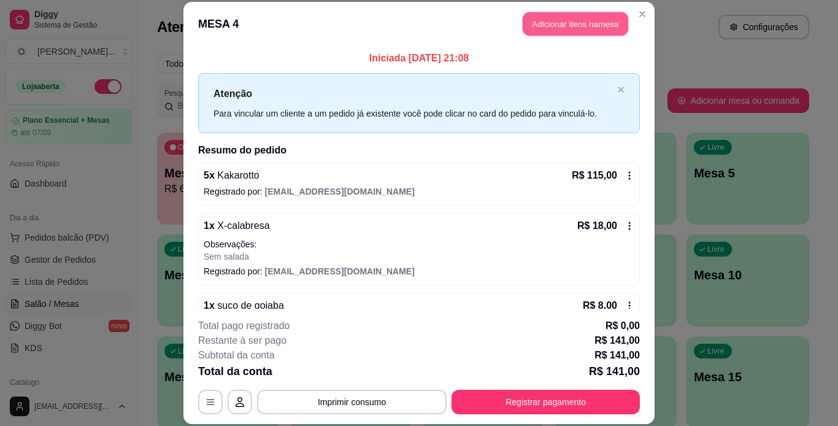
click at [578, 23] on button "Adicionar itens na mesa" at bounding box center [574, 24] width 105 height 24
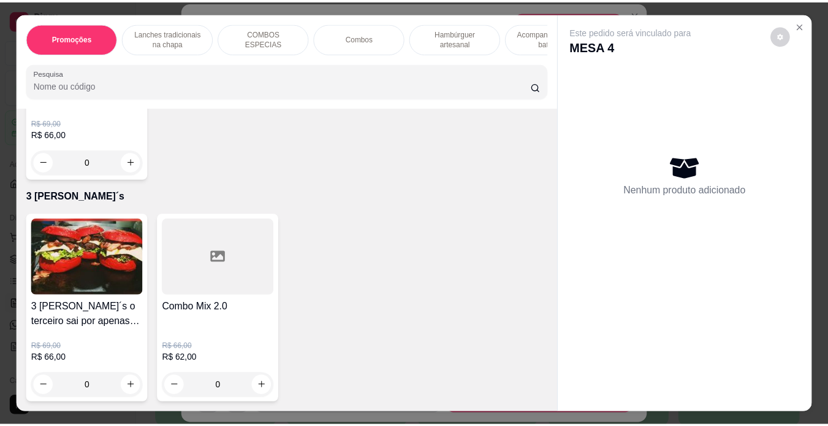
scroll to position [4077, 0]
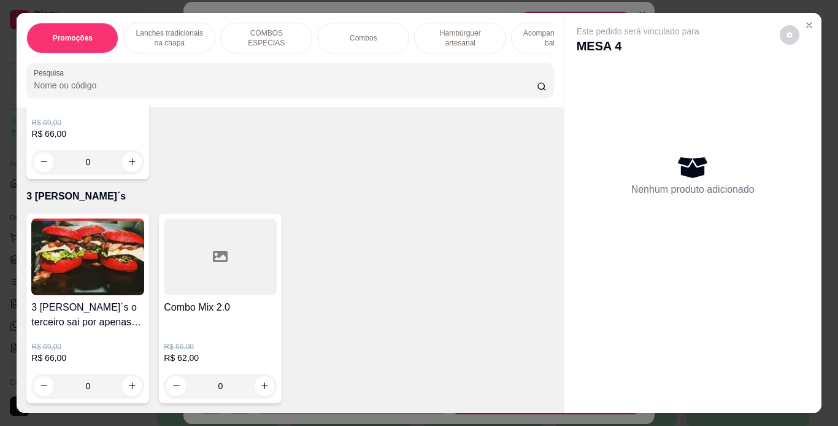
type input "1"
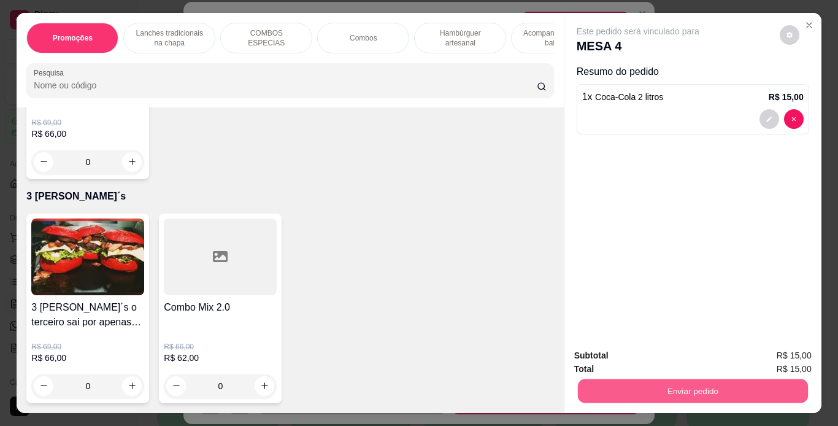
click at [657, 390] on button "Enviar pedido" at bounding box center [692, 391] width 230 height 24
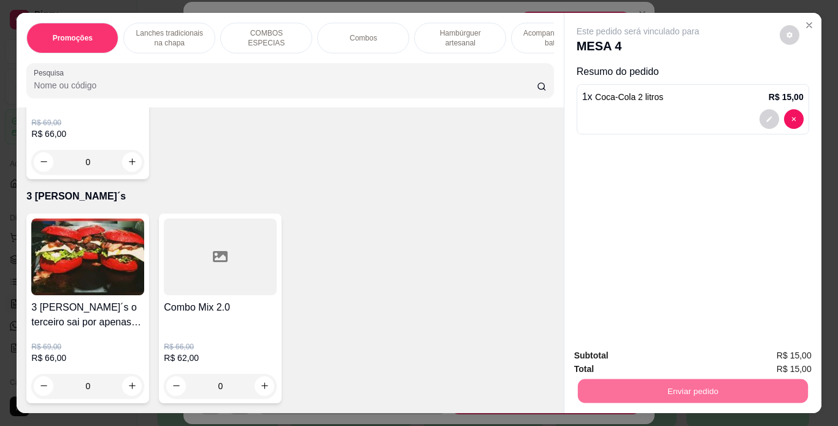
click at [658, 361] on button "Não registrar e enviar pedido" at bounding box center [652, 356] width 128 height 23
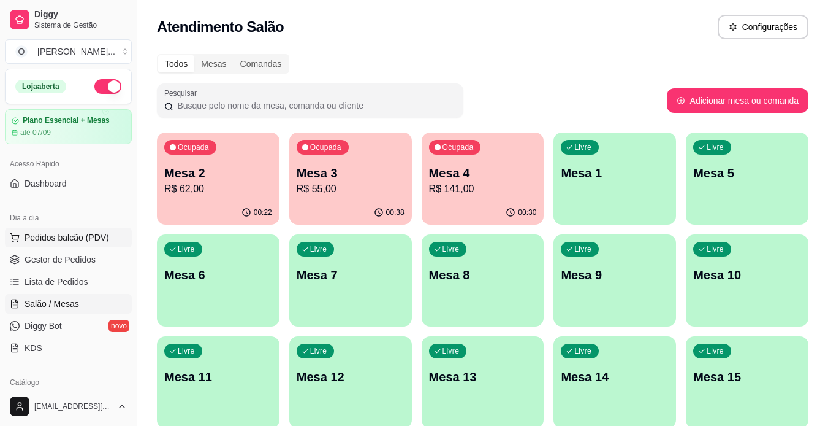
click at [62, 243] on span "Pedidos balcão (PDV)" at bounding box center [67, 237] width 85 height 12
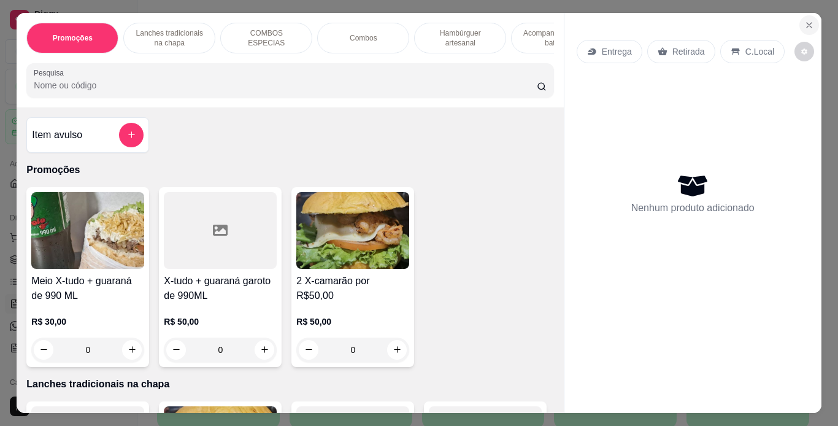
click at [805, 23] on icon "Close" at bounding box center [809, 25] width 10 height 10
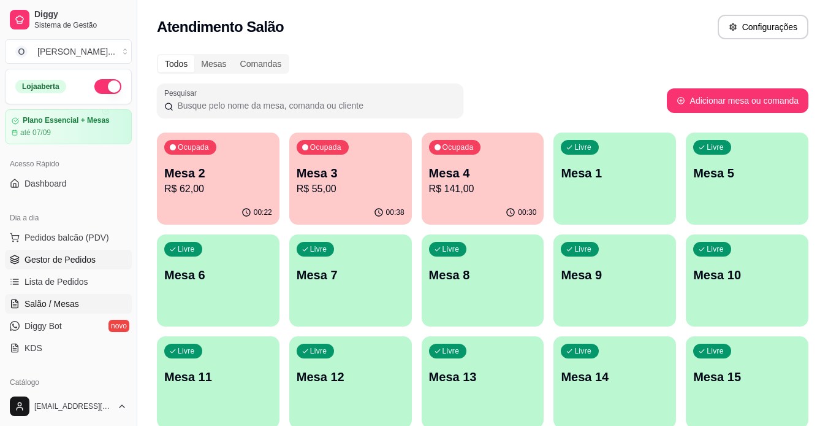
click at [90, 256] on span "Gestor de Pedidos" at bounding box center [60, 259] width 71 height 12
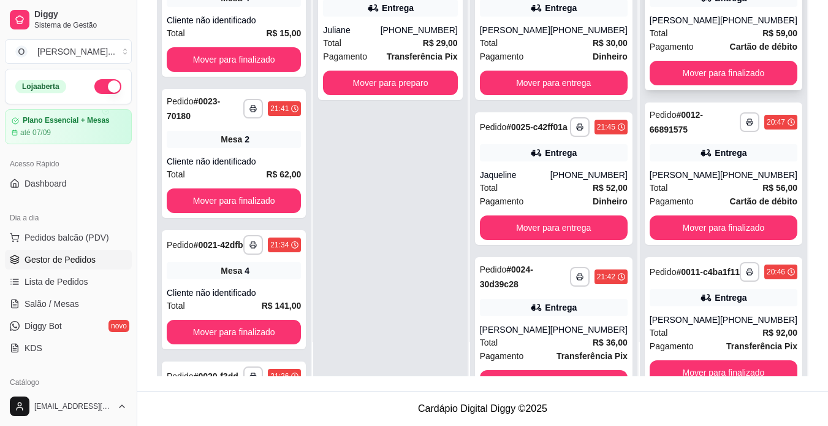
click at [707, 279] on div "Pedido # 0011-c4ba1f11" at bounding box center [695, 271] width 90 height 15
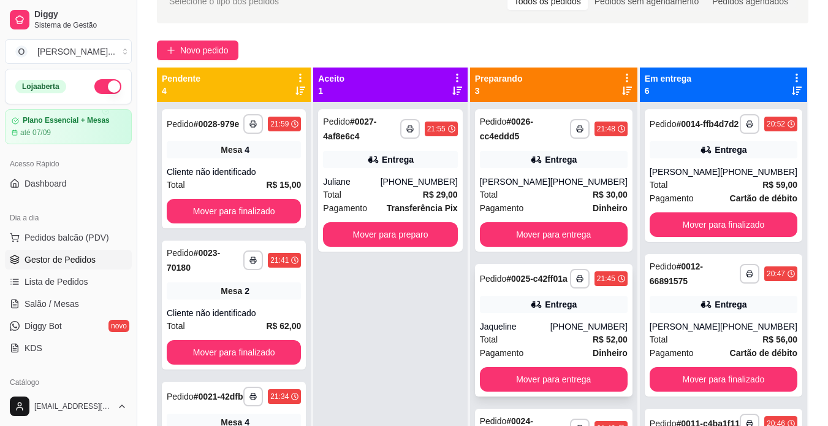
scroll to position [69, 0]
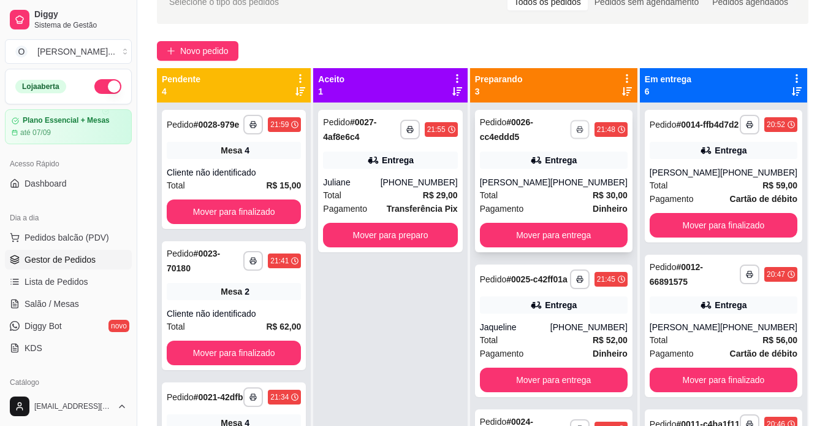
click at [578, 132] on rect "button" at bounding box center [580, 131] width 4 height 2
click at [538, 172] on button "IMPRESSORA" at bounding box center [538, 172] width 86 height 19
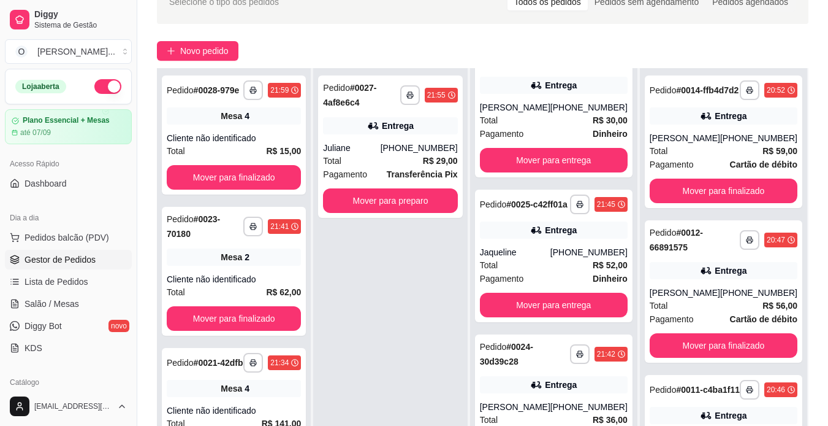
scroll to position [187, 0]
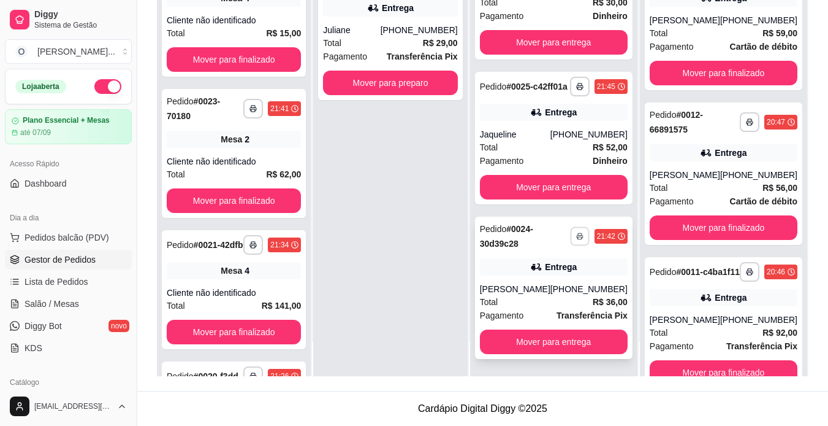
click at [573, 241] on button "button" at bounding box center [579, 235] width 19 height 19
click at [546, 275] on button "IMPRESSORA" at bounding box center [538, 278] width 86 height 19
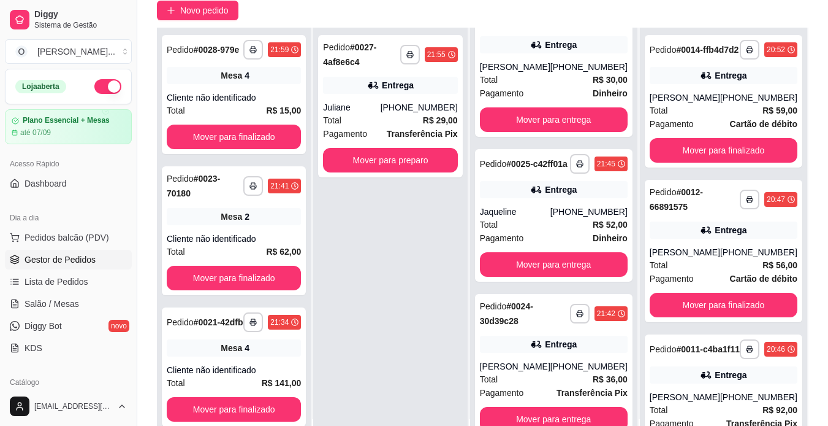
scroll to position [104, 0]
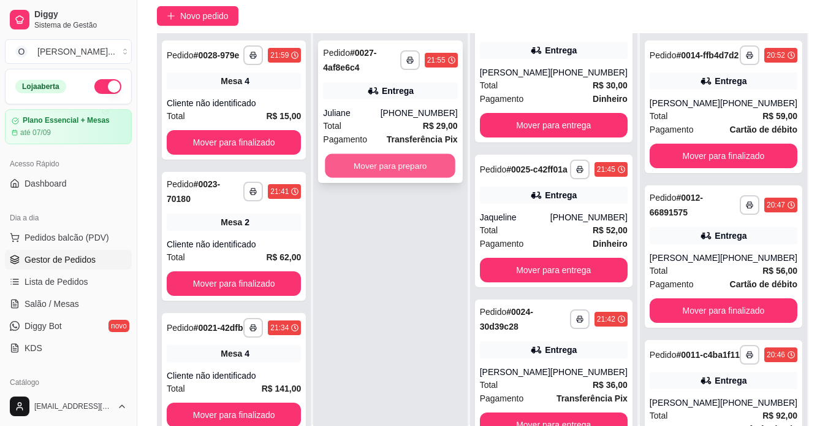
click at [416, 175] on button "Mover para preparo" at bounding box center [391, 166] width 131 height 24
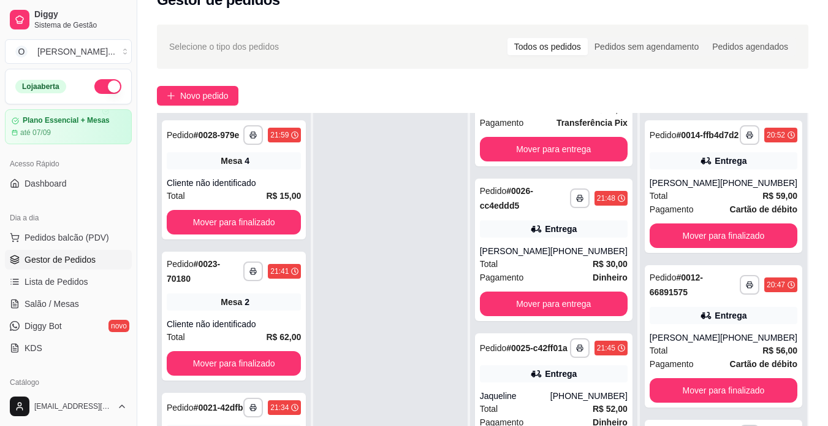
scroll to position [0, 0]
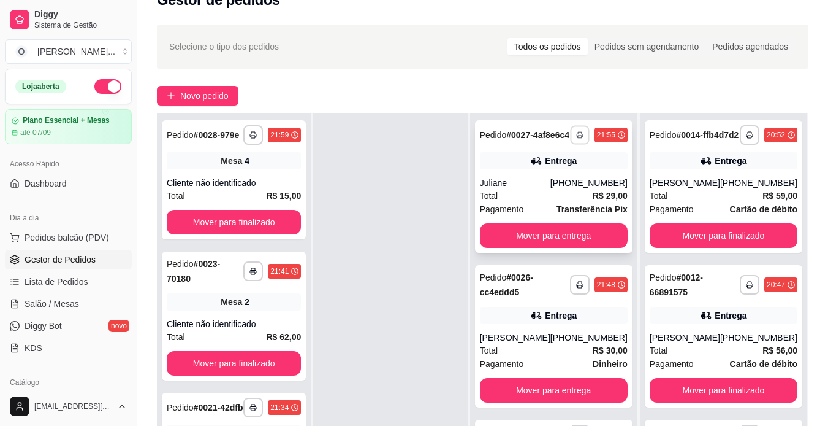
click at [570, 144] on button "button" at bounding box center [579, 134] width 19 height 19
click at [548, 182] on button "IMPRESSORA" at bounding box center [538, 182] width 86 height 19
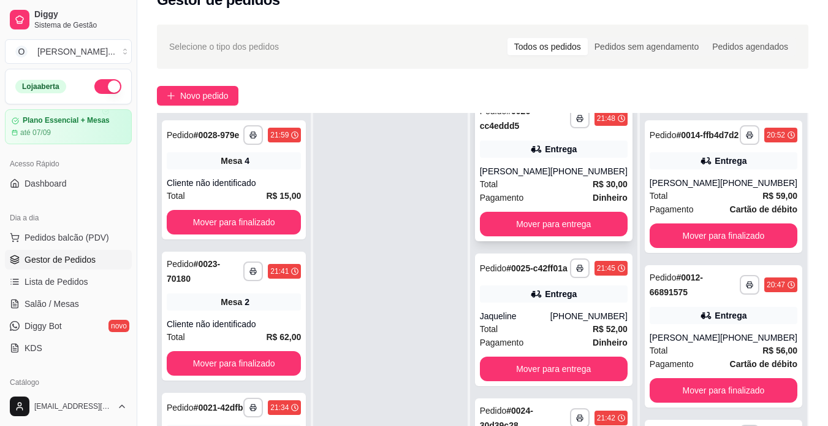
scroll to position [167, 0]
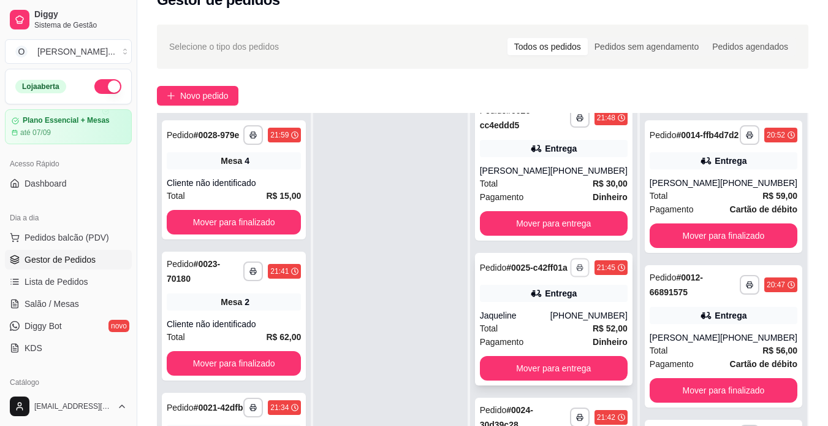
click at [570, 277] on button "button" at bounding box center [579, 267] width 19 height 19
click at [546, 347] on button "IMPRESSORA" at bounding box center [538, 349] width 86 height 19
click at [55, 300] on span "Salão / Mesas" at bounding box center [52, 303] width 55 height 12
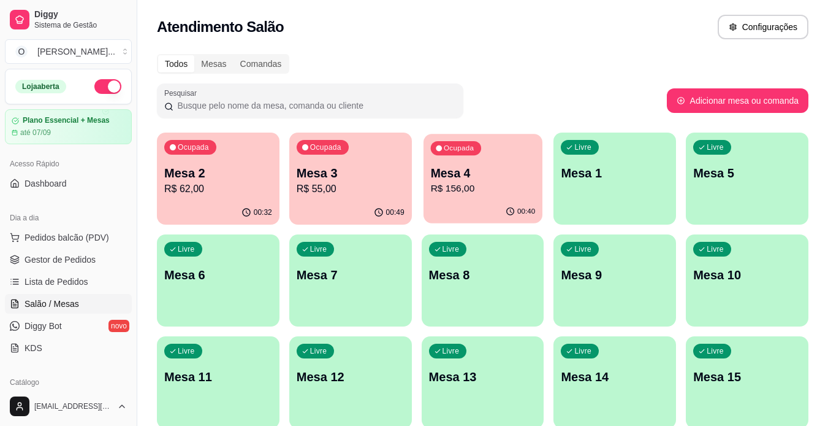
click at [484, 154] on div "Ocupada Mesa 4 R$ 156,00" at bounding box center [483, 167] width 119 height 66
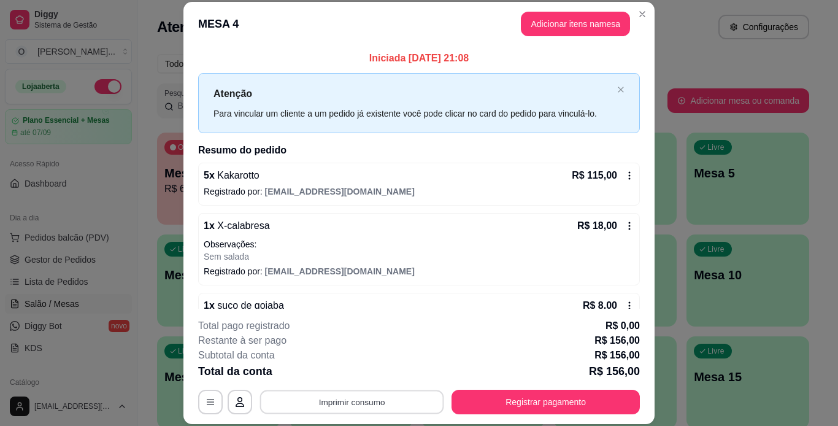
click at [379, 399] on button "Imprimir consumo" at bounding box center [352, 401] width 184 height 24
click at [362, 372] on button "IMPRESSORA" at bounding box center [351, 373] width 86 height 19
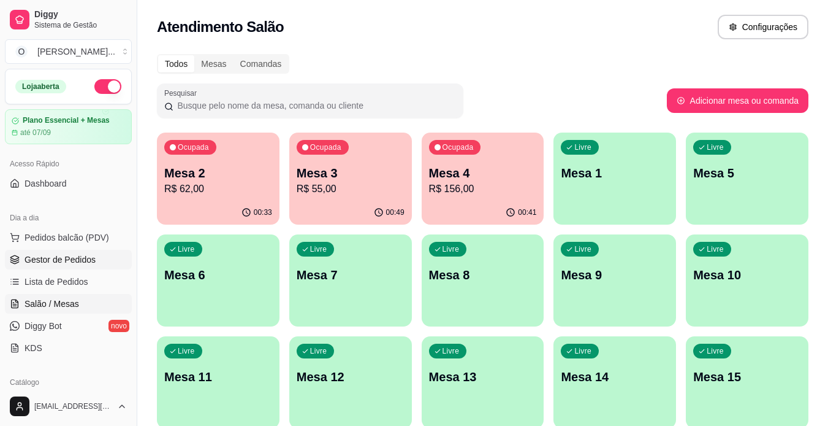
click at [88, 264] on span "Gestor de Pedidos" at bounding box center [60, 259] width 71 height 12
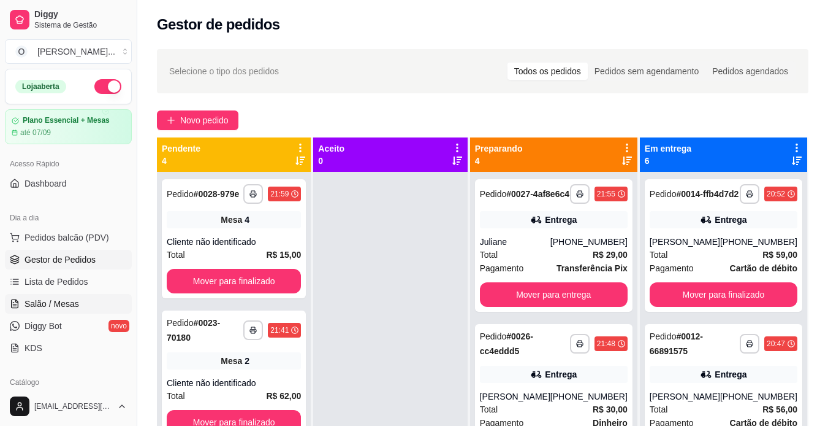
click at [48, 303] on span "Salão / Mesas" at bounding box center [52, 303] width 55 height 12
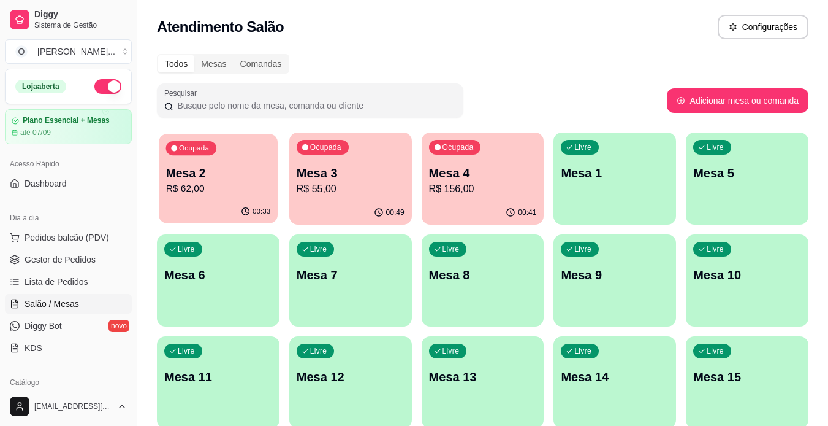
click at [219, 188] on p "R$ 62,00" at bounding box center [218, 189] width 105 height 14
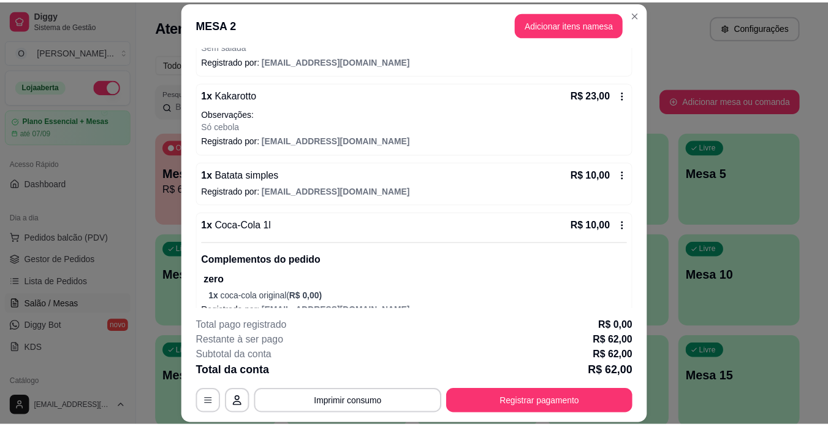
scroll to position [161, 0]
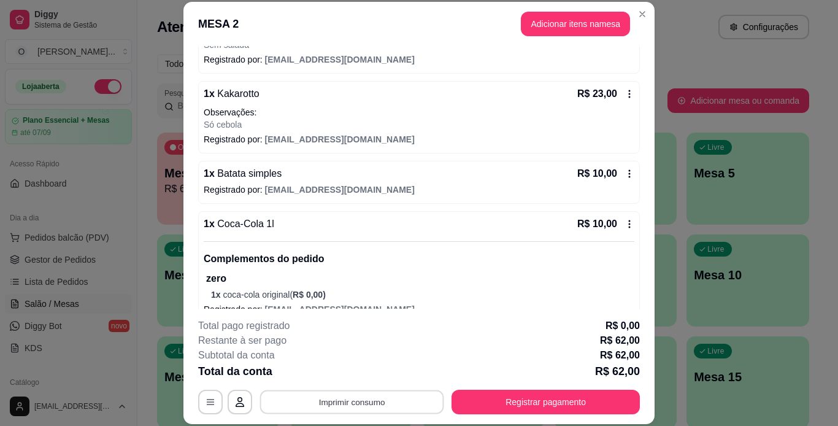
click at [291, 403] on button "Imprimir consumo" at bounding box center [352, 401] width 184 height 24
click at [329, 373] on button "IMPRESSORA" at bounding box center [351, 373] width 86 height 19
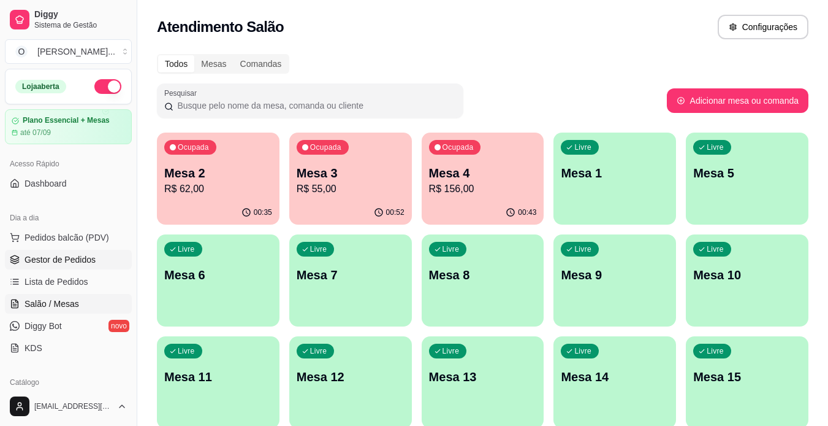
click at [93, 264] on span "Gestor de Pedidos" at bounding box center [60, 259] width 71 height 12
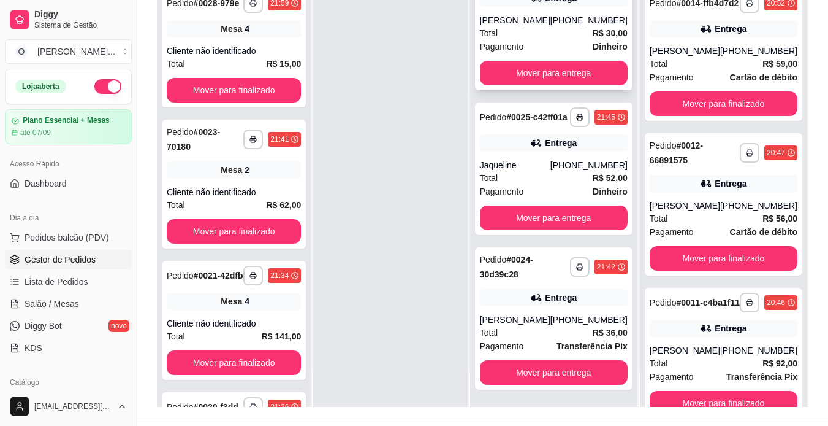
scroll to position [157, 0]
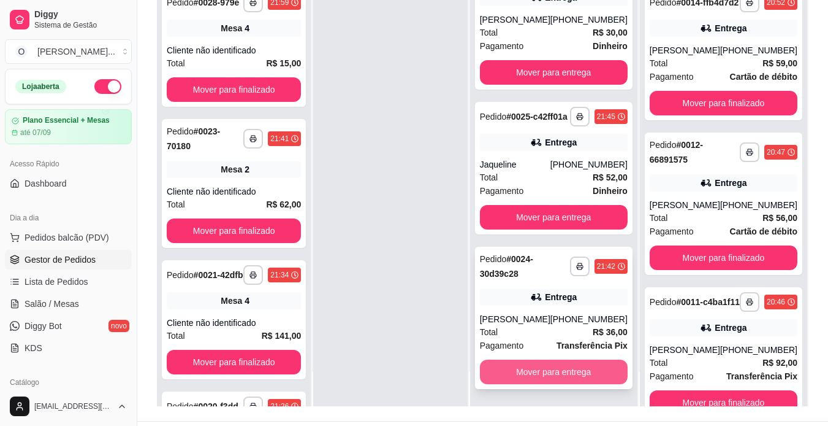
click at [522, 378] on button "Mover para entrega" at bounding box center [554, 371] width 148 height 25
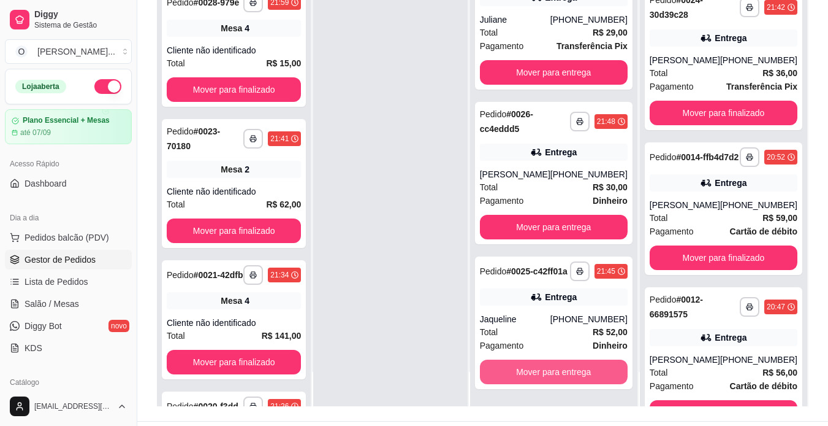
scroll to position [75, 0]
click at [529, 372] on button "Mover para entrega" at bounding box center [553, 372] width 143 height 24
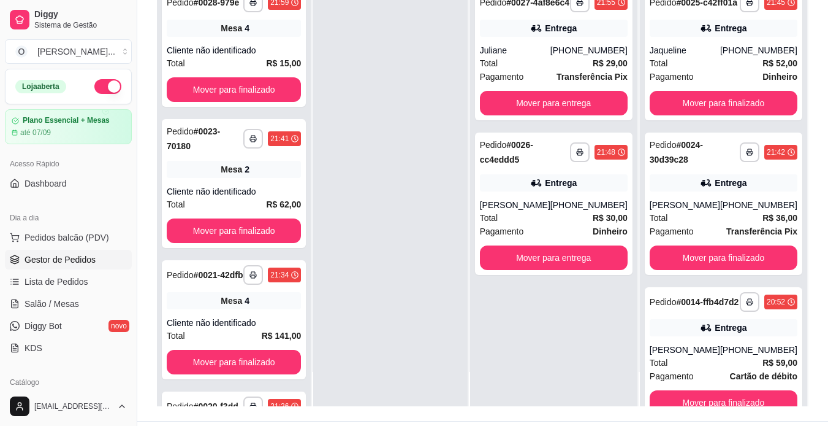
scroll to position [0, 0]
click at [537, 270] on button "Mover para entrega" at bounding box center [553, 258] width 143 height 24
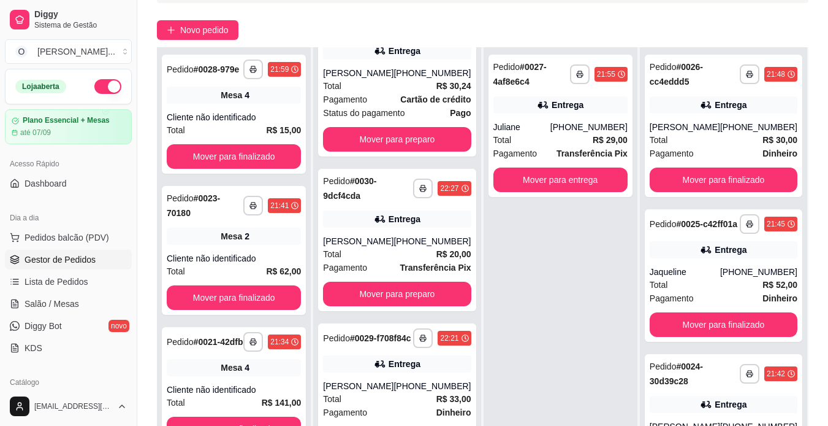
scroll to position [187, 0]
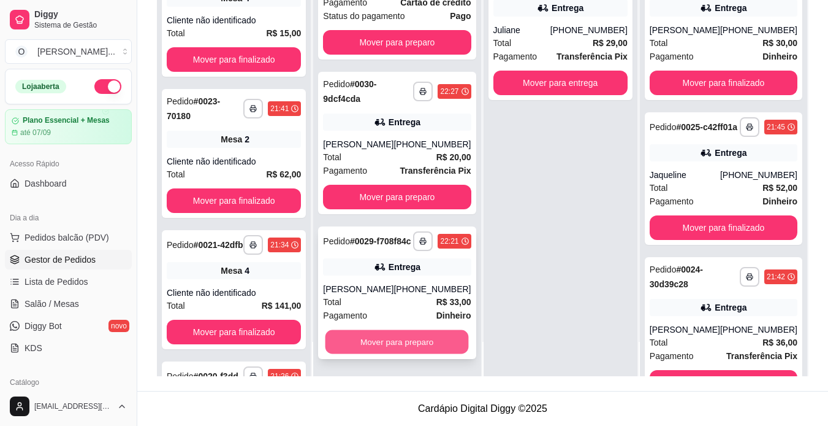
click at [383, 348] on button "Mover para preparo" at bounding box center [397, 341] width 143 height 24
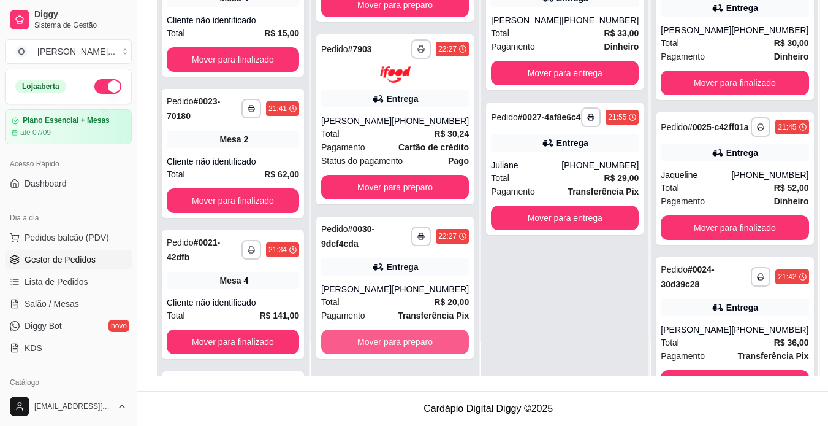
scroll to position [245, 0]
click at [378, 336] on button "Mover para preparo" at bounding box center [395, 341] width 143 height 24
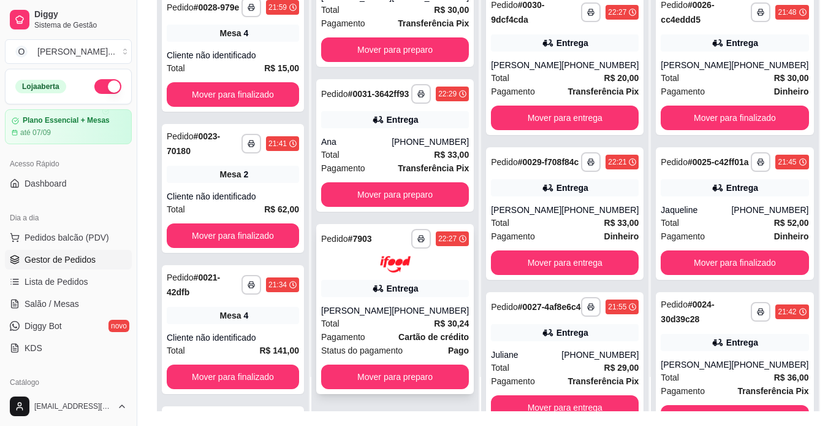
scroll to position [147, 0]
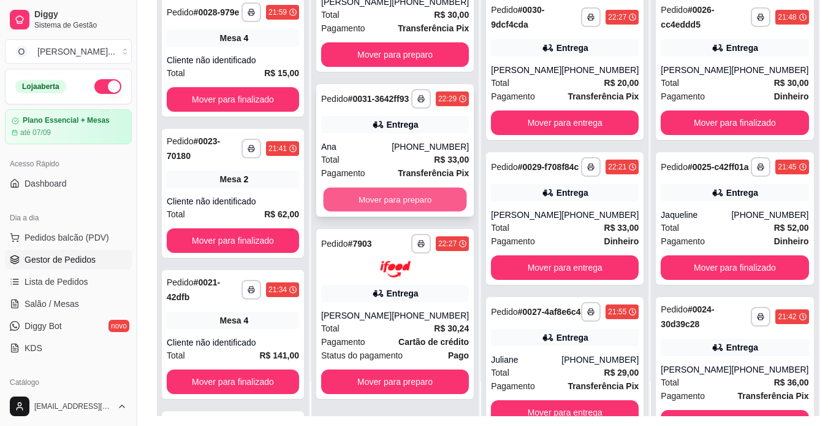
click at [388, 193] on button "Mover para preparo" at bounding box center [395, 200] width 143 height 24
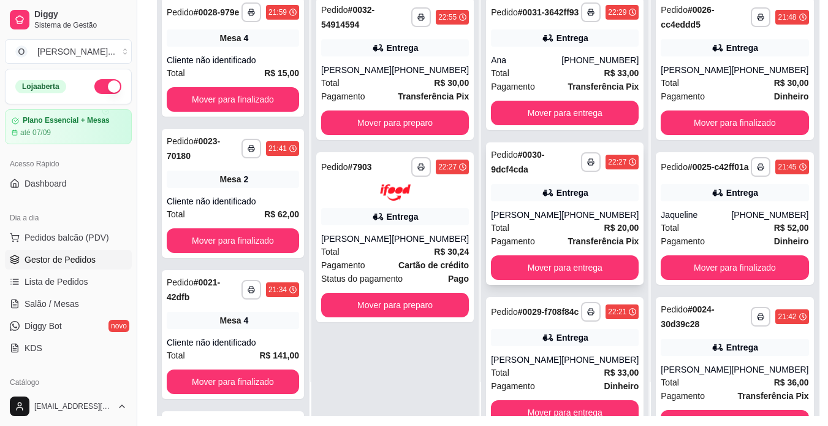
scroll to position [0, 0]
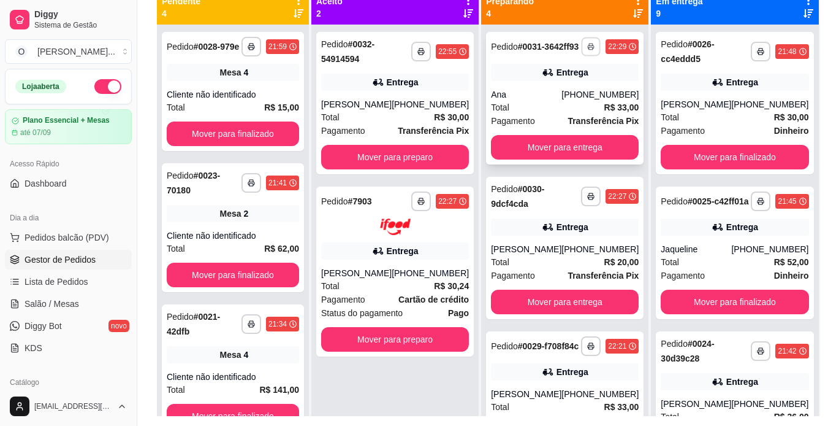
click at [582, 56] on button "button" at bounding box center [591, 46] width 19 height 19
click at [557, 99] on button "IMPRESSORA" at bounding box center [538, 94] width 86 height 19
click at [587, 200] on icon "button" at bounding box center [590, 196] width 7 height 7
click at [551, 245] on button "IMPRESSORA" at bounding box center [538, 248] width 86 height 19
click at [587, 350] on icon "button" at bounding box center [590, 345] width 7 height 7
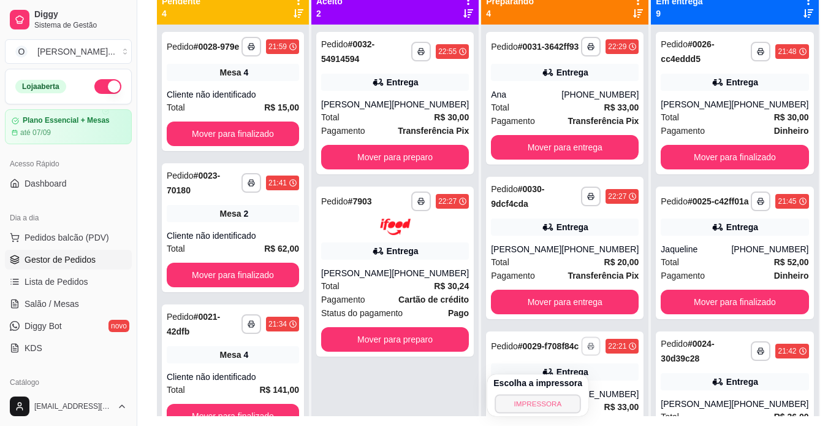
click at [559, 405] on button "IMPRESSORA" at bounding box center [538, 403] width 86 height 19
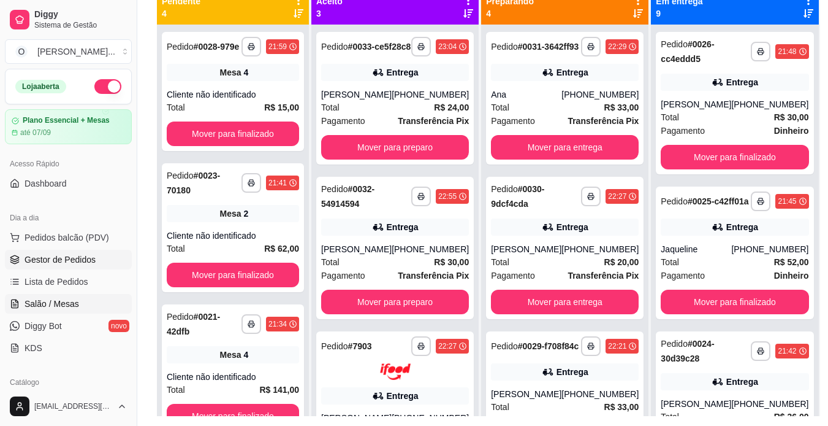
click at [42, 310] on link "Salão / Mesas" at bounding box center [68, 304] width 127 height 20
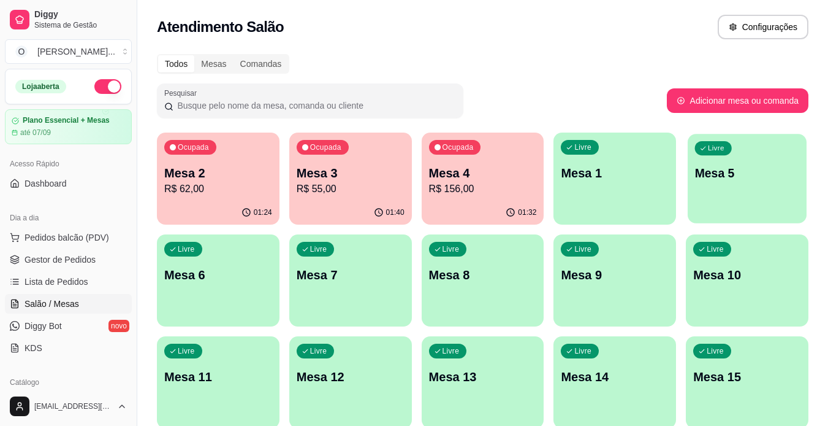
click at [728, 161] on div "Livre Mesa 5" at bounding box center [747, 171] width 119 height 75
click at [78, 266] on link "Gestor de Pedidos" at bounding box center [68, 260] width 127 height 20
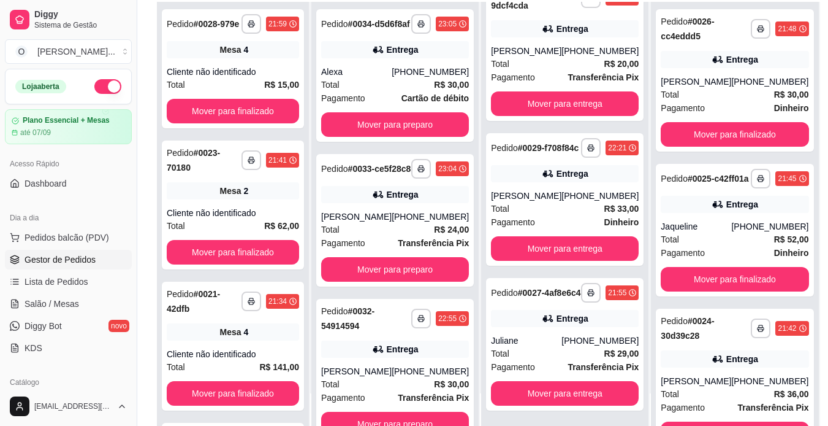
scroll to position [187, 0]
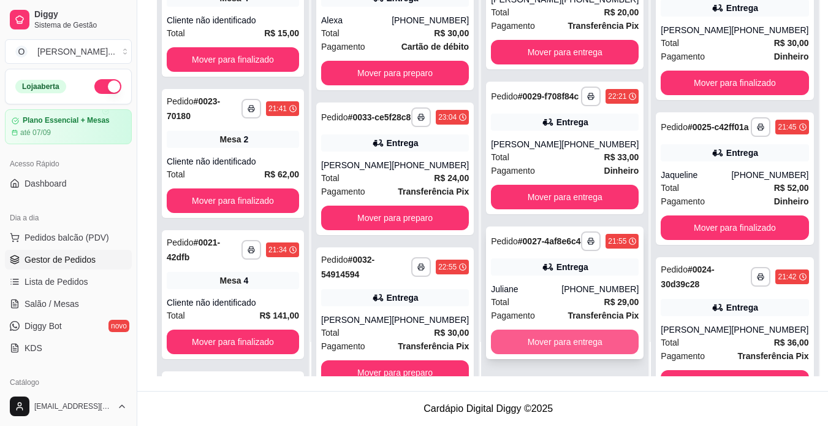
click at [522, 340] on button "Mover para entrega" at bounding box center [565, 341] width 148 height 25
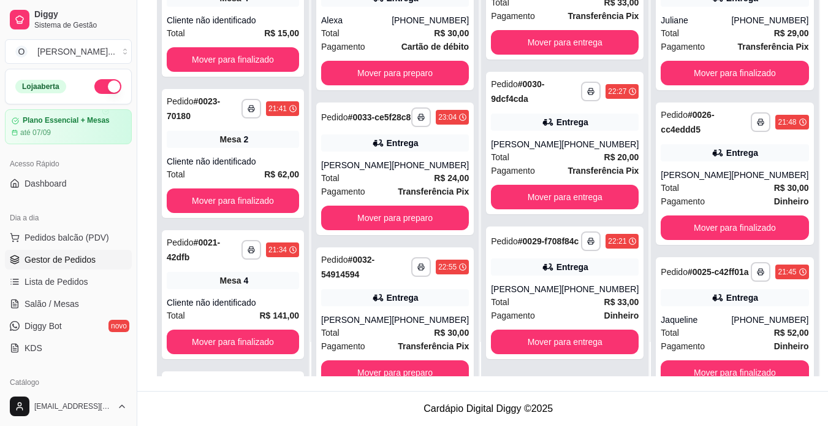
scroll to position [50, 0]
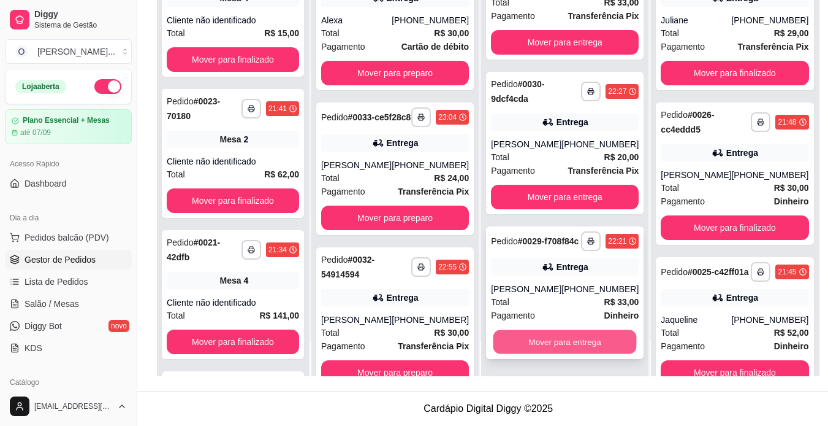
click at [544, 334] on button "Mover para entrega" at bounding box center [565, 342] width 143 height 24
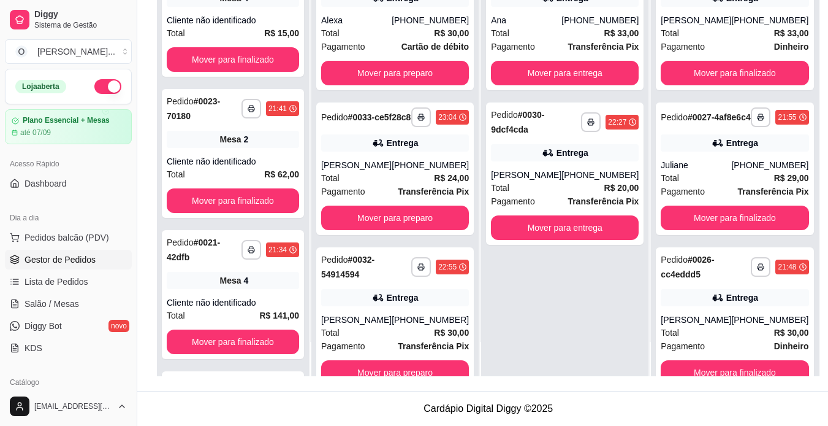
scroll to position [0, 0]
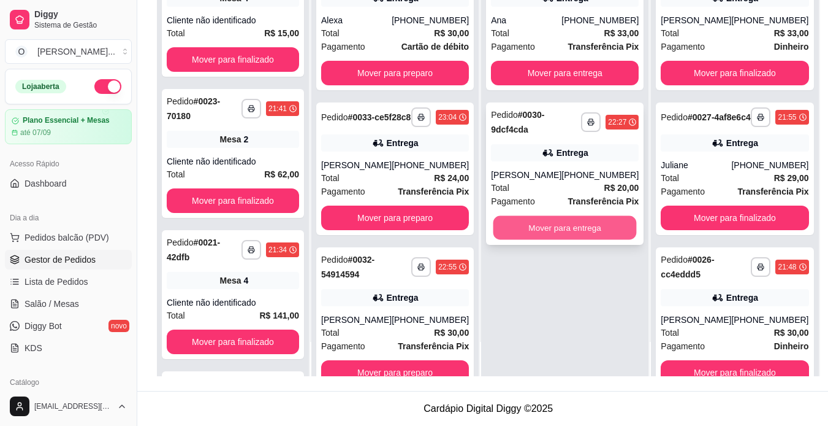
click at [548, 239] on button "Mover para entrega" at bounding box center [565, 228] width 143 height 24
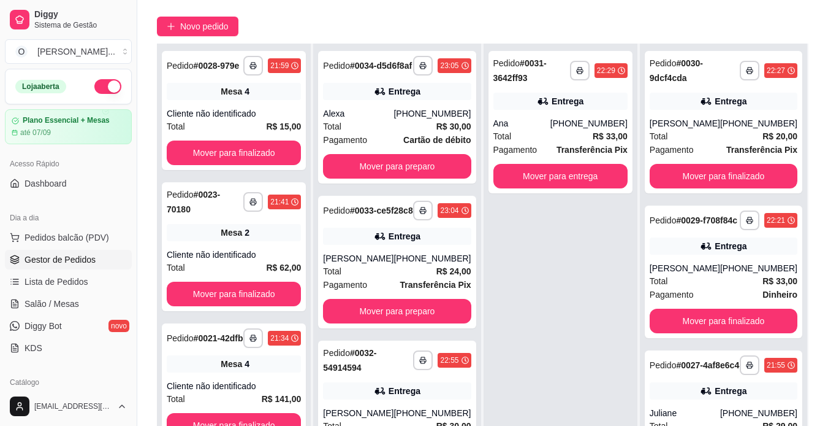
scroll to position [75, 0]
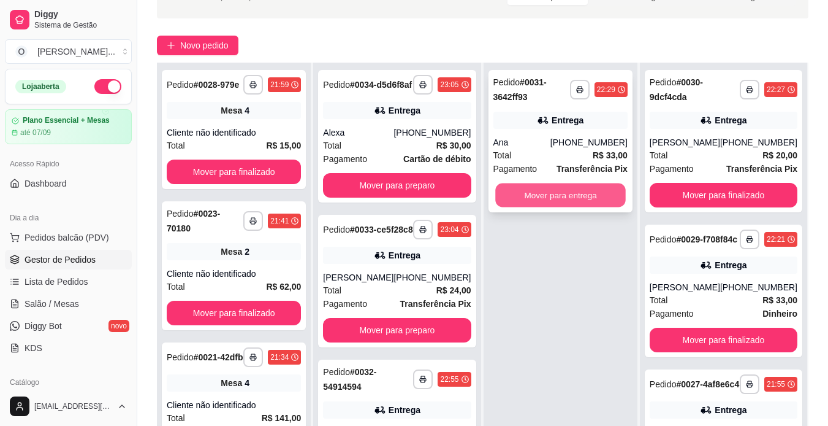
click at [543, 201] on button "Mover para entrega" at bounding box center [560, 195] width 131 height 24
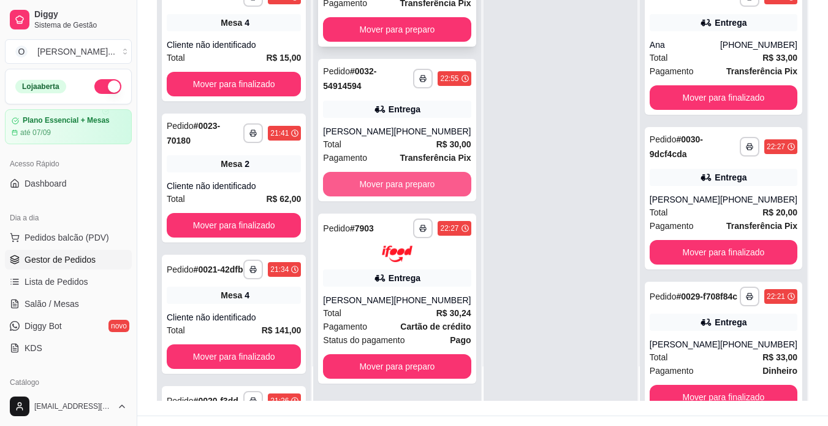
scroll to position [187, 0]
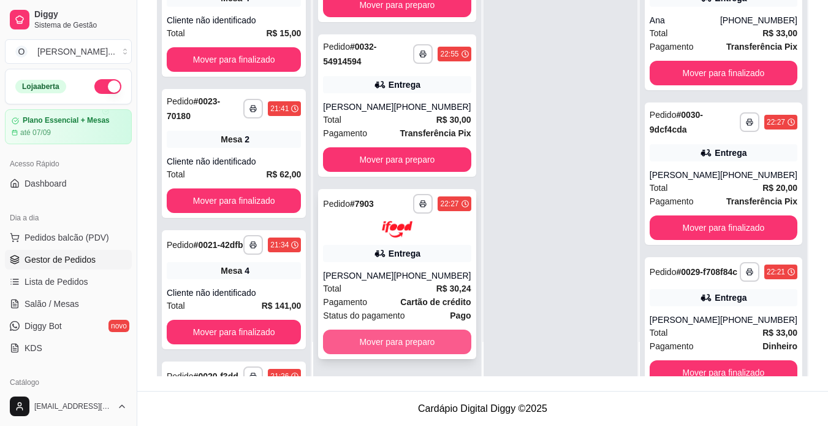
click at [376, 344] on button "Mover para preparo" at bounding box center [397, 341] width 148 height 25
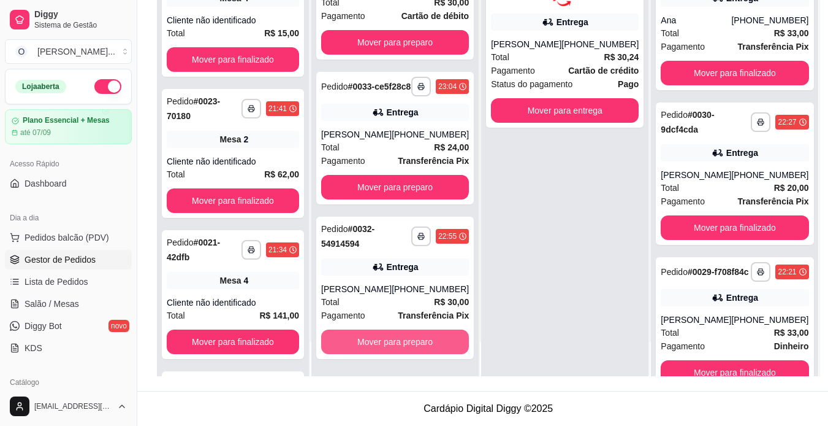
scroll to position [50, 0]
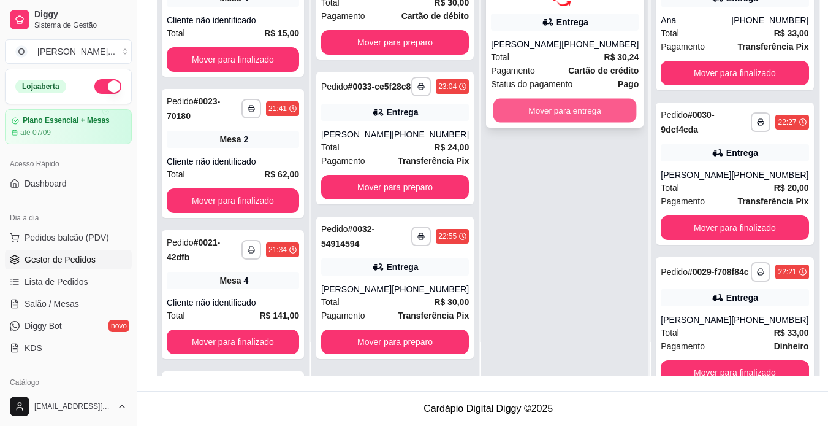
click at [558, 108] on button "Mover para entrega" at bounding box center [565, 110] width 143 height 24
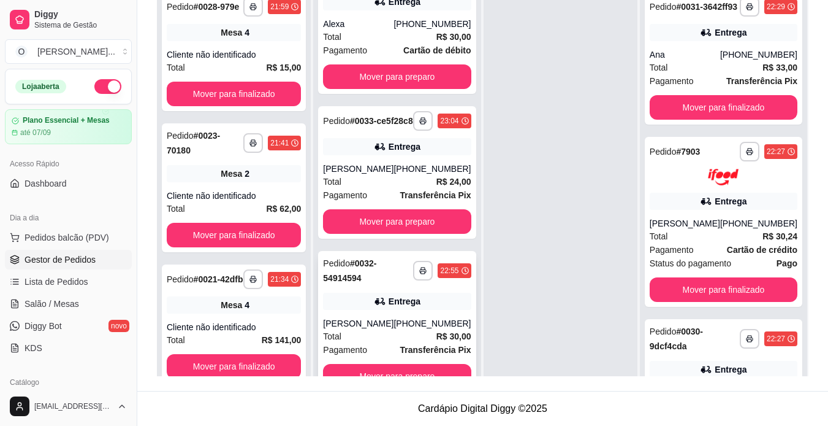
scroll to position [34, 0]
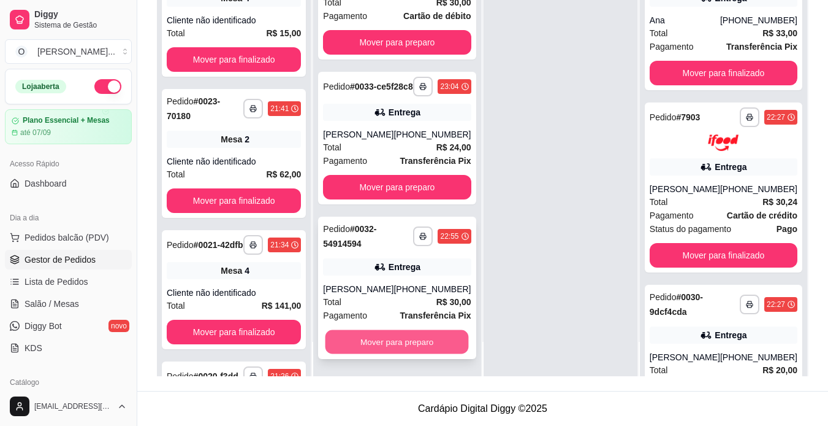
click at [382, 345] on button "Mover para preparo" at bounding box center [397, 342] width 143 height 24
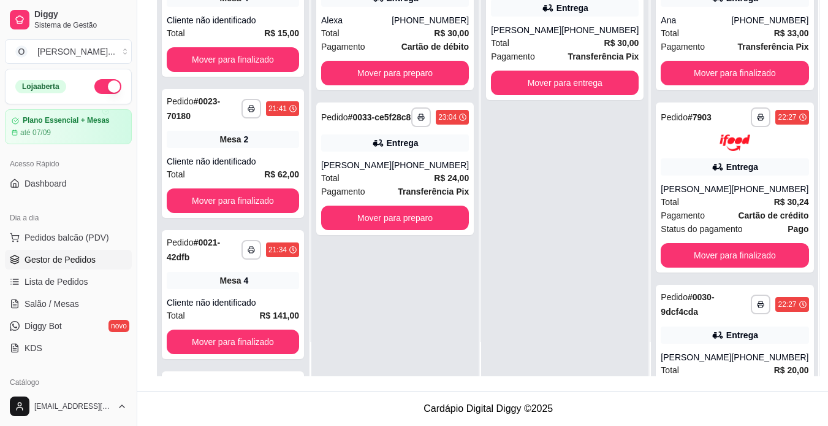
scroll to position [0, 0]
click at [584, 89] on button "Mover para entrega" at bounding box center [565, 83] width 148 height 25
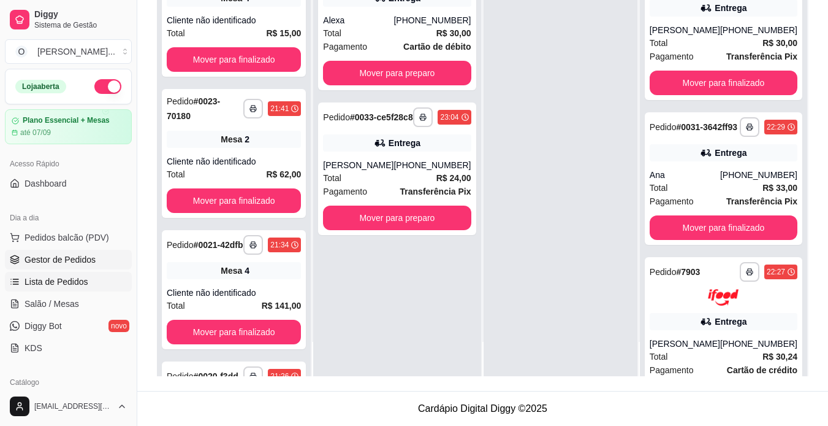
click at [82, 279] on span "Lista de Pedidos" at bounding box center [57, 281] width 64 height 12
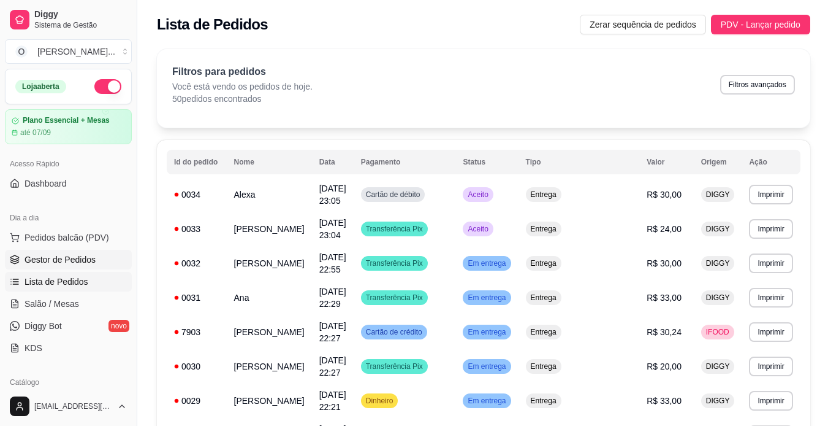
click at [75, 259] on span "Gestor de Pedidos" at bounding box center [60, 259] width 71 height 12
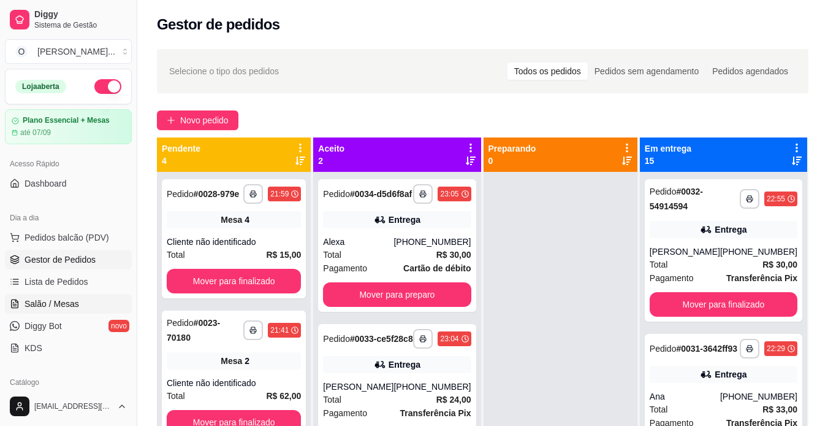
click at [53, 299] on span "Salão / Mesas" at bounding box center [52, 303] width 55 height 12
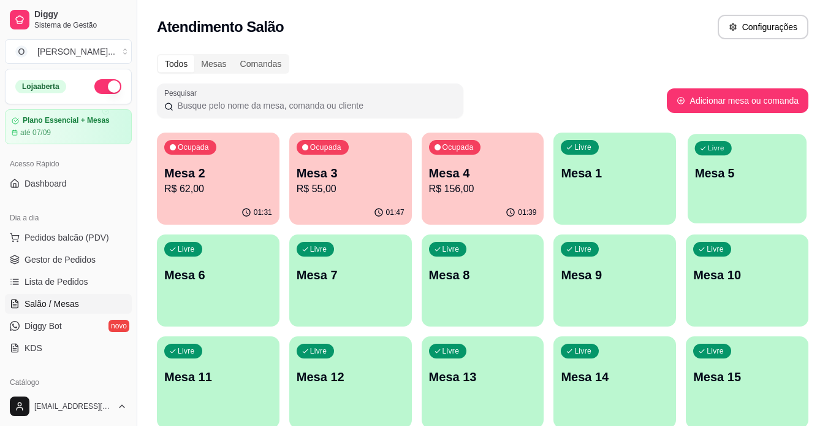
click at [696, 204] on div "Livre Mesa 5" at bounding box center [747, 171] width 119 height 75
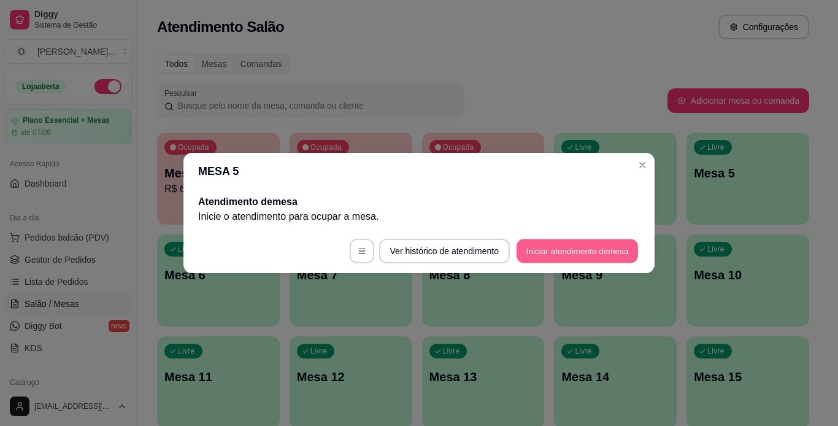
click at [564, 250] on button "Iniciar atendimento de mesa" at bounding box center [576, 251] width 121 height 24
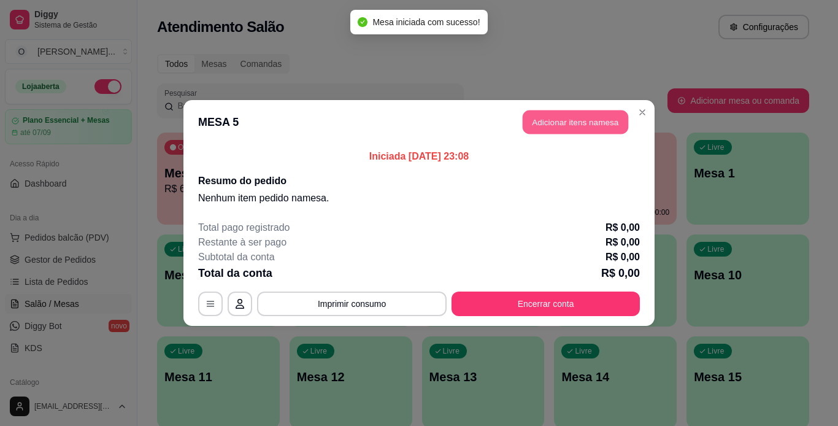
click at [571, 131] on button "Adicionar itens na mesa" at bounding box center [574, 122] width 105 height 24
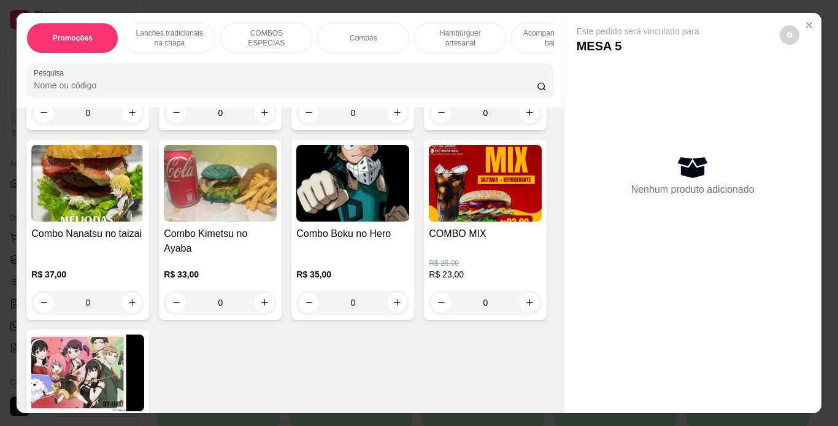
scroll to position [1737, 0]
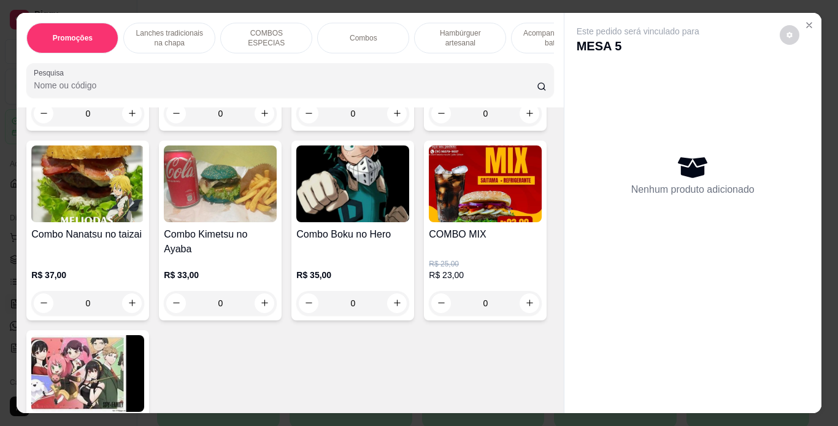
click at [258, 126] on div "0" at bounding box center [220, 113] width 113 height 25
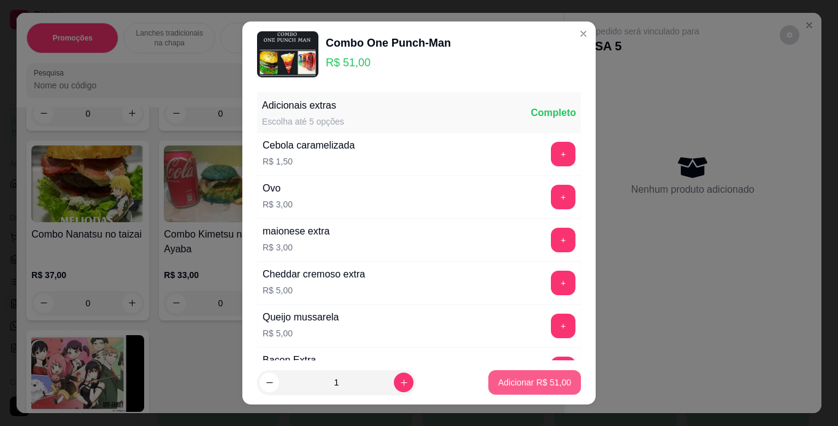
click at [521, 375] on button "Adicionar R$ 51,00" at bounding box center [534, 382] width 93 height 25
type input "1"
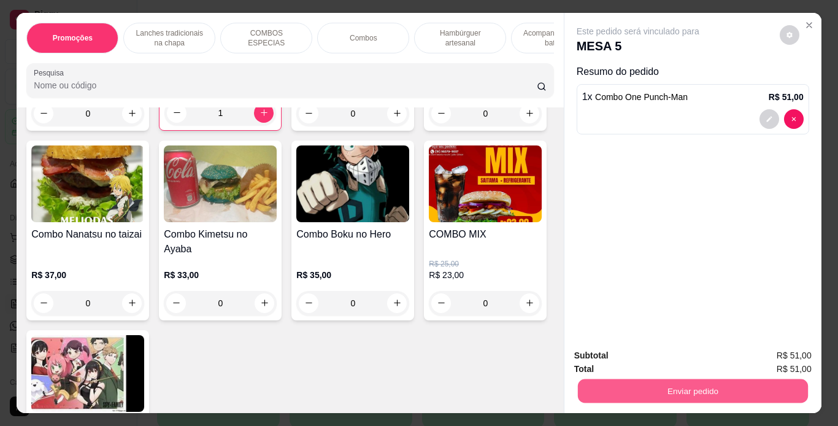
click at [696, 380] on button "Enviar pedido" at bounding box center [692, 391] width 230 height 24
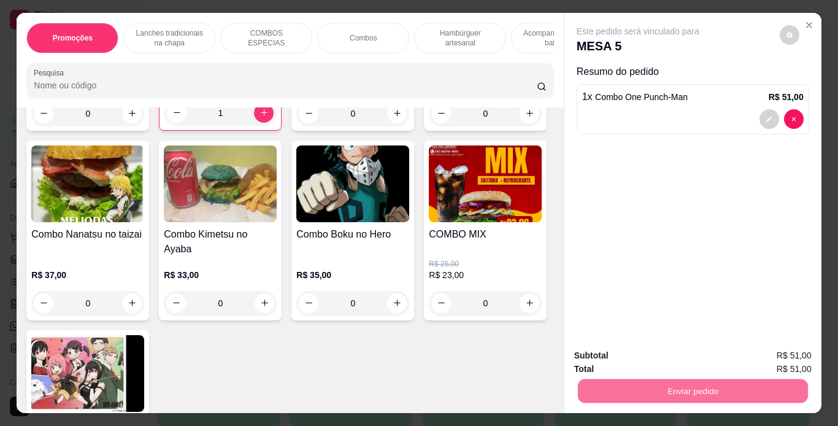
click at [679, 358] on button "Não registrar e enviar pedido" at bounding box center [652, 356] width 124 height 23
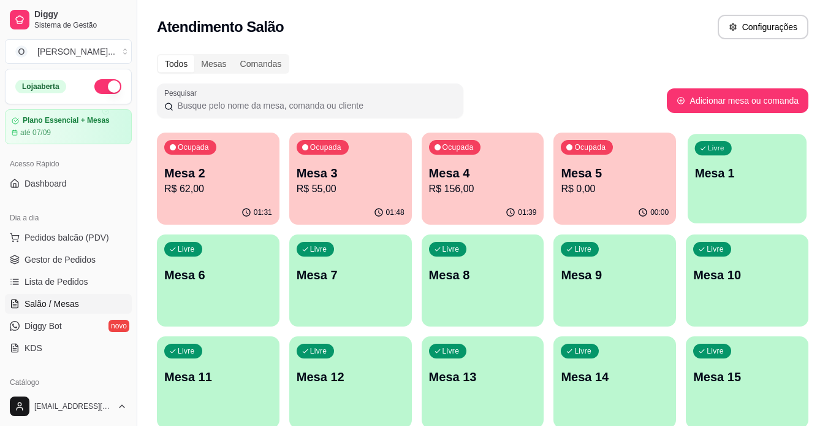
click at [704, 168] on p "Mesa 1" at bounding box center [747, 173] width 105 height 17
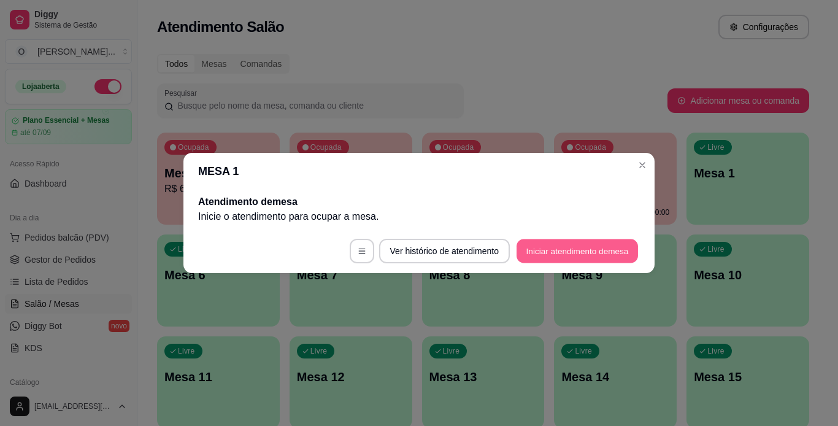
click at [527, 256] on button "Iniciar atendimento de mesa" at bounding box center [576, 251] width 121 height 24
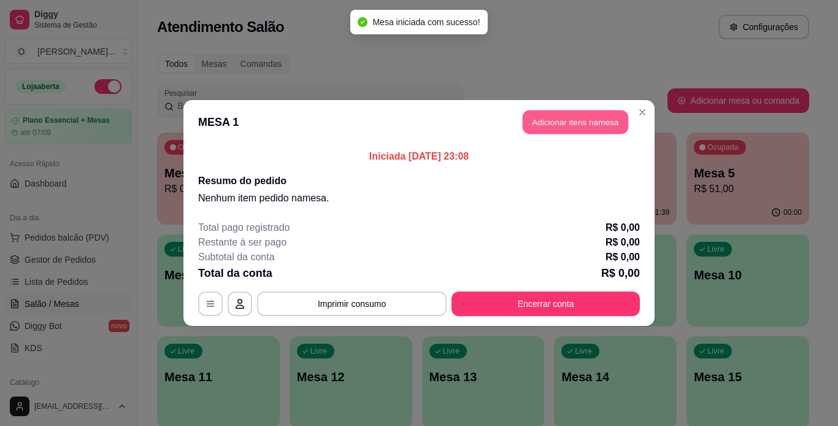
click at [588, 125] on button "Adicionar itens na mesa" at bounding box center [574, 122] width 105 height 24
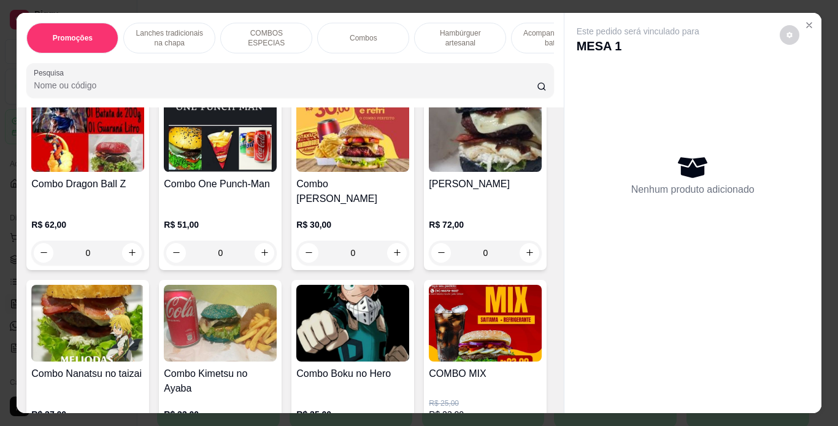
scroll to position [1738, 0]
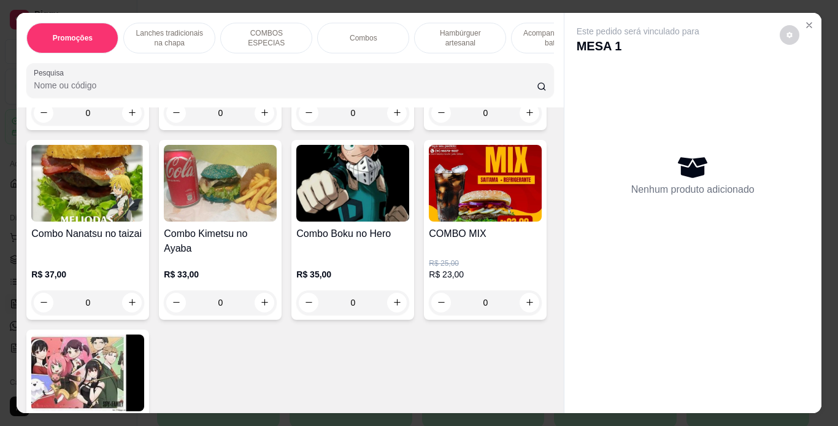
click at [262, 125] on div "0" at bounding box center [220, 113] width 113 height 25
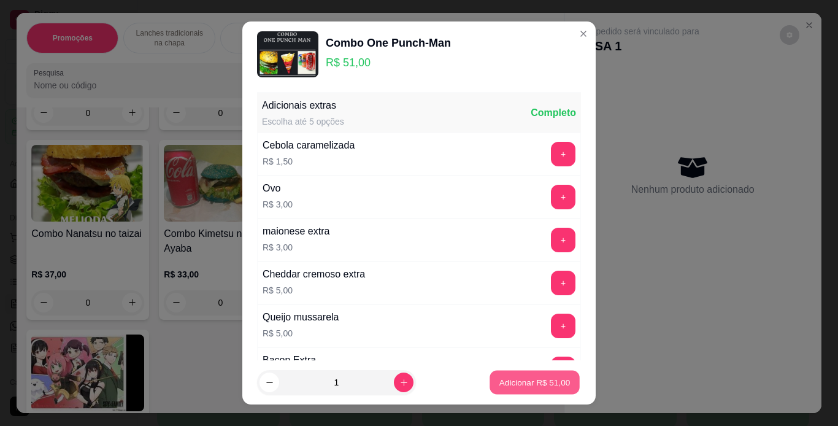
click at [499, 384] on p "Adicionar R$ 51,00" at bounding box center [534, 383] width 71 height 12
type input "1"
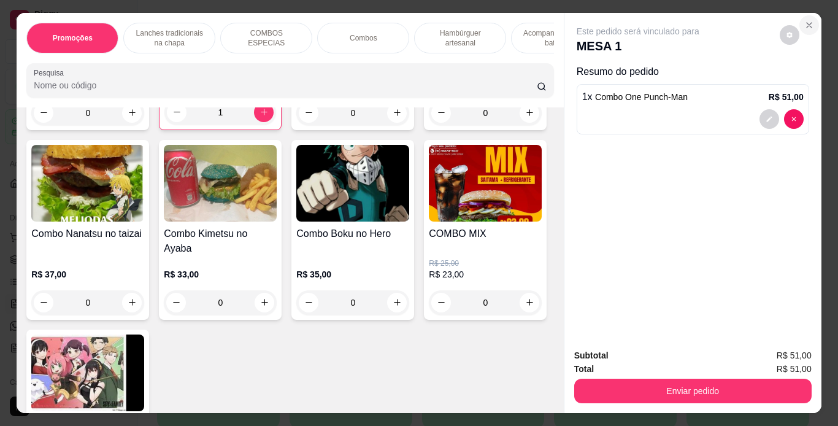
click at [802, 27] on button "Close" at bounding box center [809, 25] width 20 height 20
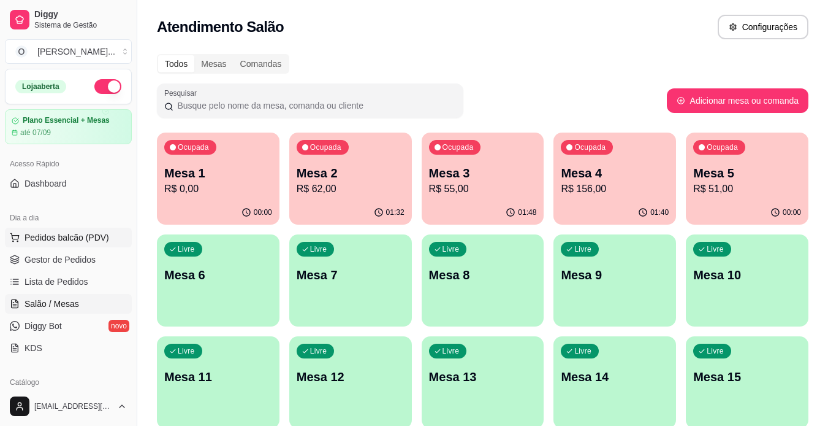
click at [77, 241] on span "Pedidos balcão (PDV)" at bounding box center [67, 237] width 85 height 12
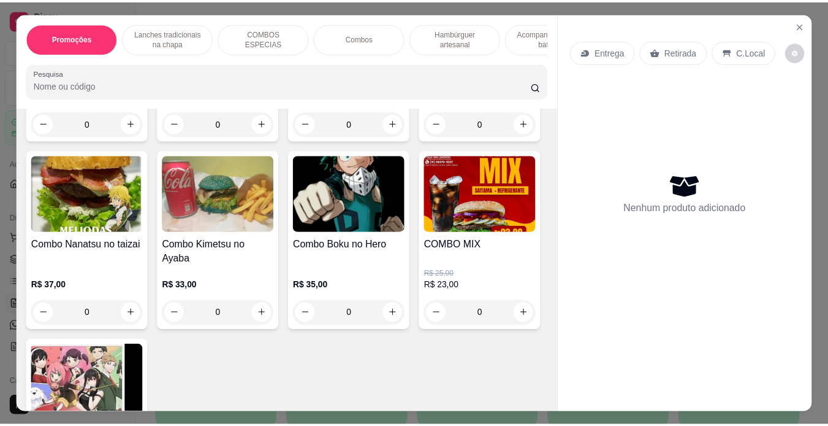
scroll to position [1729, 0]
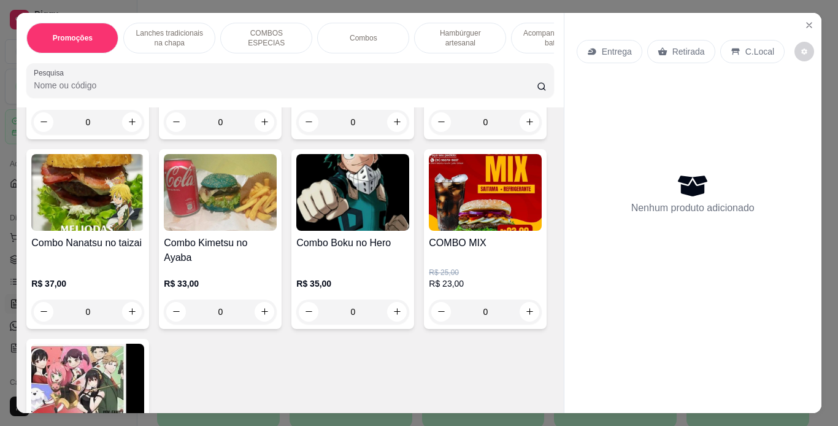
click at [253, 134] on div "0" at bounding box center [220, 122] width 113 height 25
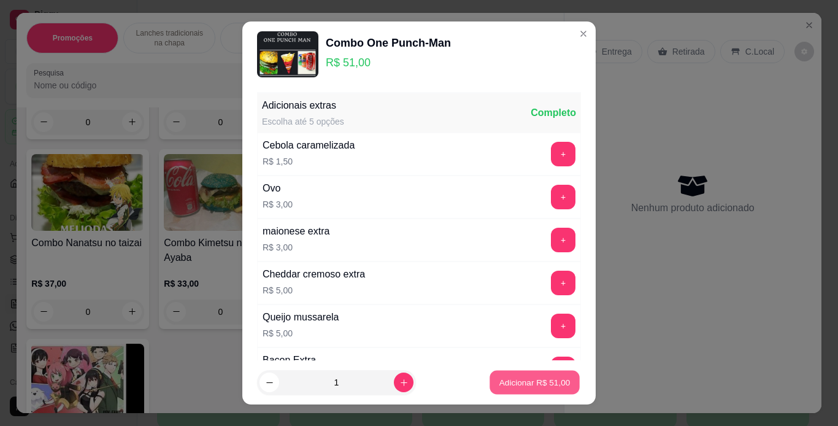
click at [523, 383] on p "Adicionar R$ 51,00" at bounding box center [534, 383] width 71 height 12
type input "1"
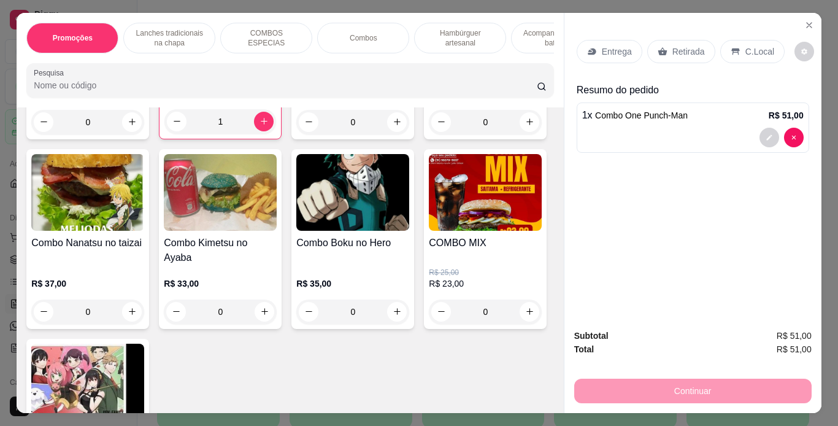
click at [680, 51] on p "Retirada" at bounding box center [688, 51] width 33 height 12
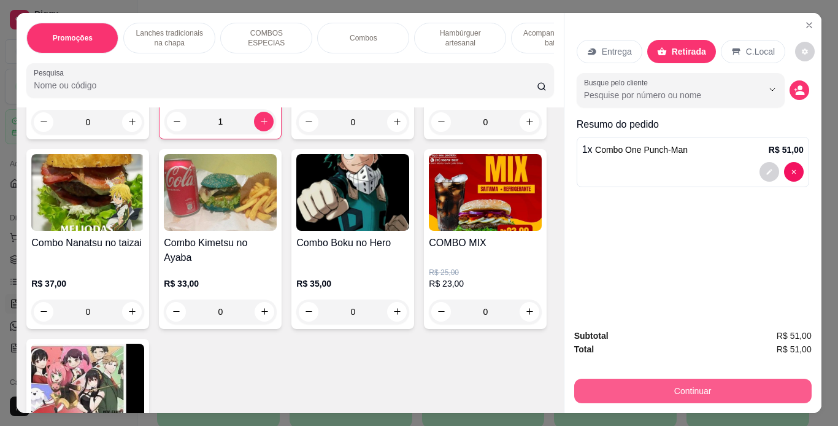
click at [671, 389] on button "Continuar" at bounding box center [692, 390] width 237 height 25
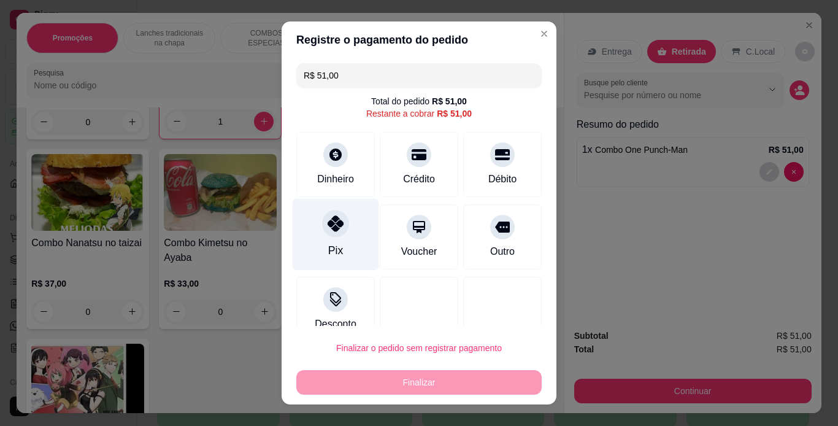
click at [339, 249] on div "Pix" at bounding box center [336, 234] width 86 height 72
type input "R$ 0,00"
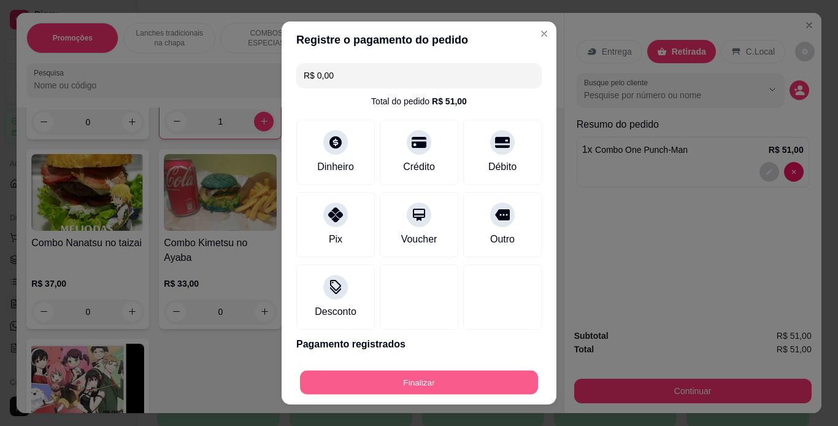
click at [377, 380] on button "Finalizar" at bounding box center [419, 382] width 238 height 24
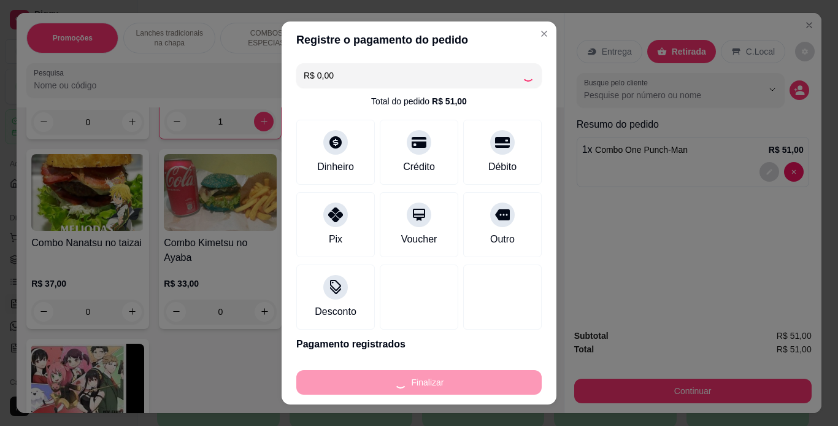
type input "0"
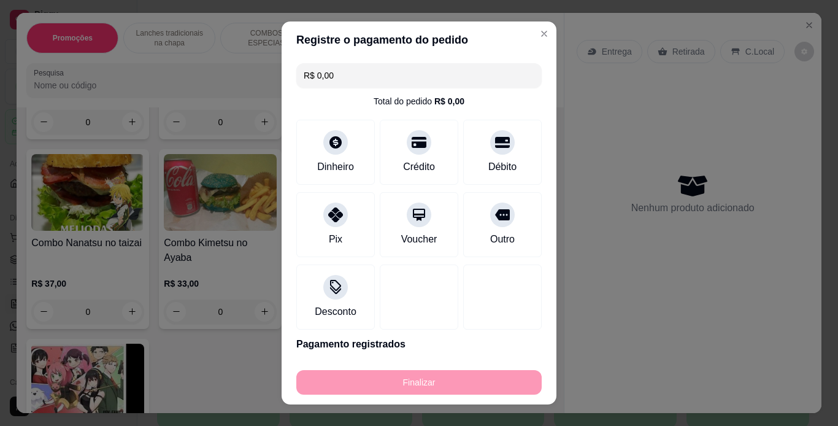
type input "-R$ 51,00"
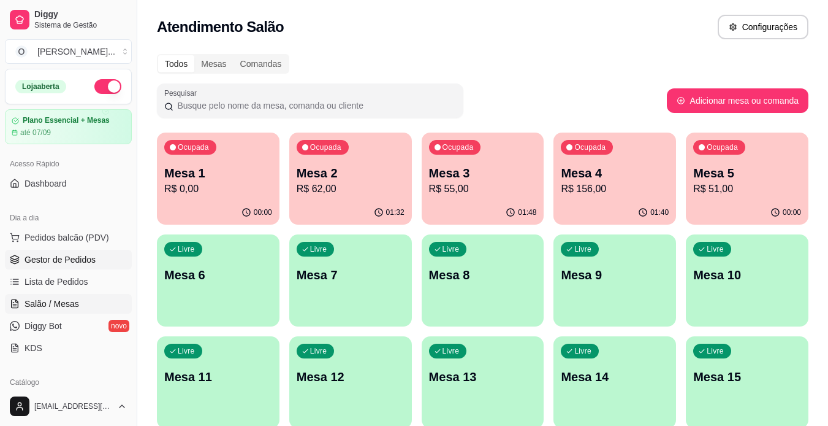
click at [81, 253] on link "Gestor de Pedidos" at bounding box center [68, 260] width 127 height 20
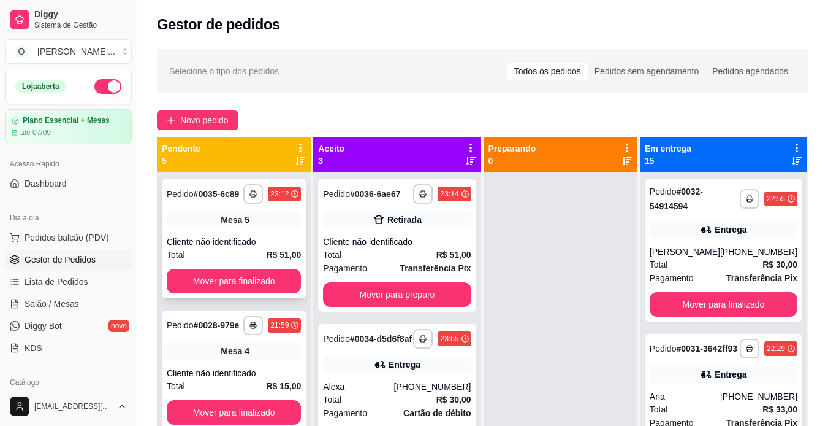
click at [251, 223] on div "Mesa 5" at bounding box center [234, 219] width 134 height 17
click at [254, 203] on button "button" at bounding box center [253, 193] width 19 height 19
click at [240, 248] on button "IMPRESSORA" at bounding box center [216, 241] width 86 height 19
click at [250, 334] on button "button" at bounding box center [253, 324] width 19 height 19
click at [223, 388] on button "IMPRESSORA" at bounding box center [216, 382] width 86 height 19
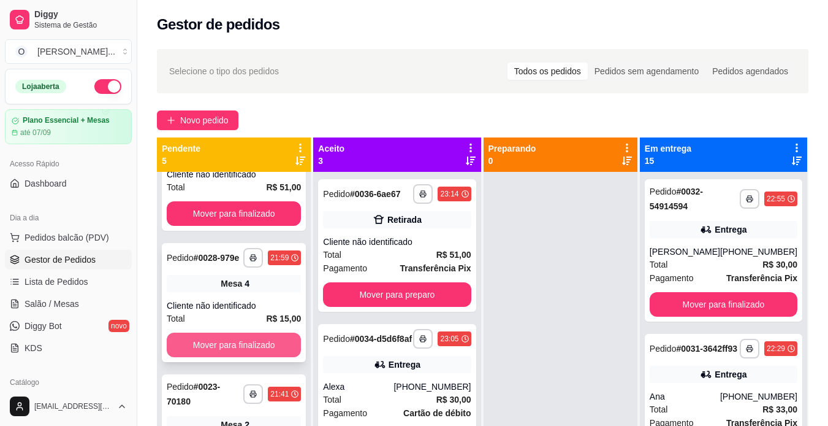
scroll to position [68, 0]
click at [221, 361] on div "**********" at bounding box center [234, 301] width 144 height 119
click at [272, 356] on button "Mover para finalizado" at bounding box center [234, 344] width 131 height 24
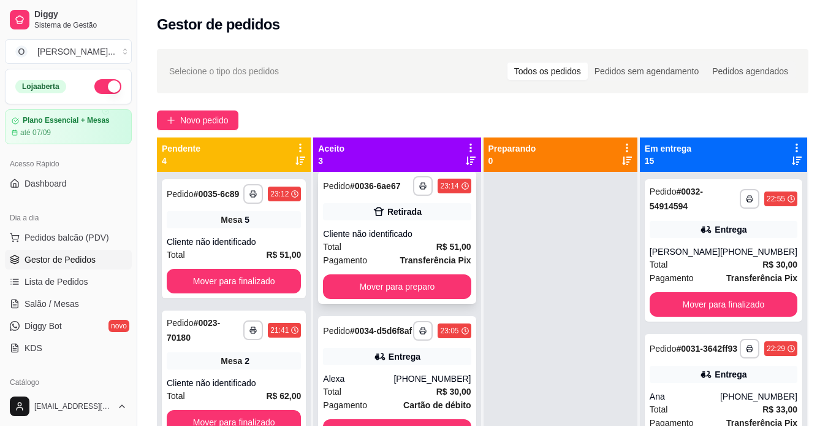
scroll to position [4, 0]
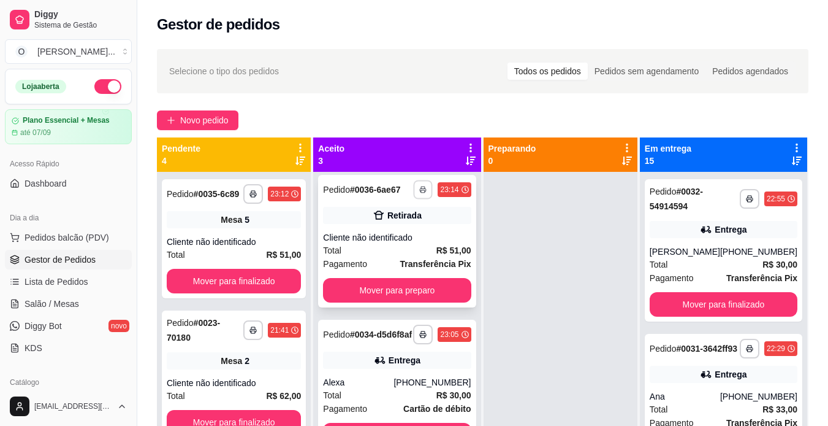
click at [421, 191] on icon "button" at bounding box center [424, 190] width 6 height 2
click at [389, 232] on button "IMPRESSORA" at bounding box center [377, 237] width 86 height 19
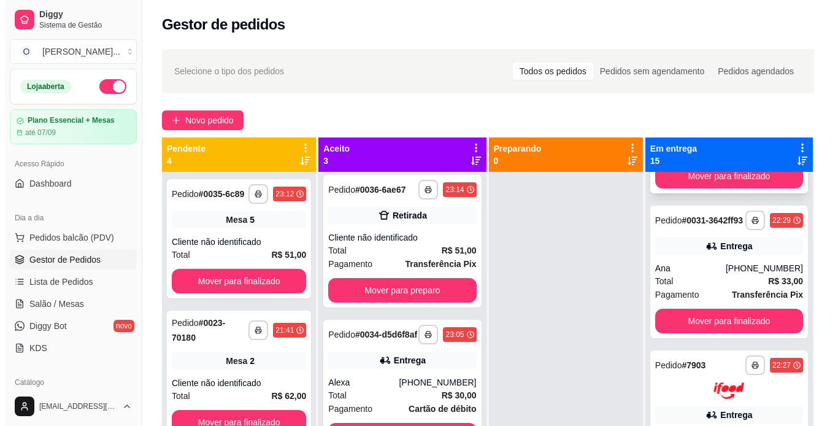
scroll to position [132, 0]
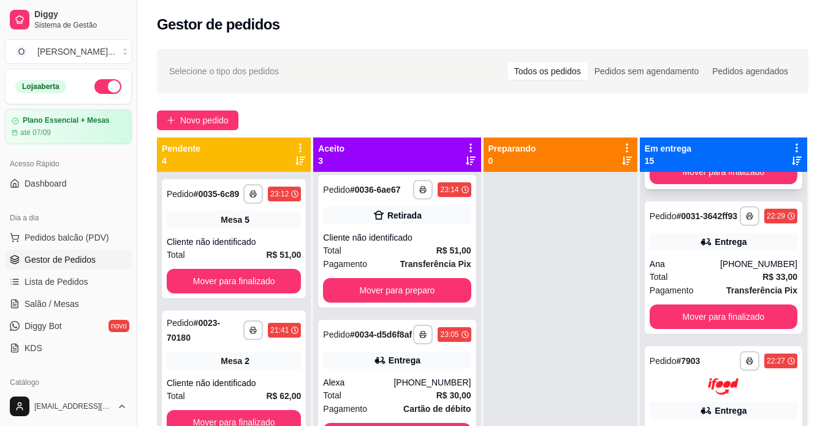
click at [714, 283] on div "Total R$ 33,00" at bounding box center [724, 276] width 148 height 13
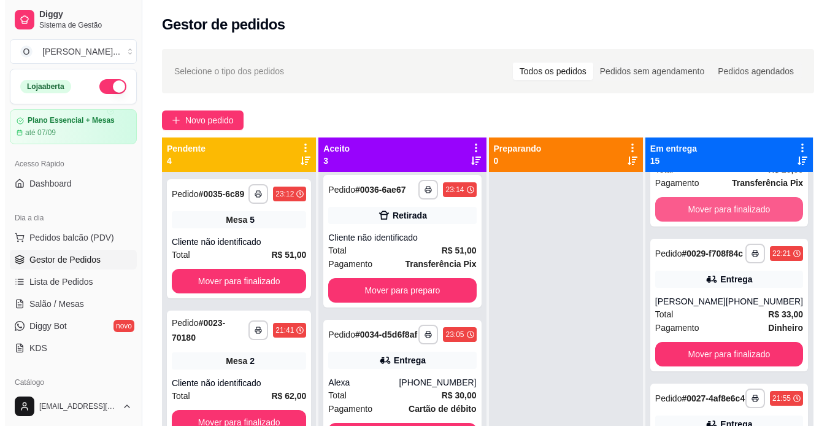
scroll to position [581, 0]
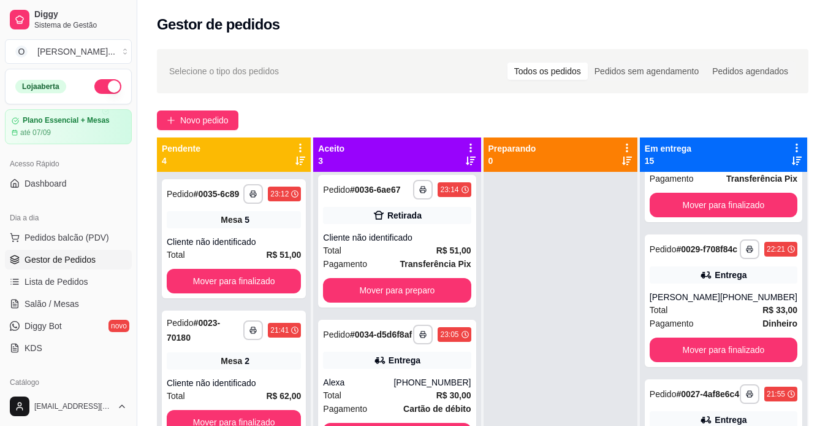
click at [686, 283] on div "Entrega" at bounding box center [724, 274] width 148 height 17
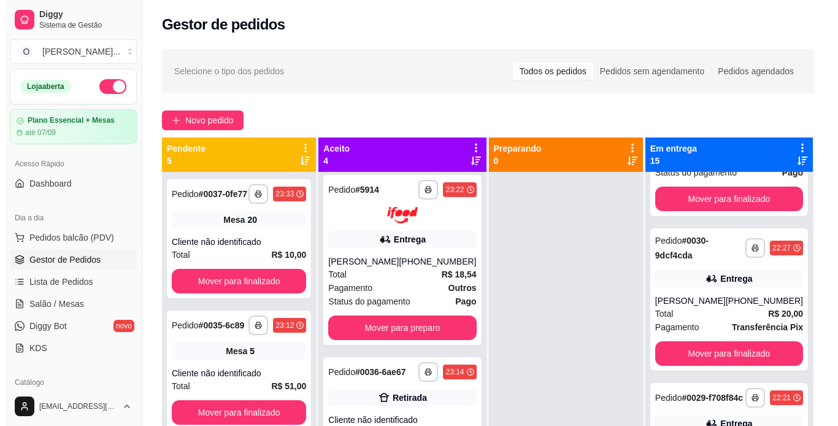
scroll to position [186, 0]
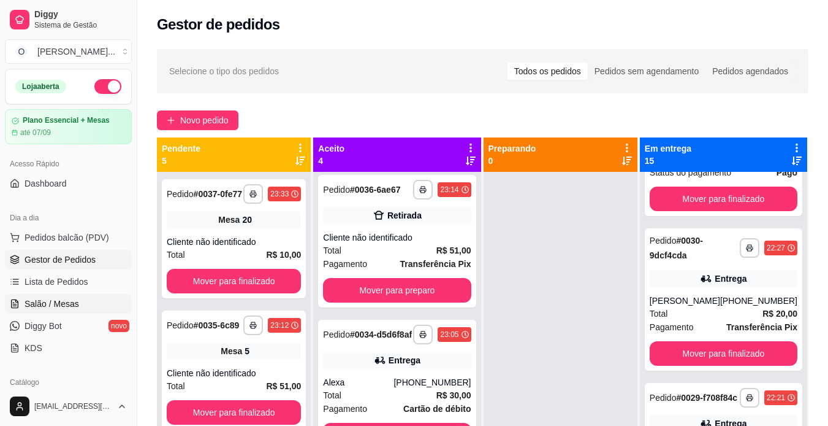
click at [55, 296] on link "Salão / Mesas" at bounding box center [68, 304] width 127 height 20
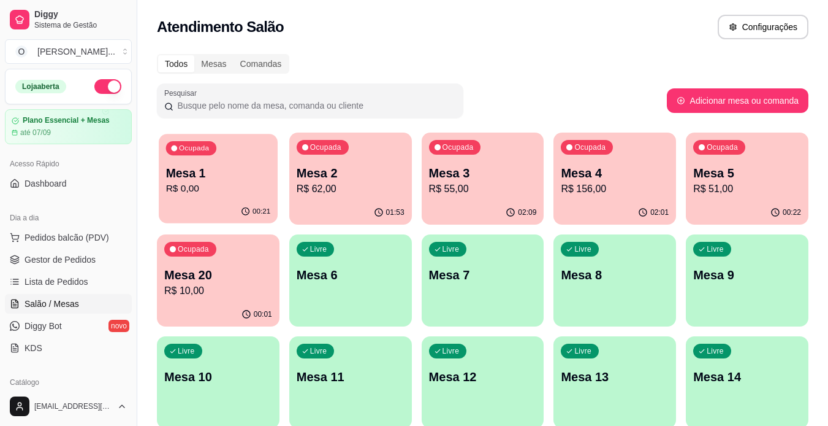
click at [212, 200] on button "Ocupada Mesa 1 R$ 0,00 00:21" at bounding box center [218, 179] width 119 height 90
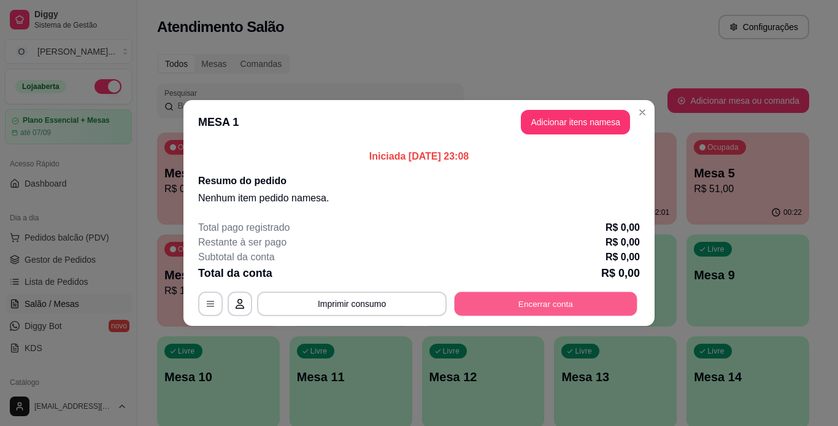
click at [521, 301] on button "Encerrar conta" at bounding box center [545, 304] width 183 height 24
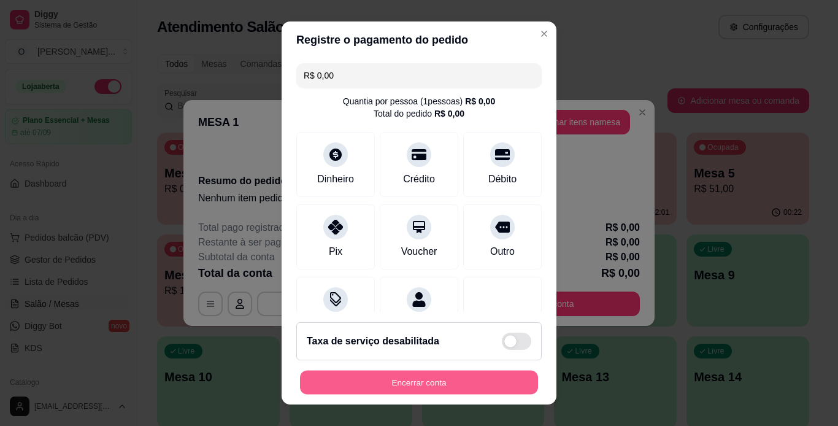
click at [407, 392] on button "Encerrar conta" at bounding box center [419, 382] width 238 height 24
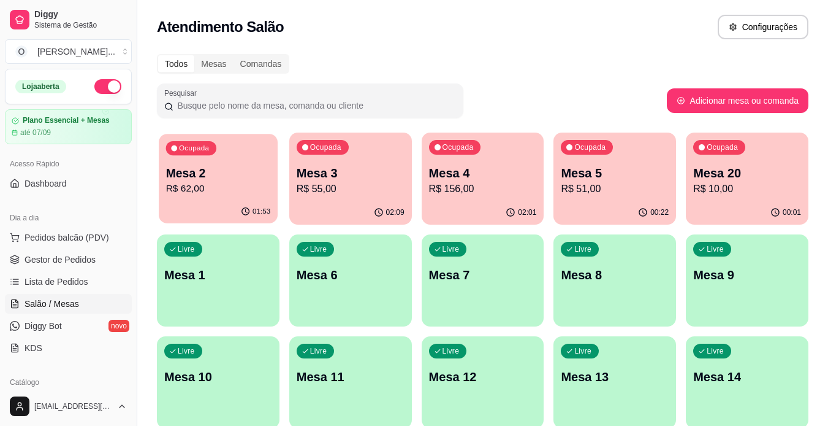
click at [234, 169] on p "Mesa 2" at bounding box center [218, 173] width 105 height 17
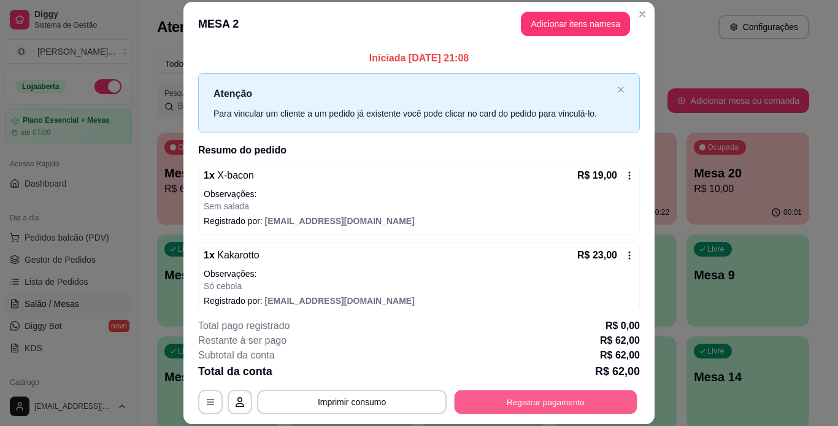
click at [522, 394] on button "Registrar pagamento" at bounding box center [545, 401] width 183 height 24
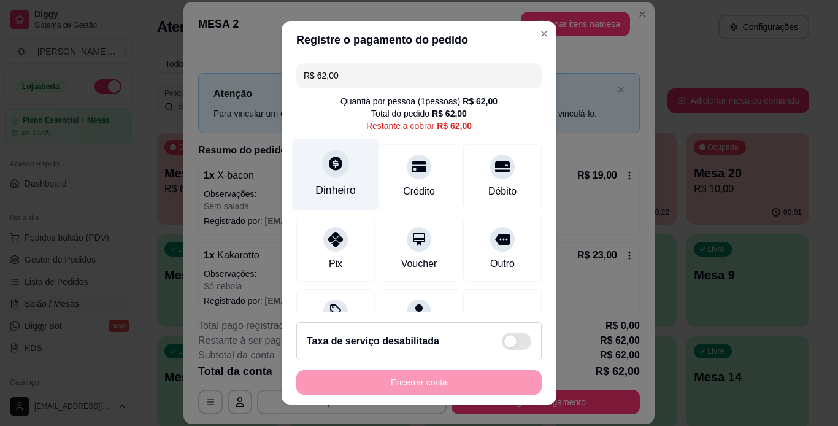
click at [329, 164] on icon at bounding box center [335, 162] width 13 height 13
click at [410, 384] on div "Encerrar conta" at bounding box center [418, 382] width 245 height 25
drag, startPoint x: 391, startPoint y: 373, endPoint x: 505, endPoint y: 337, distance: 118.9
click at [505, 337] on footer "Taxa de serviço desabilitada Encerrar conta" at bounding box center [418, 358] width 275 height 92
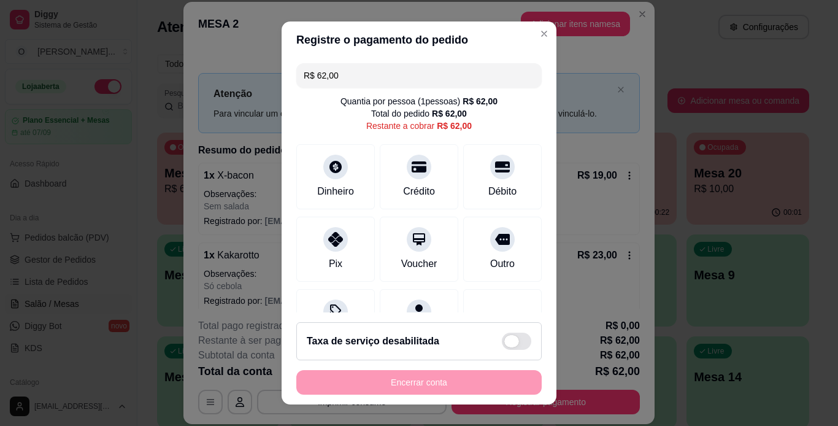
click at [505, 337] on span at bounding box center [516, 340] width 29 height 17
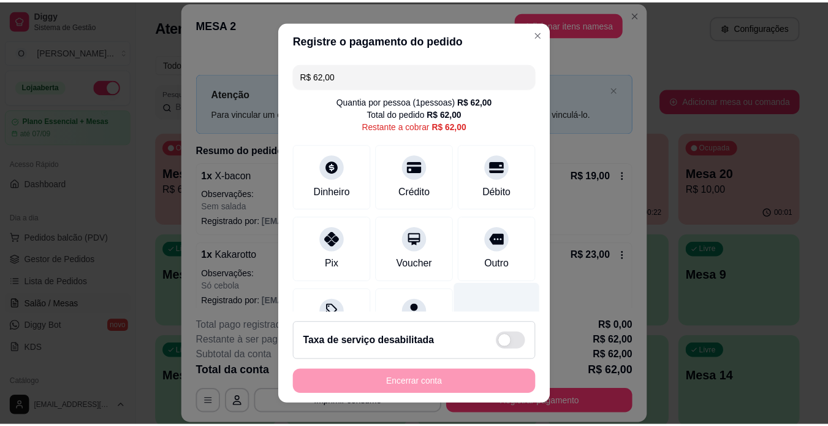
scroll to position [61, 0]
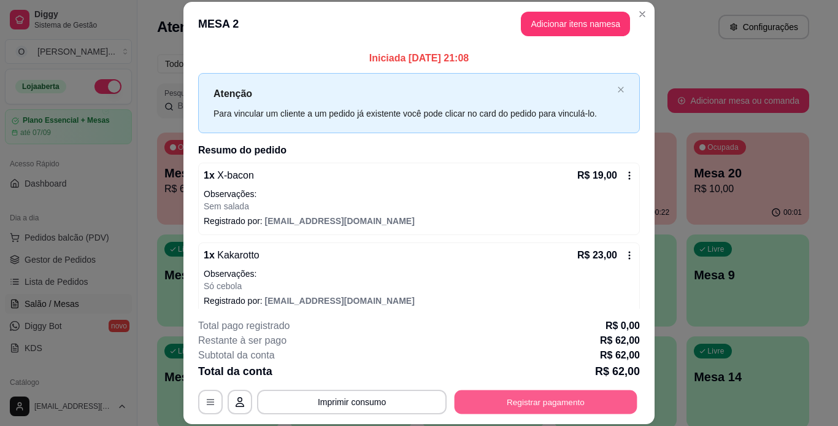
click at [516, 403] on button "Registrar pagamento" at bounding box center [545, 401] width 183 height 24
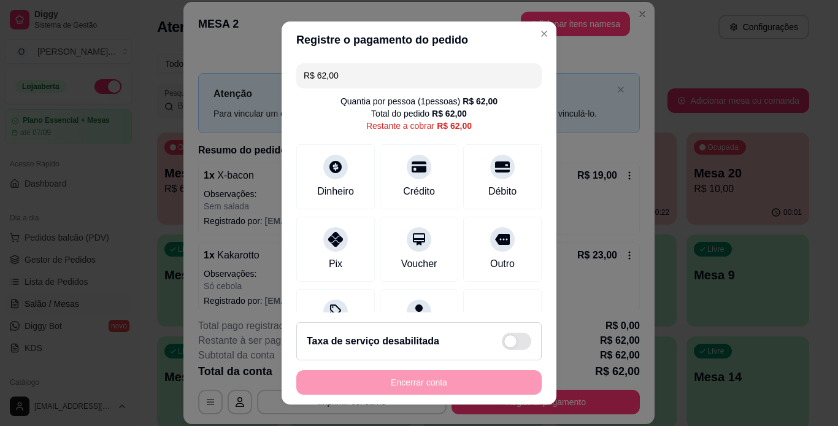
click at [447, 392] on div "Encerrar conta" at bounding box center [418, 382] width 245 height 25
click at [334, 180] on div "Dinheiro" at bounding box center [336, 174] width 86 height 72
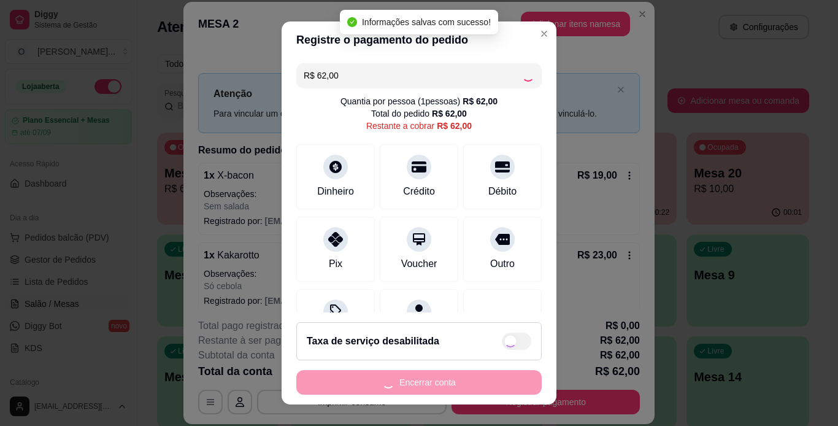
type input "R$ 0,00"
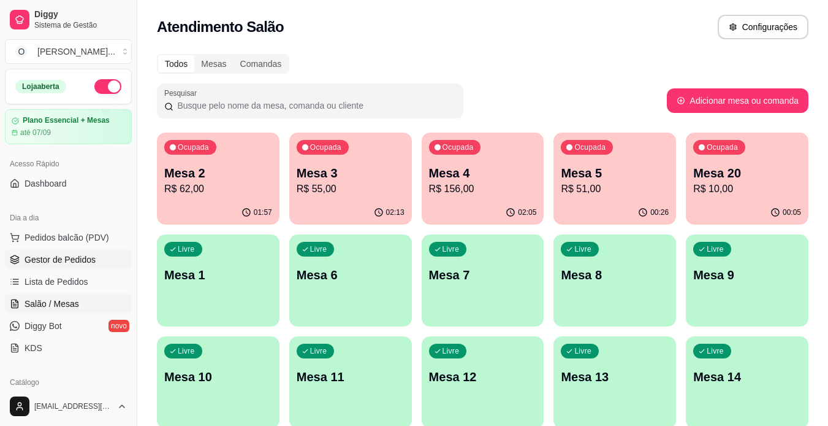
click at [47, 258] on span "Gestor de Pedidos" at bounding box center [60, 259] width 71 height 12
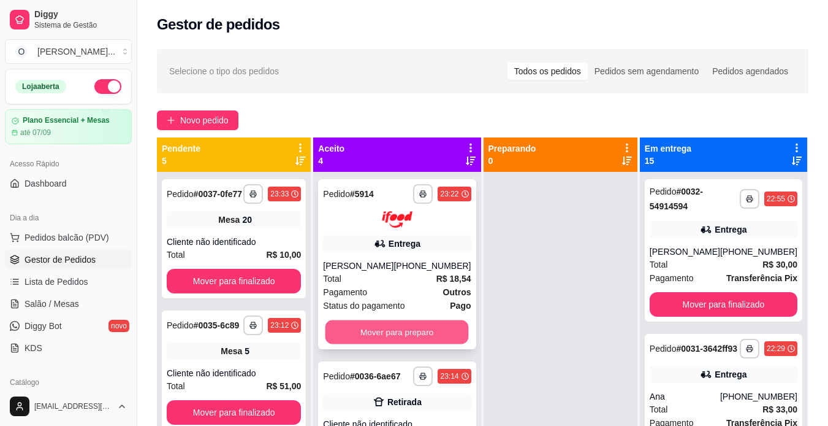
click at [381, 327] on button "Mover para preparo" at bounding box center [397, 331] width 143 height 24
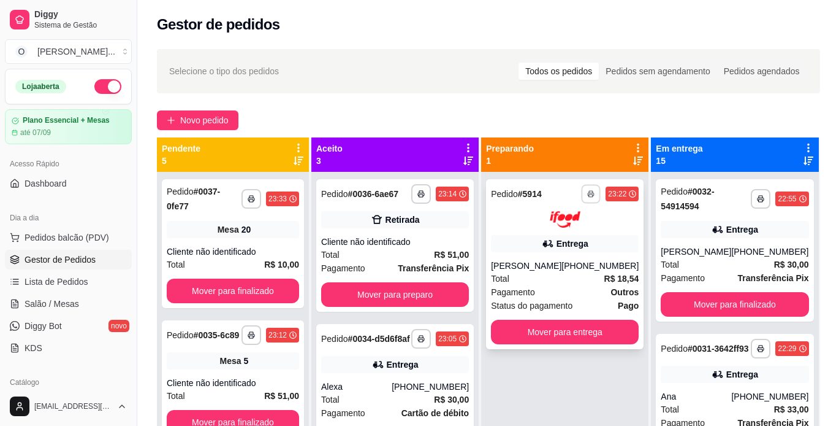
click at [584, 191] on button "button" at bounding box center [591, 193] width 19 height 19
click at [551, 239] on button "IMPRESSORA" at bounding box center [547, 236] width 86 height 19
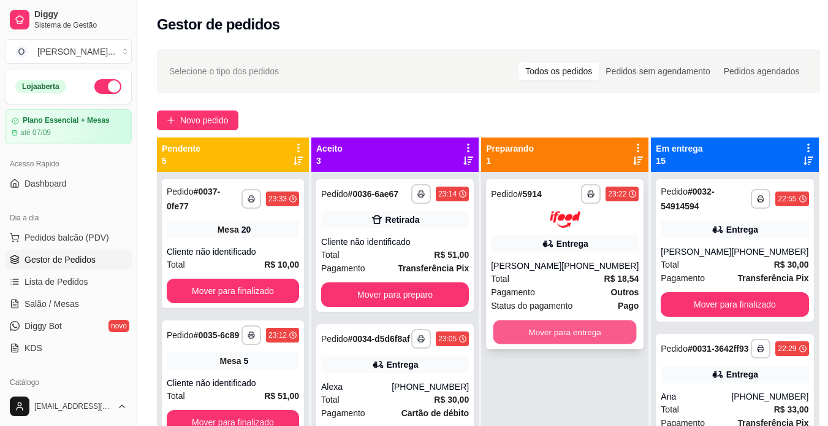
click at [559, 327] on button "Mover para entrega" at bounding box center [565, 331] width 143 height 24
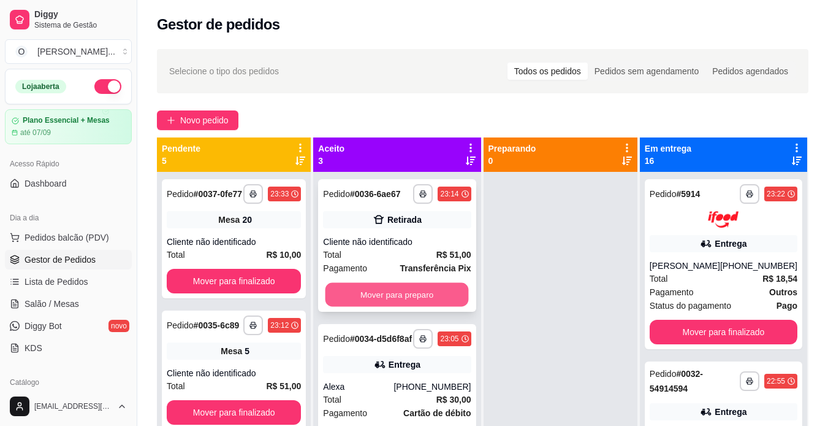
click at [424, 301] on button "Mover para preparo" at bounding box center [397, 295] width 143 height 24
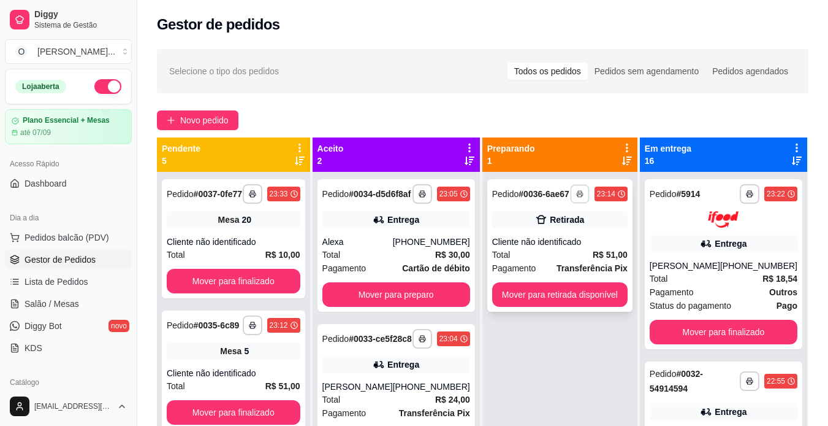
click at [581, 196] on icon "button" at bounding box center [579, 193] width 7 height 7
click at [554, 232] on button "IMPRESSORA" at bounding box center [547, 236] width 86 height 19
click at [557, 289] on button "Mover para retirada disponível" at bounding box center [559, 295] width 131 height 24
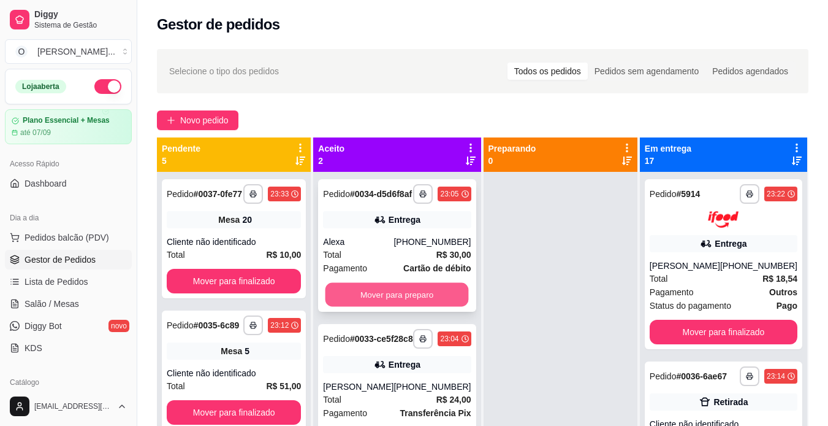
click at [394, 299] on button "Mover para preparo" at bounding box center [397, 295] width 143 height 24
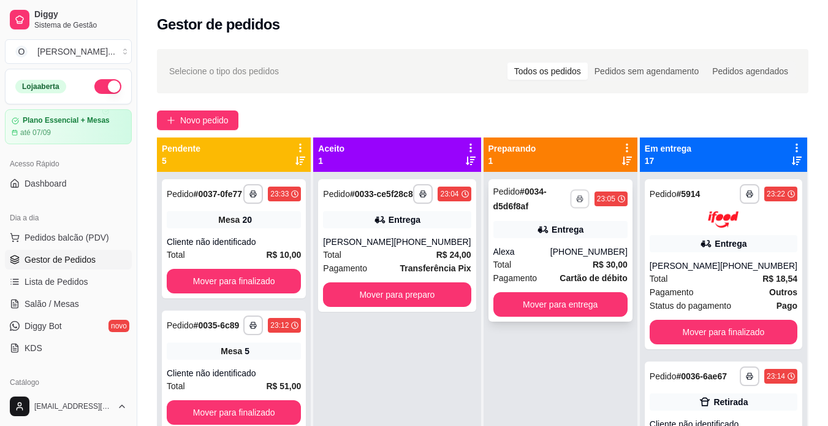
click at [578, 202] on icon "button" at bounding box center [579, 198] width 7 height 7
click at [555, 238] on button "IMPRESSORA" at bounding box center [547, 241] width 86 height 19
click at [524, 293] on button "Mover para entrega" at bounding box center [560, 305] width 131 height 24
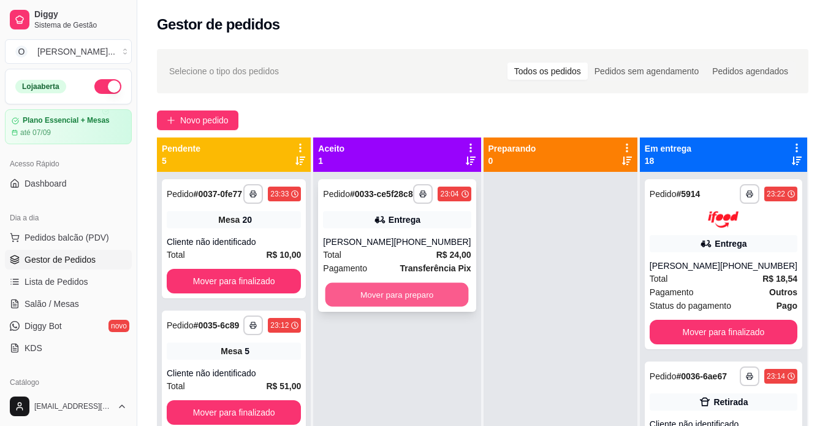
click at [431, 307] on button "Mover para preparo" at bounding box center [397, 295] width 143 height 24
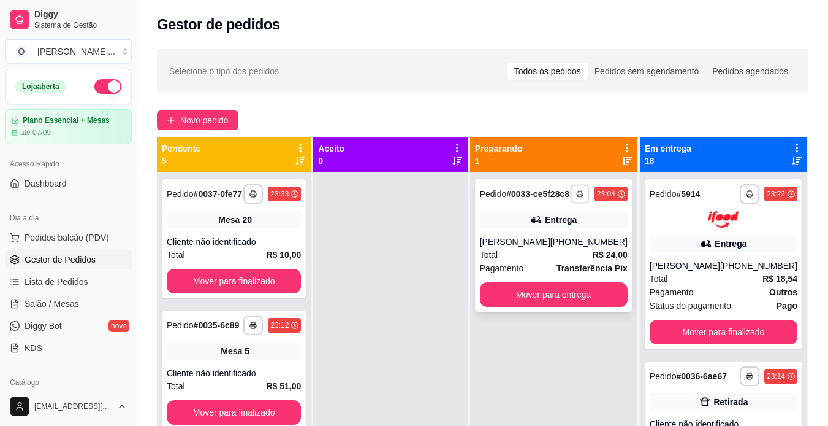
click at [583, 196] on icon "button" at bounding box center [580, 194] width 6 height 2
click at [556, 238] on button "IMPRESSORA" at bounding box center [547, 241] width 86 height 19
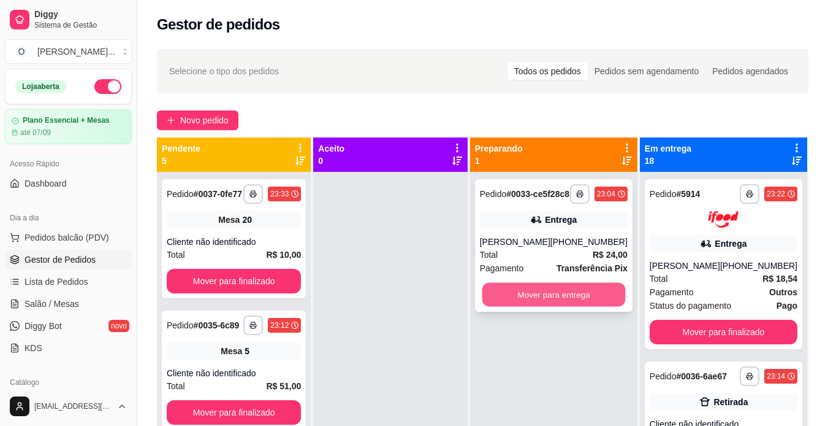
click at [541, 307] on button "Mover para entrega" at bounding box center [553, 295] width 143 height 24
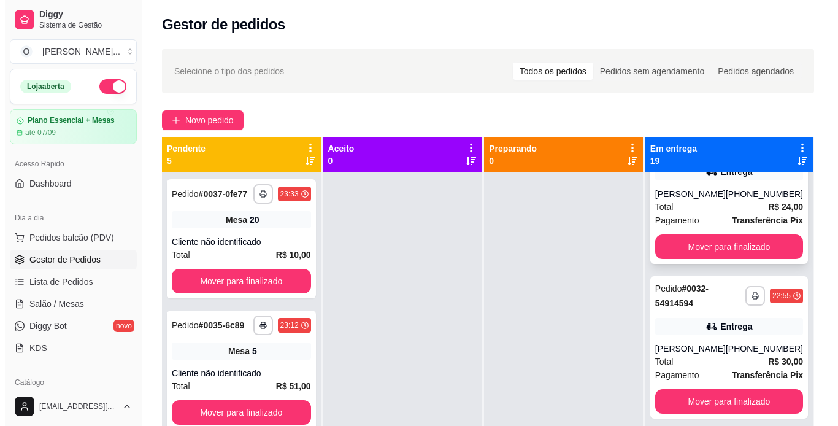
scroll to position [520, 0]
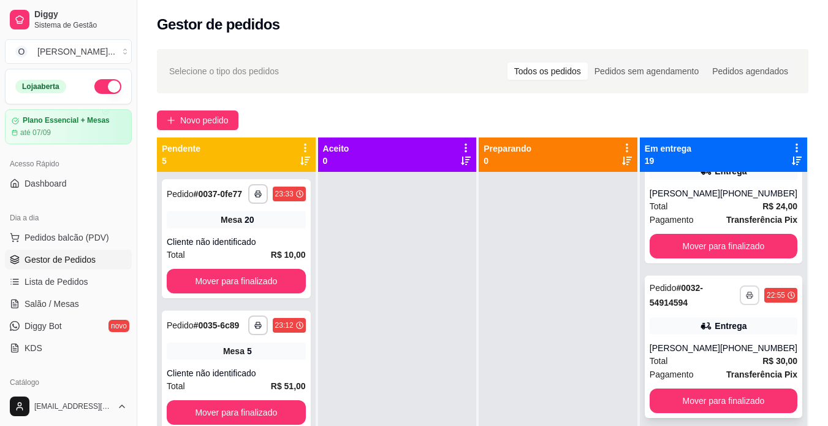
click at [740, 305] on button "button" at bounding box center [750, 295] width 20 height 20
click at [698, 370] on button "IMPRESSORA" at bounding box center [699, 367] width 86 height 19
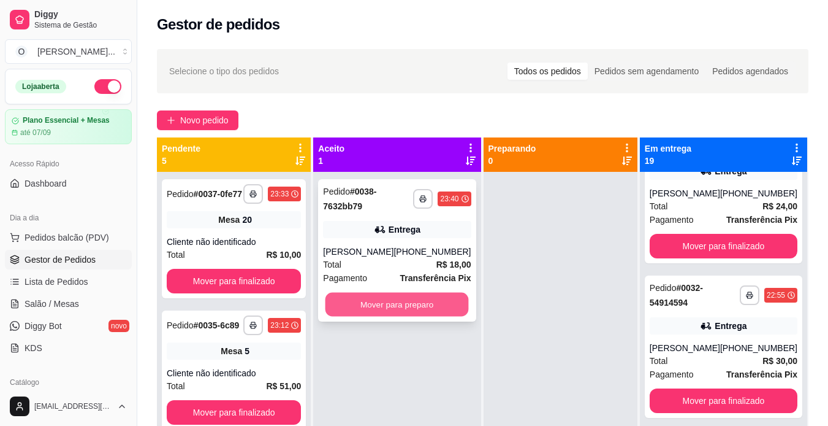
click at [445, 304] on button "Mover para preparo" at bounding box center [397, 305] width 143 height 24
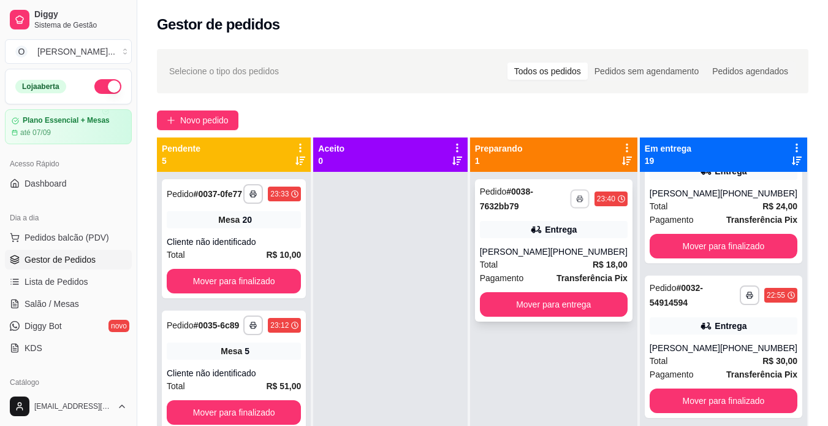
click at [581, 207] on button "button" at bounding box center [579, 198] width 19 height 19
click at [548, 242] on button "IMPRESSORA" at bounding box center [547, 241] width 86 height 19
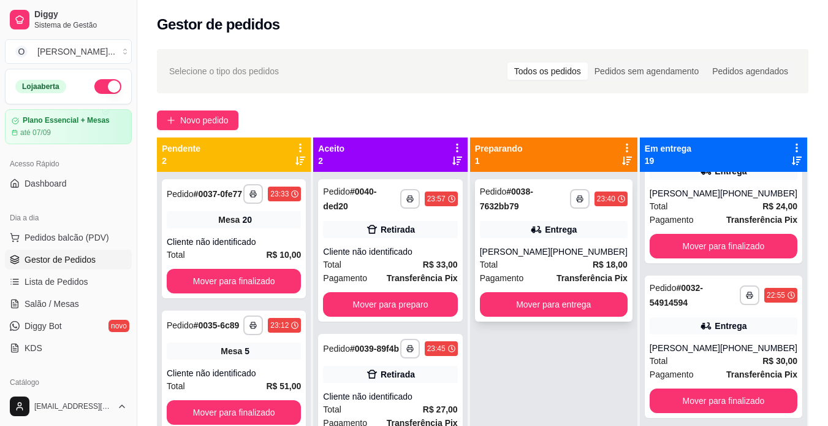
click at [543, 243] on div "**********" at bounding box center [554, 250] width 158 height 142
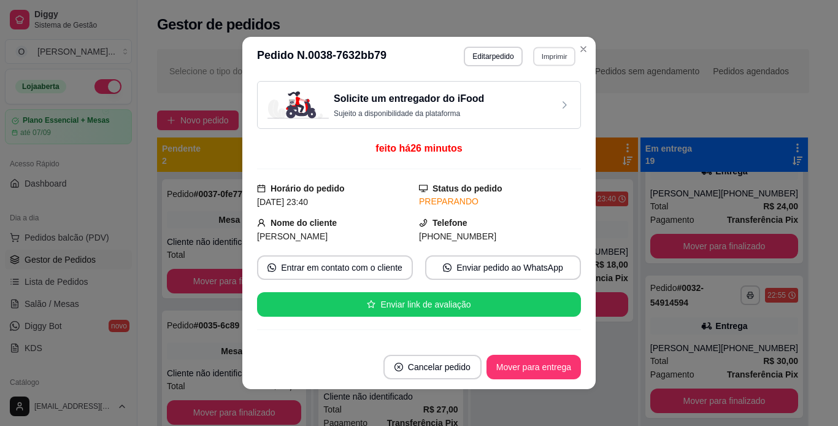
click at [547, 59] on button "Imprimir" at bounding box center [554, 56] width 42 height 19
click at [521, 99] on button "IMPRESSORA" at bounding box center [527, 99] width 86 height 19
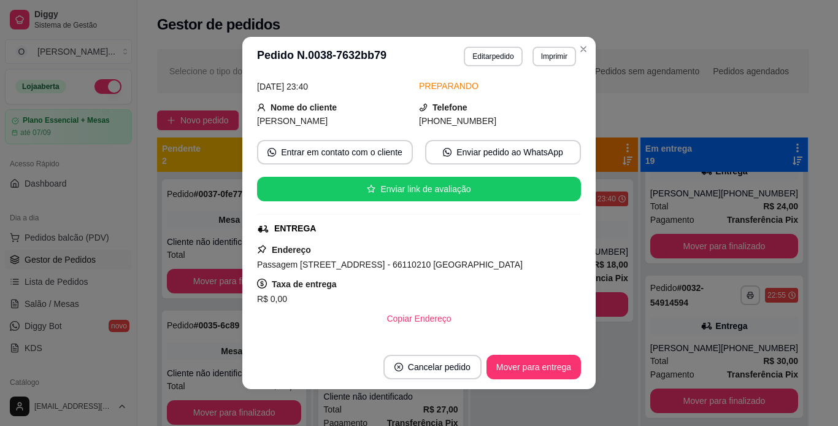
scroll to position [164, 0]
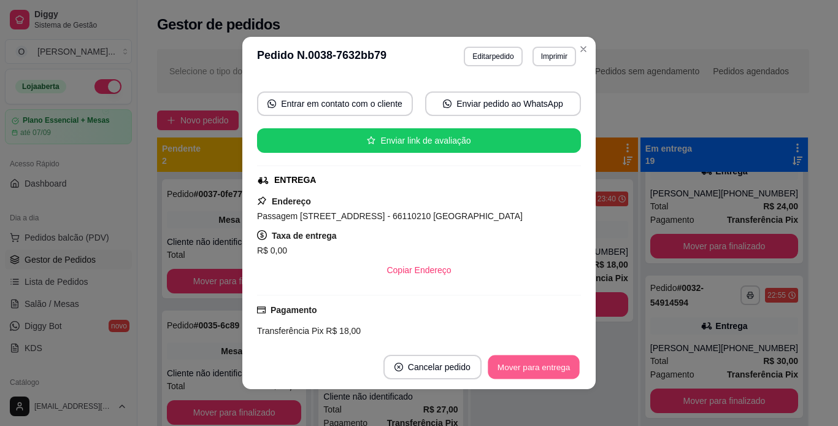
click at [514, 365] on button "Mover para entrega" at bounding box center [534, 367] width 92 height 24
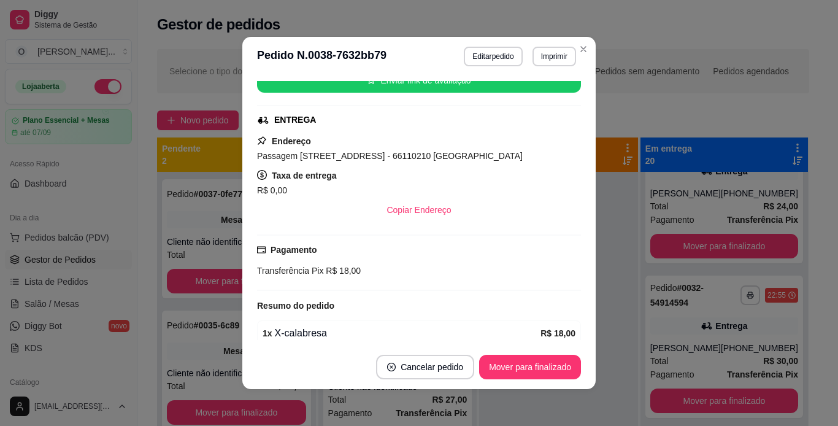
scroll to position [104, 0]
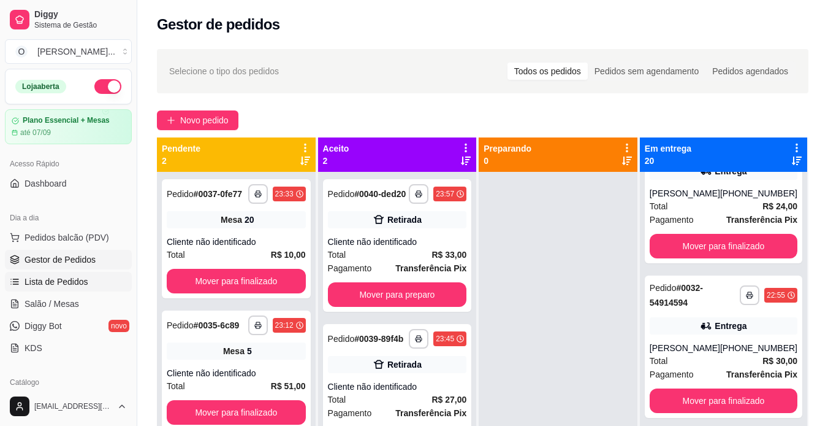
click at [52, 283] on span "Lista de Pedidos" at bounding box center [57, 281] width 64 height 12
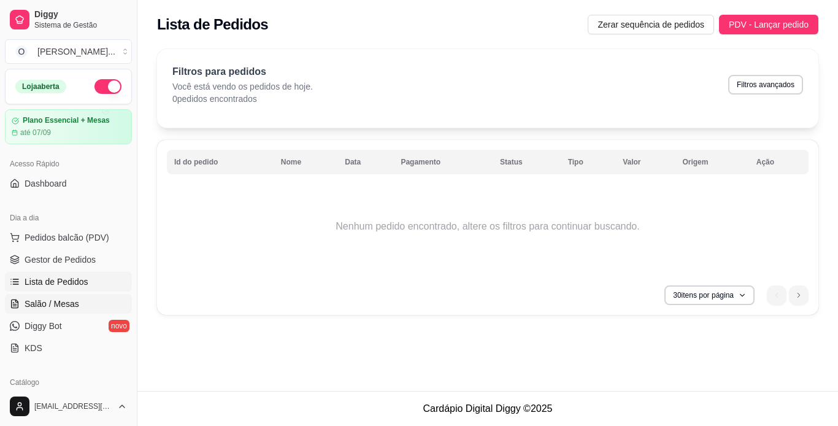
click at [80, 307] on link "Salão / Mesas" at bounding box center [68, 304] width 127 height 20
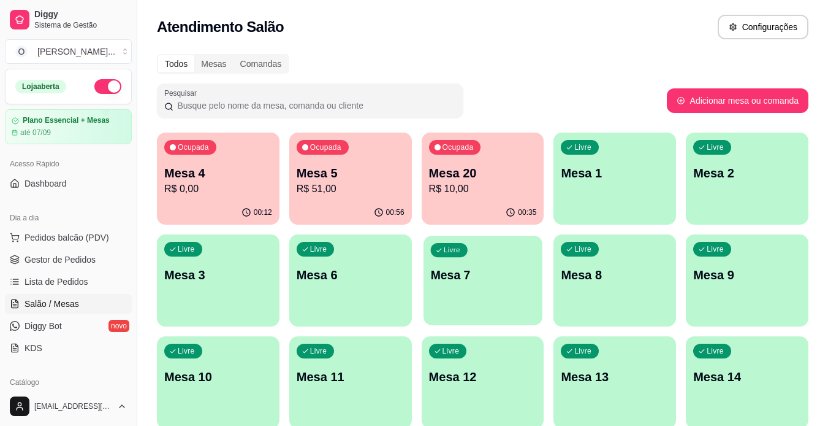
click at [454, 293] on div "Livre Mesa 7" at bounding box center [483, 272] width 119 height 75
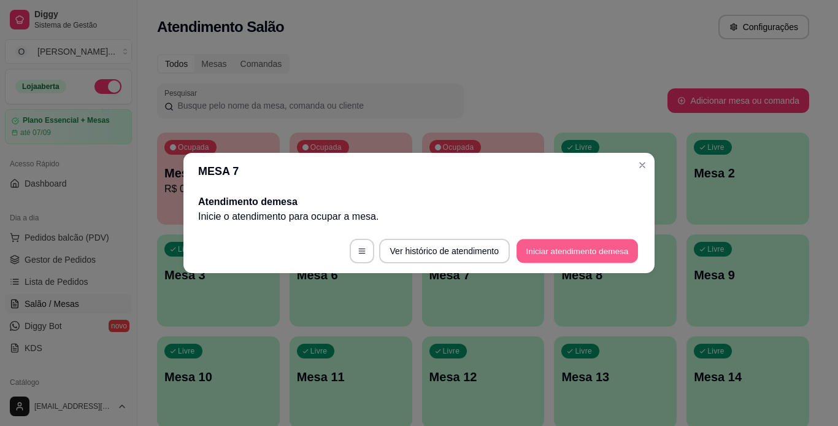
click at [522, 253] on button "Iniciar atendimento de mesa" at bounding box center [576, 251] width 121 height 24
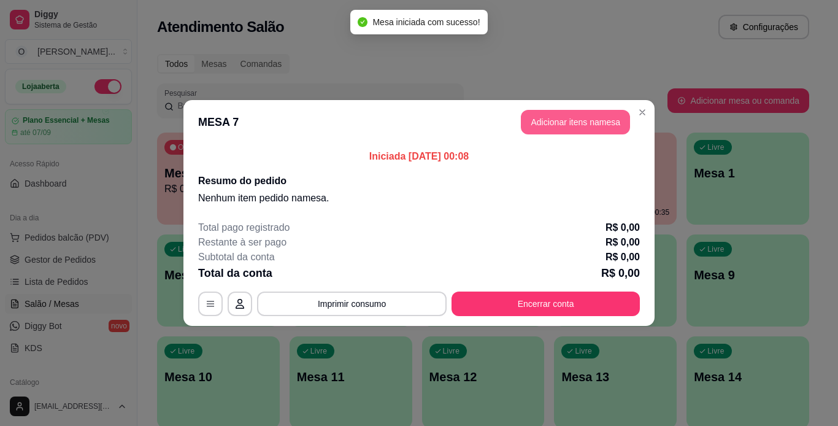
drag, startPoint x: 564, startPoint y: 135, endPoint x: 572, endPoint y: 131, distance: 9.3
click at [572, 131] on header "MESA 7 Adicionar itens na mesa" at bounding box center [418, 122] width 471 height 44
click at [572, 131] on button "Adicionar itens na mesa" at bounding box center [575, 122] width 109 height 25
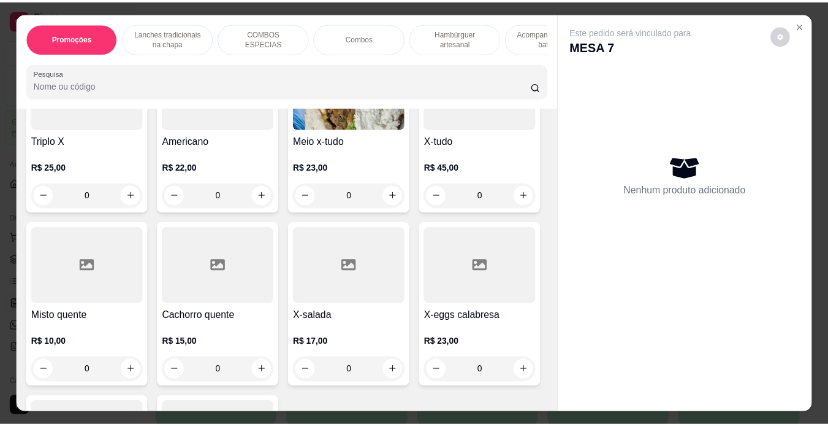
scroll to position [704, 0]
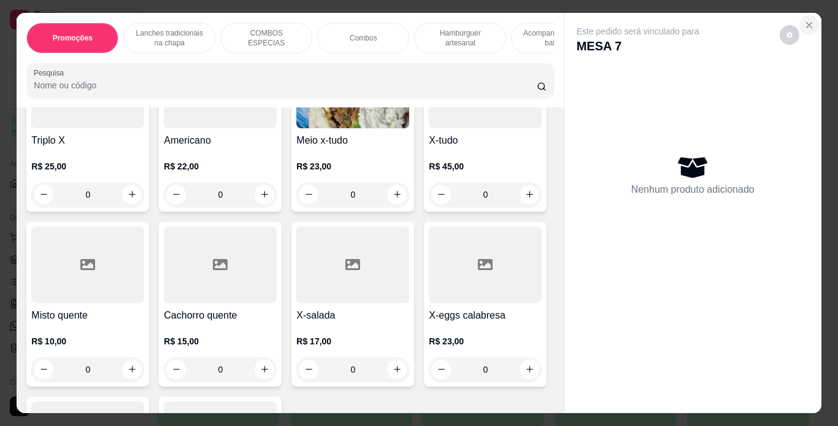
click at [799, 20] on button "Close" at bounding box center [809, 25] width 20 height 20
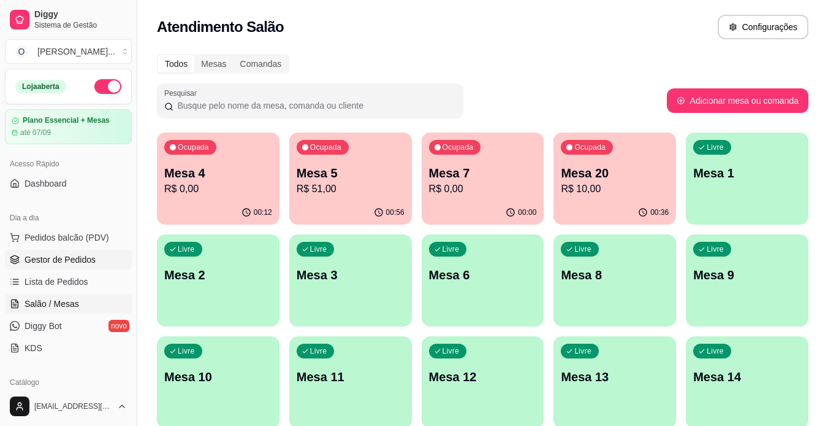
click at [90, 259] on span "Gestor de Pedidos" at bounding box center [60, 259] width 71 height 12
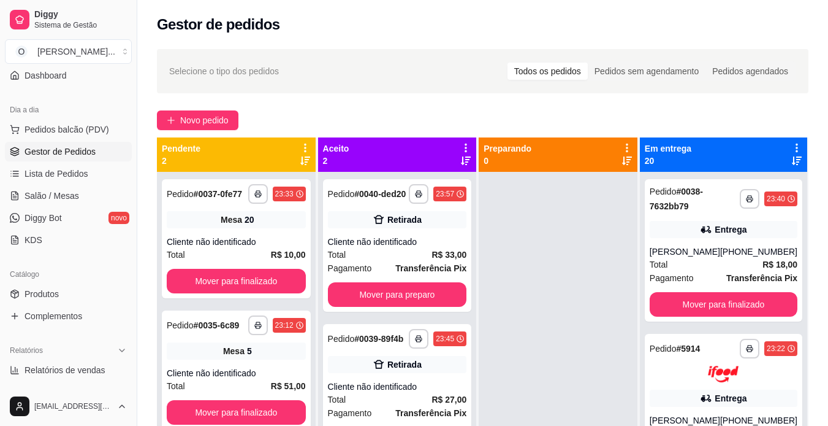
scroll to position [109, 0]
click at [65, 296] on link "Produtos" at bounding box center [68, 293] width 127 height 20
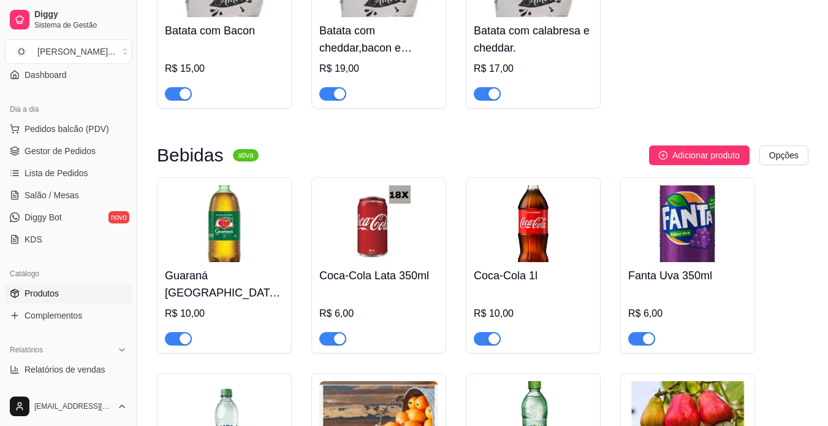
scroll to position [3470, 0]
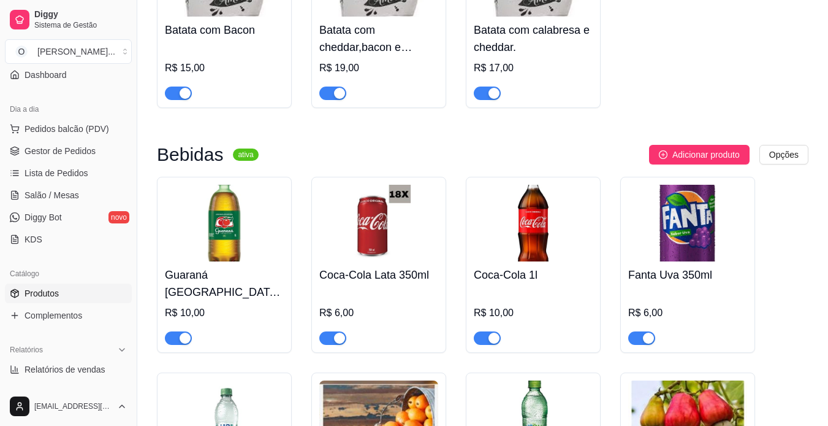
click at [334, 331] on button "button" at bounding box center [332, 337] width 27 height 13
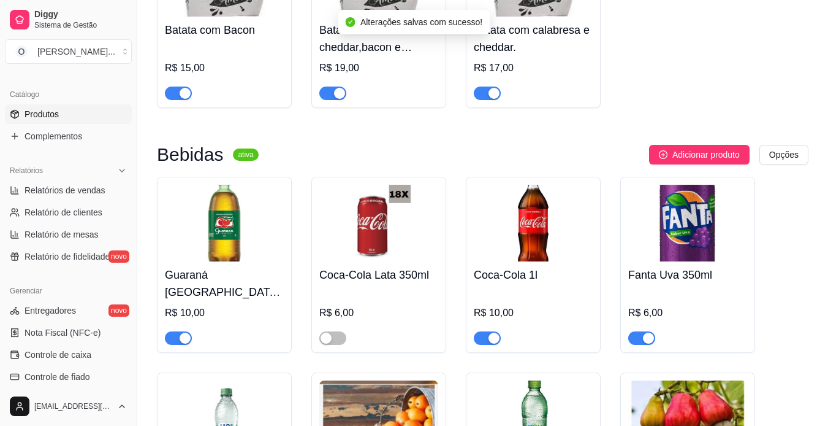
scroll to position [0, 0]
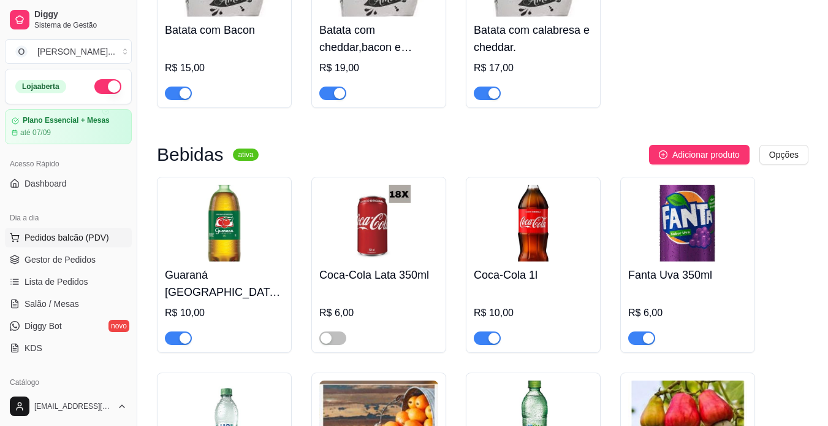
click at [58, 238] on span "Pedidos balcão (PDV)" at bounding box center [67, 237] width 85 height 12
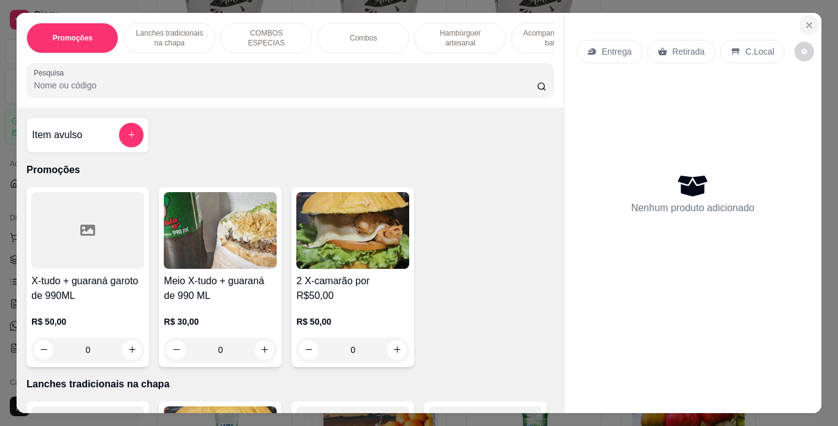
click at [806, 23] on icon "Close" at bounding box center [809, 25] width 10 height 10
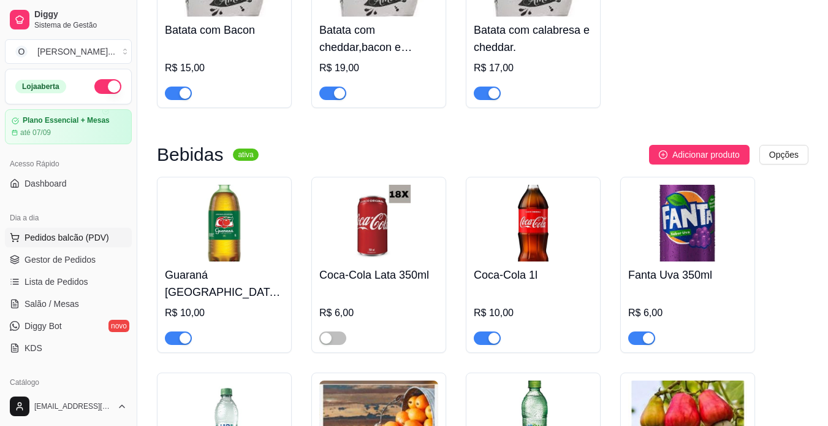
click at [94, 235] on span "Pedidos balcão (PDV)" at bounding box center [67, 237] width 85 height 12
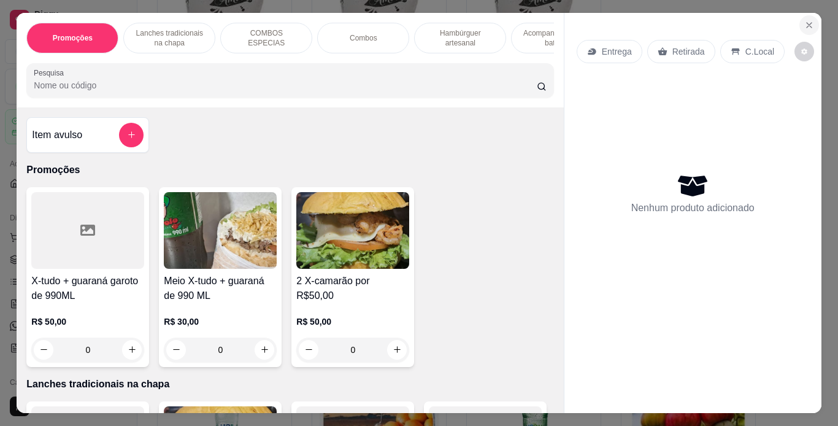
click at [806, 21] on icon "Close" at bounding box center [809, 25] width 10 height 10
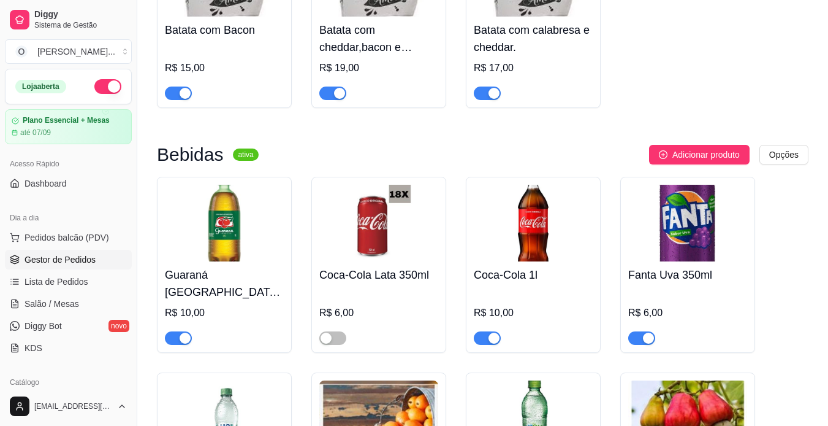
click at [63, 256] on span "Gestor de Pedidos" at bounding box center [60, 259] width 71 height 12
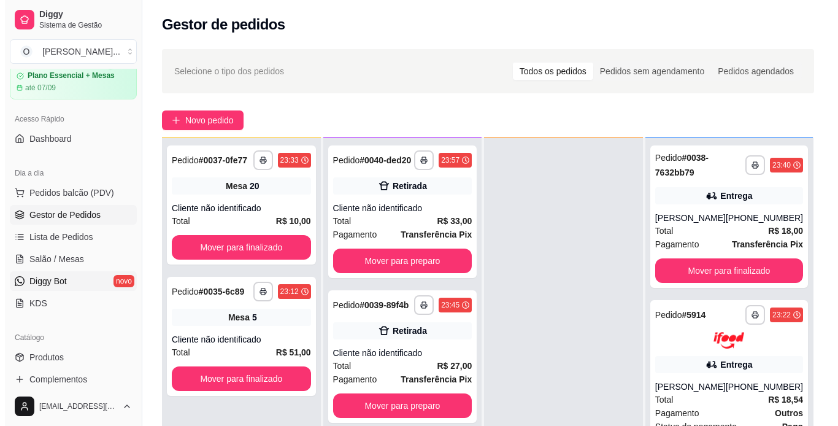
scroll to position [44, 0]
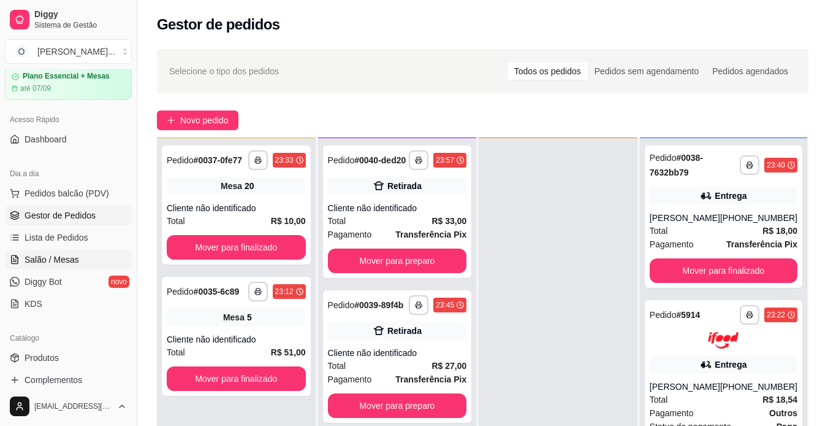
click at [43, 264] on span "Salão / Mesas" at bounding box center [52, 259] width 55 height 12
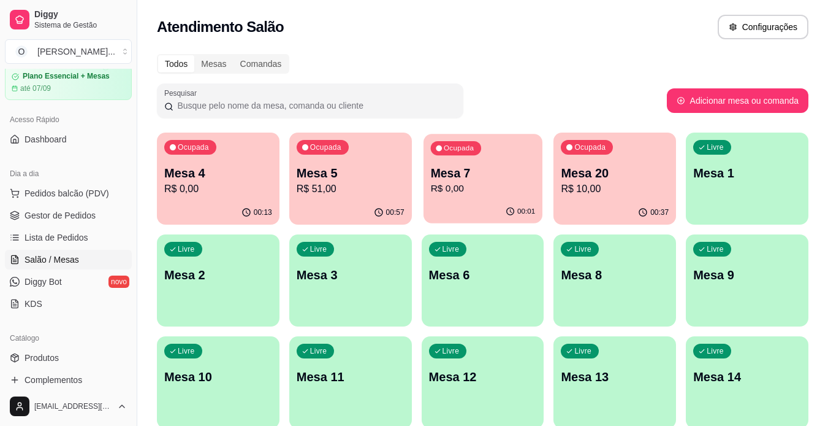
click at [484, 182] on p "R$ 0,00" at bounding box center [482, 189] width 105 height 14
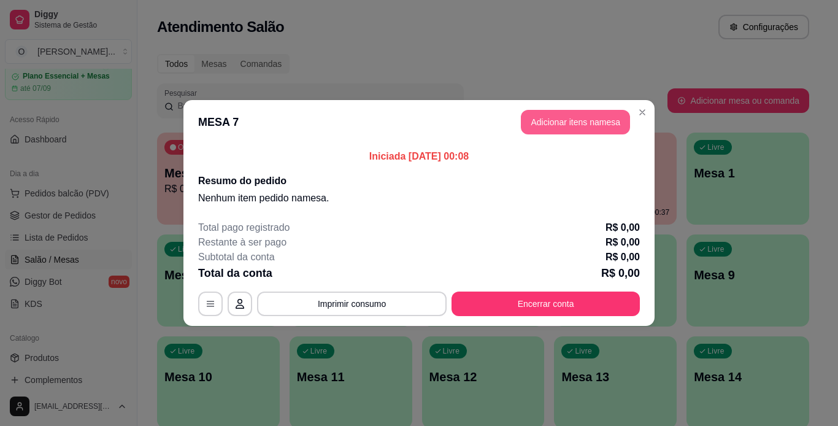
click at [547, 117] on button "Adicionar itens na mesa" at bounding box center [575, 122] width 109 height 25
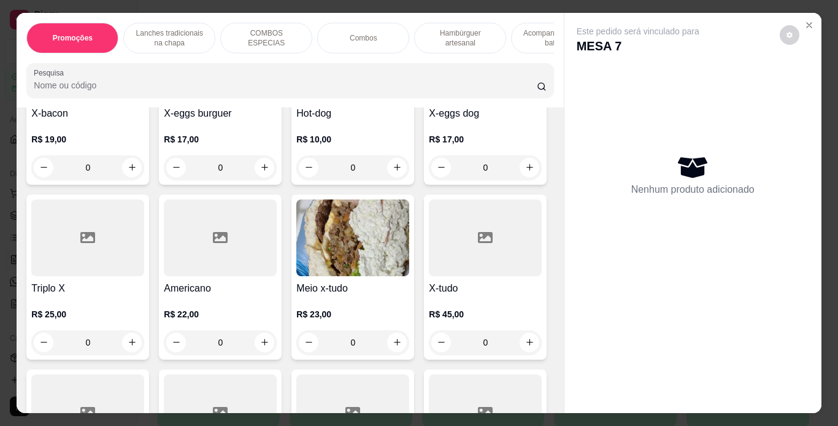
scroll to position [557, 0]
click at [144, 347] on div "0" at bounding box center [87, 341] width 113 height 25
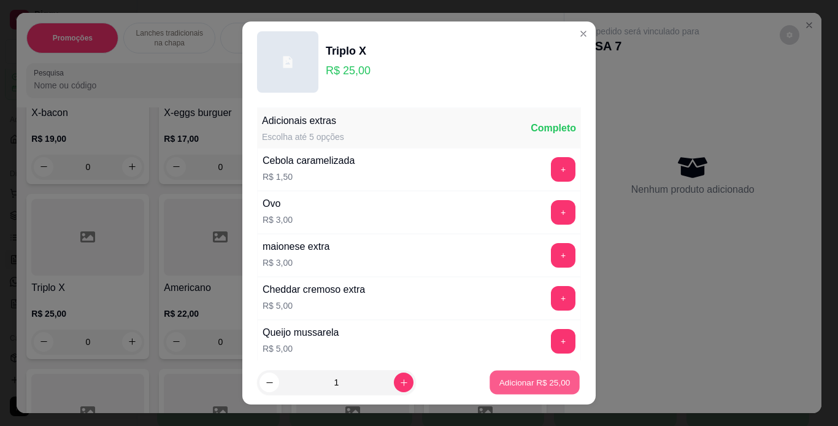
click at [499, 383] on p "Adicionar R$ 25,00" at bounding box center [534, 383] width 71 height 12
type input "1"
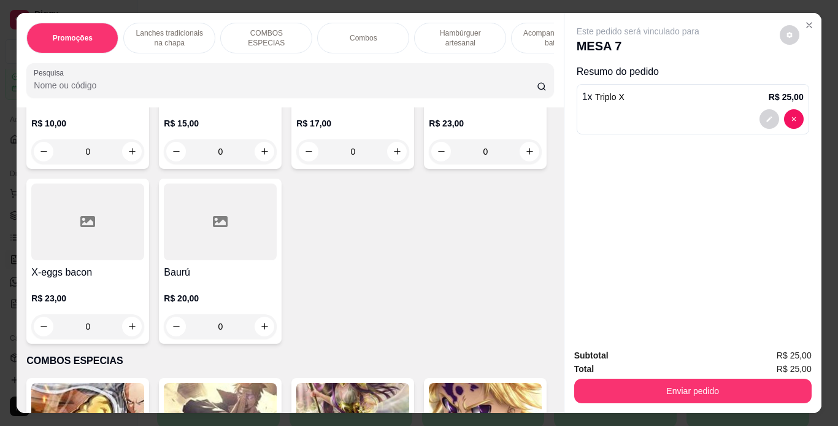
scroll to position [936, 0]
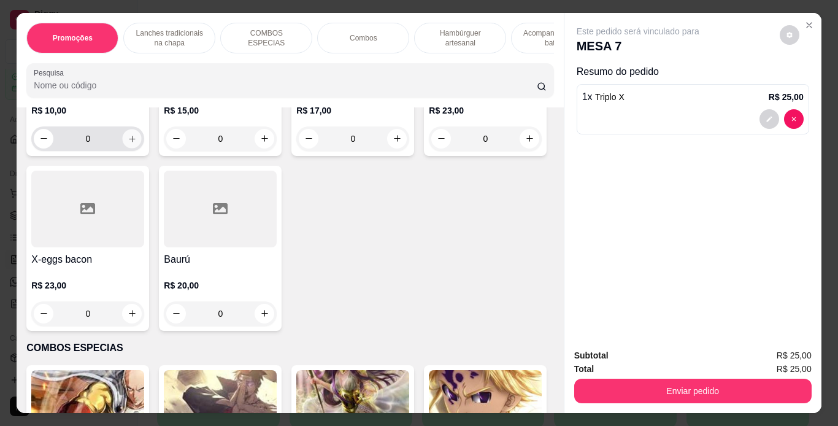
click at [123, 148] on button "increase-product-quantity" at bounding box center [132, 138] width 19 height 19
type input "1"
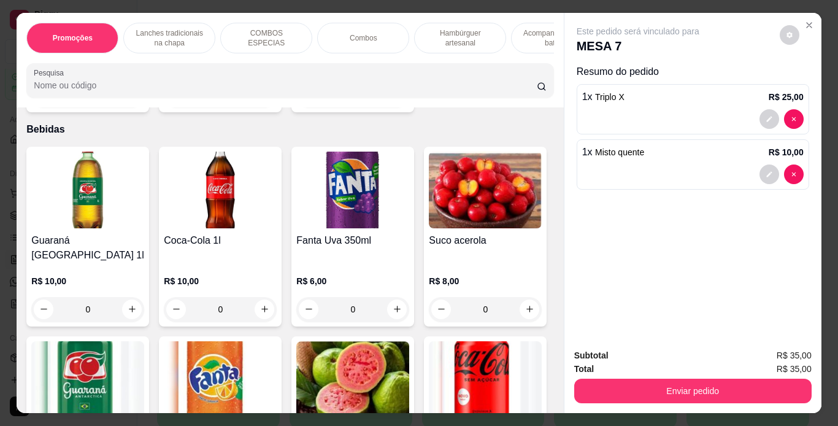
scroll to position [3075, 0]
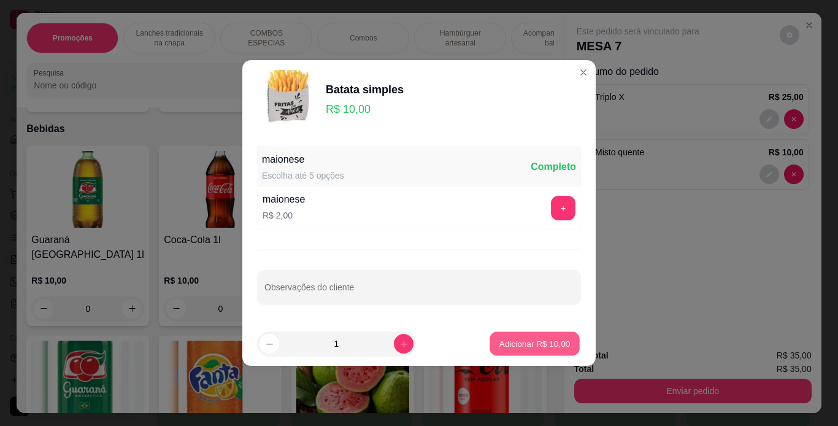
click at [503, 343] on p "Adicionar R$ 10,00" at bounding box center [534, 343] width 71 height 12
type input "1"
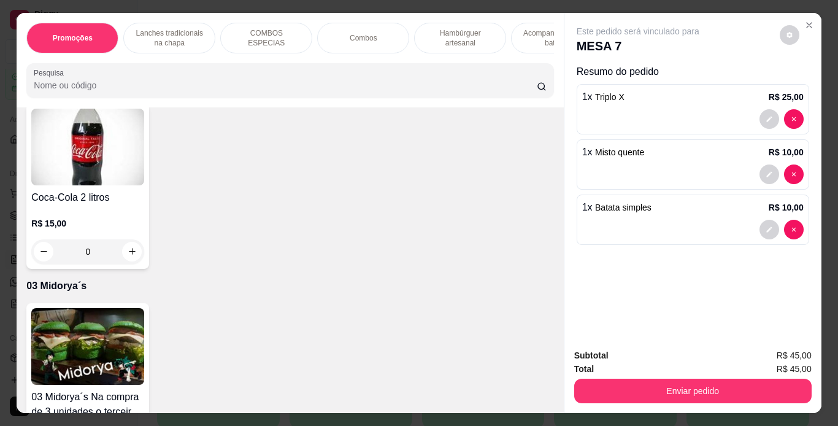
scroll to position [3555, 0]
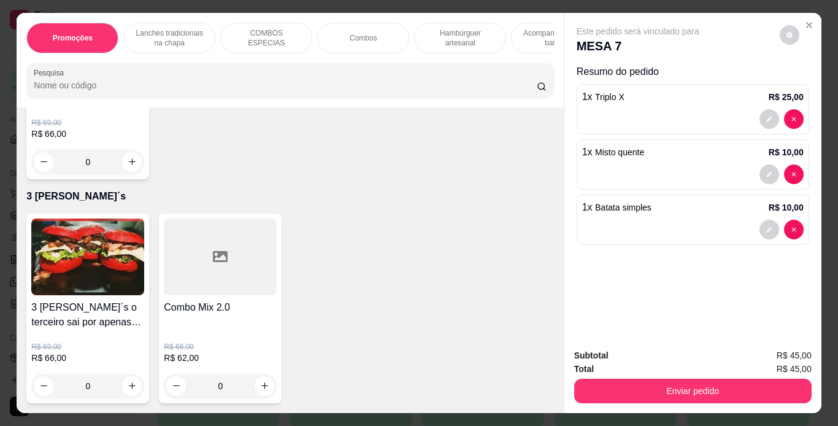
scroll to position [4006, 0]
type input "1"
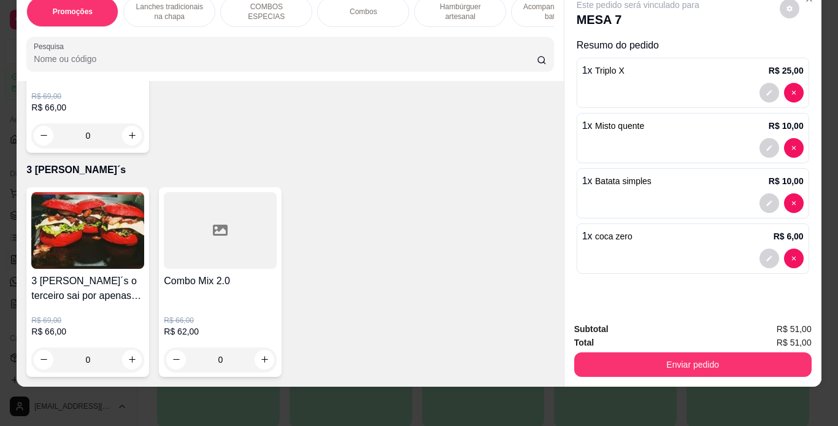
scroll to position [3774, 0]
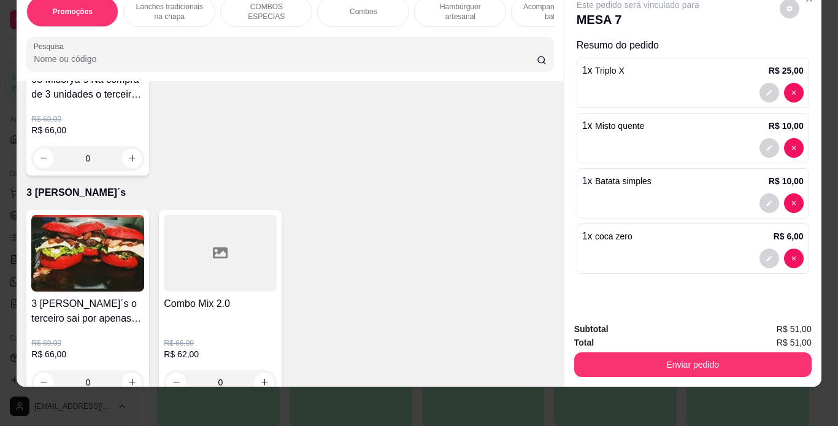
type input "1"
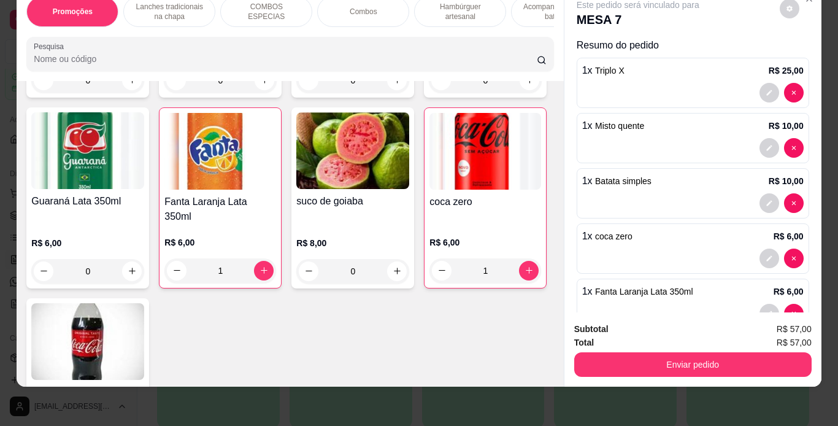
scroll to position [3239, 0]
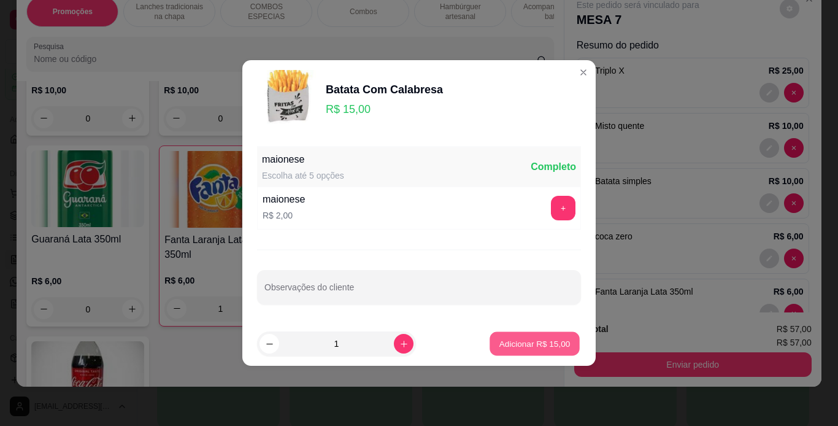
click at [505, 336] on button "Adicionar R$ 15,00" at bounding box center [534, 344] width 90 height 24
type input "1"
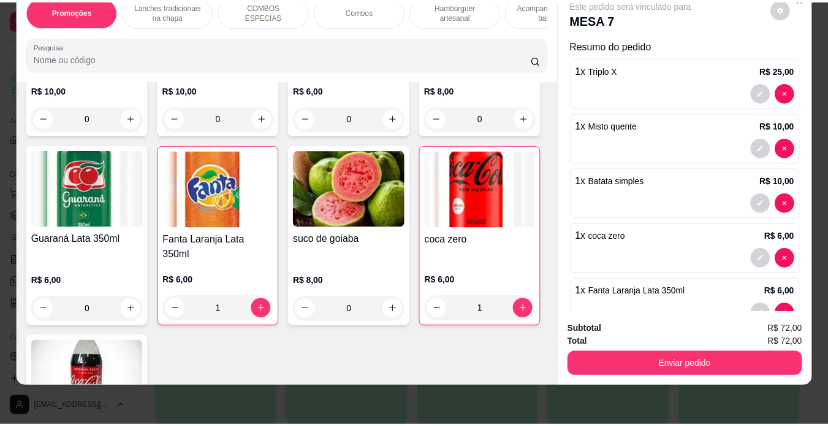
scroll to position [3240, 0]
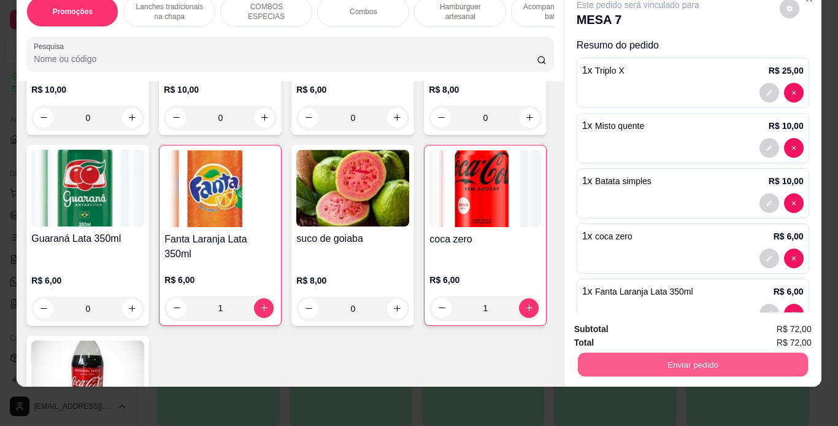
click at [661, 356] on button "Enviar pedido" at bounding box center [692, 365] width 230 height 24
click at [673, 326] on button "Não registrar e enviar pedido" at bounding box center [652, 324] width 124 height 23
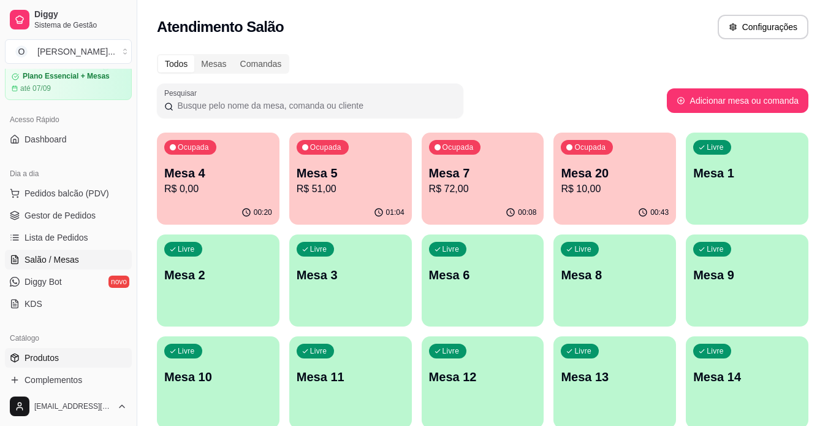
click at [66, 359] on link "Produtos" at bounding box center [68, 358] width 127 height 20
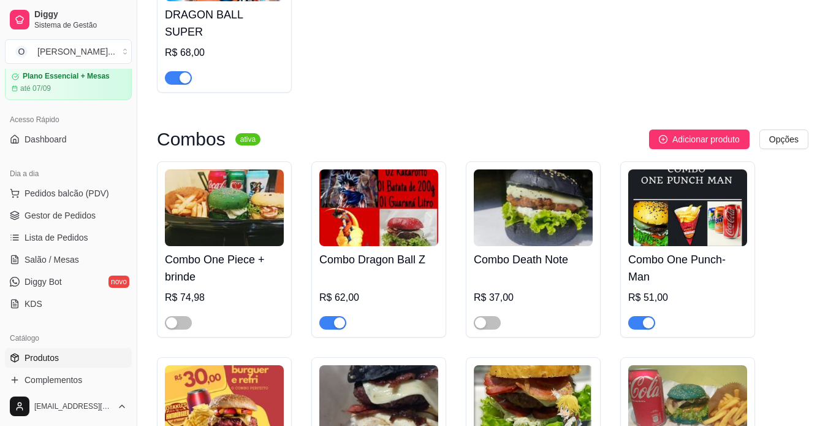
scroll to position [1625, 0]
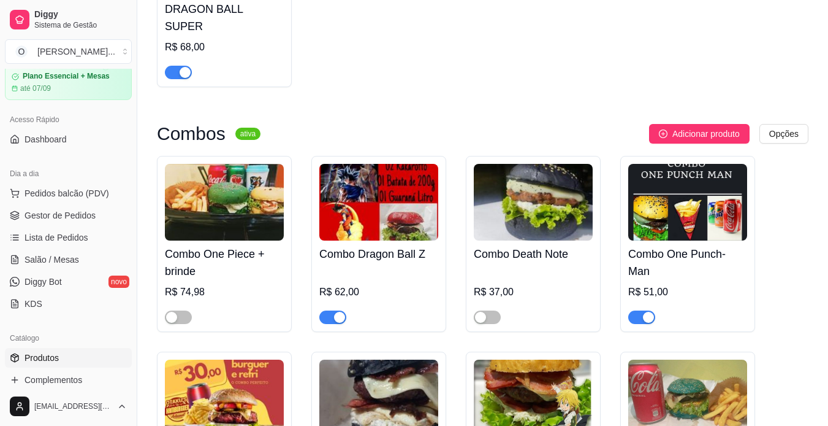
click at [338, 312] on div "button" at bounding box center [339, 317] width 11 height 11
click at [647, 312] on div "button" at bounding box center [648, 317] width 11 height 11
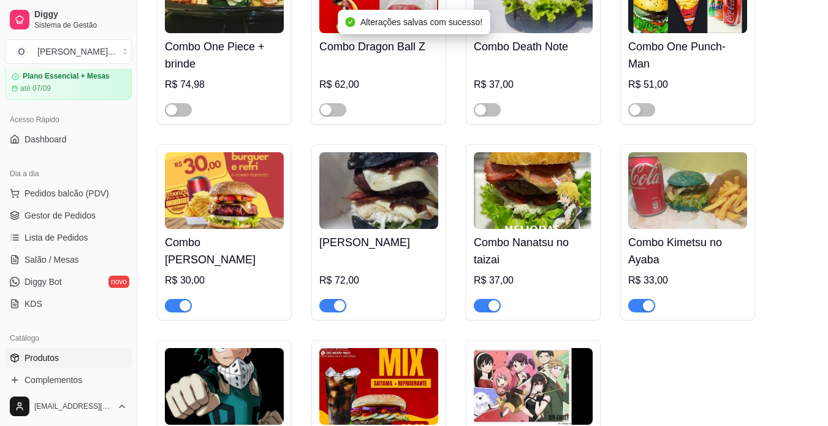
scroll to position [1834, 0]
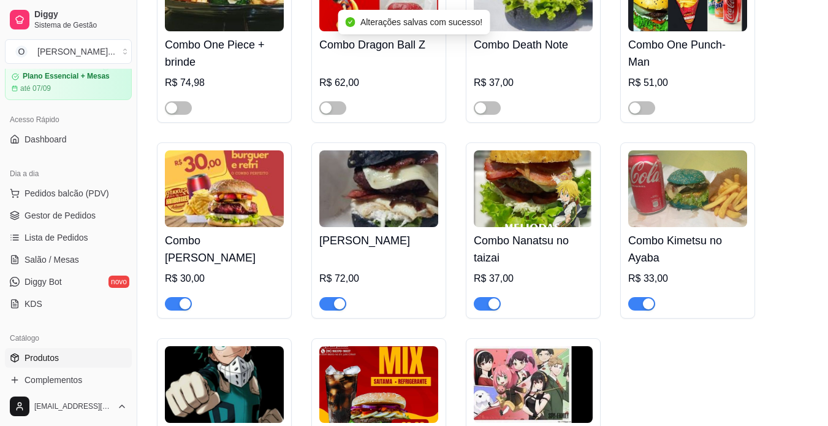
click at [182, 297] on span "button" at bounding box center [178, 303] width 27 height 13
click at [334, 297] on button "button" at bounding box center [332, 303] width 27 height 13
click at [481, 297] on span "button" at bounding box center [487, 303] width 27 height 13
click at [646, 298] on div "button" at bounding box center [648, 303] width 11 height 11
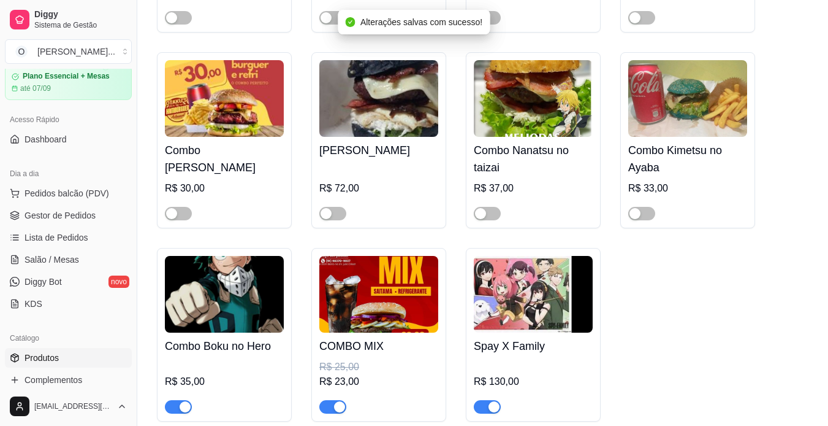
scroll to position [1971, 0]
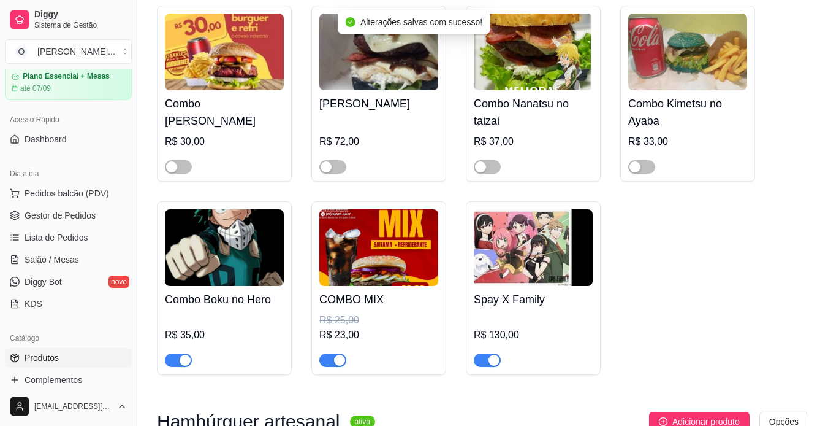
click at [184, 354] on div "button" at bounding box center [185, 359] width 11 height 11
click at [343, 356] on div at bounding box center [332, 359] width 27 height 15
click at [335, 354] on div "button" at bounding box center [339, 359] width 11 height 11
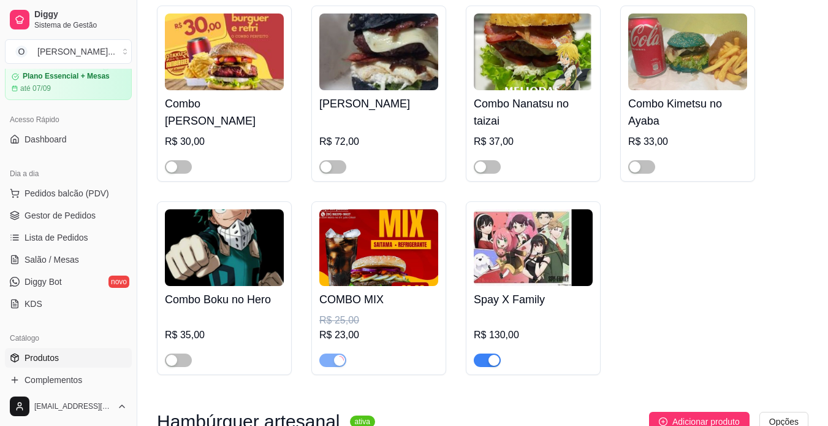
click at [484, 353] on span "button" at bounding box center [487, 359] width 27 height 13
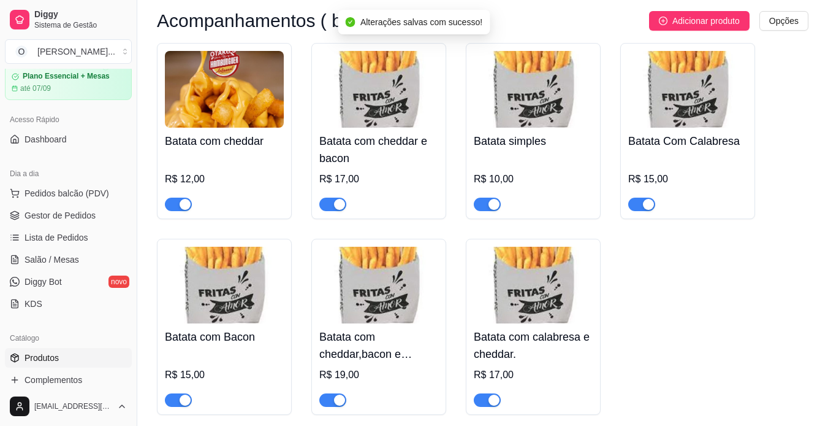
scroll to position [3161, 0]
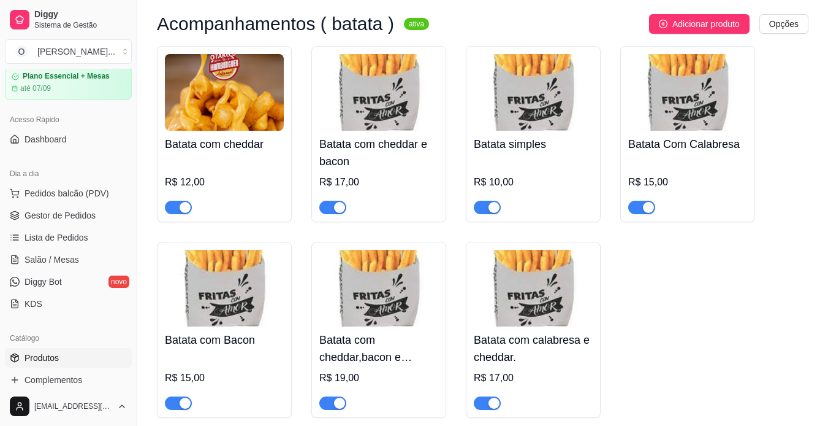
click at [330, 201] on span "button" at bounding box center [332, 207] width 27 height 13
click at [180, 202] on div "button" at bounding box center [185, 207] width 11 height 11
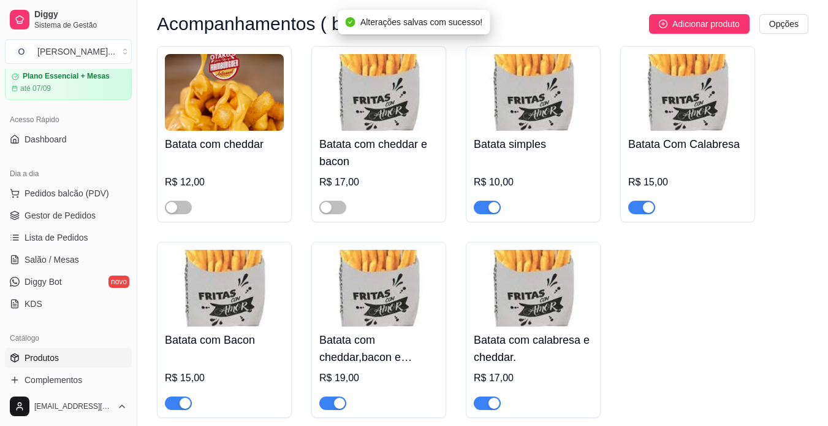
click at [482, 201] on span "button" at bounding box center [487, 207] width 27 height 13
click at [634, 201] on span "button" at bounding box center [642, 207] width 27 height 13
click at [486, 396] on button "button" at bounding box center [487, 402] width 27 height 13
click at [336, 397] on div "button" at bounding box center [339, 402] width 11 height 11
click at [184, 399] on div "button" at bounding box center [185, 402] width 11 height 11
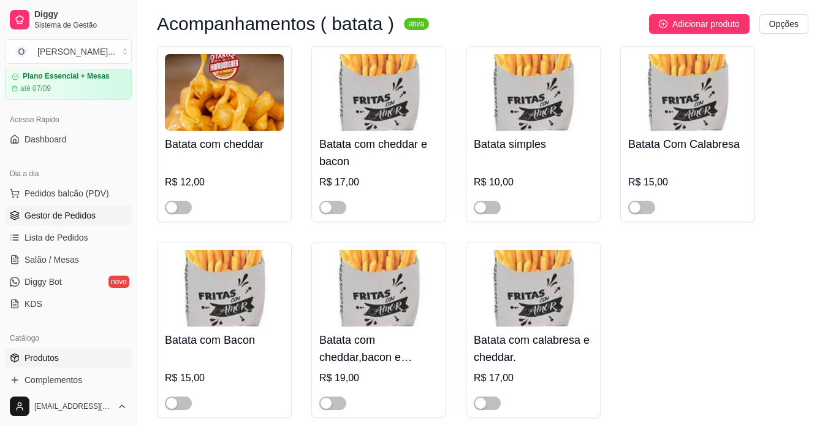
click at [69, 208] on link "Gestor de Pedidos" at bounding box center [68, 215] width 127 height 20
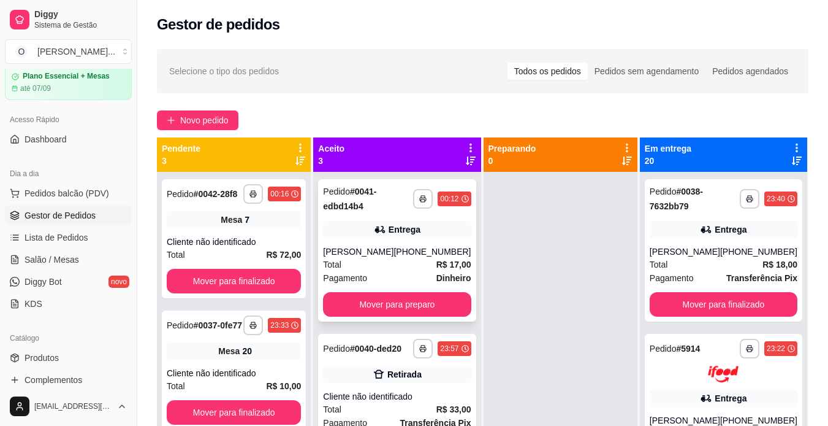
scroll to position [26, 0]
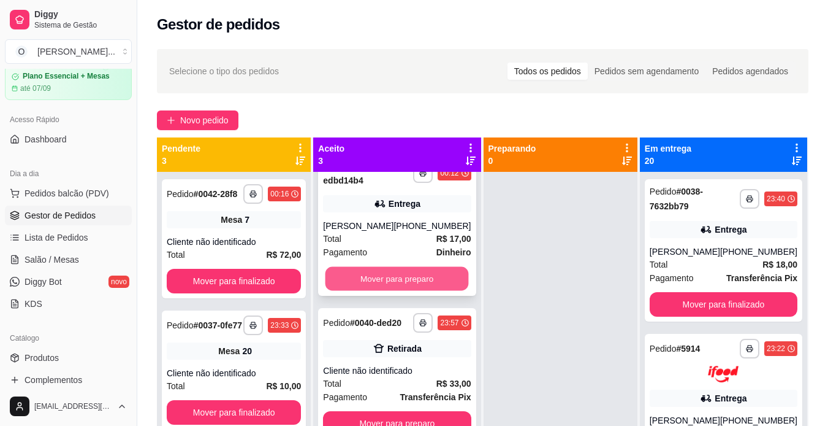
click at [394, 277] on button "Mover para preparo" at bounding box center [397, 279] width 143 height 24
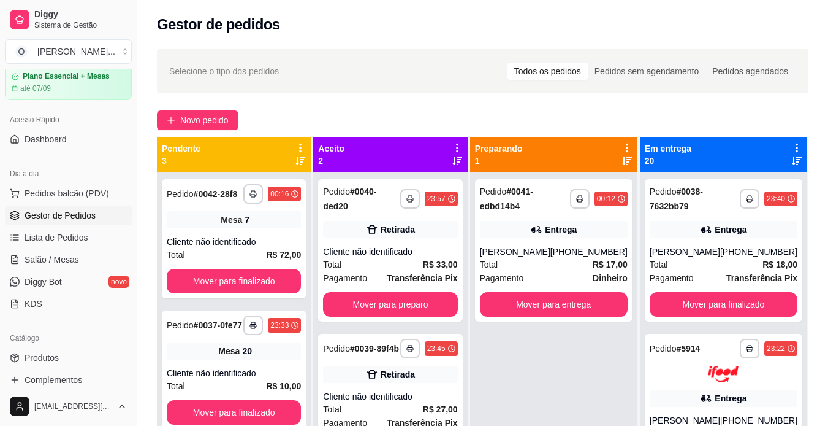
scroll to position [0, 0]
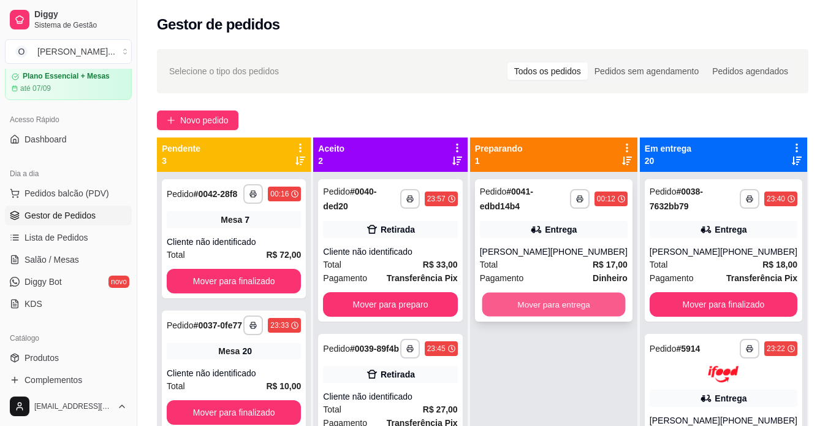
click at [562, 296] on button "Mover para entrega" at bounding box center [553, 305] width 143 height 24
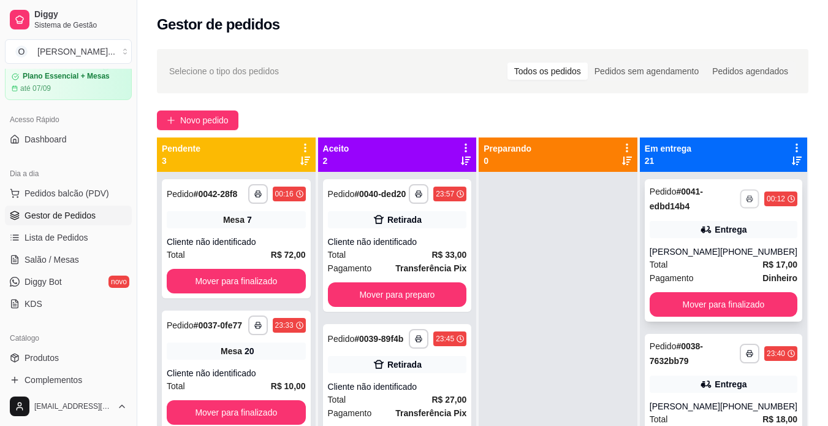
click at [746, 197] on icon "button" at bounding box center [749, 198] width 7 height 7
click at [697, 242] on button "IMPRESSORA" at bounding box center [699, 242] width 89 height 20
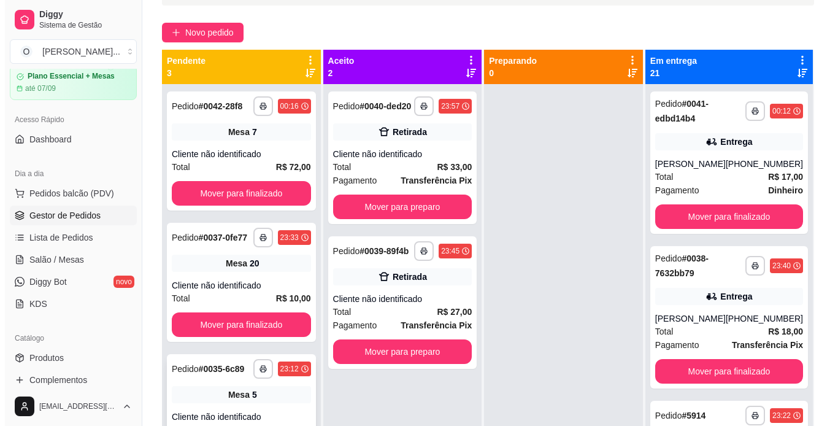
scroll to position [87, 0]
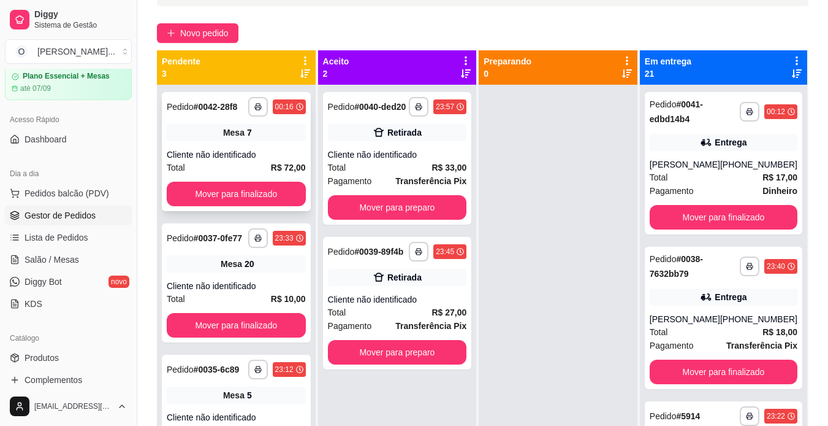
click at [243, 134] on span "Mesa" at bounding box center [233, 132] width 21 height 12
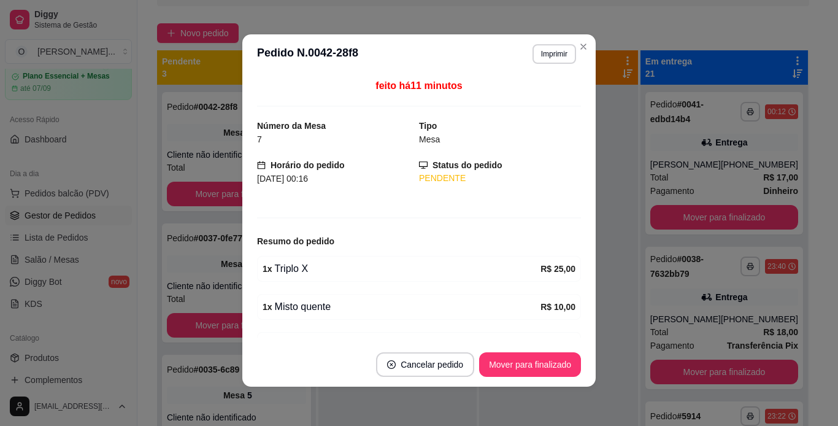
scroll to position [0, 0]
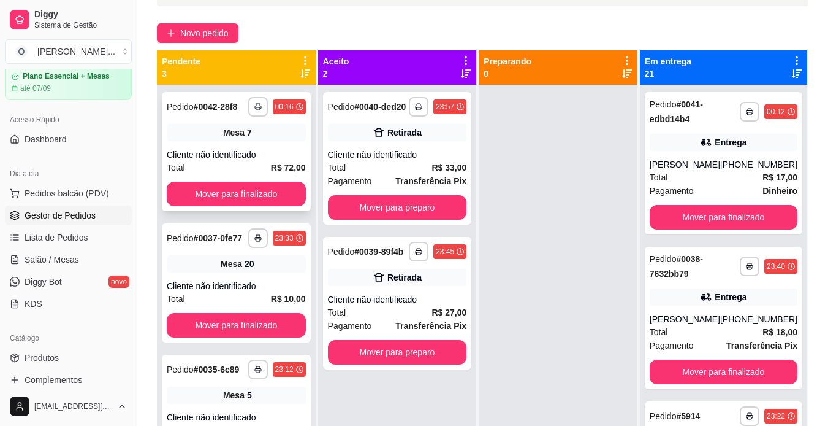
click at [259, 137] on div "Mesa 7" at bounding box center [236, 132] width 139 height 17
click at [50, 261] on span "Salão / Mesas" at bounding box center [52, 259] width 55 height 12
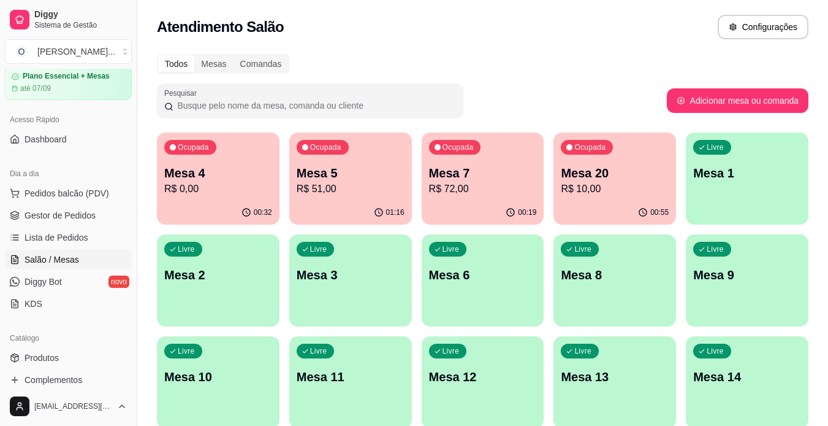
click at [500, 175] on p "Mesa 7" at bounding box center [483, 172] width 108 height 17
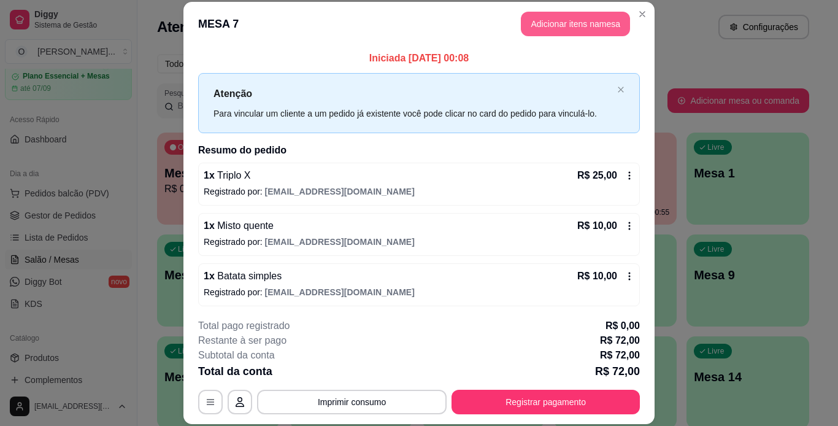
click at [569, 26] on button "Adicionar itens na mesa" at bounding box center [575, 24] width 109 height 25
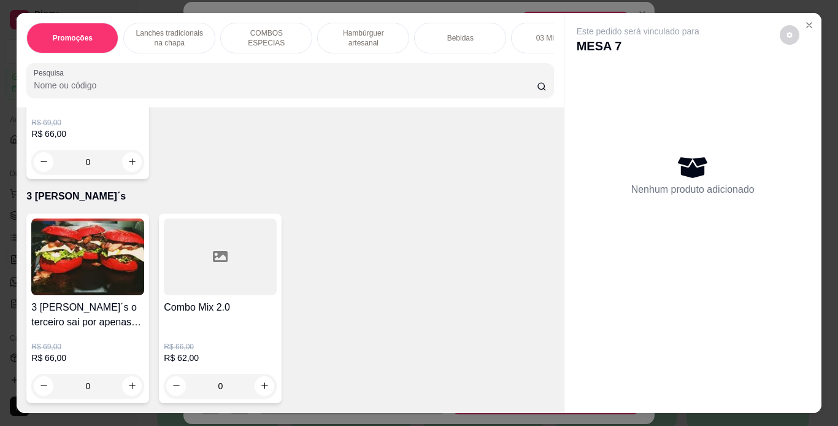
scroll to position [3140, 0]
click at [804, 23] on icon "Close" at bounding box center [809, 25] width 10 height 10
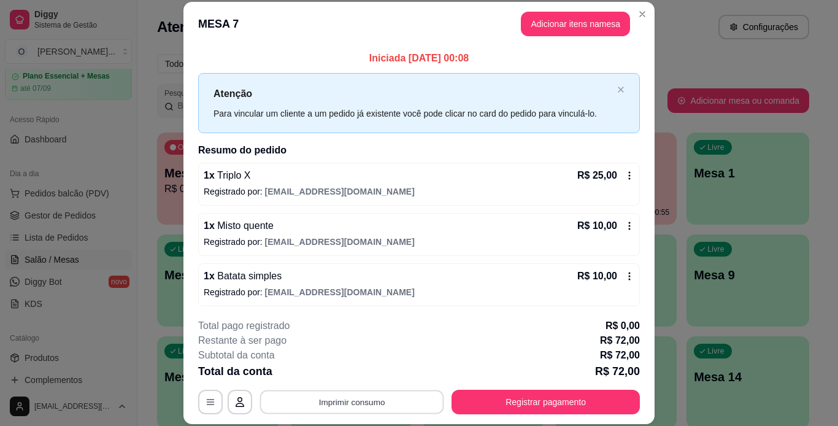
click at [386, 408] on button "Imprimir consumo" at bounding box center [352, 401] width 184 height 24
click at [376, 372] on button "IMPRESSORA" at bounding box center [351, 373] width 86 height 19
click at [350, 402] on button "Imprimir consumo" at bounding box center [352, 401] width 184 height 24
click at [353, 367] on button "IMPRESSORA" at bounding box center [351, 373] width 86 height 19
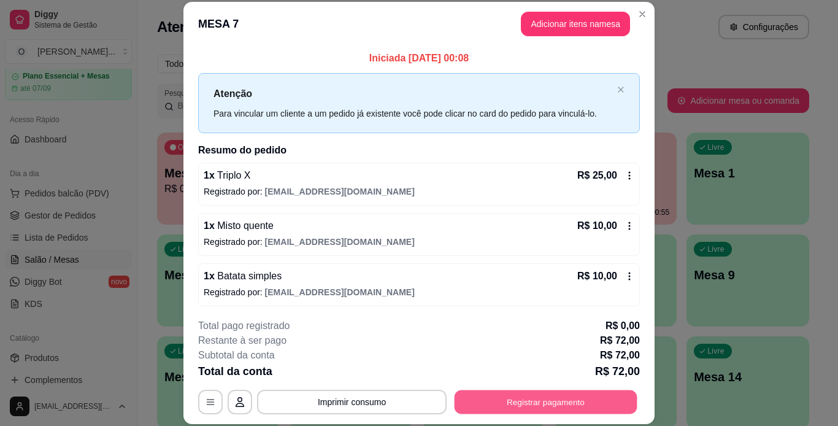
click at [510, 399] on button "Registrar pagamento" at bounding box center [545, 401] width 183 height 24
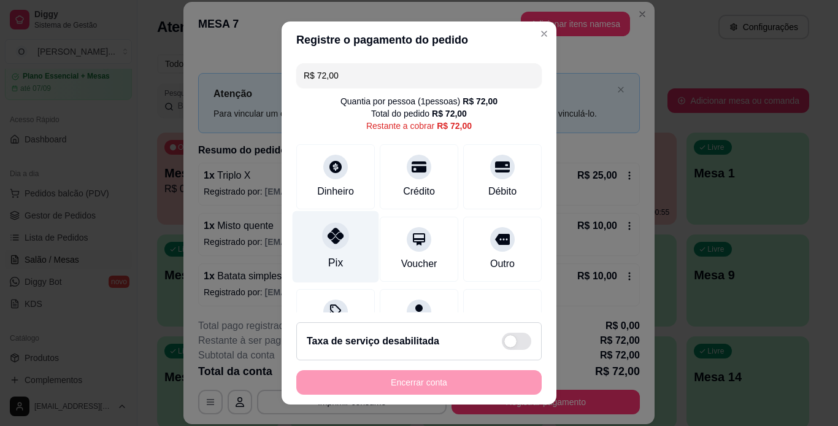
click at [336, 264] on div "Pix" at bounding box center [336, 246] width 86 height 72
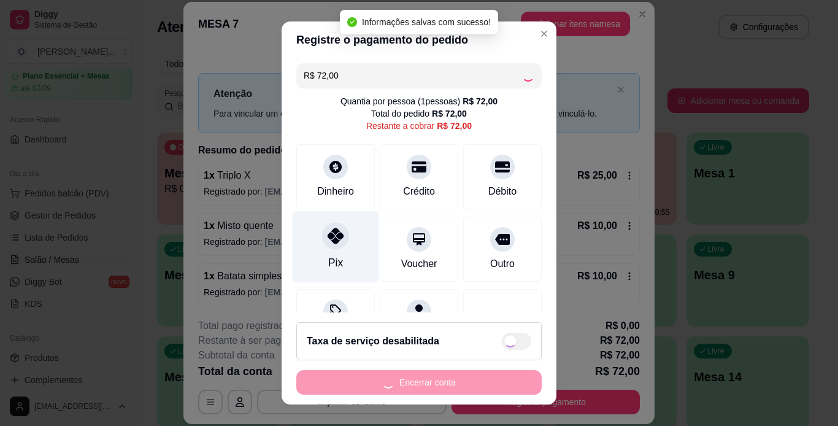
type input "R$ 0,00"
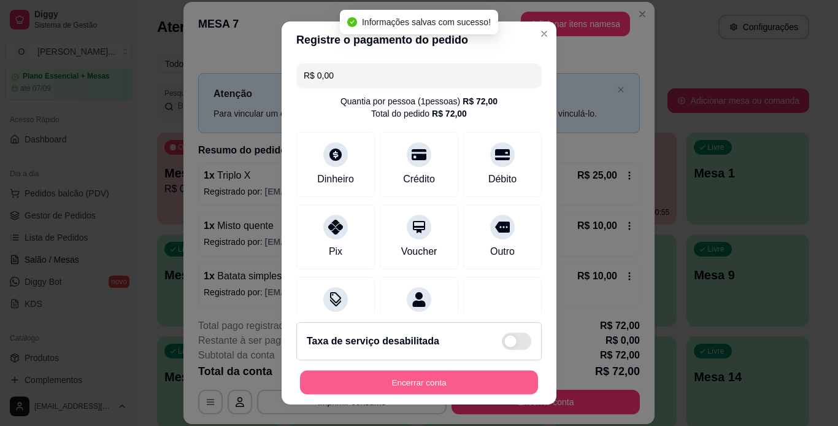
click at [354, 386] on button "Encerrar conta" at bounding box center [419, 382] width 238 height 24
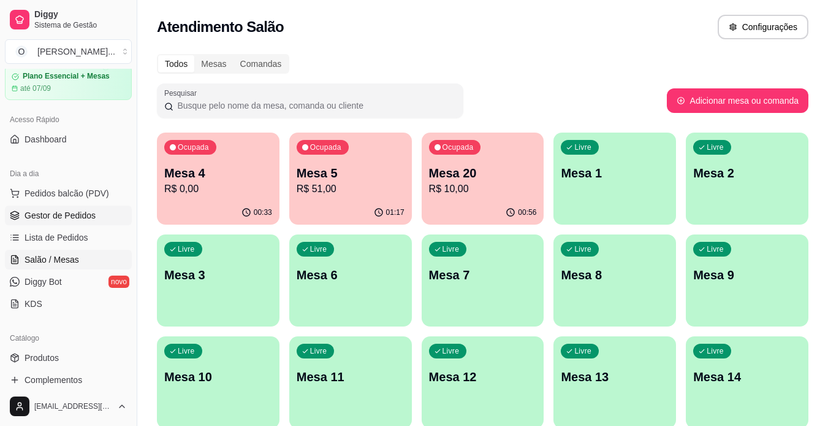
click at [62, 213] on span "Gestor de Pedidos" at bounding box center [60, 215] width 71 height 12
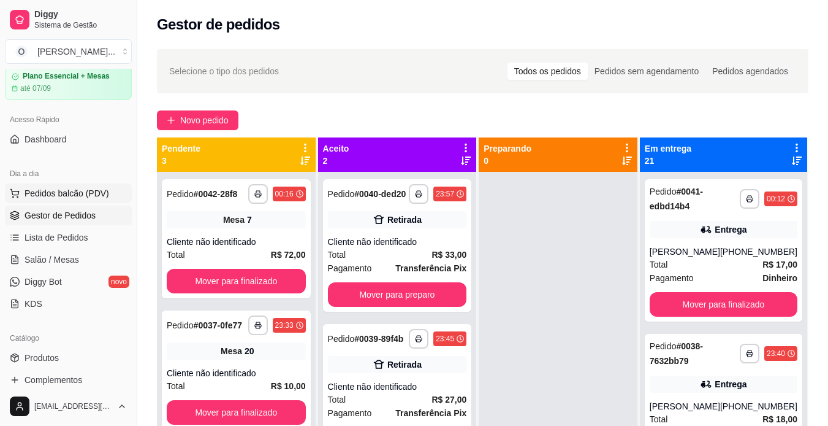
click at [64, 197] on span "Pedidos balcão (PDV)" at bounding box center [67, 193] width 85 height 12
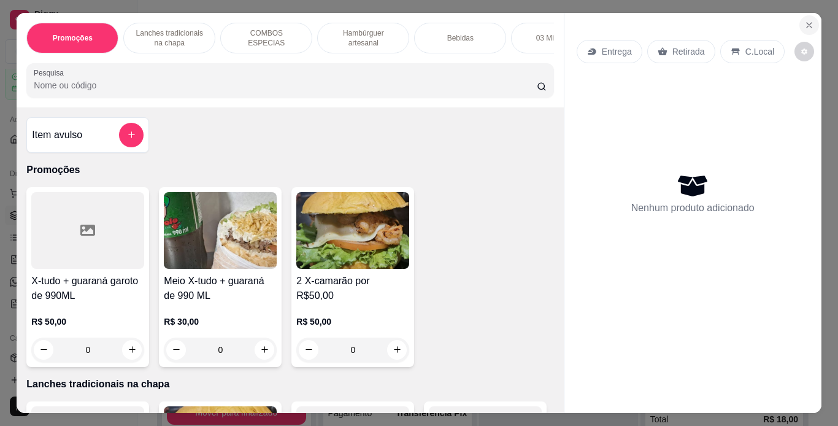
click at [804, 24] on icon "Close" at bounding box center [809, 25] width 10 height 10
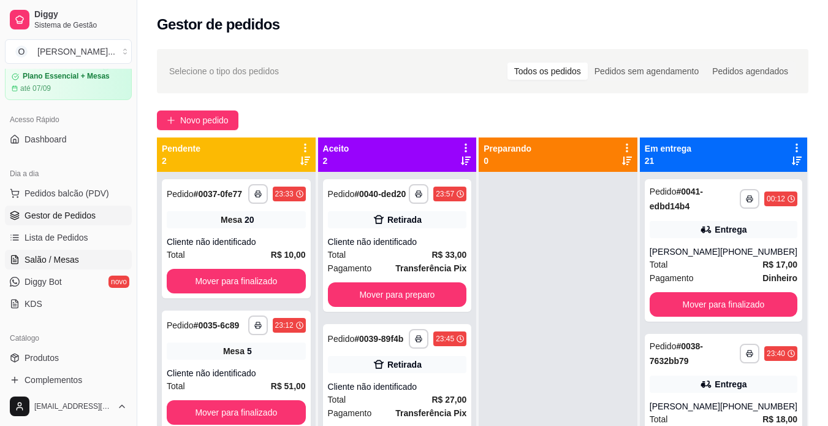
click at [70, 261] on span "Salão / Mesas" at bounding box center [52, 259] width 55 height 12
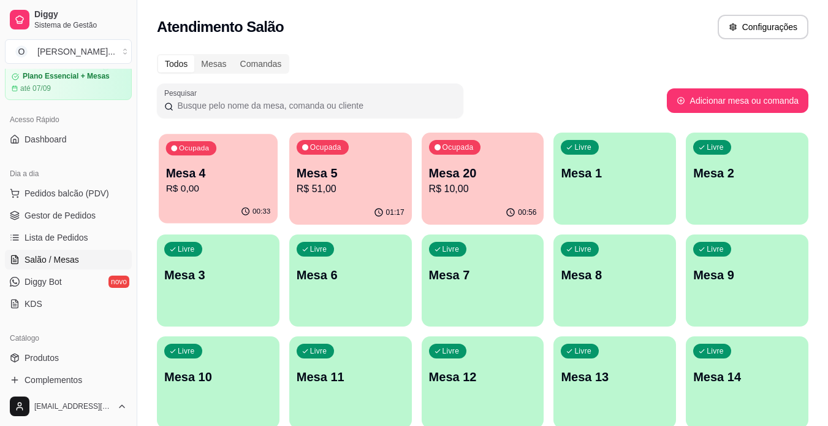
click at [242, 170] on p "Mesa 4" at bounding box center [218, 173] width 105 height 17
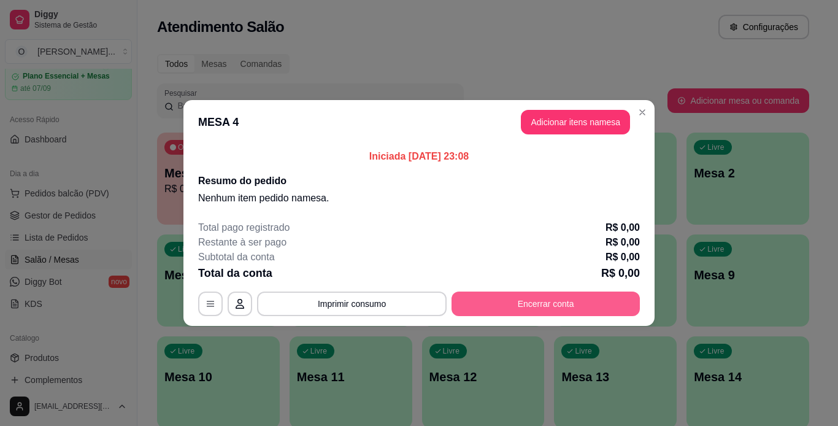
click at [520, 299] on button "Encerrar conta" at bounding box center [545, 303] width 188 height 25
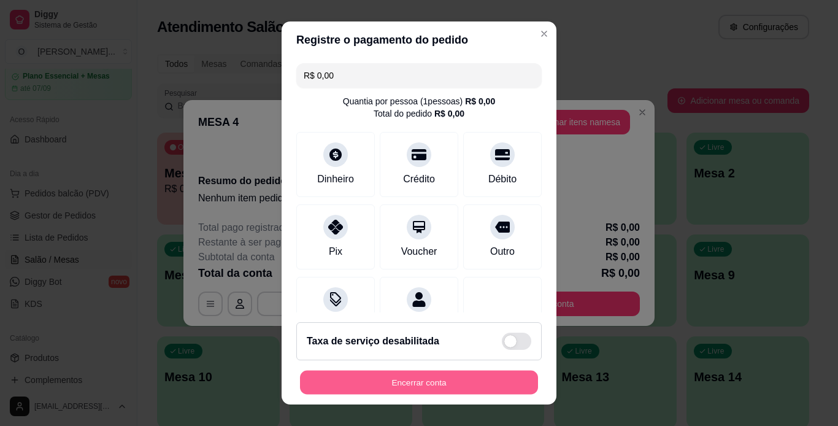
click at [446, 391] on button "Encerrar conta" at bounding box center [419, 382] width 238 height 24
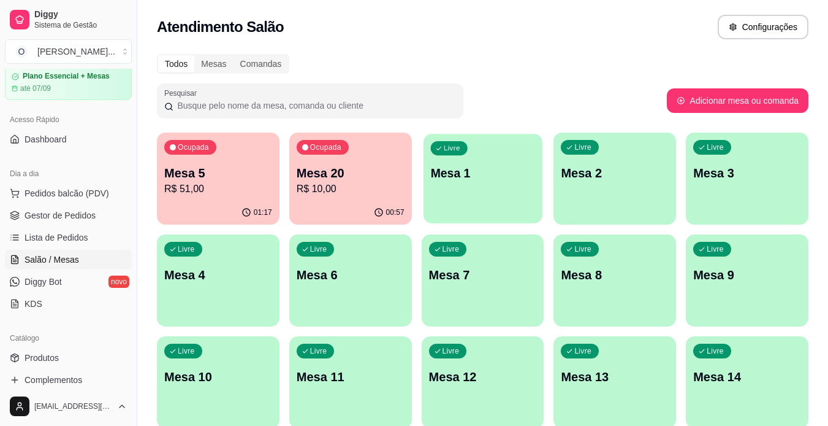
click at [503, 185] on div "Livre Mesa 1" at bounding box center [483, 171] width 119 height 75
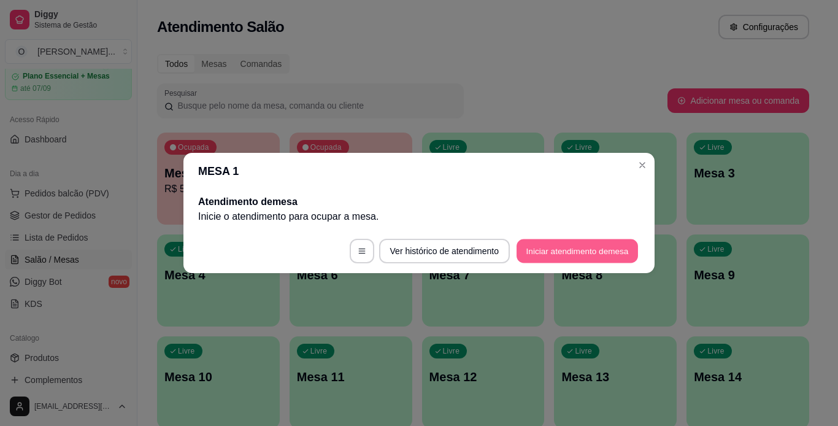
click at [518, 250] on button "Iniciar atendimento de mesa" at bounding box center [576, 251] width 121 height 24
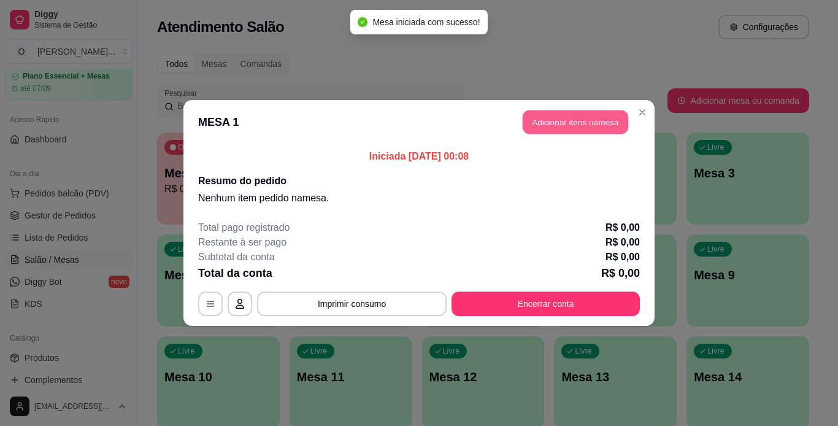
click at [551, 117] on button "Adicionar itens na mesa" at bounding box center [574, 122] width 105 height 24
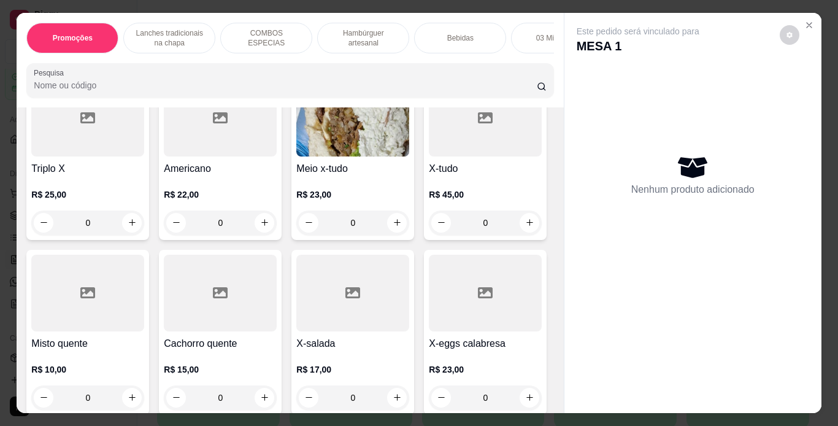
scroll to position [710, 0]
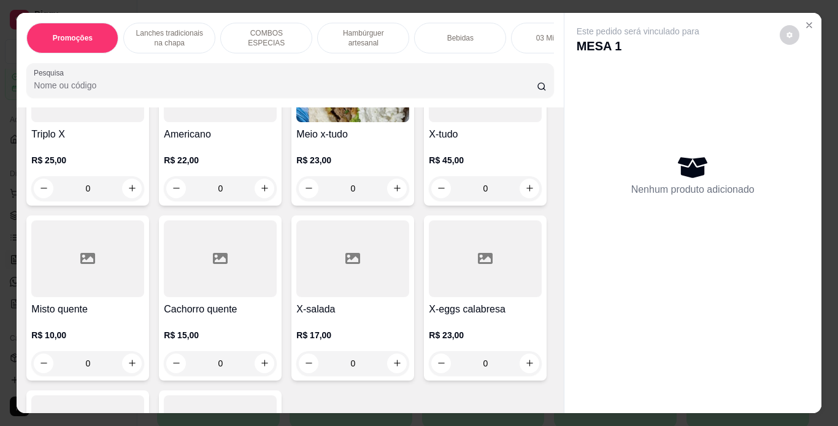
click at [296, 201] on div "0" at bounding box center [352, 188] width 113 height 25
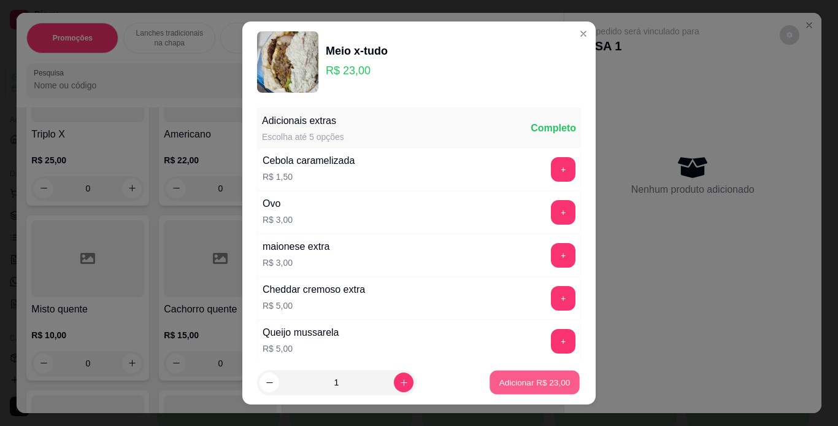
click at [499, 377] on p "Adicionar R$ 23,00" at bounding box center [534, 383] width 71 height 12
type input "1"
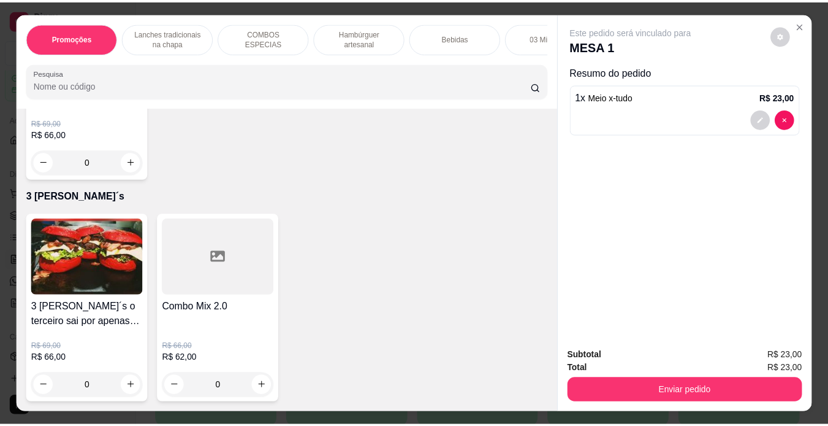
scroll to position [2839, 0]
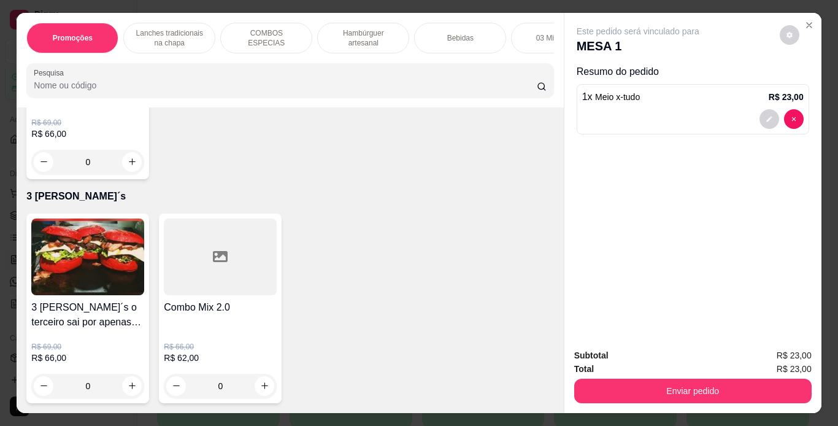
type input "1"
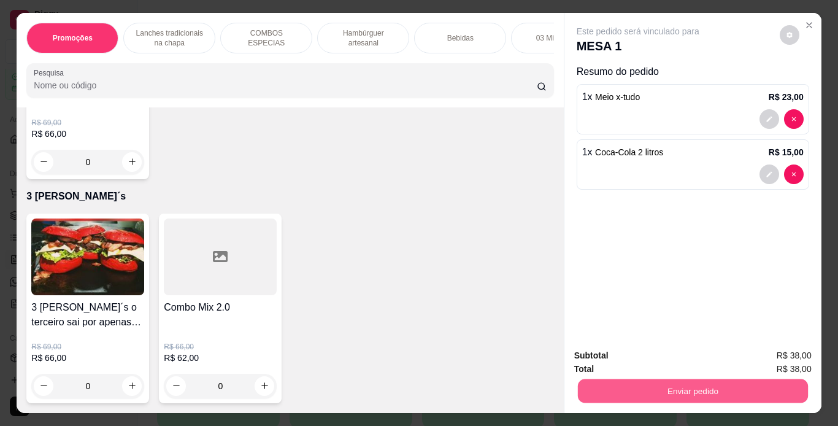
click at [709, 386] on button "Enviar pedido" at bounding box center [692, 391] width 230 height 24
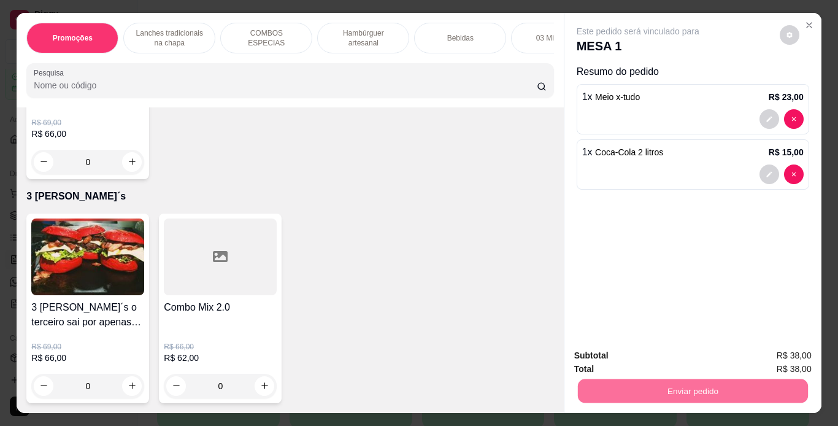
click at [698, 358] on button "Não registrar e enviar pedido" at bounding box center [652, 356] width 124 height 23
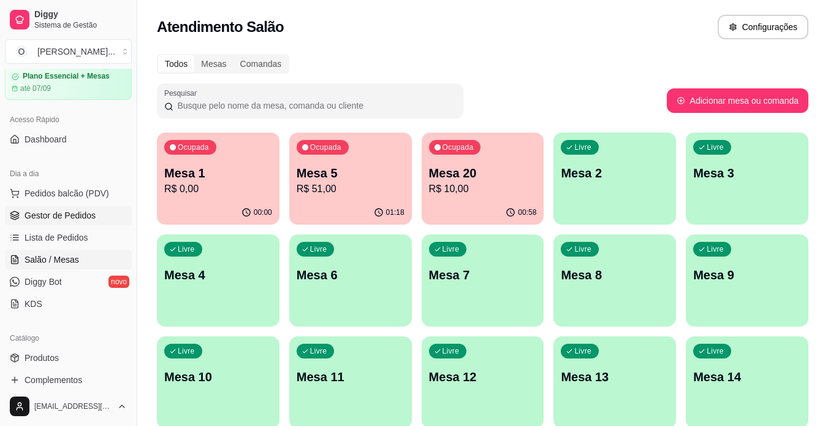
click at [78, 207] on link "Gestor de Pedidos" at bounding box center [68, 215] width 127 height 20
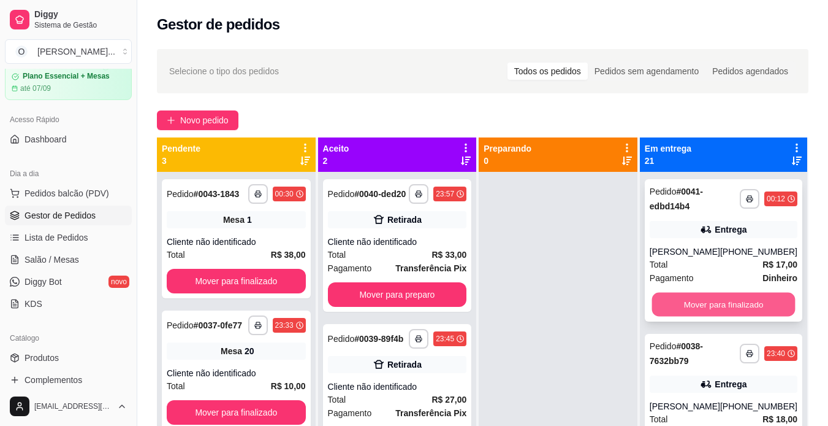
click at [722, 302] on button "Mover para finalizado" at bounding box center [723, 305] width 143 height 24
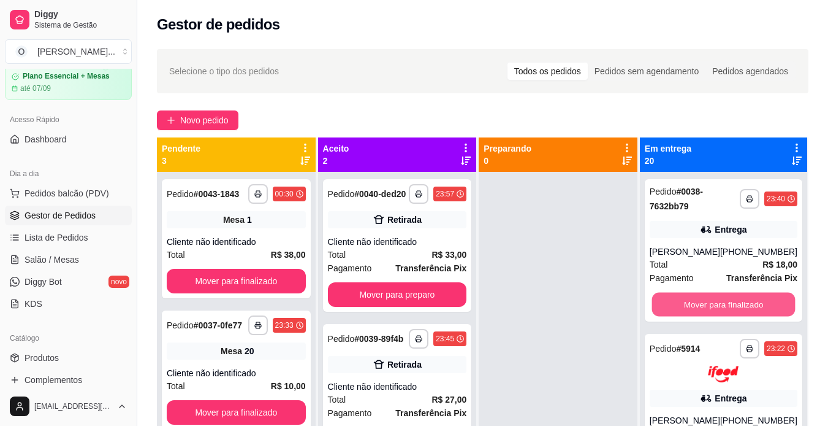
click at [722, 302] on button "Mover para finalizado" at bounding box center [723, 305] width 143 height 24
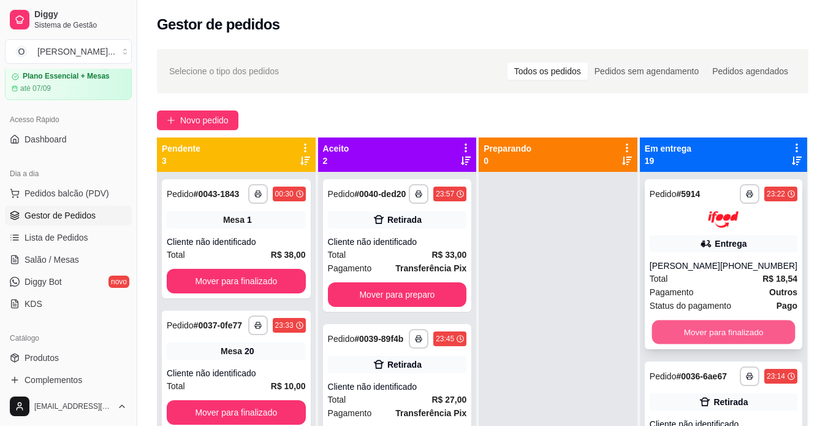
click at [716, 332] on button "Mover para finalizado" at bounding box center [723, 331] width 143 height 24
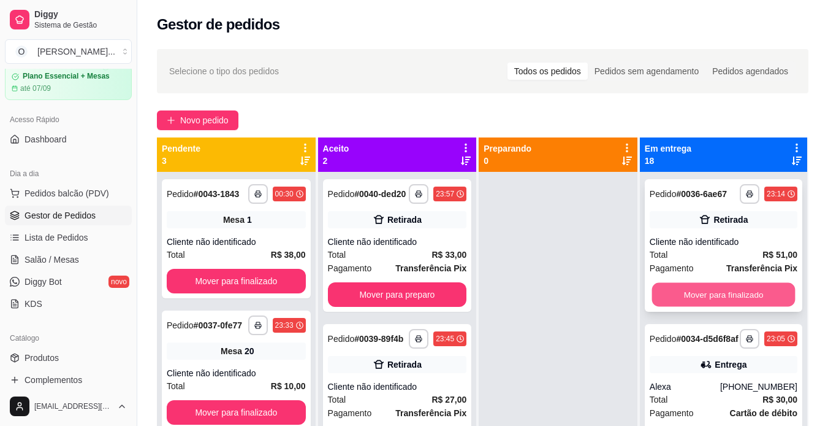
click at [706, 307] on button "Mover para finalizado" at bounding box center [723, 295] width 143 height 24
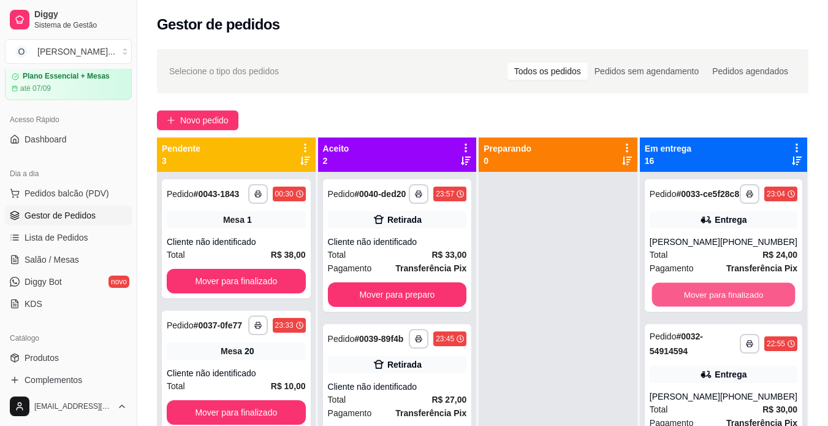
click at [706, 307] on button "Mover para finalizado" at bounding box center [723, 295] width 143 height 24
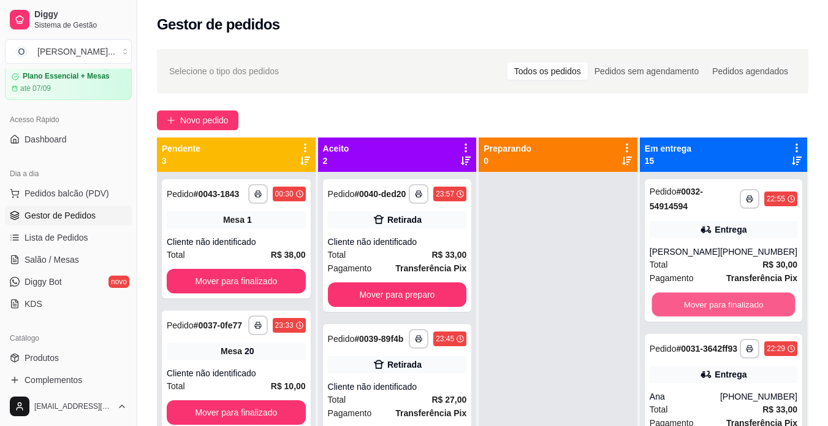
click at [706, 308] on button "Mover para finalizado" at bounding box center [723, 305] width 143 height 24
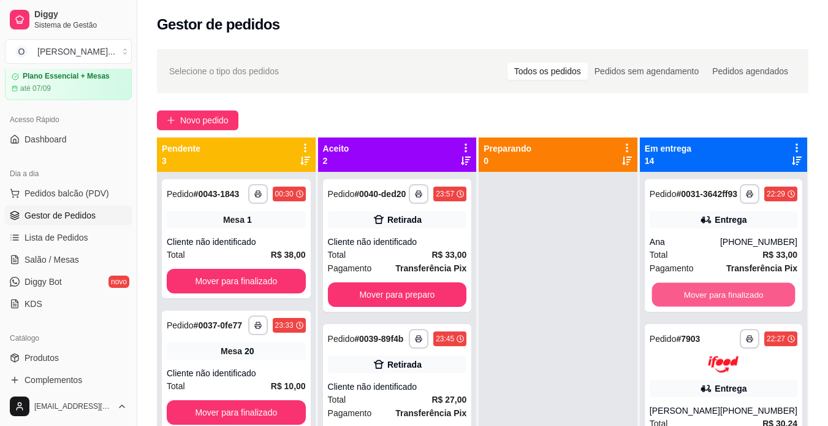
click at [706, 307] on button "Mover para finalizado" at bounding box center [723, 295] width 143 height 24
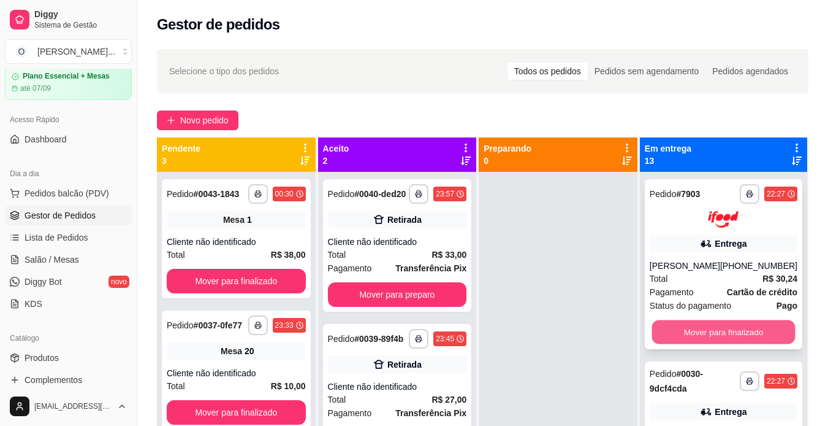
click at [697, 343] on button "Mover para finalizado" at bounding box center [723, 331] width 143 height 24
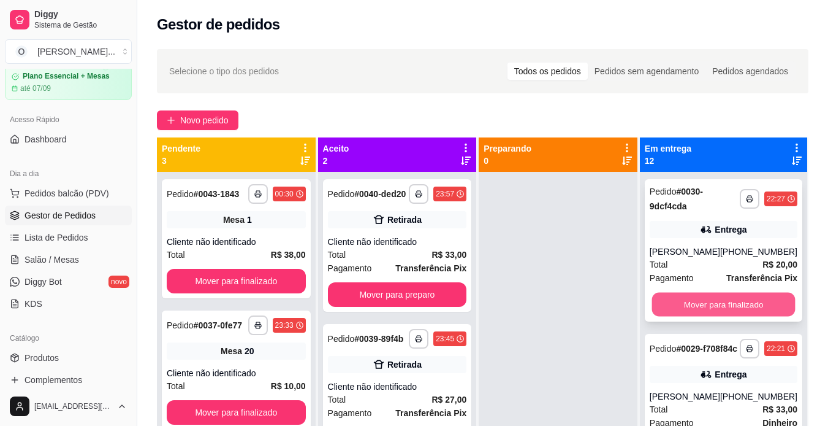
click at [703, 302] on button "Mover para finalizado" at bounding box center [723, 305] width 143 height 24
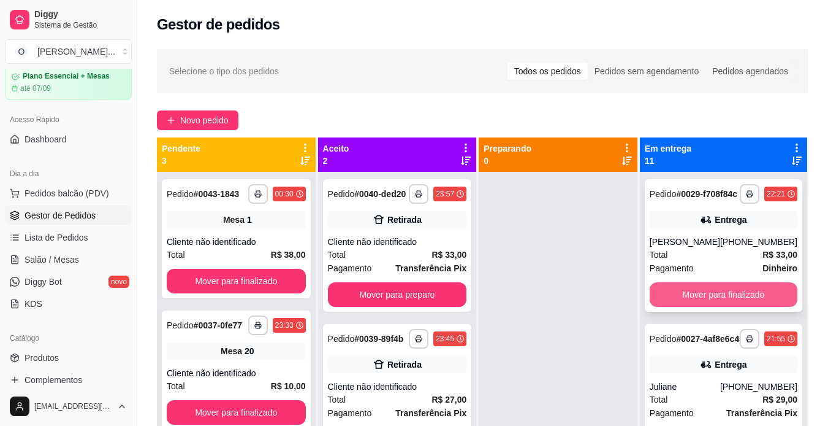
click at [685, 305] on button "Mover para finalizado" at bounding box center [724, 294] width 148 height 25
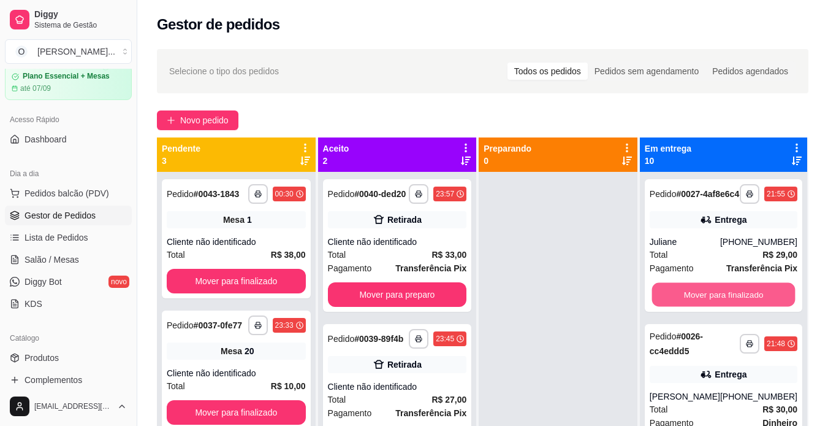
click at [685, 305] on button "Mover para finalizado" at bounding box center [723, 295] width 143 height 24
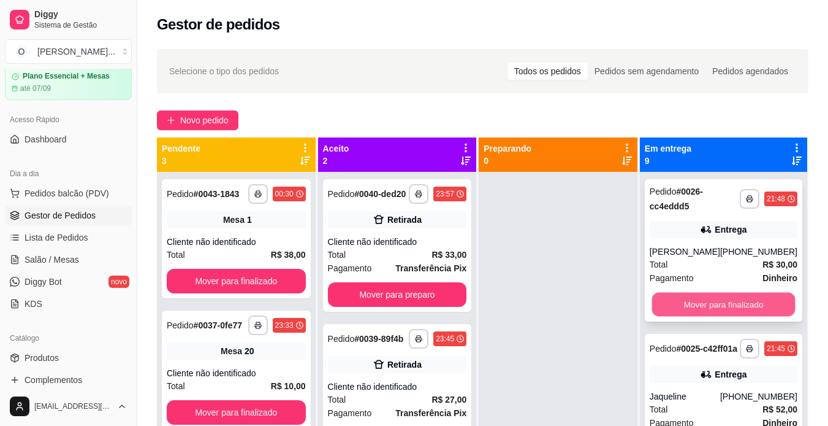
click at [684, 316] on button "Mover para finalizado" at bounding box center [723, 305] width 143 height 24
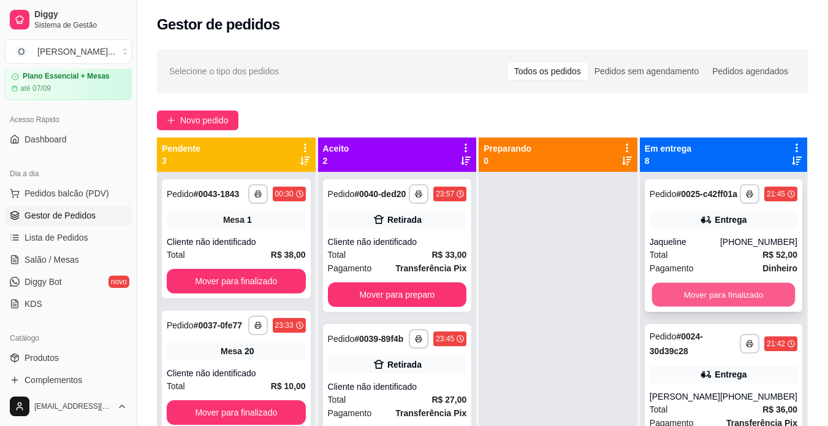
click at [696, 302] on button "Mover para finalizado" at bounding box center [723, 295] width 143 height 24
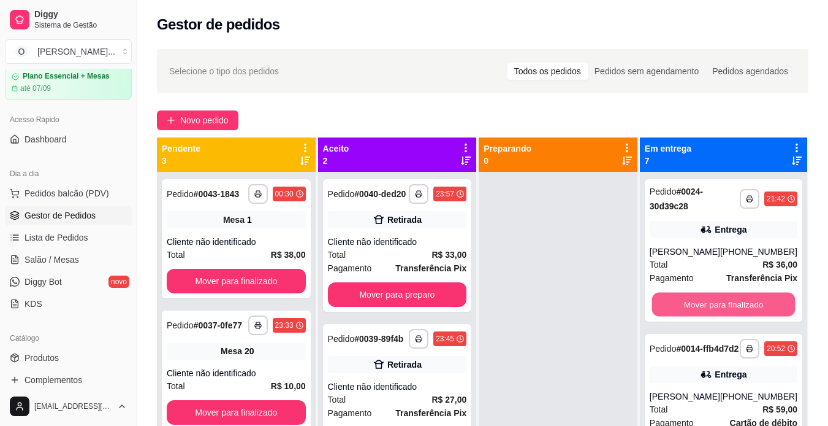
click at [696, 302] on button "Mover para finalizado" at bounding box center [723, 305] width 143 height 24
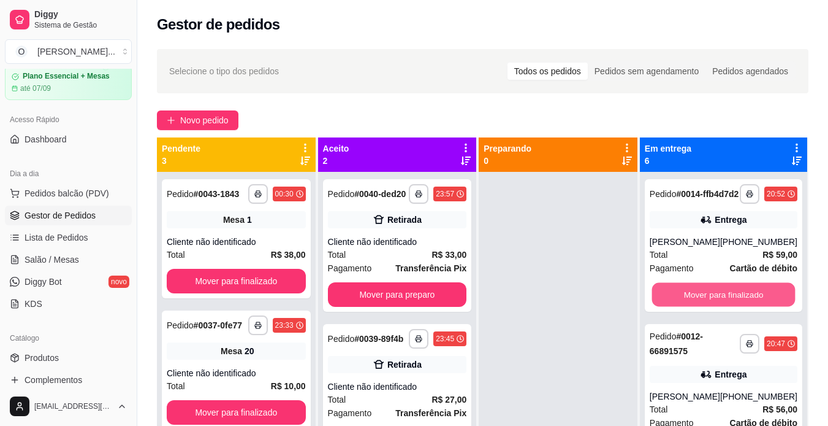
click at [696, 302] on button "Mover para finalizado" at bounding box center [723, 295] width 143 height 24
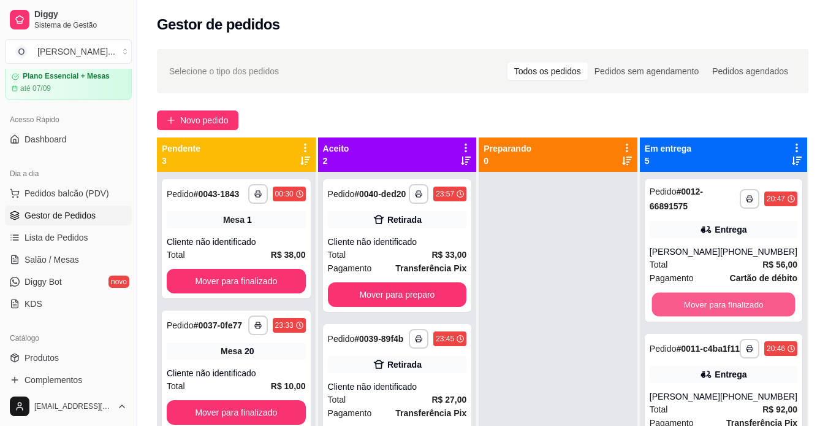
click at [696, 302] on button "Mover para finalizado" at bounding box center [723, 305] width 143 height 24
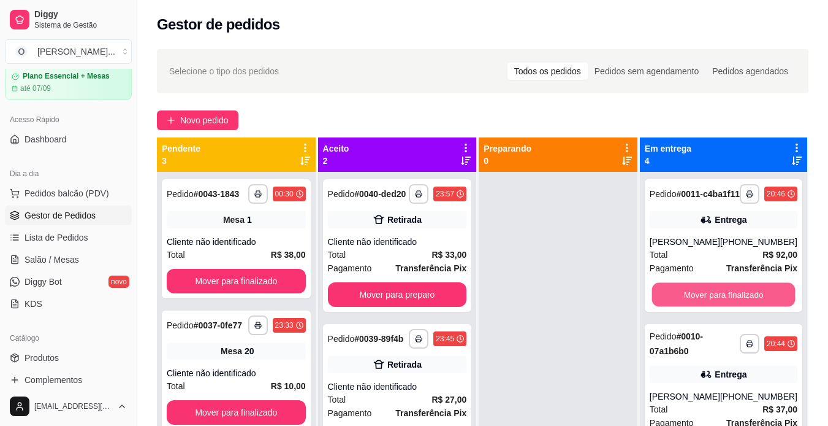
click at [696, 302] on button "Mover para finalizado" at bounding box center [723, 295] width 143 height 24
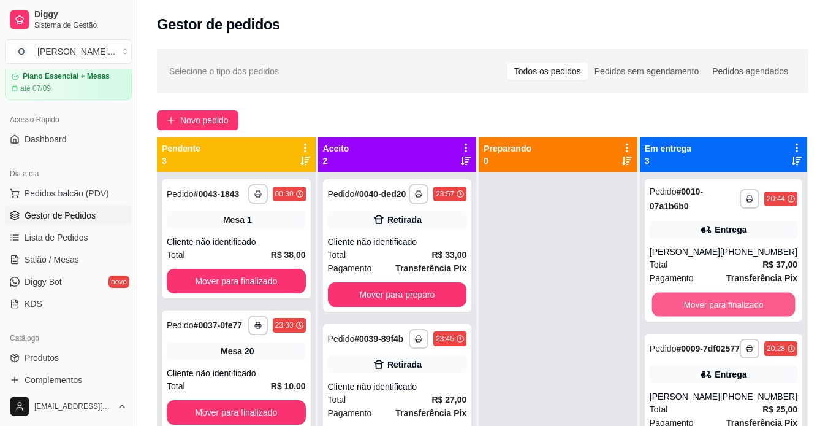
click at [696, 302] on button "Mover para finalizado" at bounding box center [723, 305] width 143 height 24
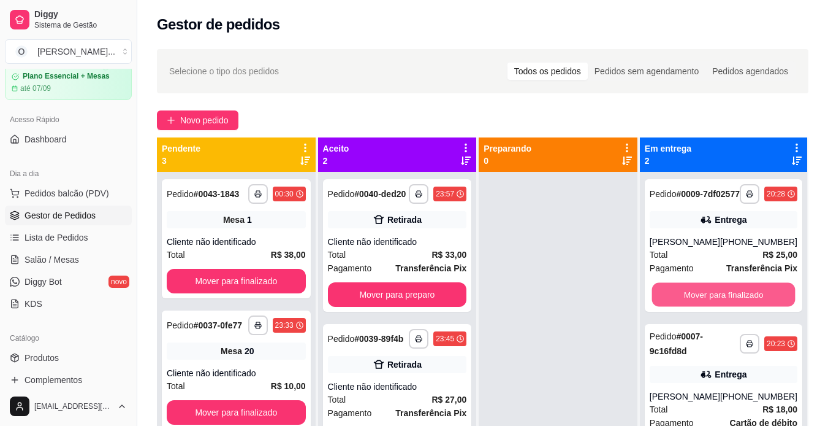
click at [696, 302] on button "Mover para finalizado" at bounding box center [723, 295] width 143 height 24
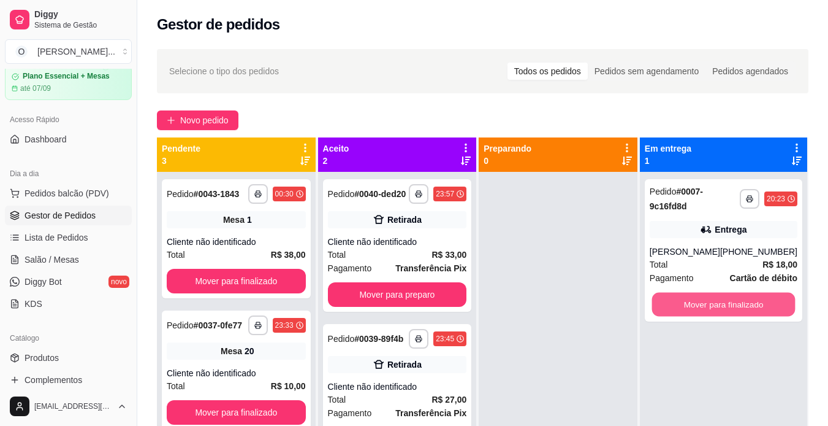
click at [696, 302] on button "Mover para finalizado" at bounding box center [723, 305] width 143 height 24
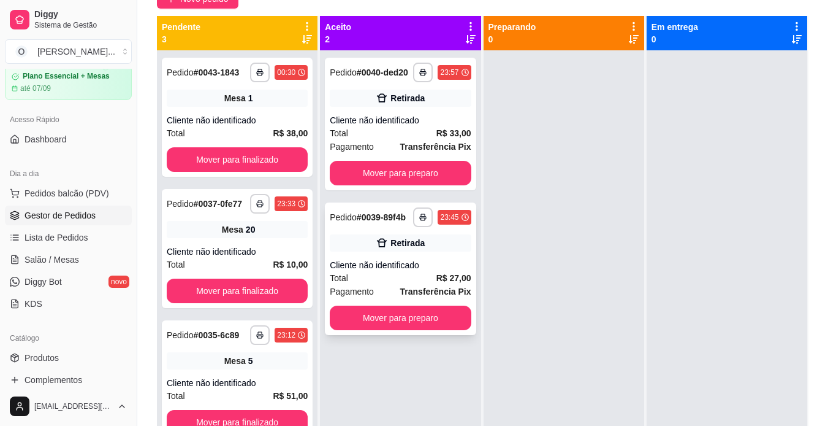
scroll to position [121, 0]
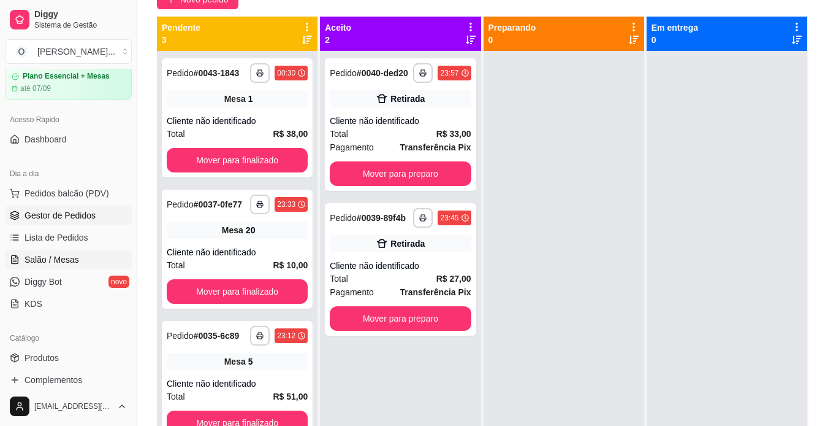
click at [86, 259] on link "Salão / Mesas" at bounding box center [68, 260] width 127 height 20
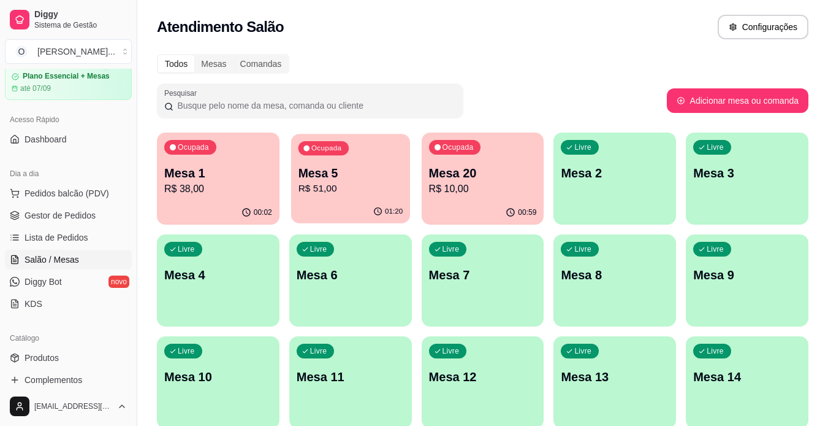
click at [342, 166] on p "Mesa 5" at bounding box center [350, 173] width 105 height 17
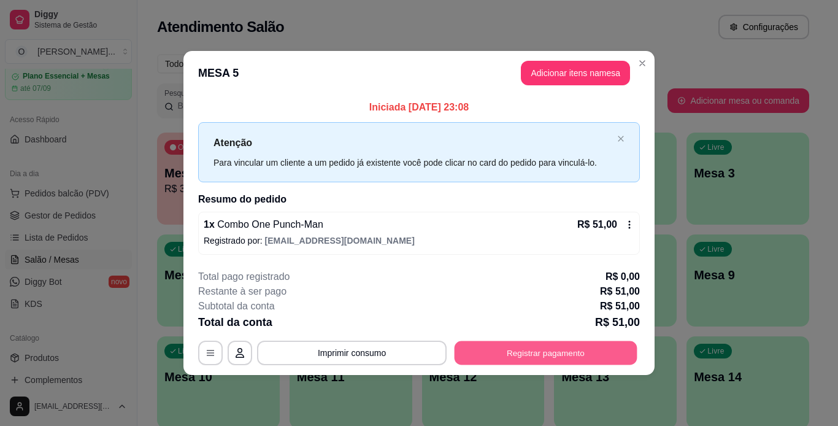
click at [538, 347] on button "Registrar pagamento" at bounding box center [545, 352] width 183 height 24
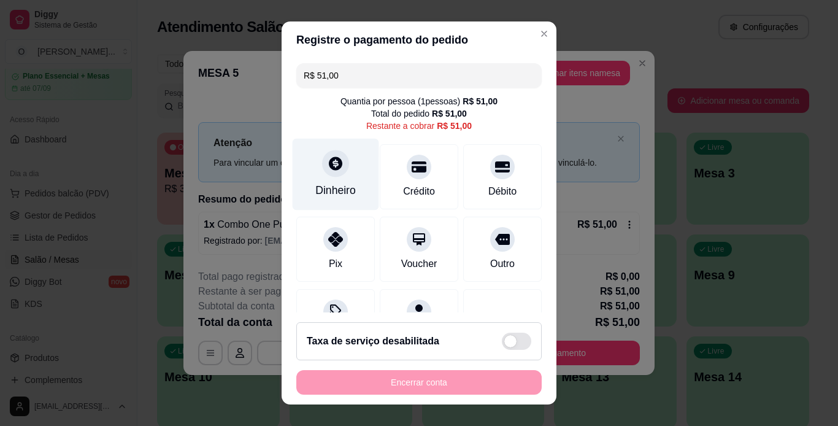
click at [333, 169] on icon at bounding box center [335, 163] width 16 height 16
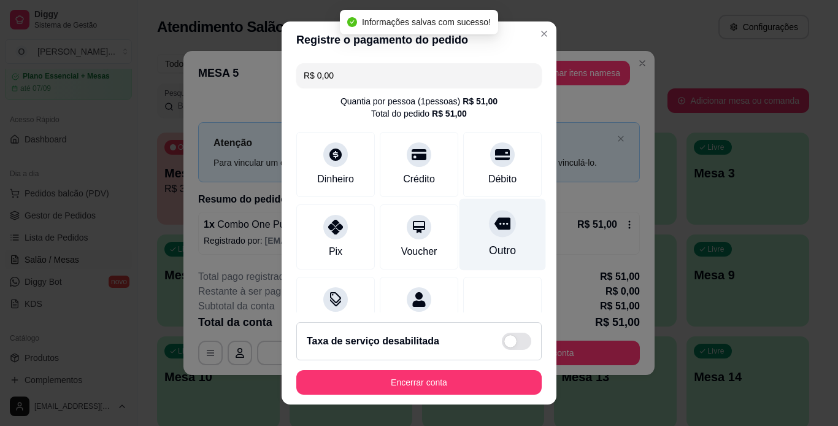
type input "R$ 0,00"
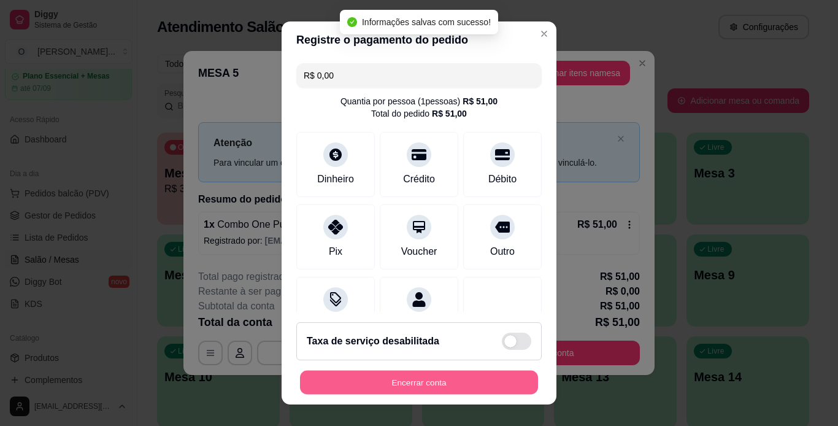
click at [453, 377] on button "Encerrar conta" at bounding box center [419, 382] width 238 height 24
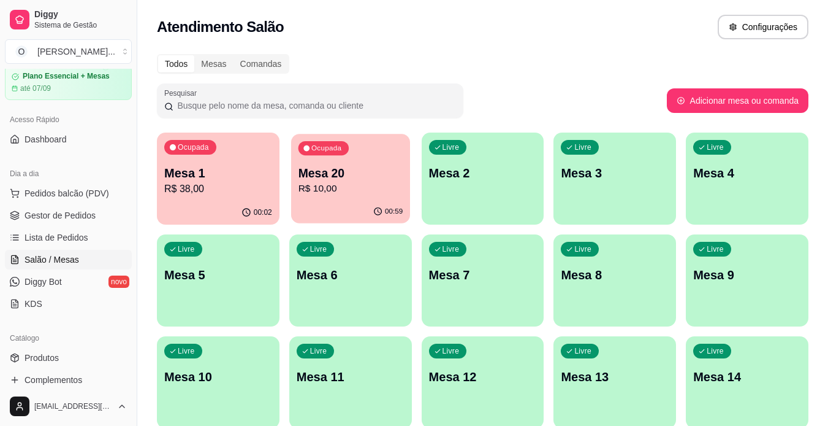
click at [374, 169] on p "Mesa 20" at bounding box center [350, 173] width 105 height 17
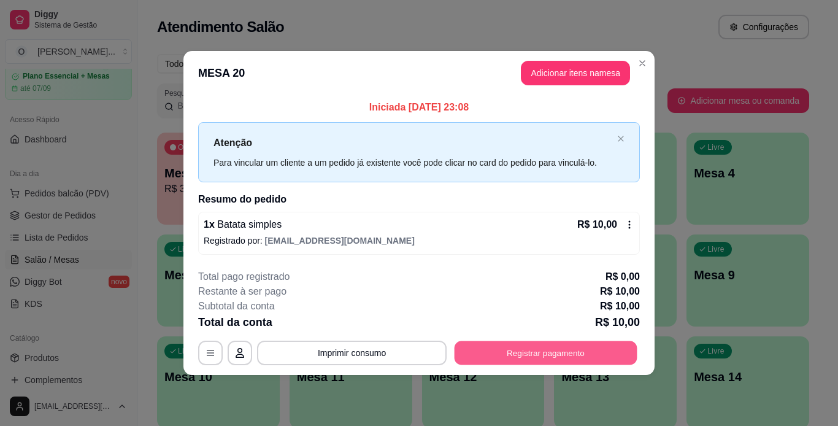
click at [503, 353] on button "Registrar pagamento" at bounding box center [545, 352] width 183 height 24
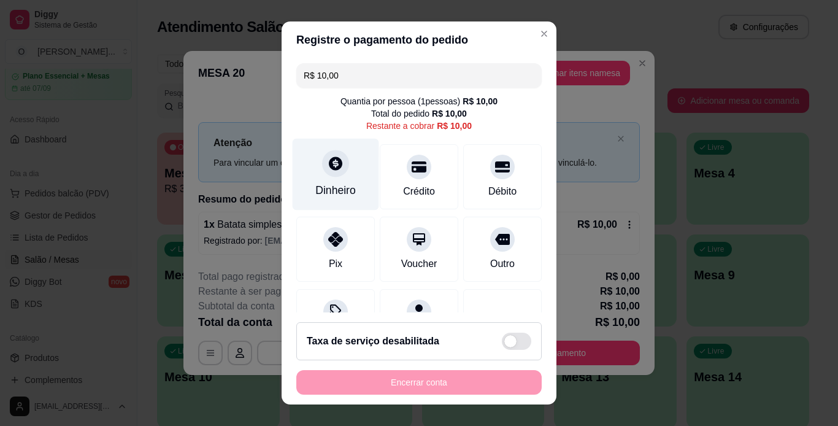
click at [362, 188] on div "Dinheiro" at bounding box center [336, 174] width 86 height 72
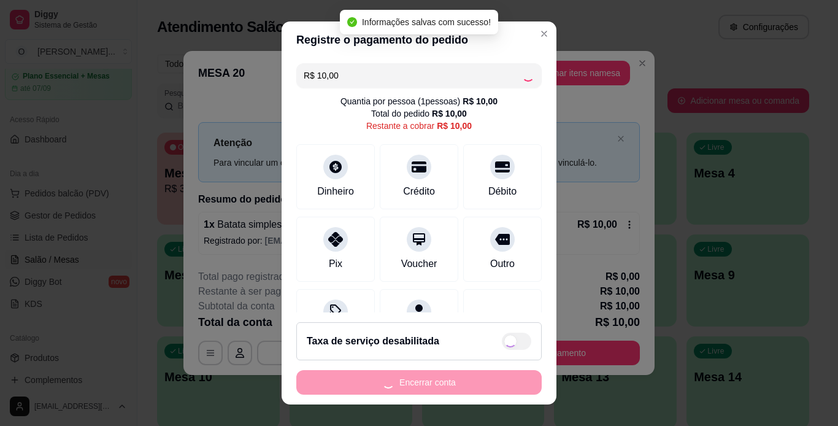
type input "R$ 0,00"
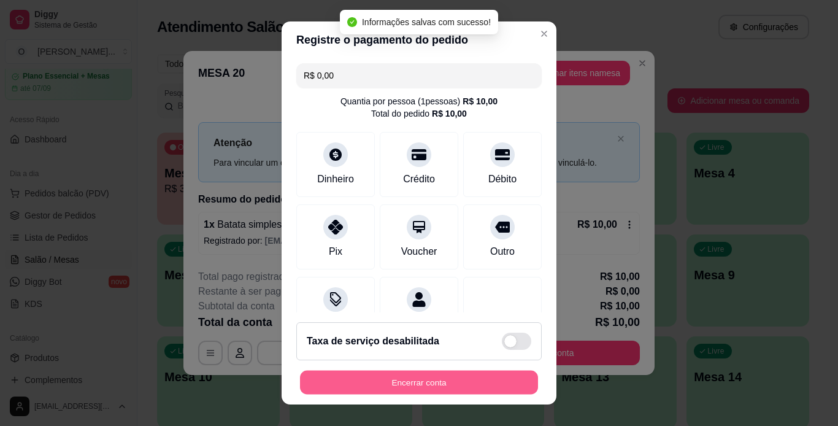
click at [457, 383] on button "Encerrar conta" at bounding box center [419, 382] width 238 height 24
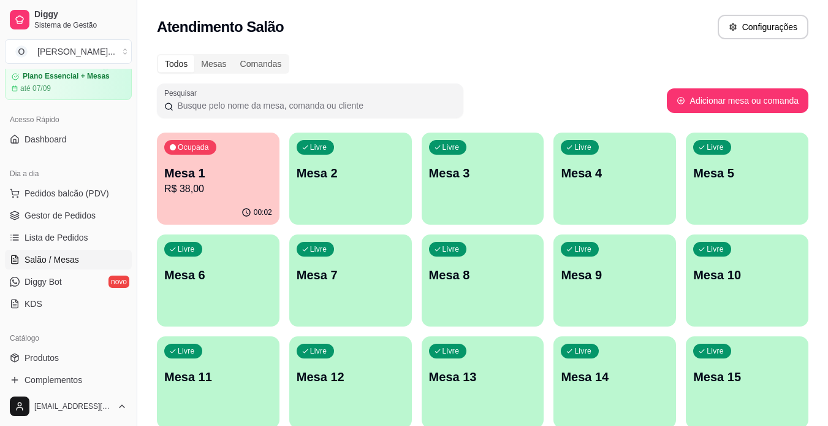
click at [63, 261] on span "Salão / Mesas" at bounding box center [52, 259] width 55 height 12
click at [77, 220] on span "Gestor de Pedidos" at bounding box center [60, 215] width 71 height 12
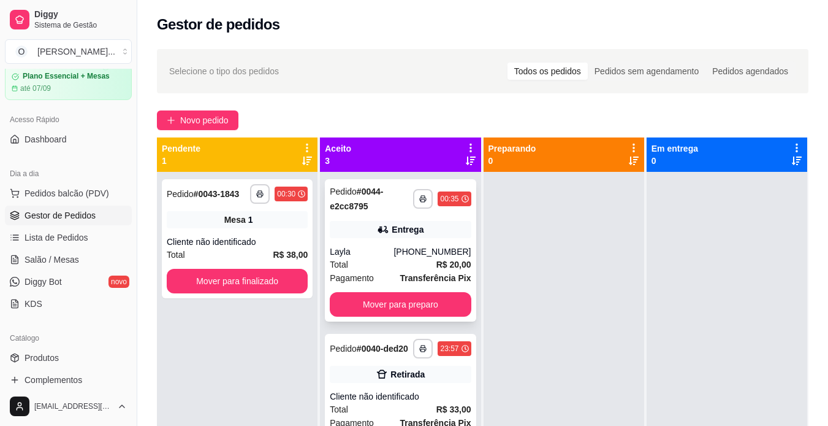
click at [364, 251] on div "Layla" at bounding box center [362, 251] width 64 height 12
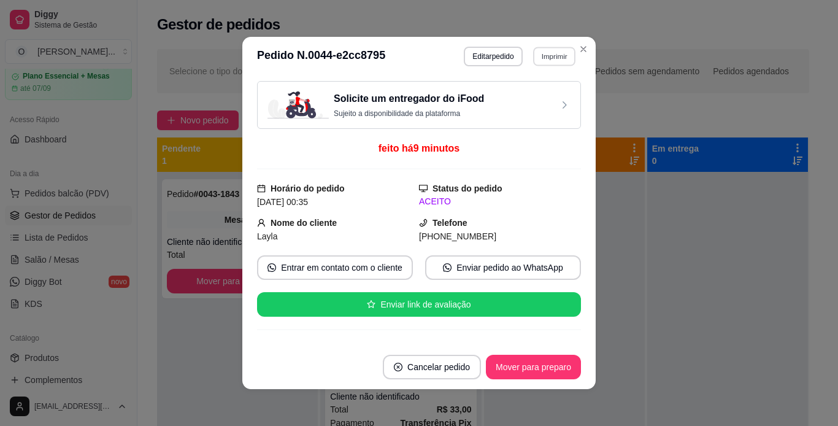
click at [543, 65] on button "Imprimir" at bounding box center [554, 56] width 42 height 19
click at [530, 94] on button "IMPRESSORA" at bounding box center [527, 99] width 86 height 19
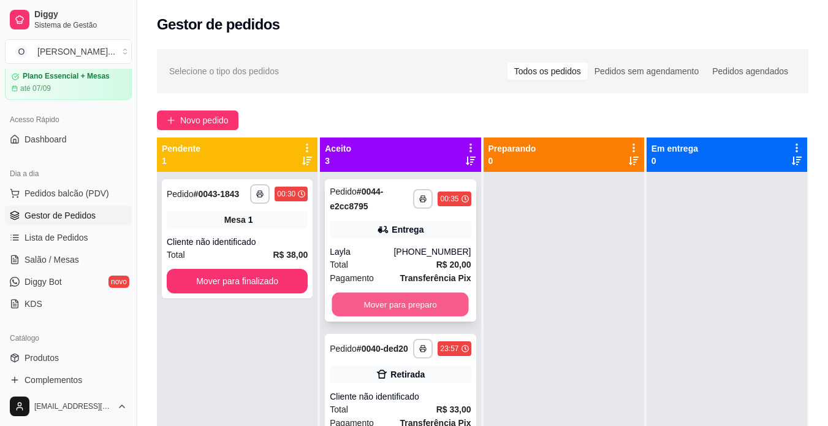
click at [381, 310] on button "Mover para preparo" at bounding box center [400, 305] width 137 height 24
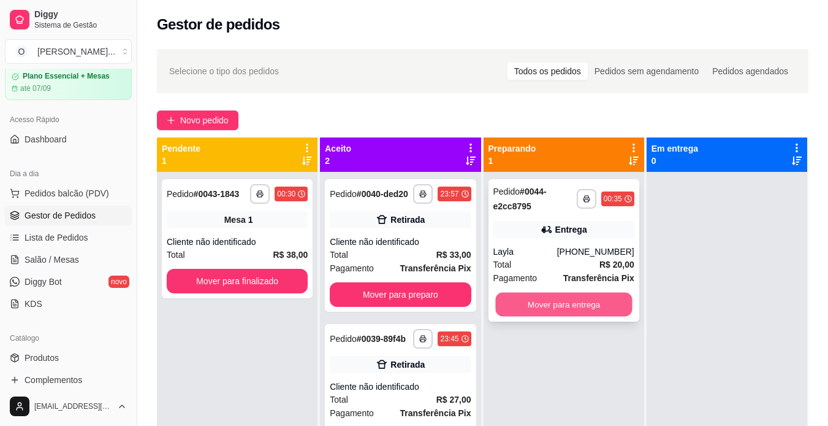
click at [537, 306] on button "Mover para entrega" at bounding box center [563, 305] width 137 height 24
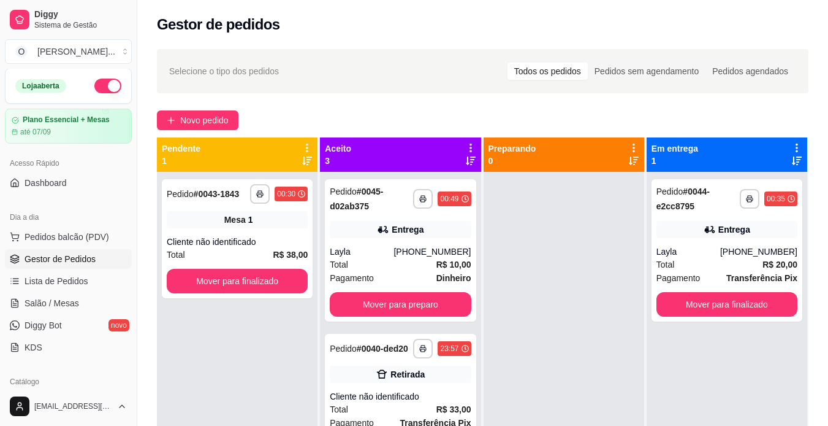
scroll to position [1, 0]
click at [94, 89] on button "button" at bounding box center [107, 85] width 27 height 15
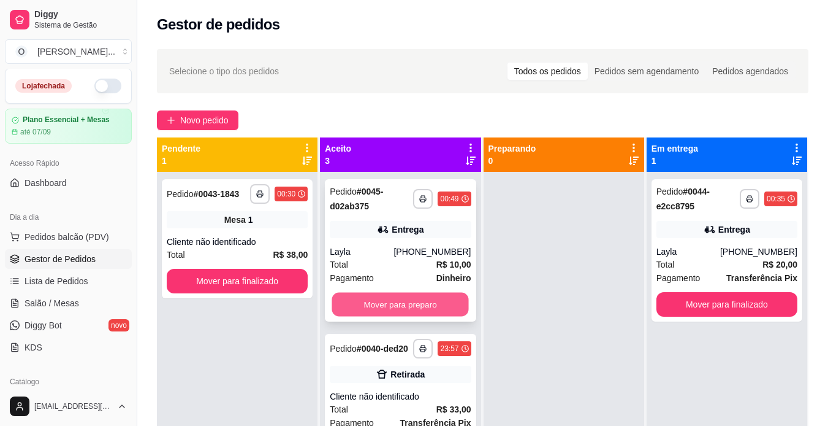
click at [378, 295] on button "Mover para preparo" at bounding box center [400, 305] width 137 height 24
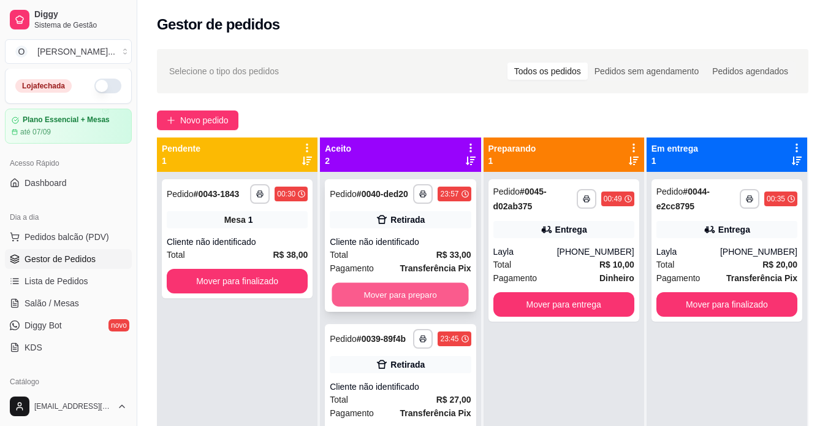
click at [397, 302] on button "Mover para preparo" at bounding box center [400, 295] width 137 height 24
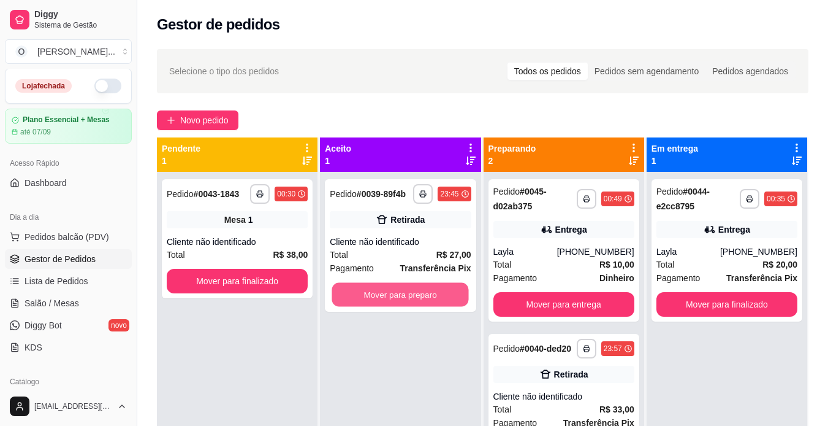
click at [397, 302] on button "Mover para preparo" at bounding box center [400, 295] width 137 height 24
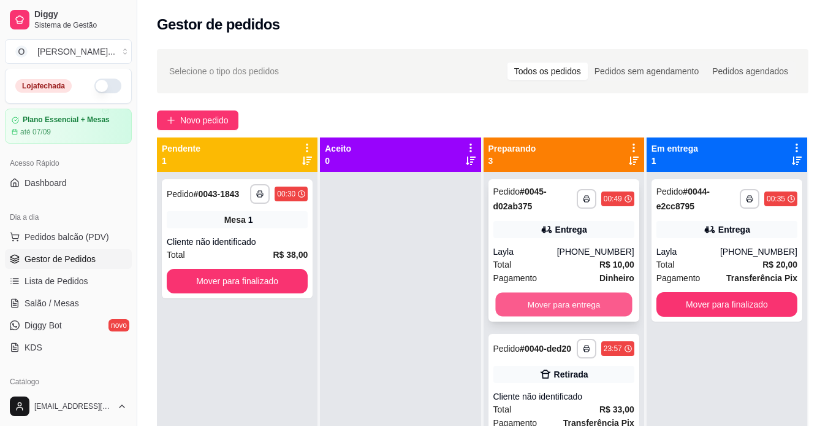
click at [524, 307] on button "Mover para entrega" at bounding box center [563, 305] width 137 height 24
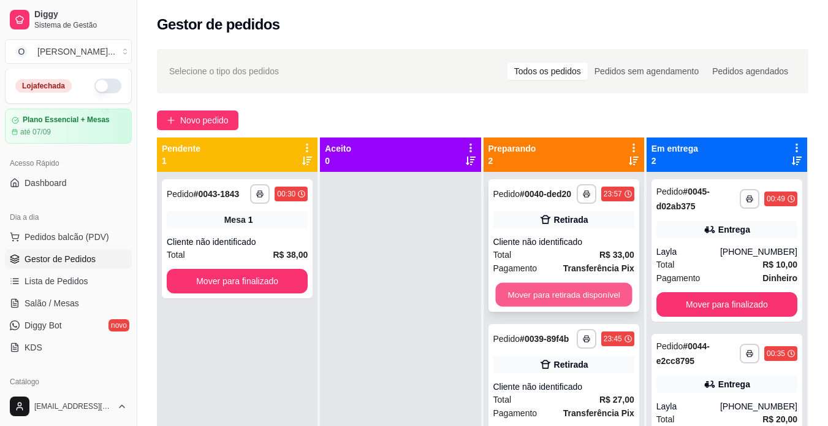
click at [521, 300] on button "Mover para retirada disponível" at bounding box center [563, 295] width 137 height 24
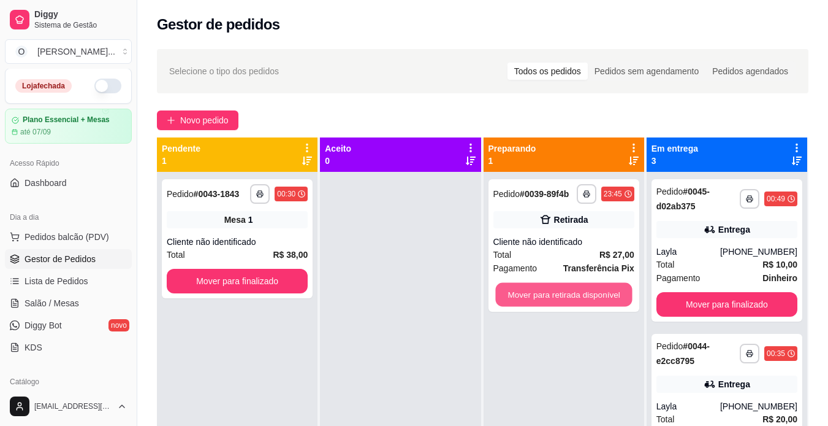
click at [521, 300] on button "Mover para retirada disponível" at bounding box center [563, 295] width 137 height 24
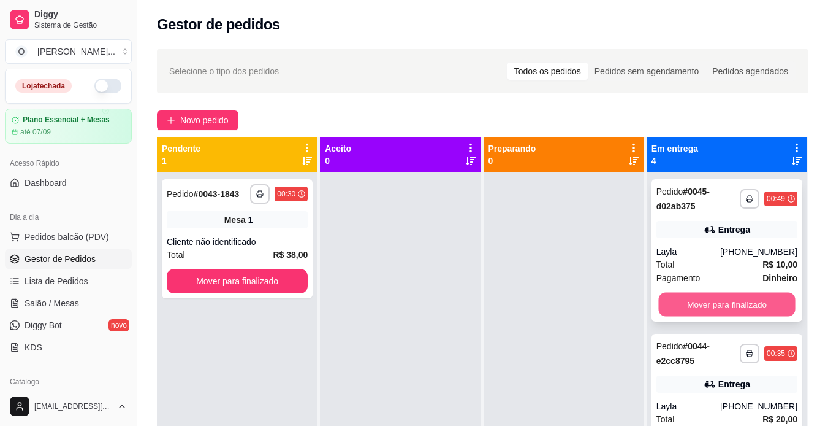
click at [667, 307] on button "Mover para finalizado" at bounding box center [727, 305] width 137 height 24
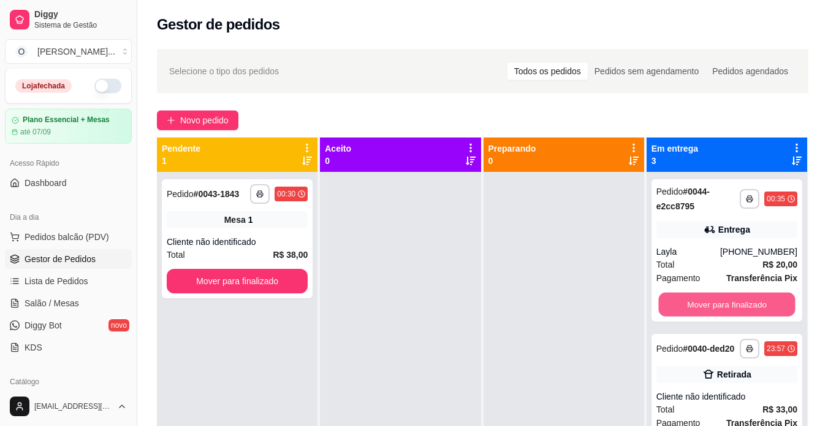
click at [667, 307] on button "Mover para finalizado" at bounding box center [727, 305] width 137 height 24
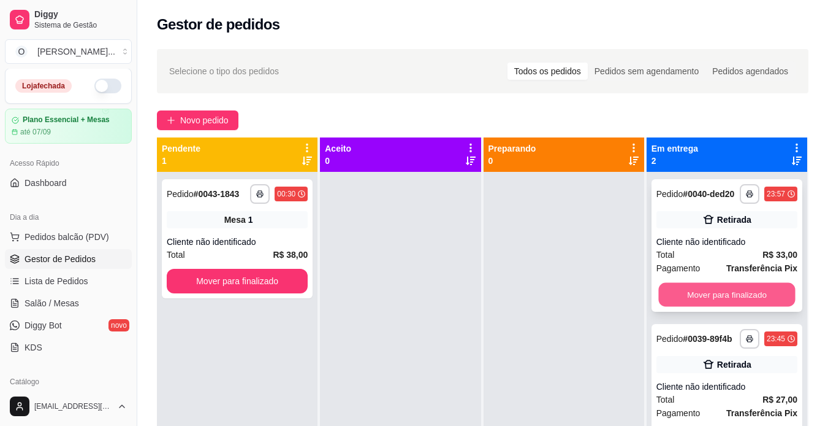
click at [666, 300] on button "Mover para finalizado" at bounding box center [727, 295] width 137 height 24
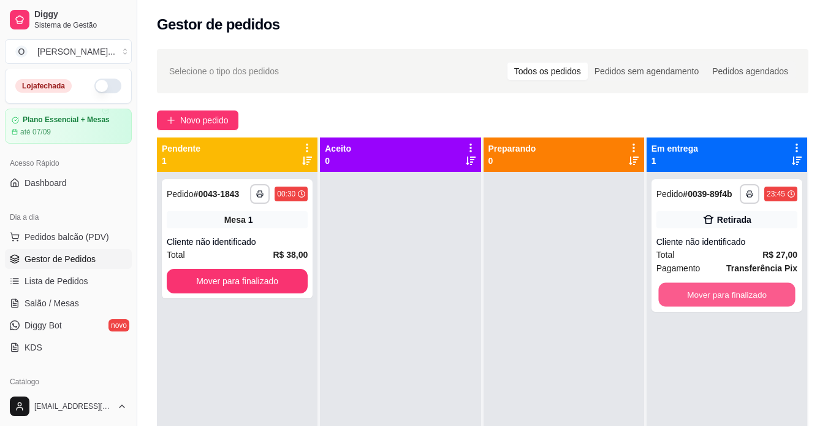
click at [666, 300] on button "Mover para finalizado" at bounding box center [727, 295] width 137 height 24
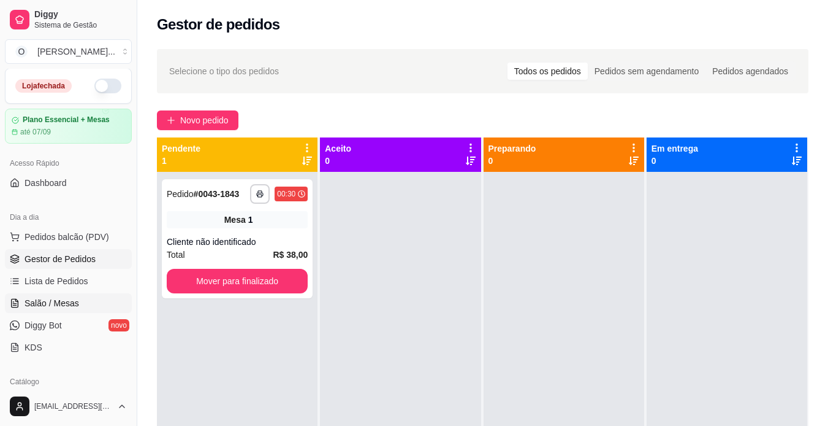
click at [84, 301] on link "Salão / Mesas" at bounding box center [68, 303] width 127 height 20
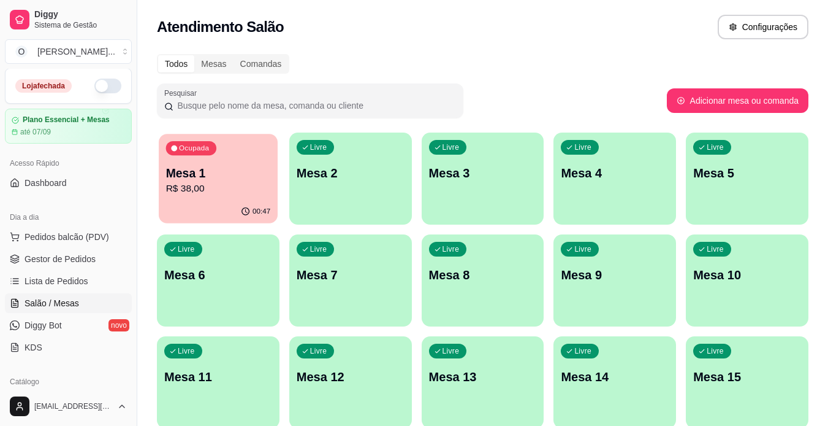
click at [249, 150] on div "Ocupada Mesa 1 R$ 38,00" at bounding box center [218, 167] width 119 height 66
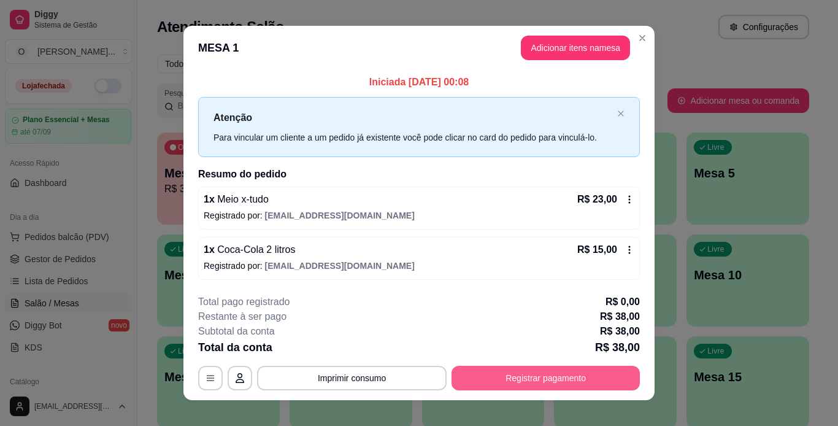
click at [472, 371] on button "Registrar pagamento" at bounding box center [545, 377] width 188 height 25
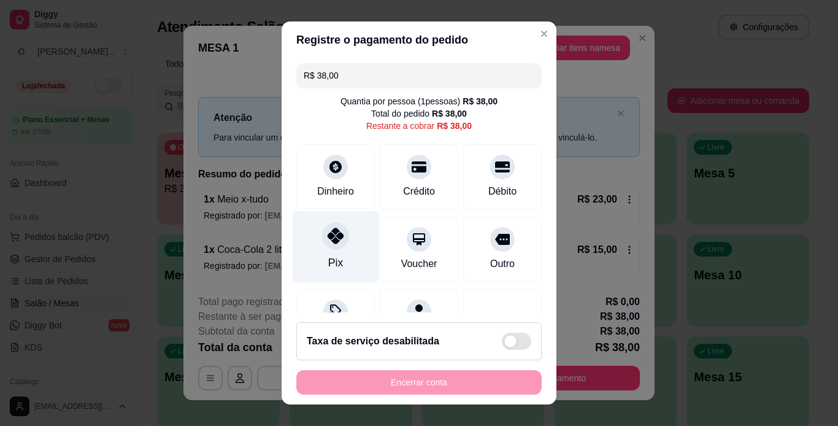
click at [338, 253] on div "Pix" at bounding box center [336, 246] width 86 height 72
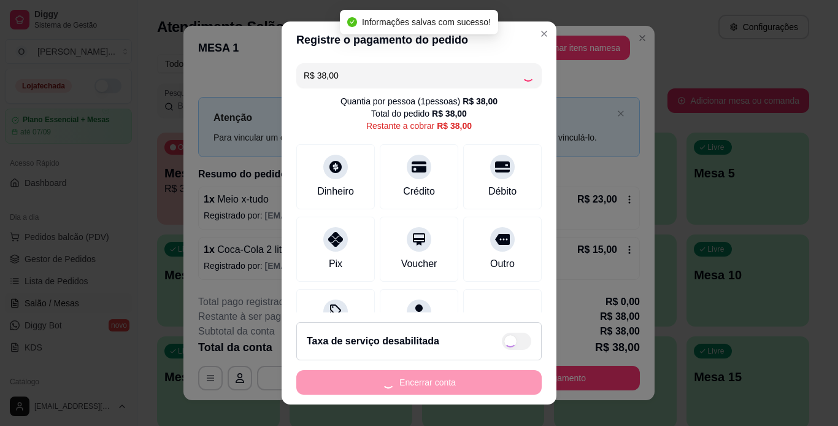
type input "R$ 0,00"
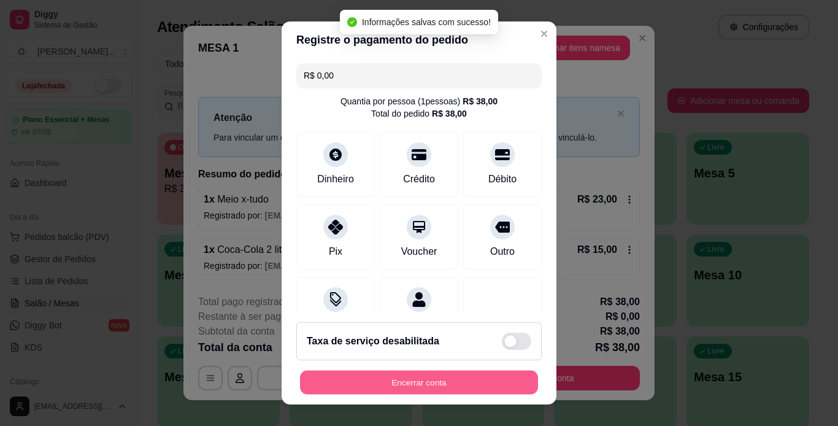
click at [454, 374] on button "Encerrar conta" at bounding box center [419, 382] width 238 height 24
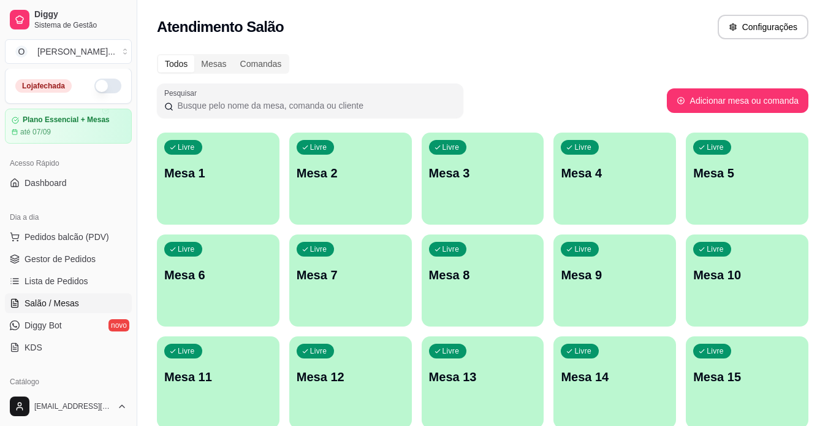
click at [51, 257] on span "Gestor de Pedidos" at bounding box center [60, 259] width 71 height 12
